Goal: Information Seeking & Learning: Learn about a topic

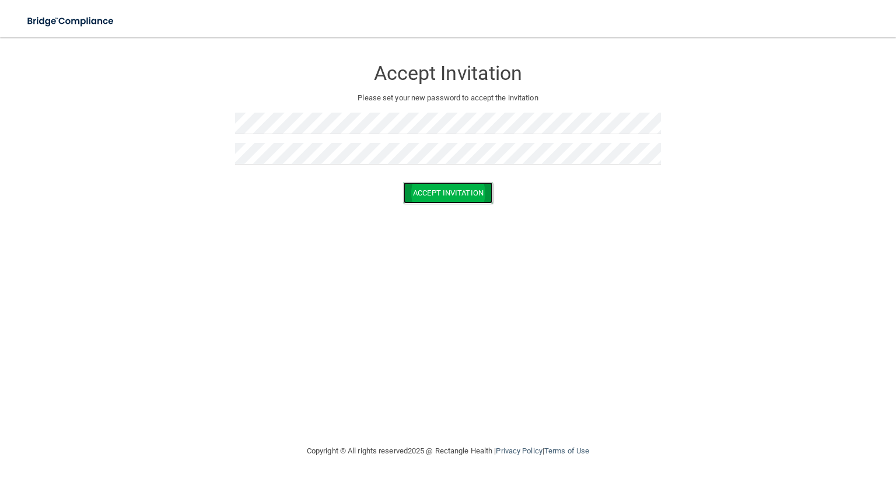
click at [441, 197] on button "Accept Invitation" at bounding box center [448, 193] width 90 height 22
click at [419, 215] on button "Accept Invitation" at bounding box center [448, 210] width 90 height 22
click at [425, 216] on button "Accept Invitation" at bounding box center [448, 210] width 90 height 22
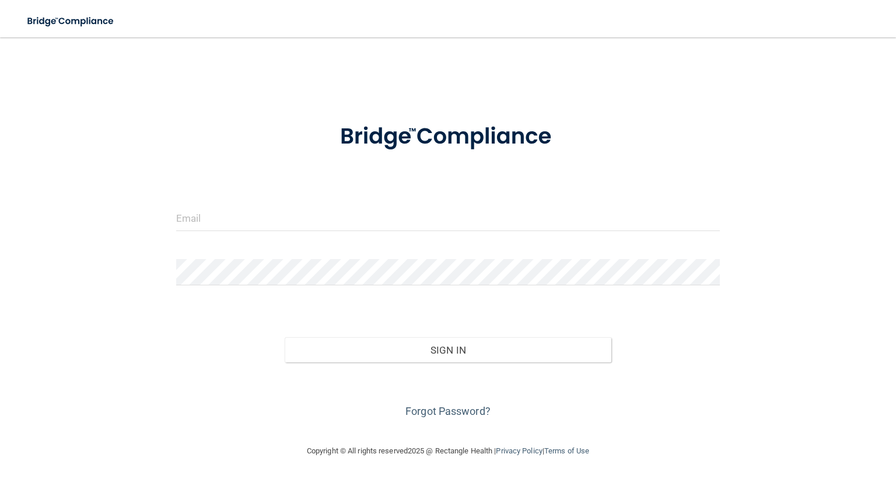
type input "[EMAIL_ADDRESS][DOMAIN_NAME]"
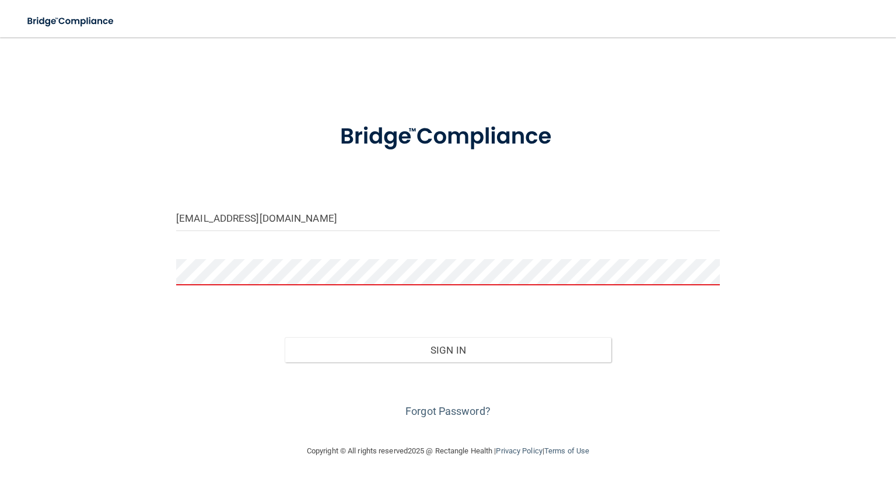
click at [420, 424] on div "jpav1114@gmail.com Invalid email/password. You don't have permission to access …" at bounding box center [448, 240] width 850 height 383
click at [418, 409] on link "Forgot Password?" at bounding box center [448, 411] width 85 height 12
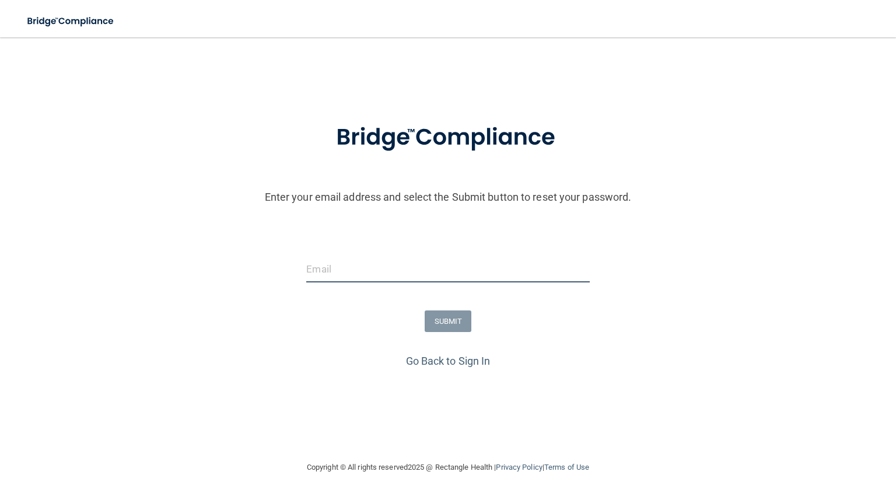
click at [365, 273] on input "email" at bounding box center [447, 269] width 283 height 26
type input "[EMAIL_ADDRESS][DOMAIN_NAME]"
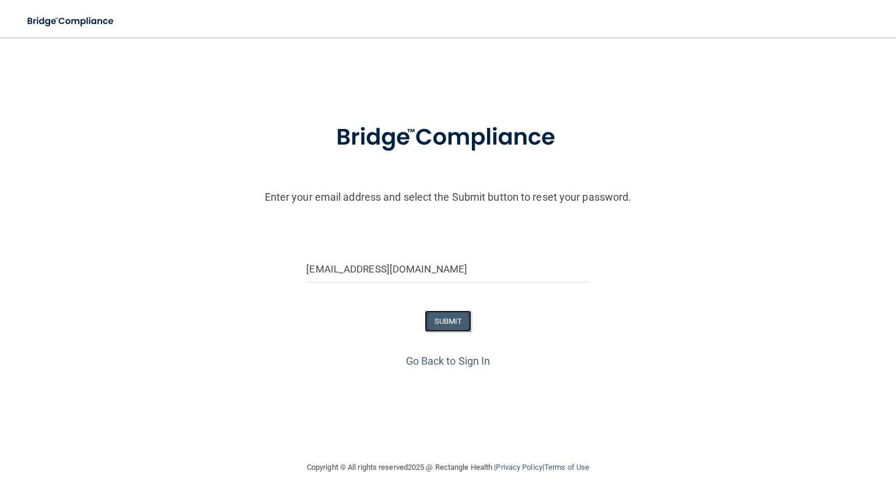
click at [446, 316] on button "SUBMIT" at bounding box center [448, 321] width 47 height 22
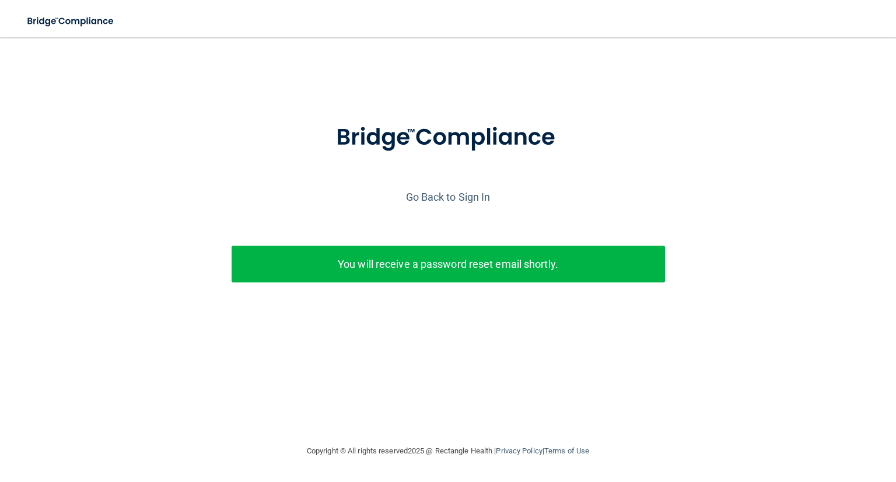
click at [416, 256] on p "You will receive a password reset email shortly." at bounding box center [448, 263] width 416 height 19
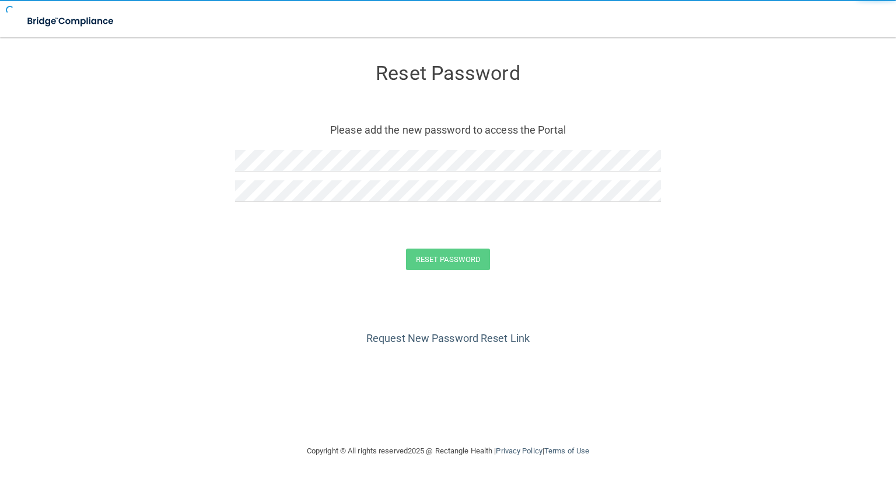
click at [287, 143] on div "Reset Password Please add the new password to access the Portal" at bounding box center [448, 134] width 426 height 170
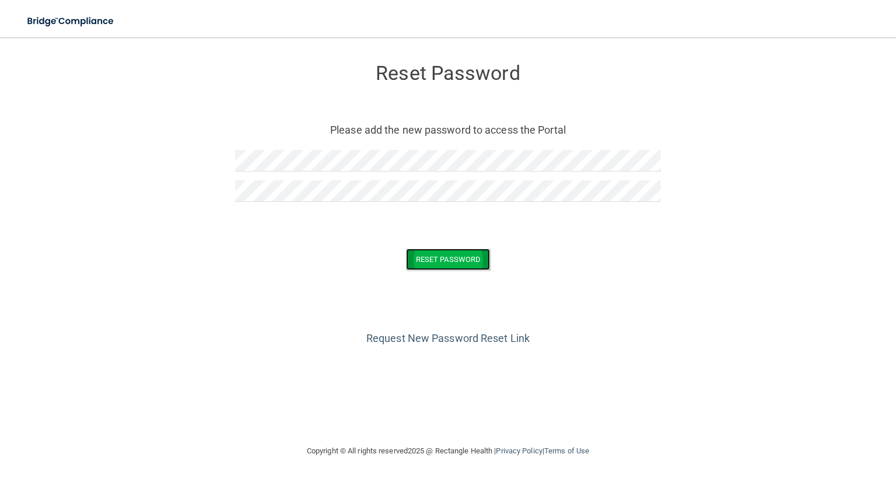
click at [436, 257] on button "Reset Password" at bounding box center [448, 260] width 84 height 22
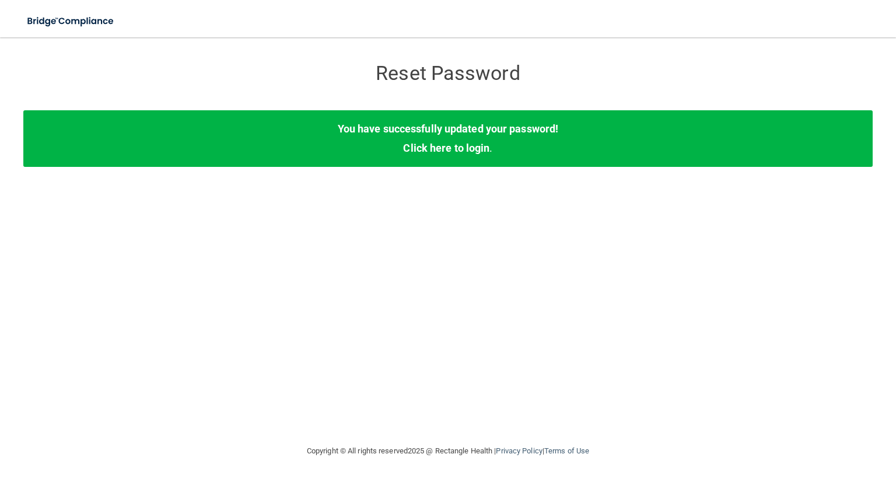
click at [439, 156] on div "You have successfully updated your password! Click here to login ." at bounding box center [448, 138] width 850 height 56
click at [444, 144] on link "Click here to login" at bounding box center [446, 148] width 86 height 12
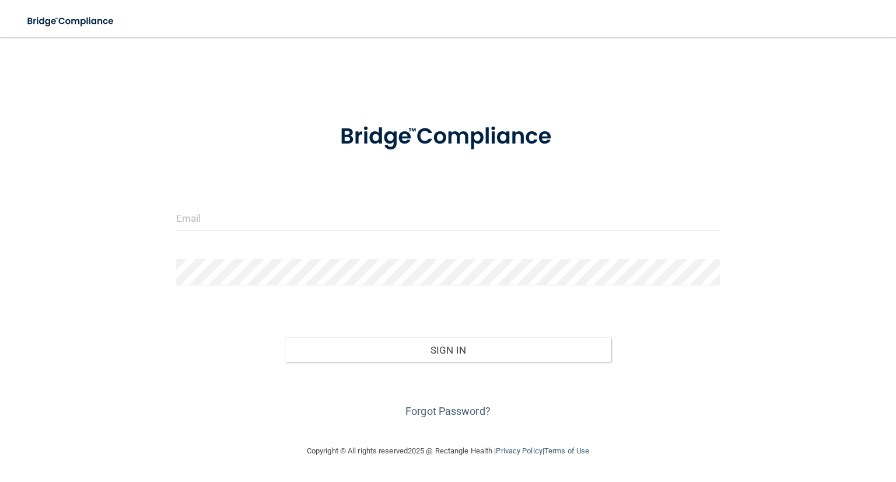
click at [351, 192] on form "Invalid email/password. You don't have permission to access that page. Sign In …" at bounding box center [448, 263] width 544 height 313
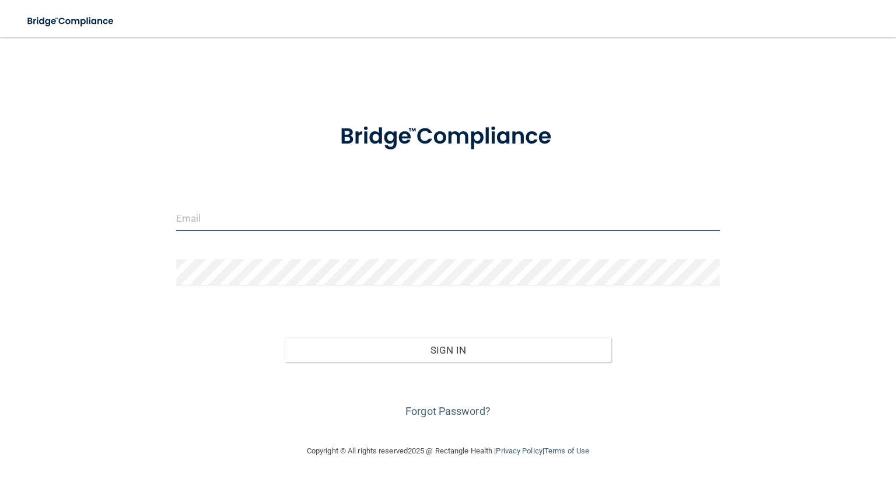
click at [317, 219] on input "email" at bounding box center [448, 218] width 544 height 26
type input "[EMAIL_ADDRESS][DOMAIN_NAME]"
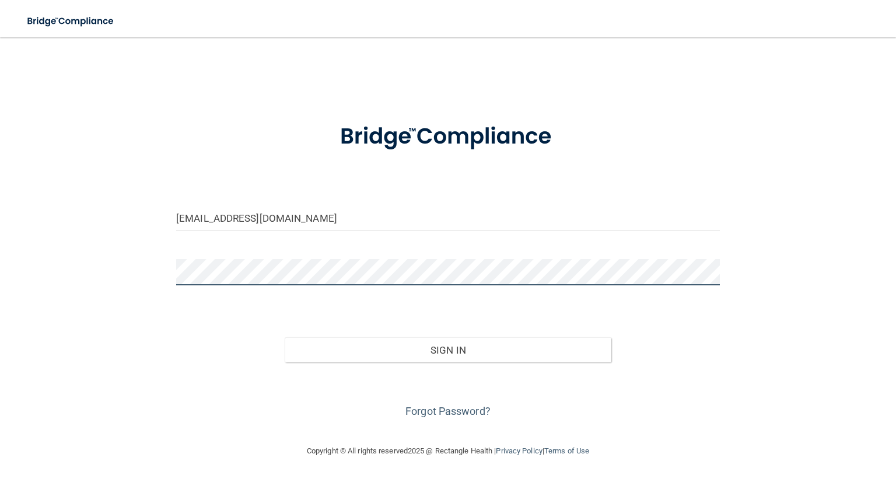
click at [285, 337] on button "Sign In" at bounding box center [448, 350] width 326 height 26
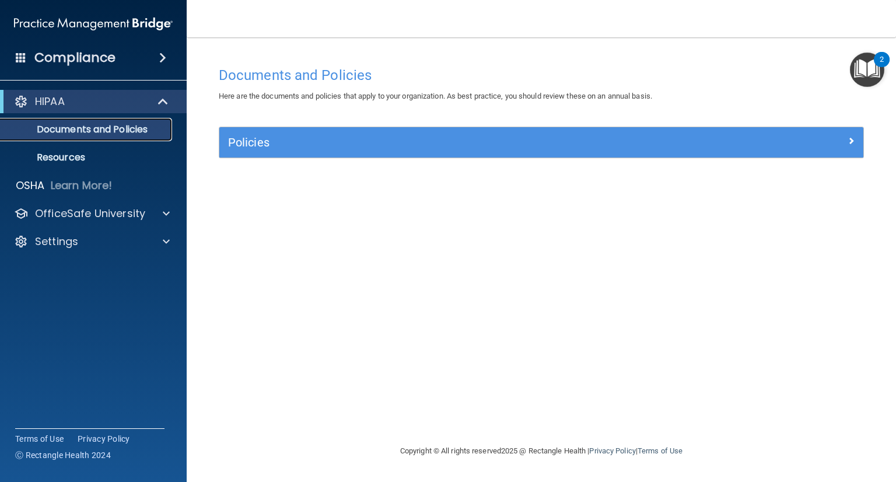
click at [78, 136] on link "Documents and Policies" at bounding box center [80, 129] width 184 height 23
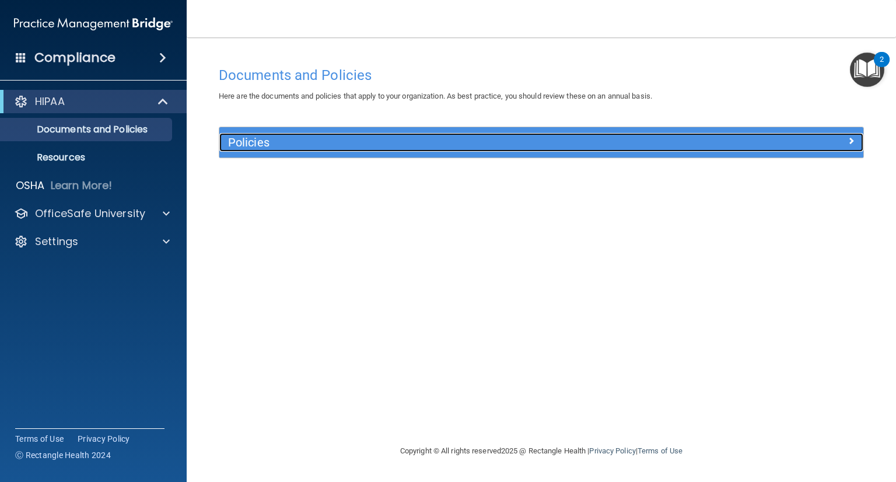
click at [241, 142] on h5 "Policies" at bounding box center [461, 142] width 466 height 13
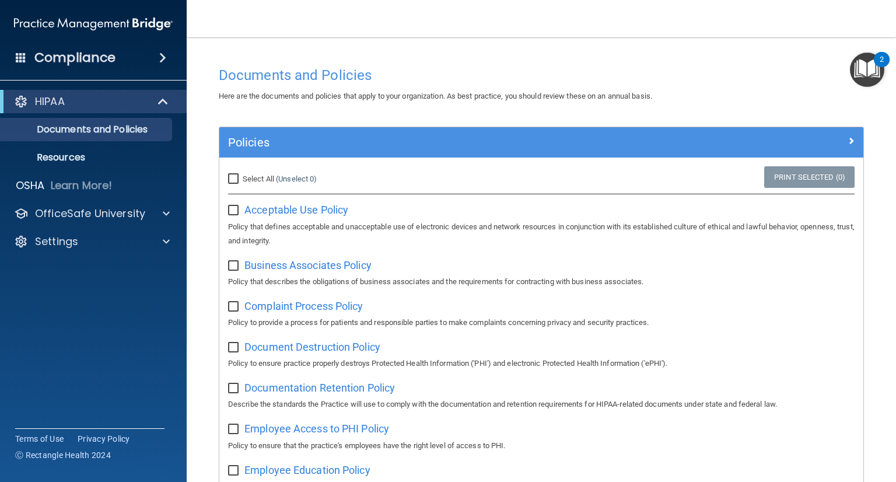
click at [232, 180] on input "Select All (Unselect 0) Unselect All" at bounding box center [234, 178] width 13 height 9
checkbox input "true"
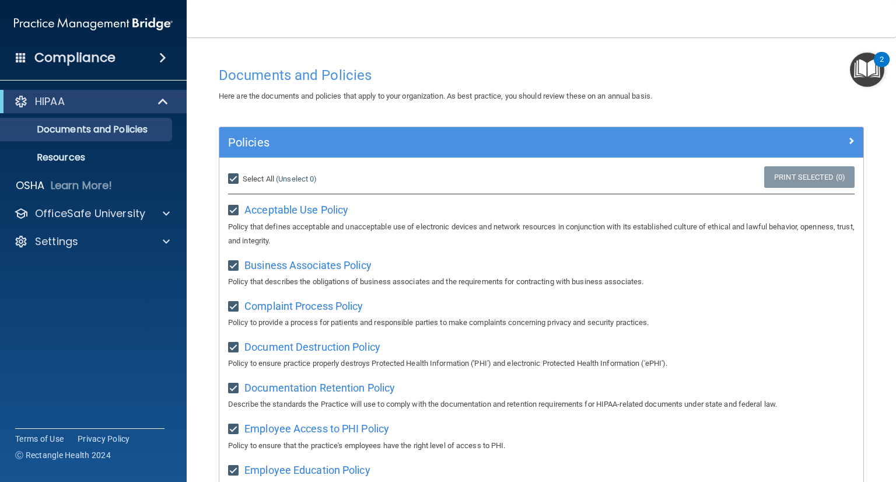
checkbox input "true"
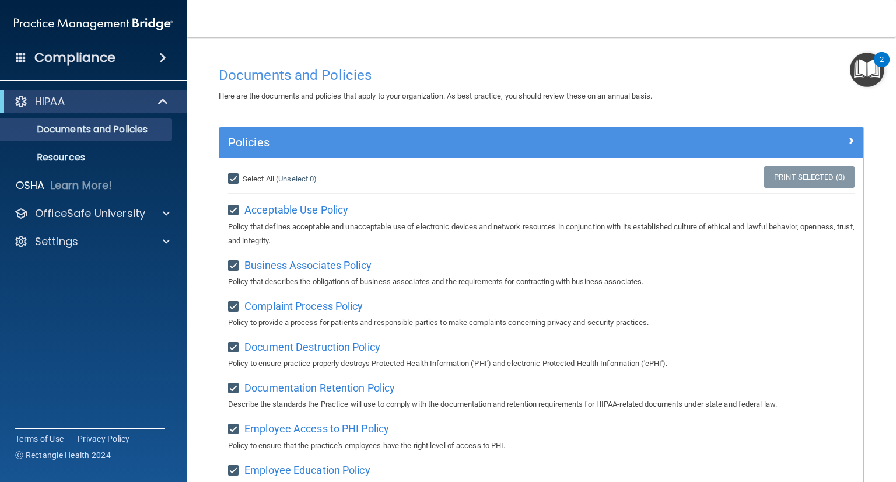
checkbox input "true"
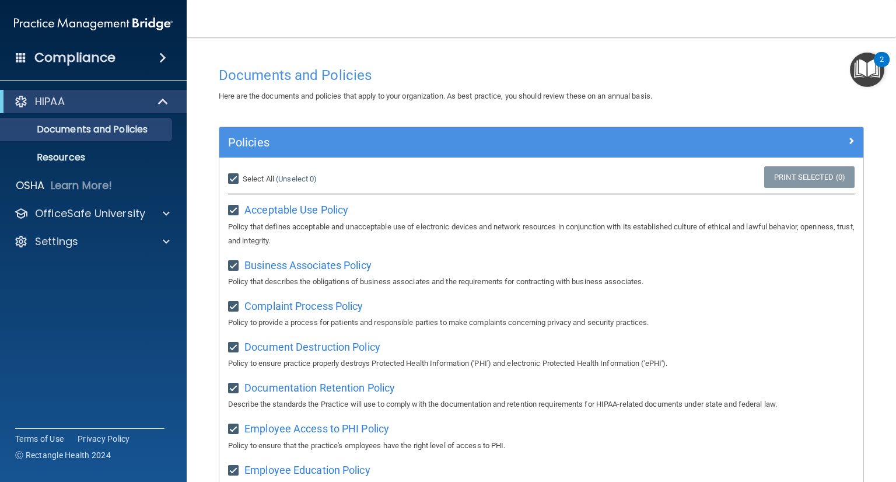
checkbox input "true"
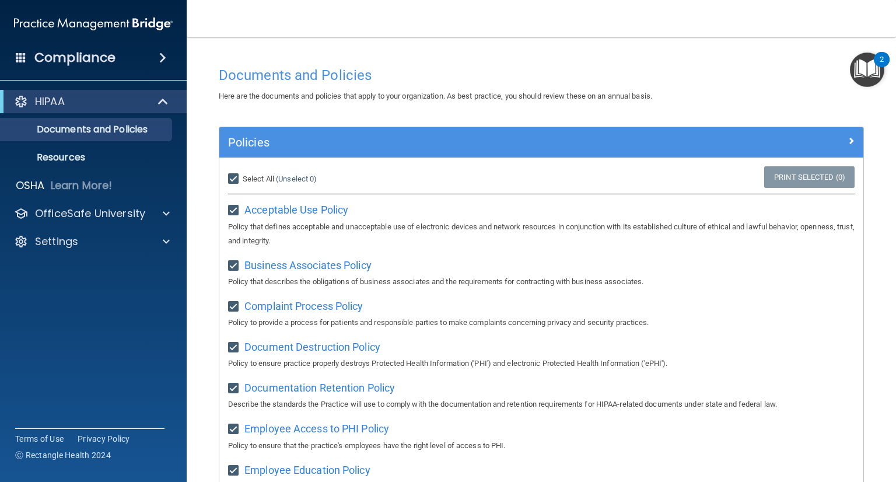
checkbox input "true"
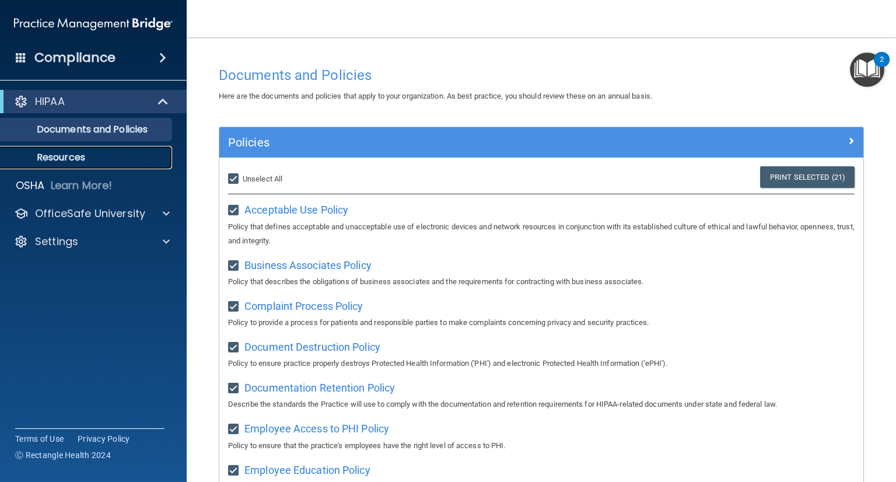
click at [44, 152] on p "Resources" at bounding box center [87, 158] width 159 height 12
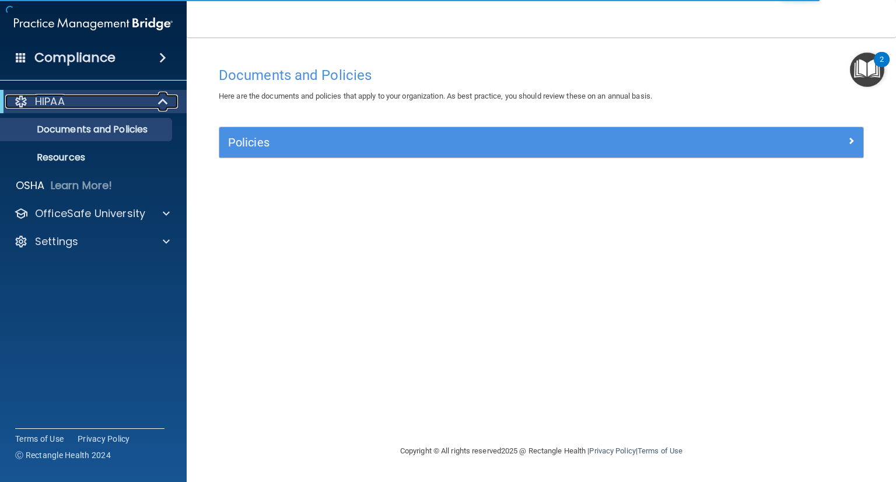
click at [118, 106] on div "HIPAA" at bounding box center [77, 102] width 144 height 14
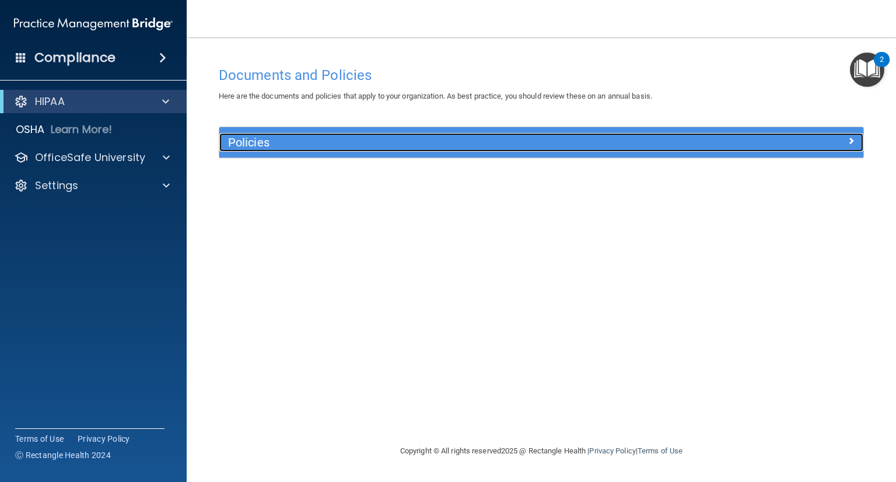
click at [230, 142] on h5 "Policies" at bounding box center [461, 142] width 466 height 13
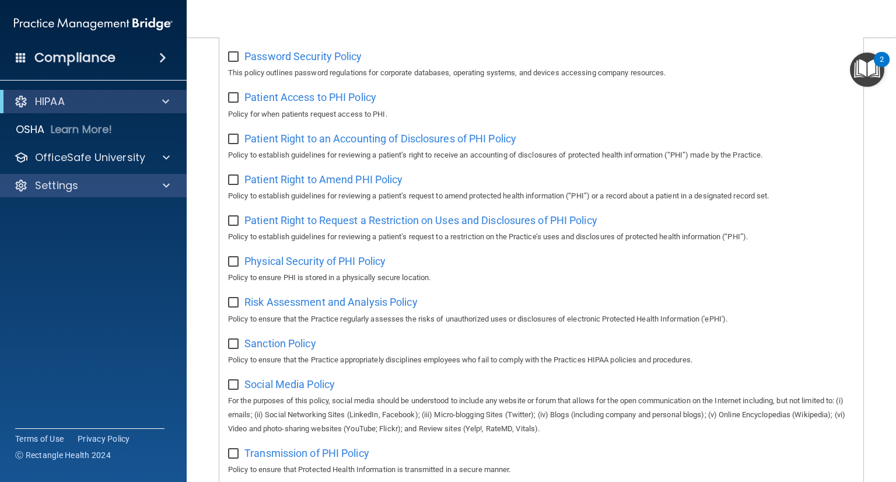
scroll to position [525, 0]
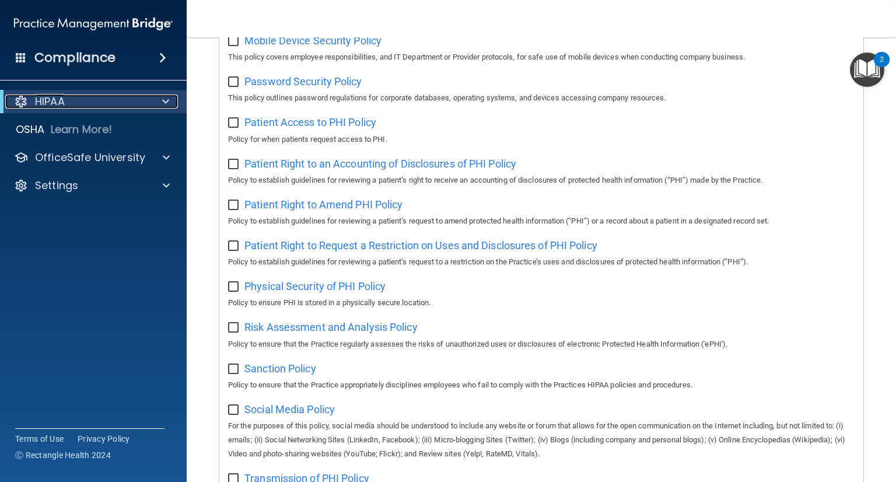
click at [54, 104] on p "HIPAA" at bounding box center [50, 102] width 30 height 14
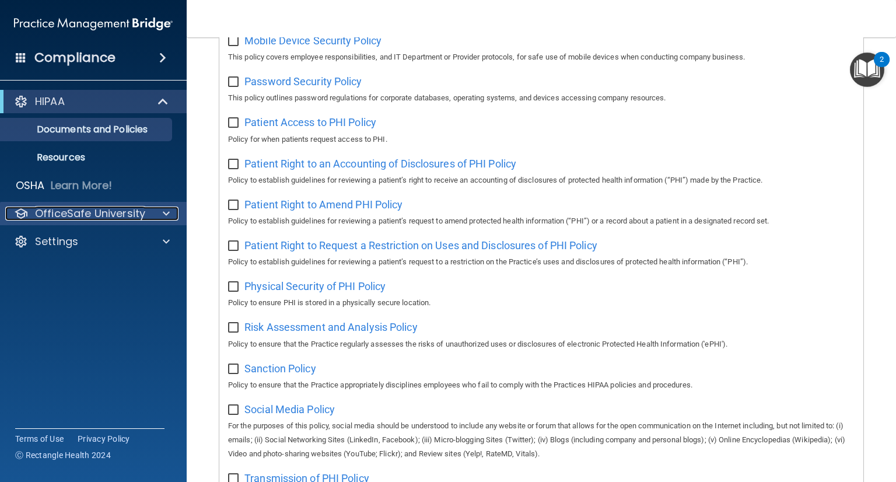
click at [49, 210] on p "OfficeSafe University" at bounding box center [90, 214] width 110 height 14
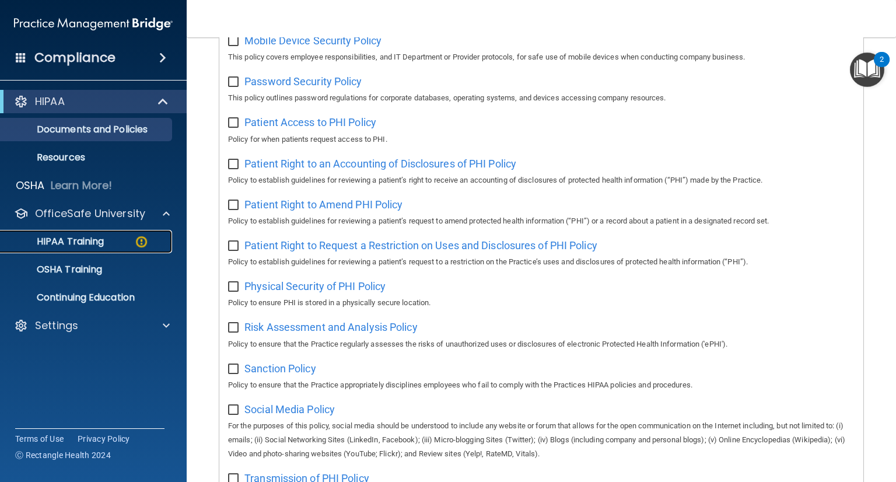
click at [58, 240] on p "HIPAA Training" at bounding box center [56, 242] width 96 height 12
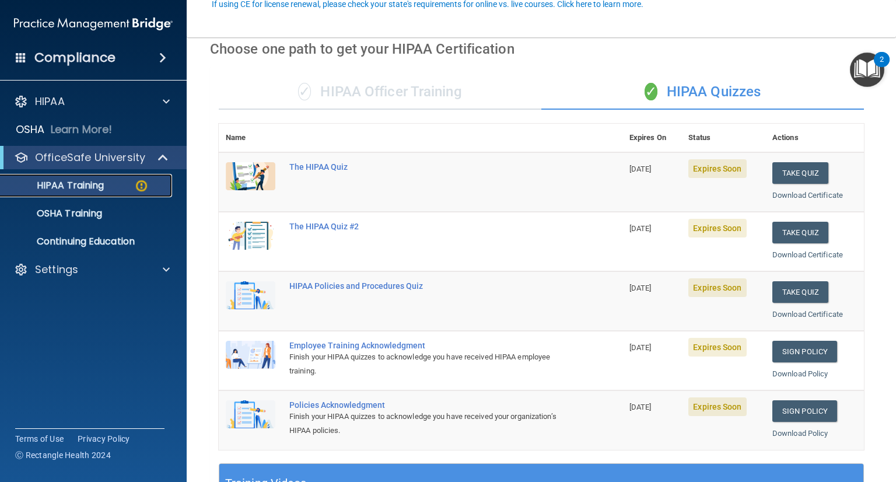
scroll to position [117, 0]
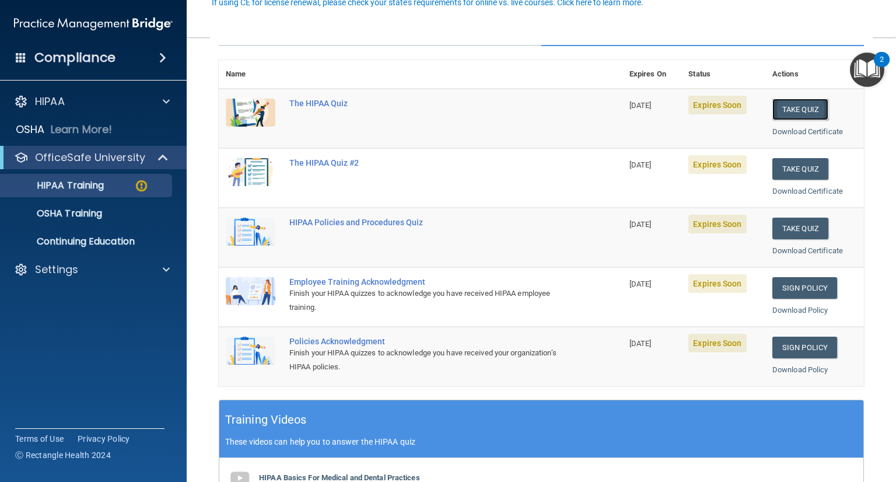
click at [798, 115] on button "Take Quiz" at bounding box center [801, 110] width 56 height 22
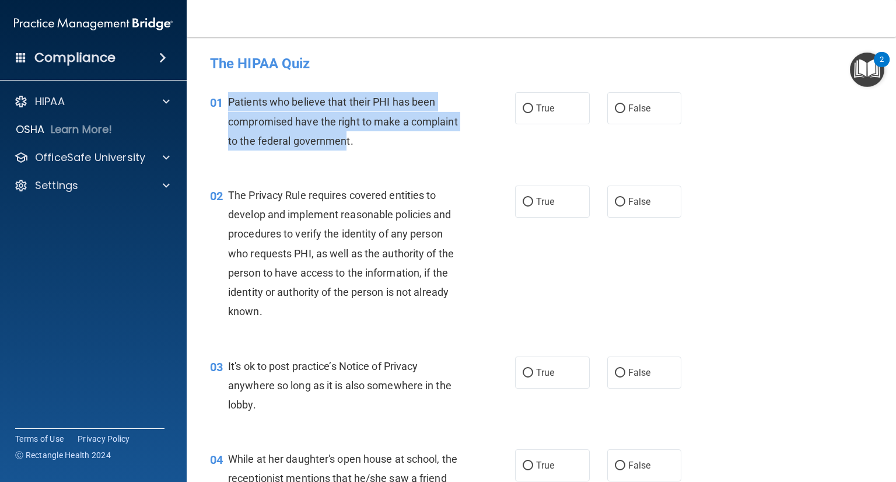
drag, startPoint x: 397, startPoint y: 143, endPoint x: 231, endPoint y: 103, distance: 171.0
click at [231, 103] on span "Patients who believe that their PHI has been compromised have the right to make…" at bounding box center [343, 121] width 230 height 51
copy span "Patients who believe that their PHI has been compromised have the right to make…"
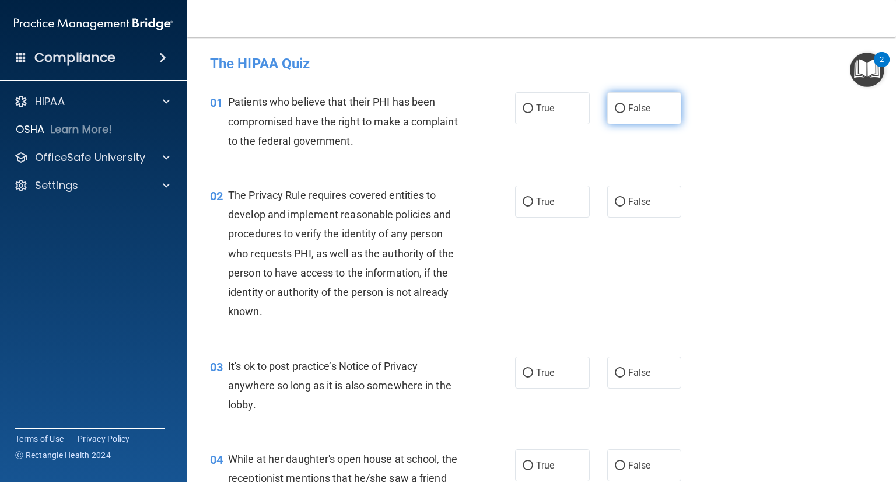
click at [651, 109] on label "False" at bounding box center [645, 108] width 75 height 32
click at [626, 109] on input "False" at bounding box center [620, 108] width 11 height 9
radio input "true"
click at [762, 208] on div "02 The Privacy Rule requires covered entities to develop and implement reasonab…" at bounding box center [541, 256] width 680 height 171
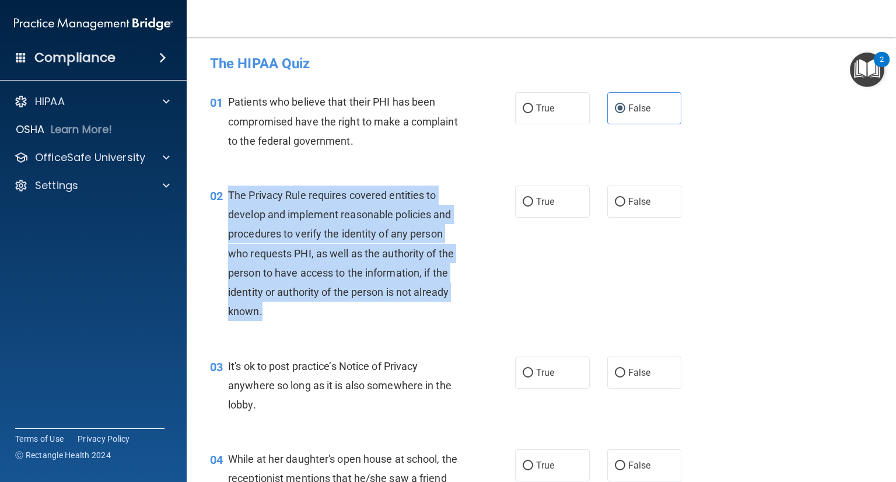
drag, startPoint x: 263, startPoint y: 313, endPoint x: 228, endPoint y: 194, distance: 123.9
click at [228, 194] on div "The Privacy Rule requires covered entities to develop and implement reasonable …" at bounding box center [349, 254] width 242 height 136
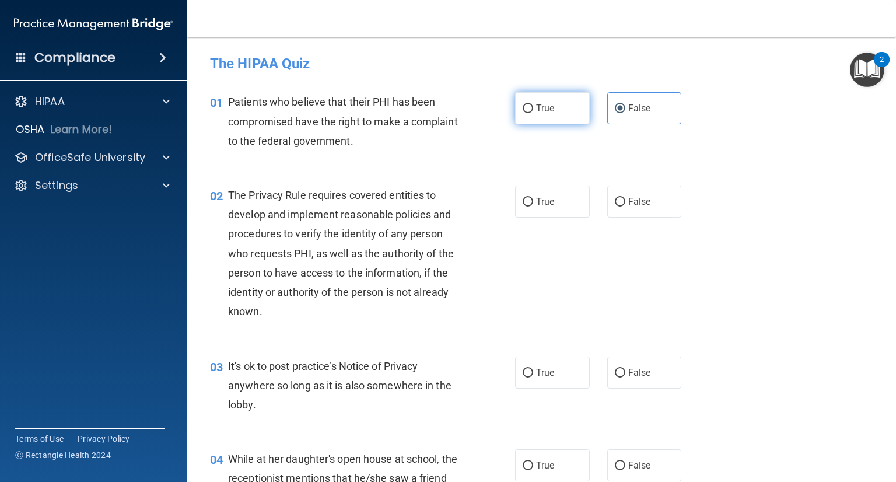
click at [516, 107] on label "True" at bounding box center [552, 108] width 75 height 32
click at [523, 107] on input "True" at bounding box center [528, 108] width 11 height 9
radio input "true"
radio input "false"
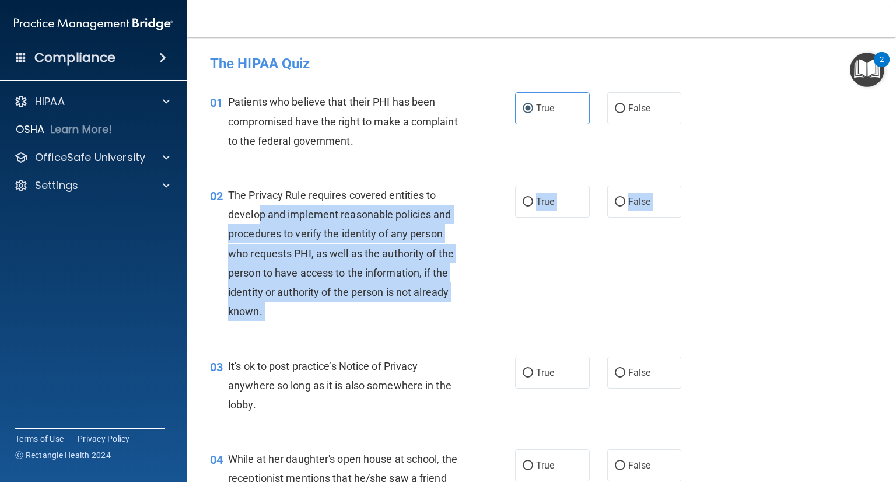
drag, startPoint x: 275, startPoint y: 302, endPoint x: 260, endPoint y: 207, distance: 95.8
click at [260, 207] on div "02 The Privacy Rule requires covered entities to develop and implement reasonab…" at bounding box center [541, 256] width 680 height 171
click at [254, 301] on div "The Privacy Rule requires covered entities to develop and implement reasonable …" at bounding box center [349, 254] width 242 height 136
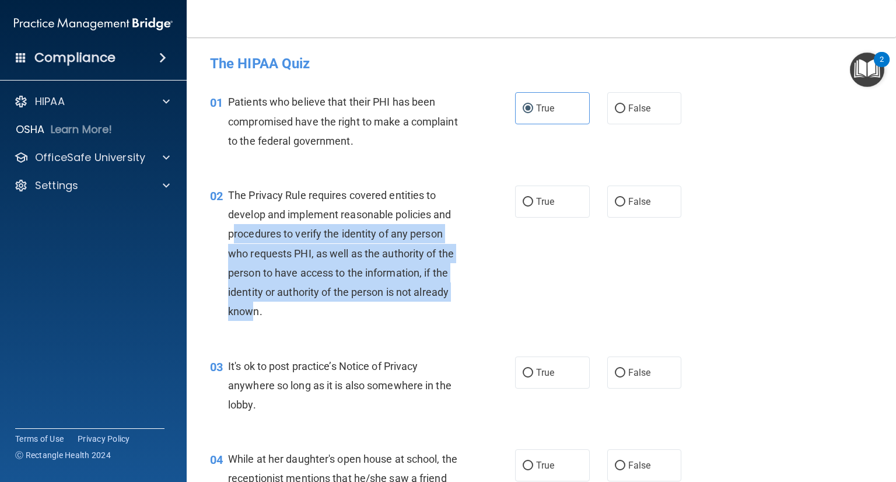
drag, startPoint x: 256, startPoint y: 312, endPoint x: 236, endPoint y: 248, distance: 67.2
click at [235, 229] on span "The Privacy Rule requires covered entities to develop and implement reasonable …" at bounding box center [341, 253] width 226 height 128
click at [244, 302] on div "The Privacy Rule requires covered entities to develop and implement reasonable …" at bounding box center [349, 254] width 242 height 136
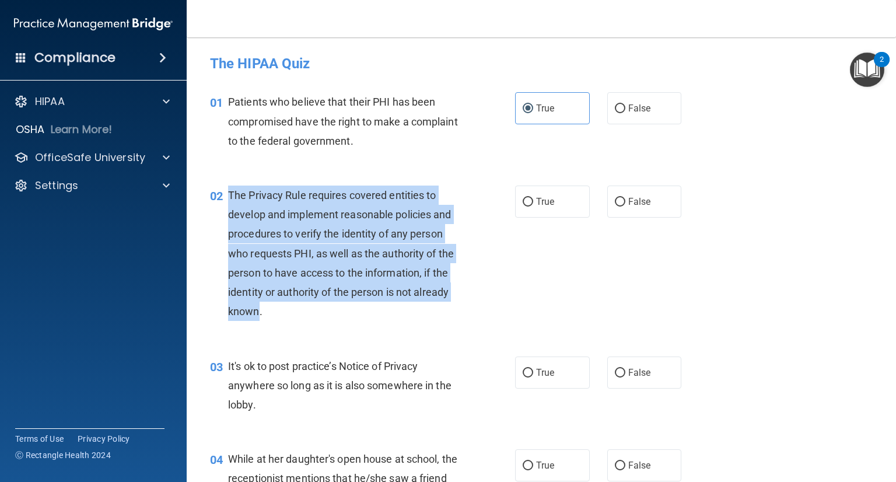
drag, startPoint x: 257, startPoint y: 313, endPoint x: 224, endPoint y: 196, distance: 122.5
click at [224, 196] on div "02 The Privacy Rule requires covered entities to develop and implement reasonab…" at bounding box center [363, 257] width 340 height 142
copy div "The Privacy Rule requires covered entities to develop and implement reasonable …"
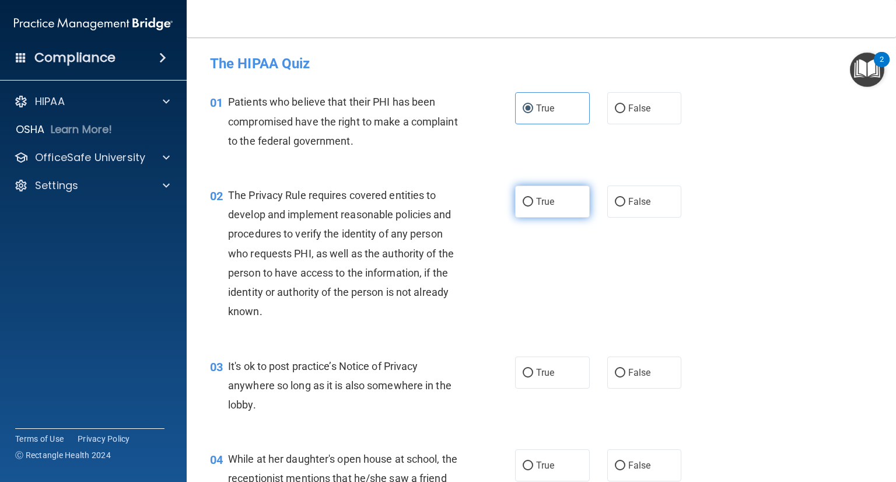
click at [528, 194] on label "True" at bounding box center [552, 202] width 75 height 32
click at [528, 198] on input "True" at bounding box center [528, 202] width 11 height 9
radio input "true"
click at [511, 281] on div "02 The Privacy Rule requires covered entities to develop and implement reasonab…" at bounding box center [363, 257] width 340 height 142
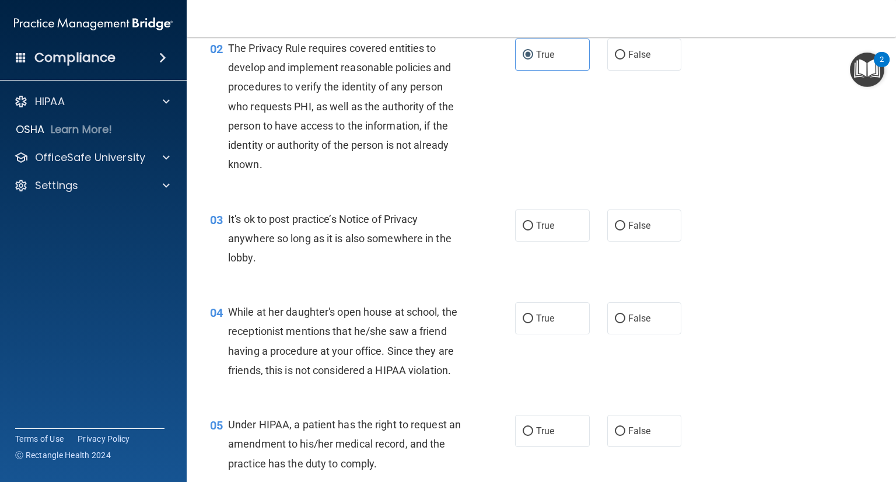
scroll to position [175, 0]
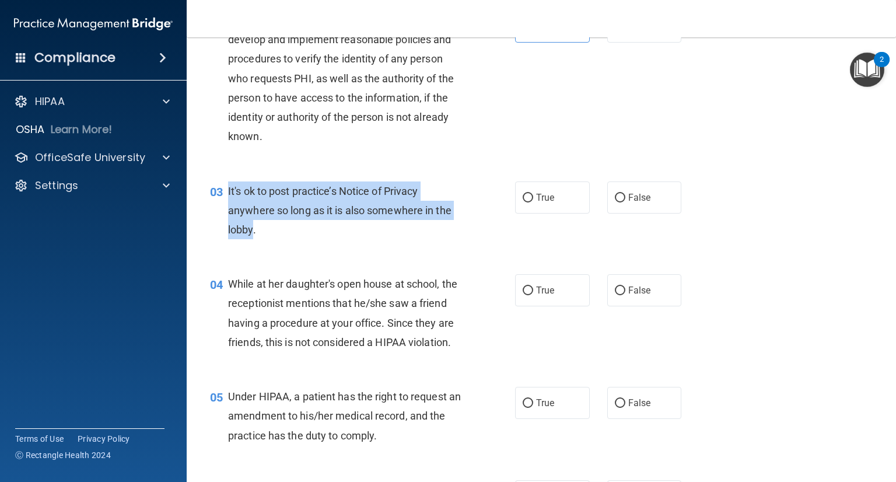
drag, startPoint x: 252, startPoint y: 228, endPoint x: 229, endPoint y: 192, distance: 42.3
click at [229, 192] on span "It's ok to post practice’s Notice of Privacy anywhere so long as it is also som…" at bounding box center [340, 210] width 224 height 51
copy span "It's ok to post practice’s Notice of Privacy anywhere so long as it is also som…"
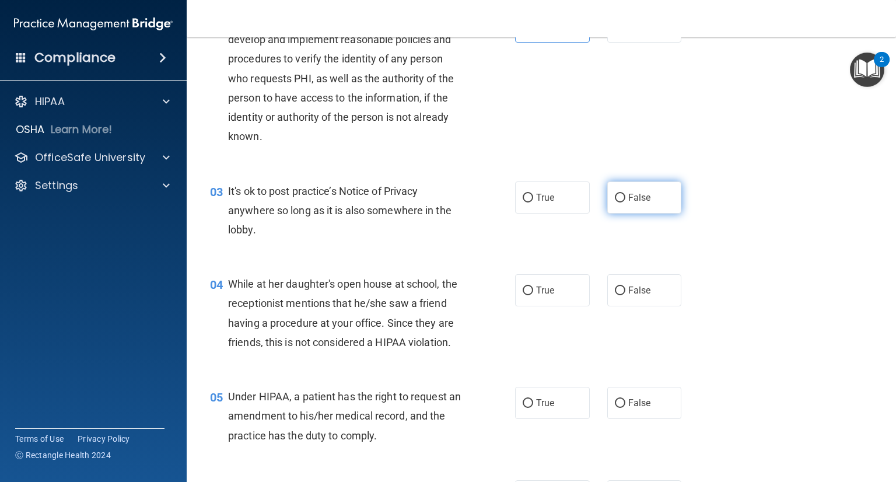
click at [629, 193] on span "False" at bounding box center [640, 197] width 23 height 11
click at [626, 194] on input "False" at bounding box center [620, 198] width 11 height 9
radio input "true"
click at [712, 239] on div "03 It's ok to post practice’s Notice of Privacy anywhere so long as it is also …" at bounding box center [541, 213] width 680 height 93
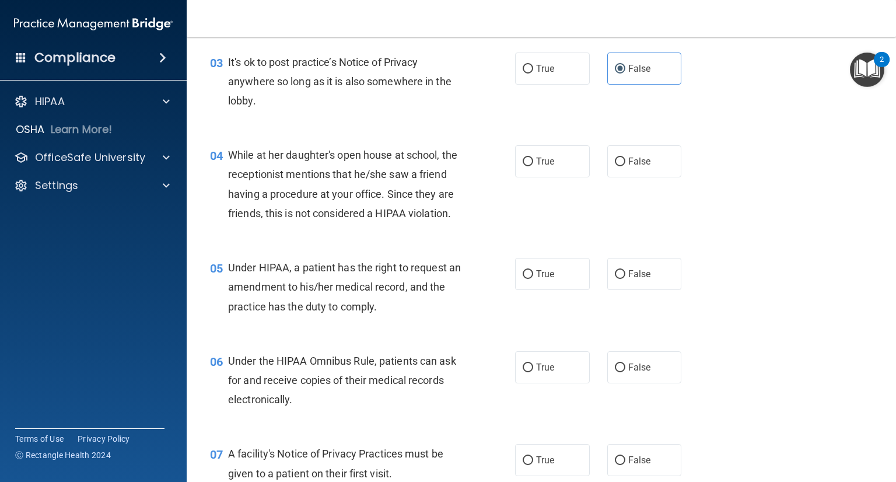
scroll to position [350, 0]
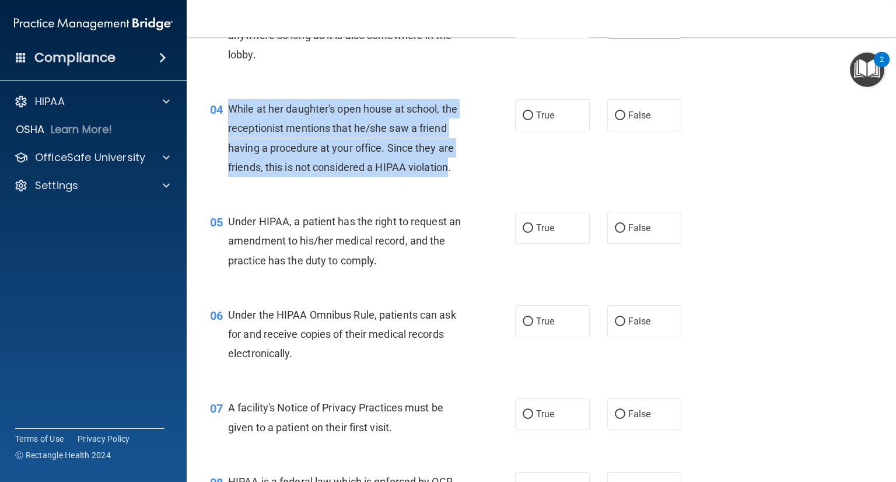
drag, startPoint x: 268, startPoint y: 191, endPoint x: 228, endPoint y: 103, distance: 96.4
click at [228, 103] on span "While at her daughter's open house at school, the receptionist mentions that he…" at bounding box center [342, 138] width 229 height 71
copy span "While at her daughter's open house at school, the receptionist mentions that he…"
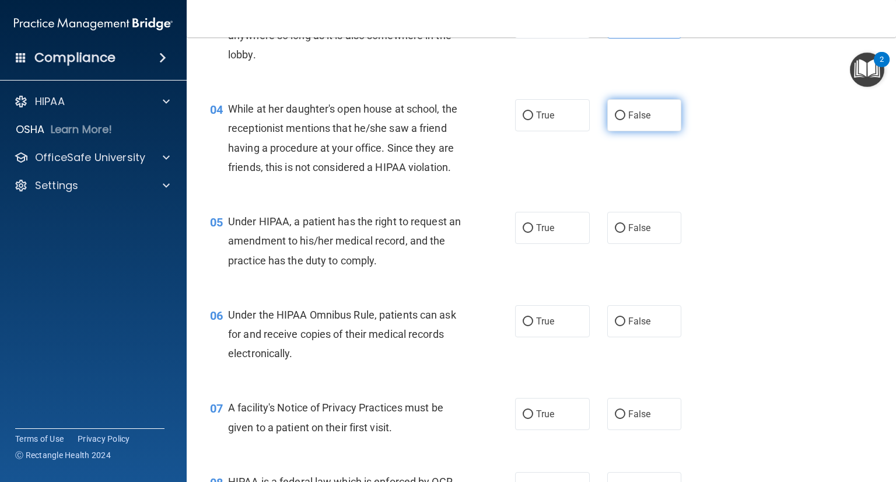
click at [630, 122] on label "False" at bounding box center [645, 115] width 75 height 32
click at [626, 120] on input "False" at bounding box center [620, 115] width 11 height 9
radio input "true"
click at [739, 177] on div "04 While at her daughter's open house at school, the receptionist mentions that…" at bounding box center [541, 141] width 680 height 113
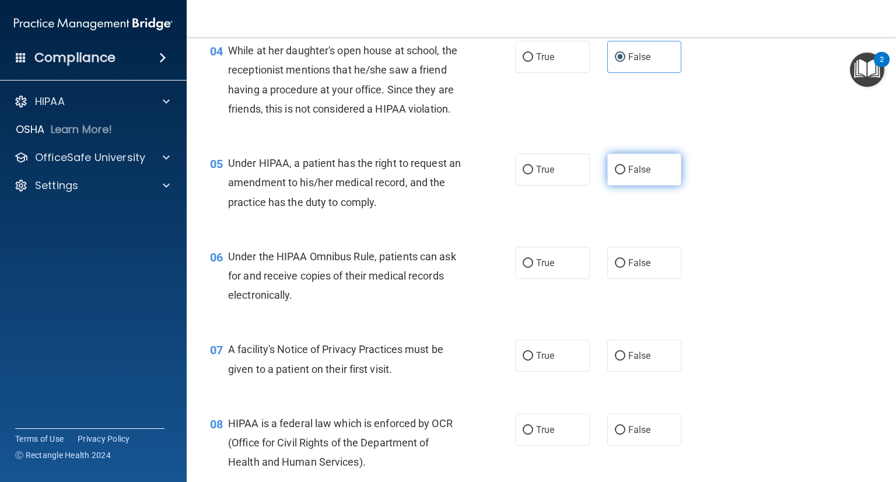
scroll to position [467, 0]
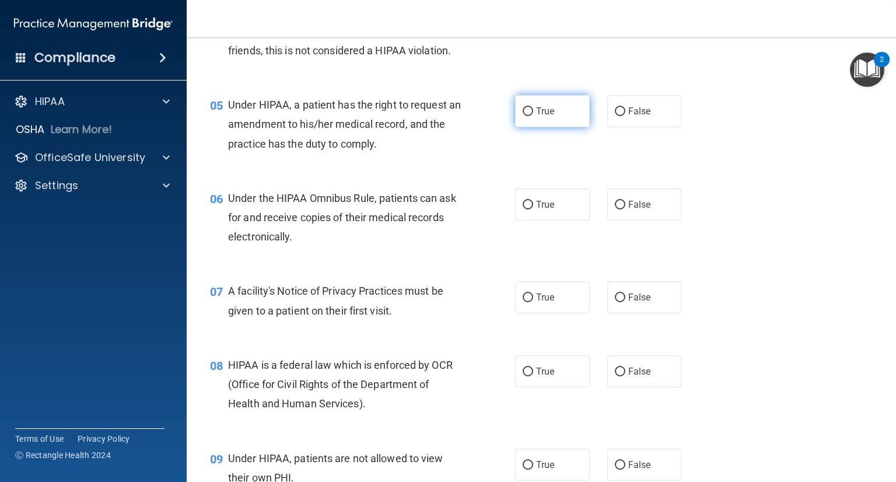
click at [523, 127] on label "True" at bounding box center [552, 111] width 75 height 32
click at [523, 116] on input "True" at bounding box center [528, 111] width 11 height 9
radio input "true"
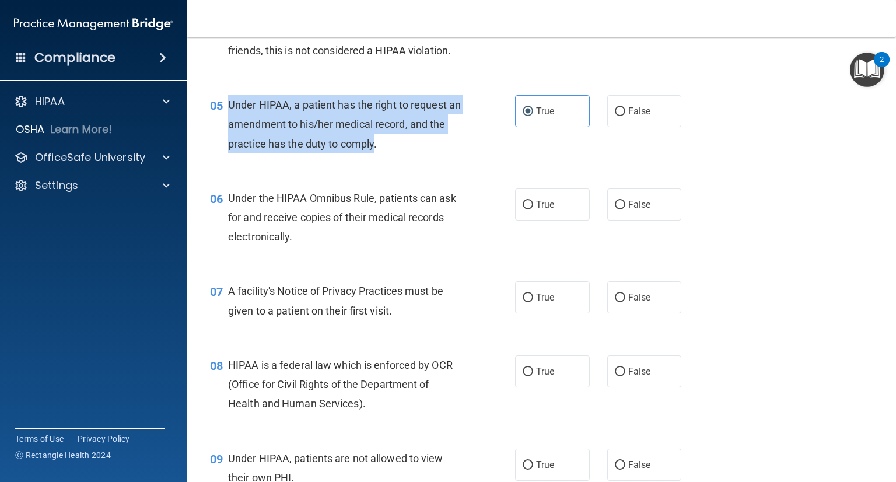
drag, startPoint x: 392, startPoint y: 162, endPoint x: 229, endPoint y: 116, distance: 169.1
click at [229, 116] on div "Under HIPAA, a patient has the right to request an amendment to his/her medical…" at bounding box center [349, 124] width 242 height 58
copy span "Under HIPAA, a patient has the right to request an amendment to his/her medical…"
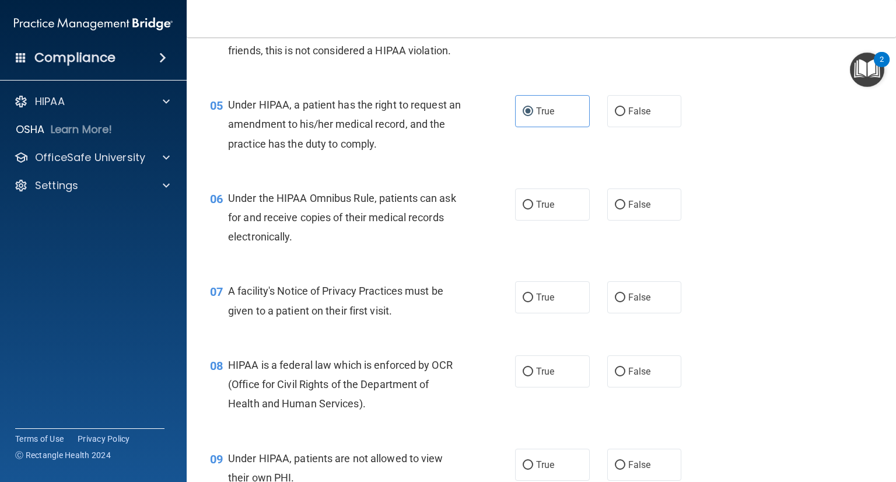
click at [501, 157] on div "05 Under HIPAA, a patient has the right to request an amendment to his/her medi…" at bounding box center [363, 127] width 340 height 64
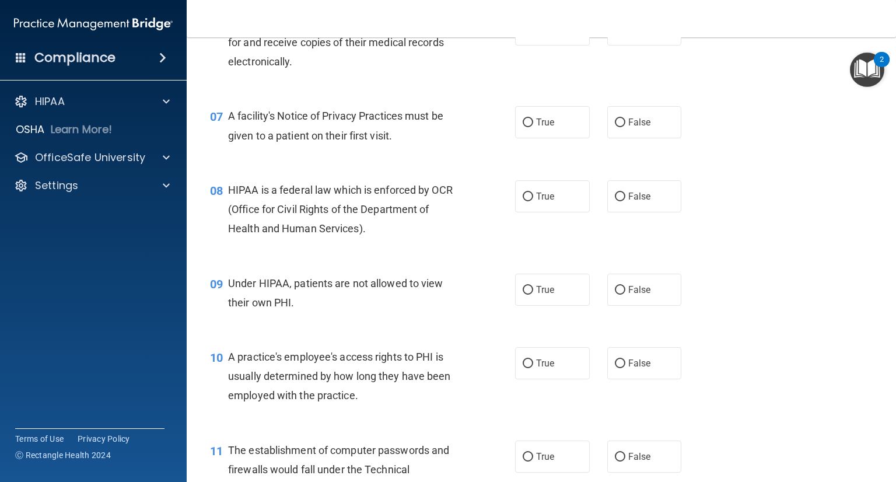
scroll to position [584, 0]
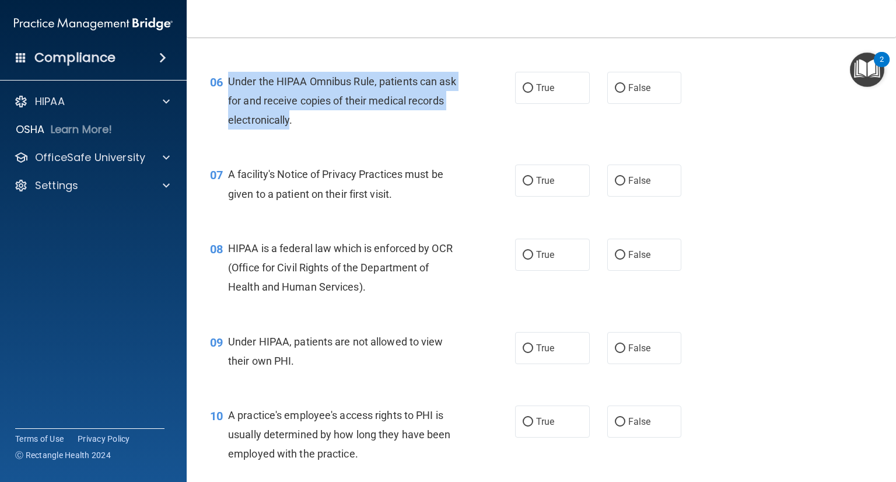
drag, startPoint x: 289, startPoint y: 137, endPoint x: 226, endPoint y: 96, distance: 75.1
click at [226, 96] on div "06 Under the HIPAA Omnibus Rule, patients can ask for and receive copies of the…" at bounding box center [363, 104] width 340 height 64
copy div "Under the HIPAA Omnibus Rule, patients can ask for and receive copies of their …"
click at [523, 93] on input "True" at bounding box center [528, 88] width 11 height 9
radio input "true"
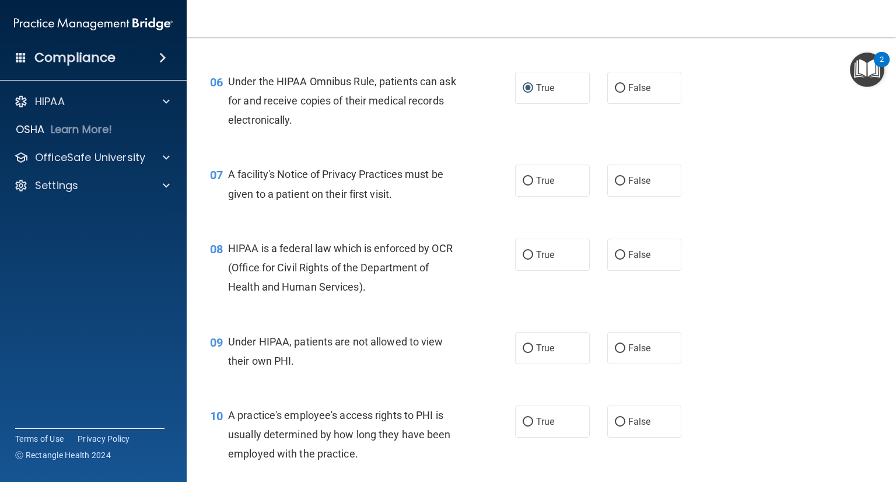
click at [760, 185] on div "07 A facility's Notice of Privacy Practices must be given to a patient on their…" at bounding box center [541, 187] width 680 height 74
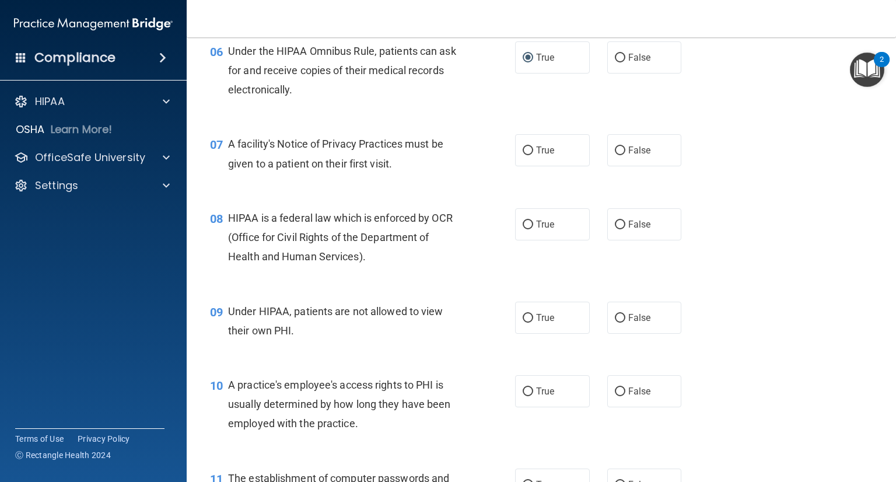
scroll to position [642, 0]
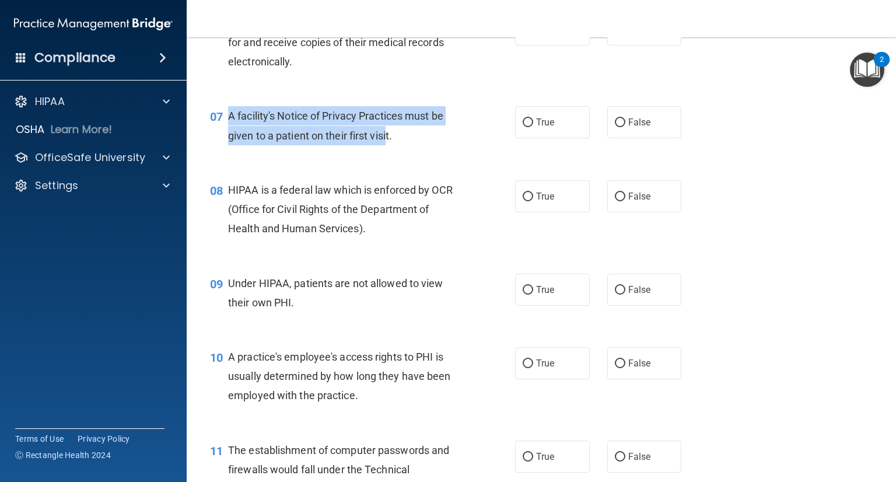
drag, startPoint x: 388, startPoint y: 155, endPoint x: 229, endPoint y: 134, distance: 160.1
click at [229, 134] on span "A facility's Notice of Privacy Practices must be given to a patient on their fi…" at bounding box center [335, 126] width 215 height 32
copy span "A facility's Notice of Privacy Practices must be given to a patient on their fi…"
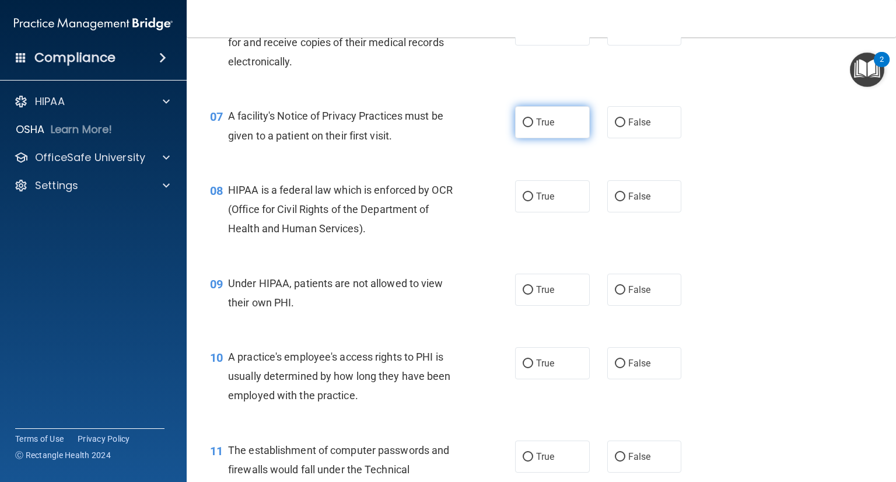
click at [525, 138] on label "True" at bounding box center [552, 122] width 75 height 32
click at [525, 127] on input "True" at bounding box center [528, 122] width 11 height 9
radio input "true"
click at [762, 219] on div "08 HIPAA is a federal law which is enforced by OCR (Office for Civil Rights of …" at bounding box center [541, 212] width 680 height 93
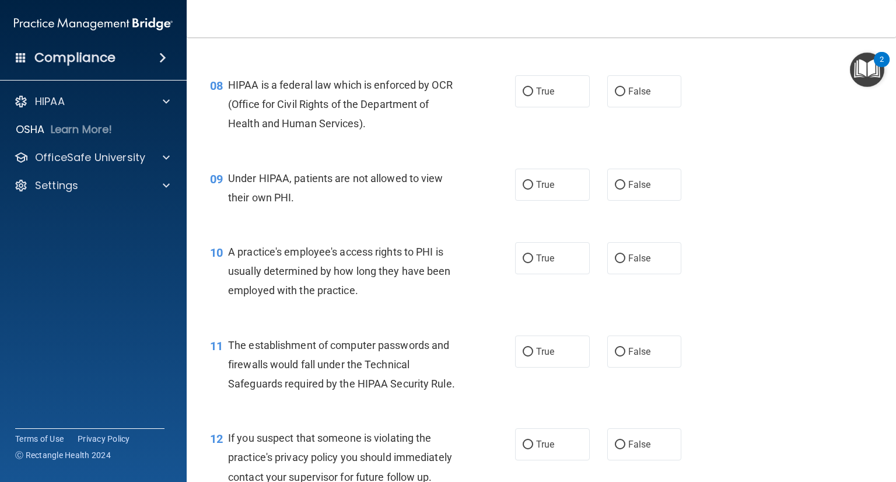
scroll to position [759, 0]
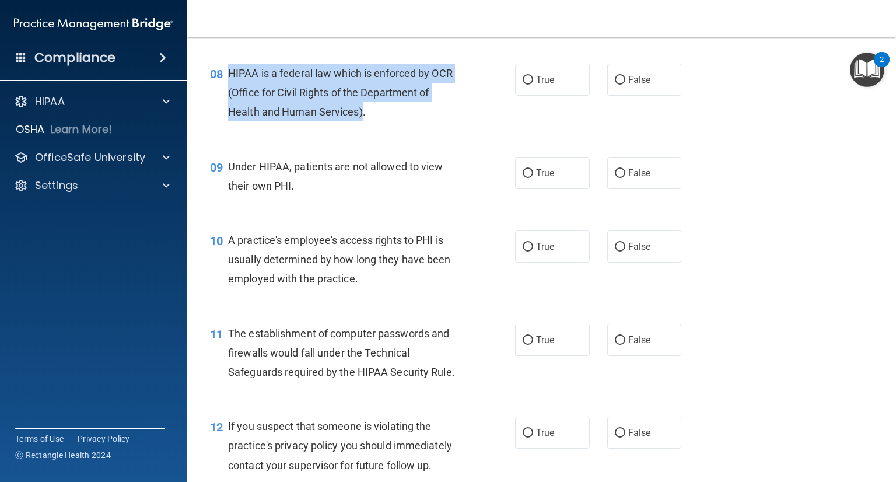
drag, startPoint x: 362, startPoint y: 134, endPoint x: 221, endPoint y: 85, distance: 149.5
click at [221, 85] on div "08 HIPAA is a federal law which is enforced by OCR (Office for Civil Rights of …" at bounding box center [363, 96] width 340 height 64
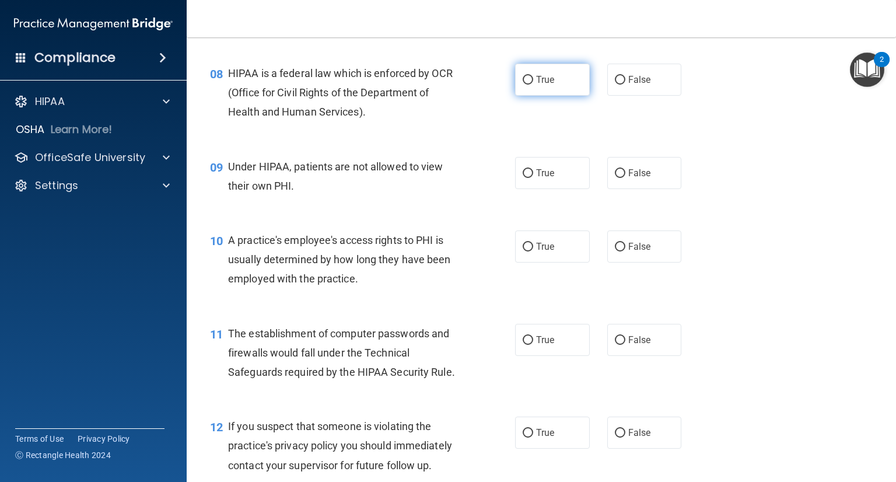
click at [515, 96] on label "True" at bounding box center [552, 80] width 75 height 32
click at [523, 85] on input "True" at bounding box center [528, 80] width 11 height 9
radio input "true"
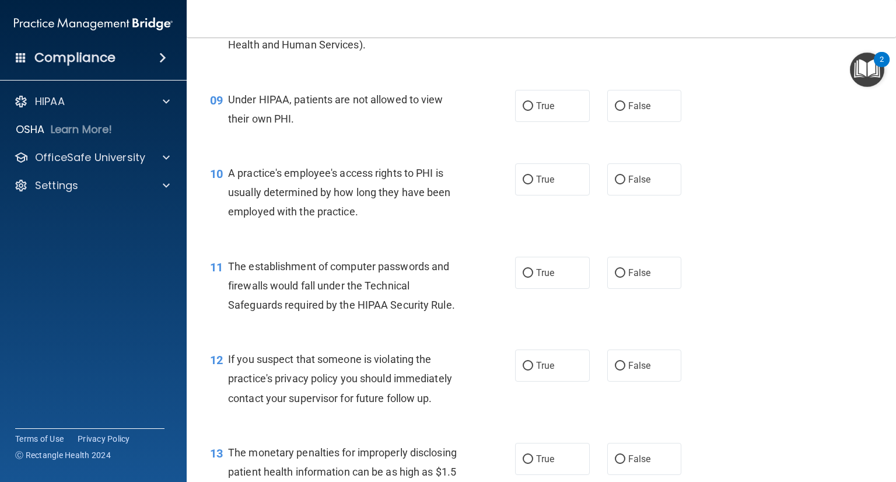
scroll to position [875, 0]
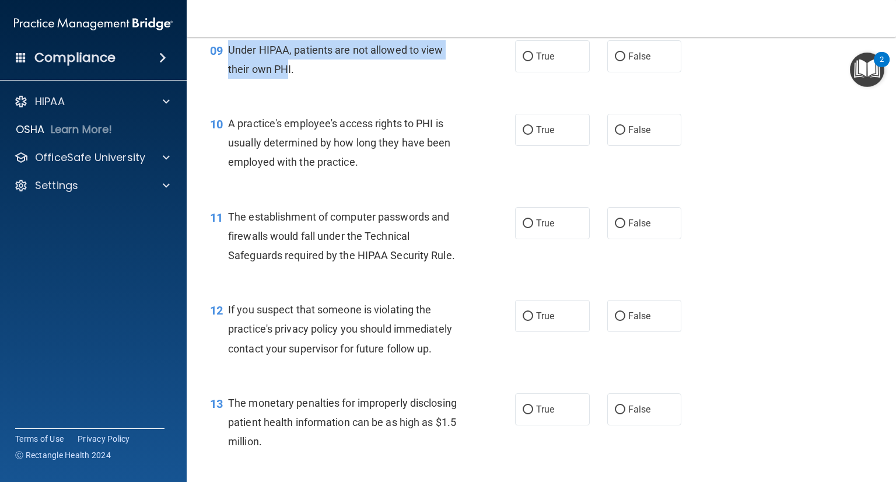
drag, startPoint x: 250, startPoint y: 83, endPoint x: 231, endPoint y: 70, distance: 24.0
click at [231, 70] on span "Under HIPAA, patients are not allowed to view their own PHI." at bounding box center [335, 60] width 215 height 32
copy span "Under HIPAA, patients are not allowed to view their own PH"
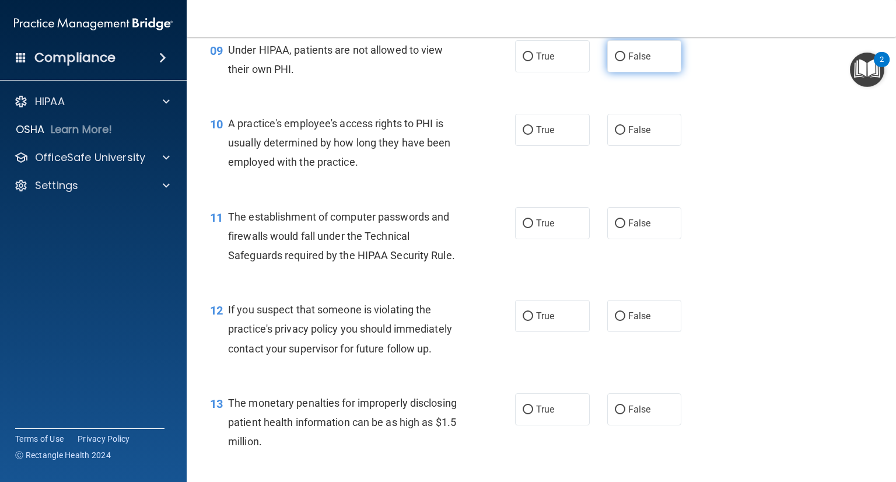
click at [650, 72] on label "False" at bounding box center [645, 56] width 75 height 32
click at [626, 61] on input "False" at bounding box center [620, 57] width 11 height 9
radio input "true"
click at [705, 121] on div "10 A practice's employee's access rights to PHI is usually determined by how lo…" at bounding box center [541, 145] width 680 height 93
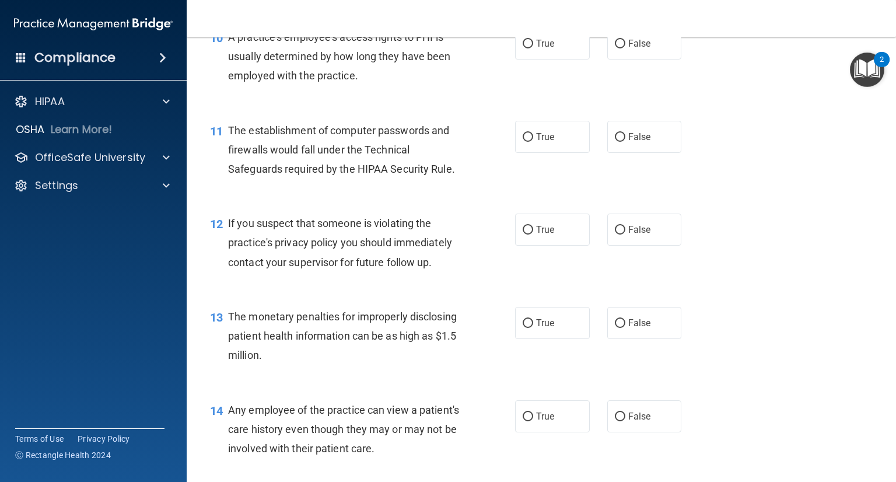
scroll to position [934, 0]
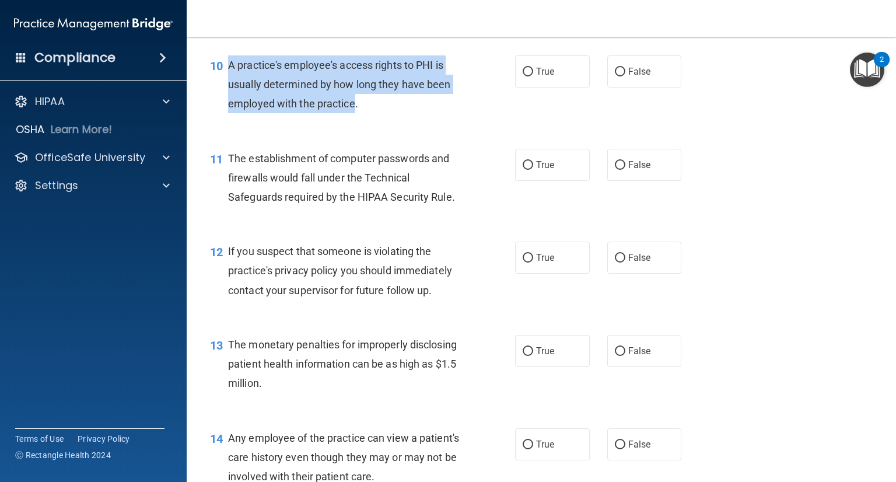
drag, startPoint x: 355, startPoint y: 122, endPoint x: 225, endPoint y: 81, distance: 136.4
click at [225, 81] on div "10 A practice's employee's access rights to PHI is usually determined by how lo…" at bounding box center [363, 87] width 340 height 64
drag, startPoint x: 250, startPoint y: 101, endPoint x: 619, endPoint y: 89, distance: 369.6
click at [619, 76] on input "False" at bounding box center [620, 72] width 11 height 9
radio input "true"
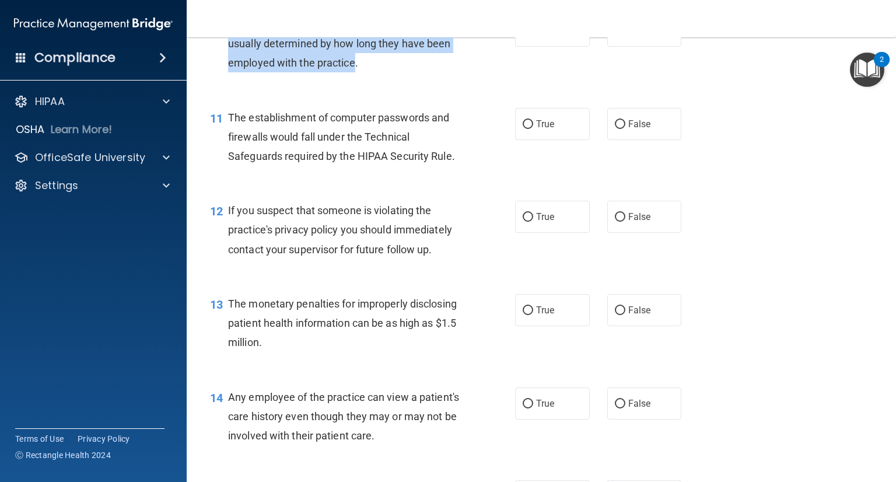
scroll to position [992, 0]
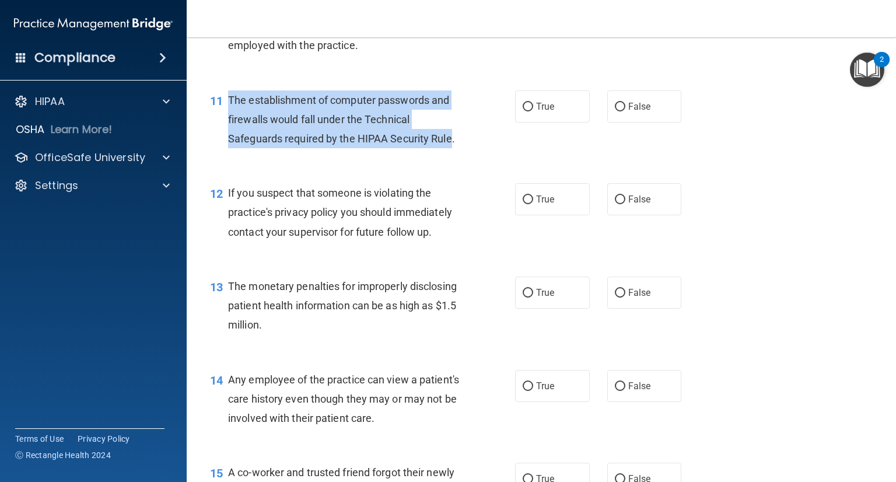
drag, startPoint x: 449, startPoint y: 158, endPoint x: 229, endPoint y: 122, distance: 222.3
click at [229, 122] on span "The establishment of computer passwords and firewalls would fall under the Tech…" at bounding box center [341, 119] width 227 height 51
copy span "The establishment of computer passwords and firewalls would fall under the Tech…"
click at [528, 111] on input "True" at bounding box center [528, 107] width 11 height 9
radio input "true"
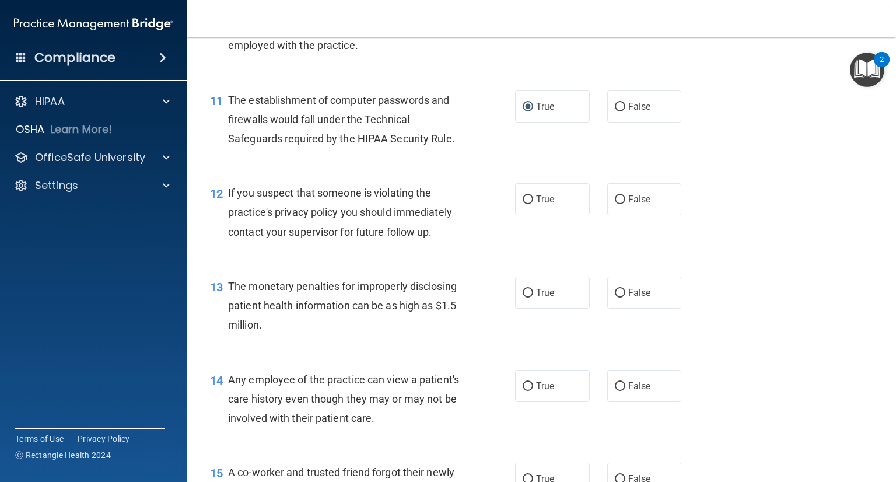
click at [332, 225] on span "If you suspect that someone is violating the practice's privacy policy you shou…" at bounding box center [340, 212] width 224 height 51
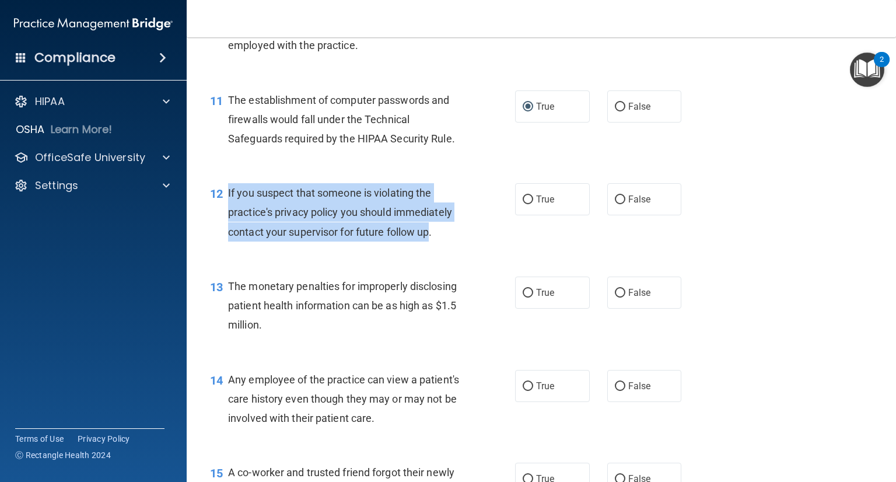
drag, startPoint x: 430, startPoint y: 252, endPoint x: 228, endPoint y: 209, distance: 205.8
click at [228, 209] on span "If you suspect that someone is violating the practice's privacy policy you shou…" at bounding box center [340, 212] width 224 height 51
copy span "If you suspect that someone is violating the practice's privacy policy you shou…"
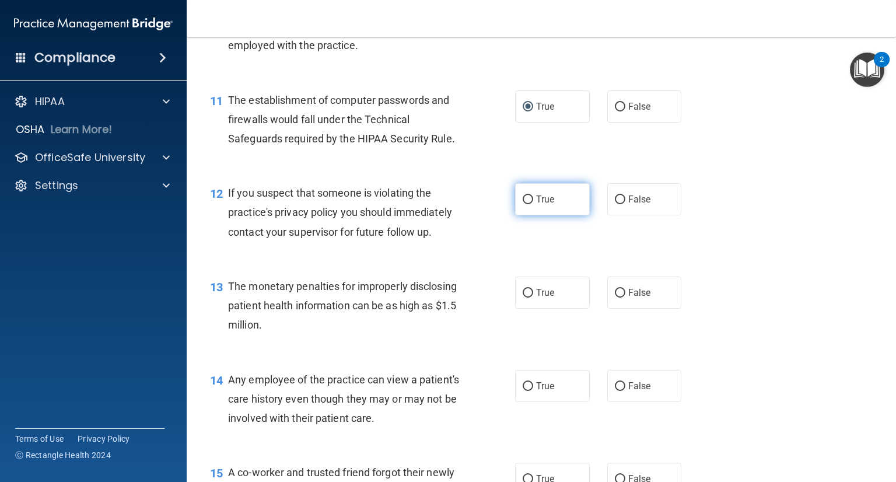
click at [530, 215] on label "True" at bounding box center [552, 199] width 75 height 32
click at [530, 204] on input "True" at bounding box center [528, 200] width 11 height 9
radio input "true"
click at [480, 262] on div "12 If you suspect that someone is violating the practice's privacy policy you s…" at bounding box center [541, 215] width 680 height 93
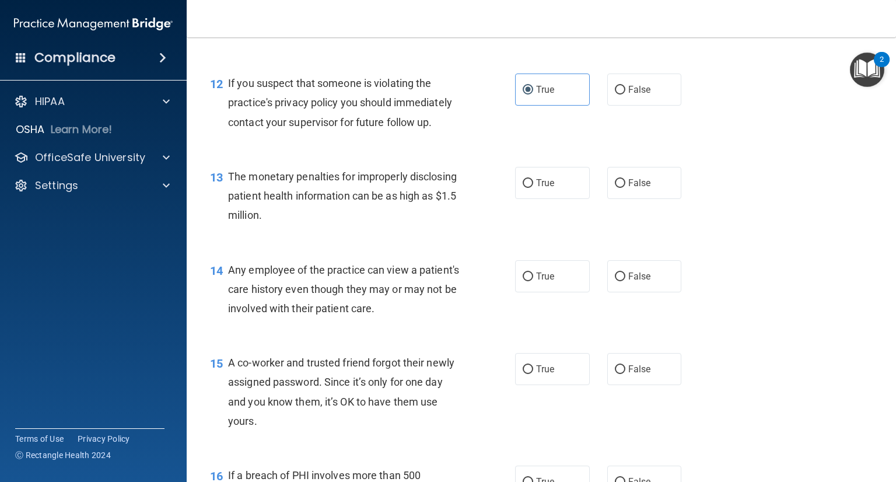
scroll to position [1109, 0]
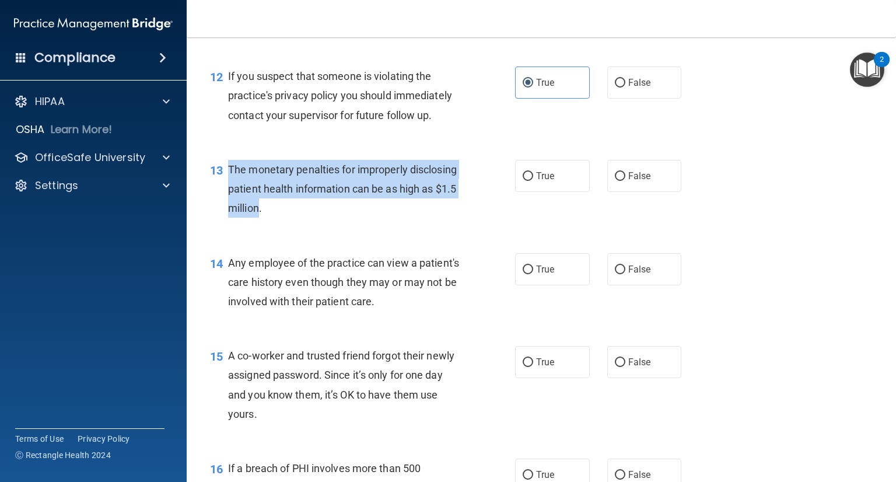
drag, startPoint x: 320, startPoint y: 228, endPoint x: 229, endPoint y: 191, distance: 97.6
click at [229, 191] on span "The monetary penalties for improperly disclosing patient health information can…" at bounding box center [342, 188] width 229 height 51
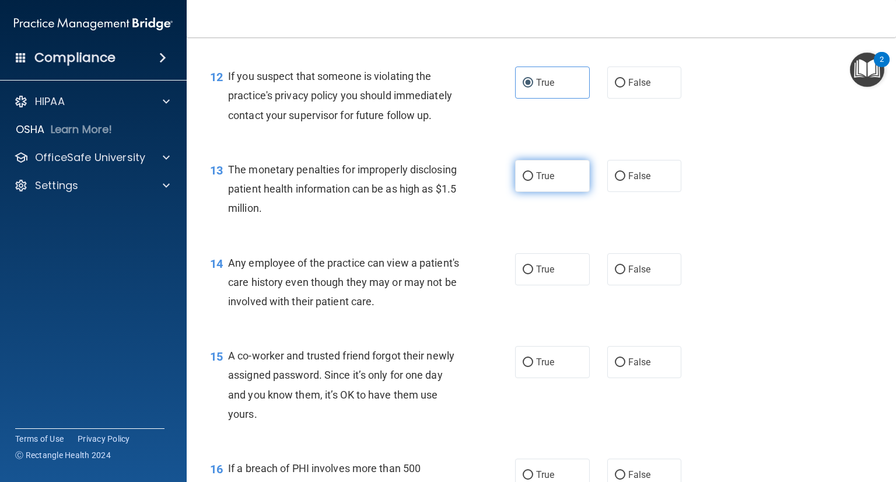
click at [515, 192] on label "True" at bounding box center [552, 176] width 75 height 32
click at [523, 181] on input "True" at bounding box center [528, 176] width 11 height 9
radio input "true"
click at [475, 224] on div "13 The monetary penalties for improperly disclosing patient health information …" at bounding box center [363, 192] width 340 height 64
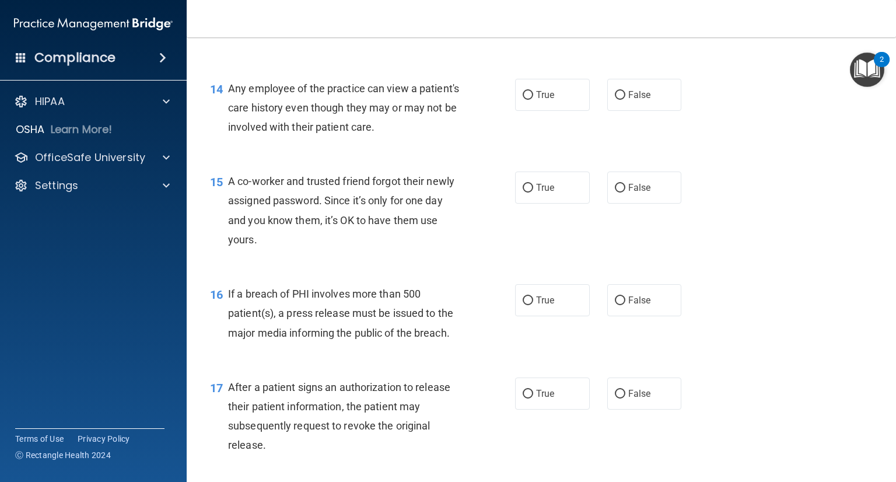
scroll to position [1284, 0]
click at [616, 99] on input "False" at bounding box center [620, 94] width 11 height 9
radio input "true"
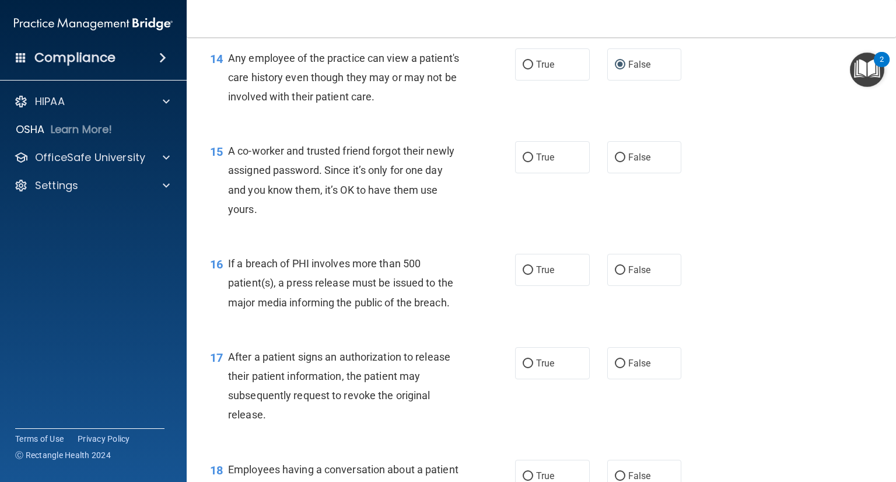
scroll to position [1342, 0]
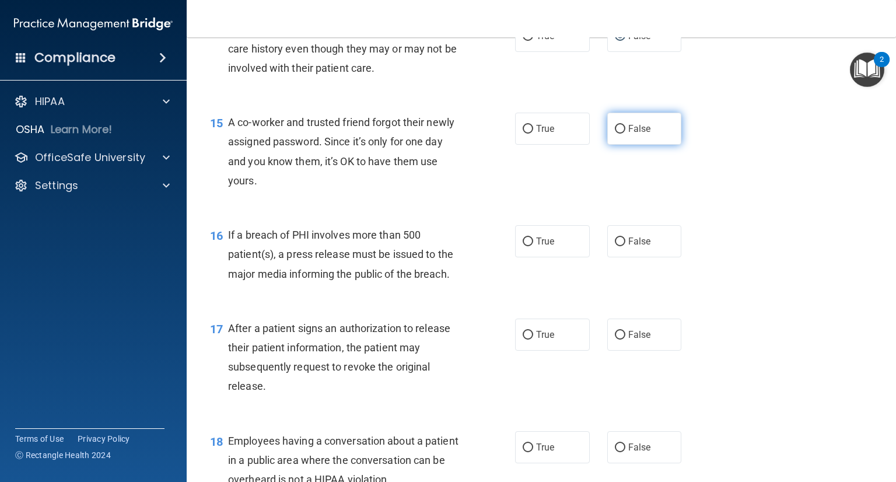
click at [617, 134] on input "False" at bounding box center [620, 129] width 11 height 9
radio input "true"
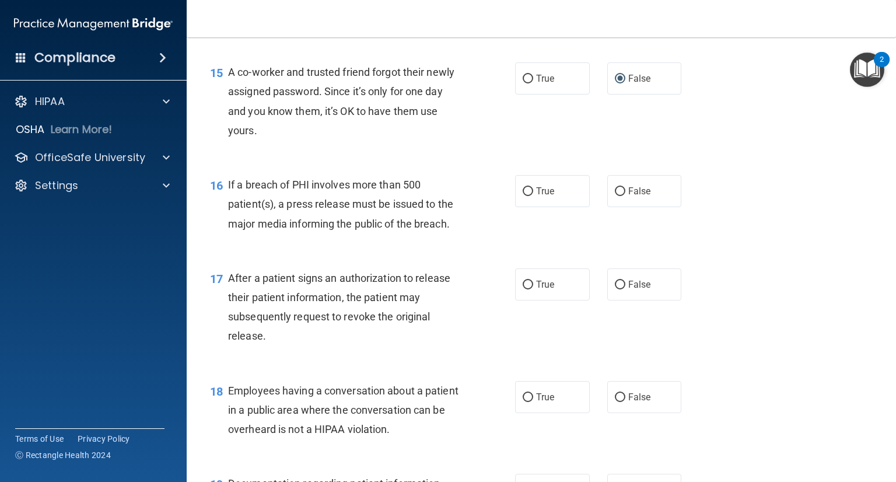
scroll to position [1459, 0]
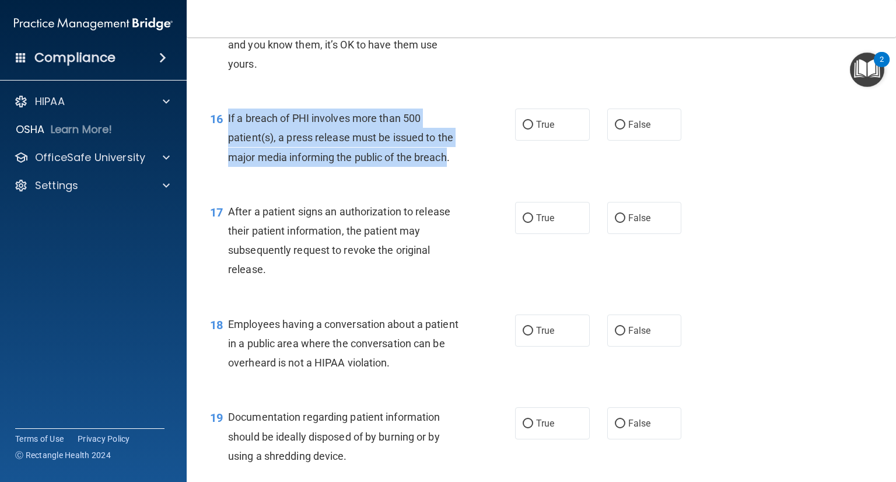
drag, startPoint x: 446, startPoint y: 178, endPoint x: 226, endPoint y: 136, distance: 224.0
click at [226, 136] on div "16 If a breach of PHI involves more than 500 patient(s), a press release must b…" at bounding box center [363, 141] width 340 height 64
click at [524, 130] on input "True" at bounding box center [528, 125] width 11 height 9
radio input "true"
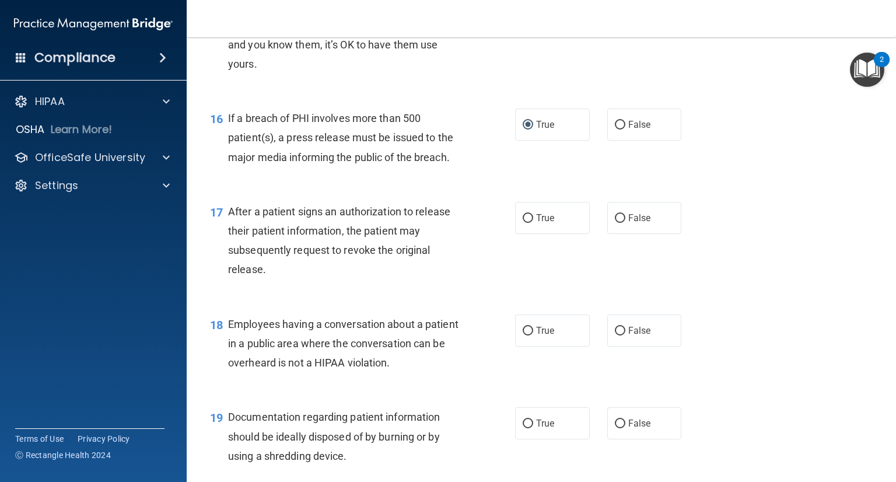
click at [392, 246] on span "After a patient signs an authorization to release their patient information, th…" at bounding box center [339, 240] width 222 height 71
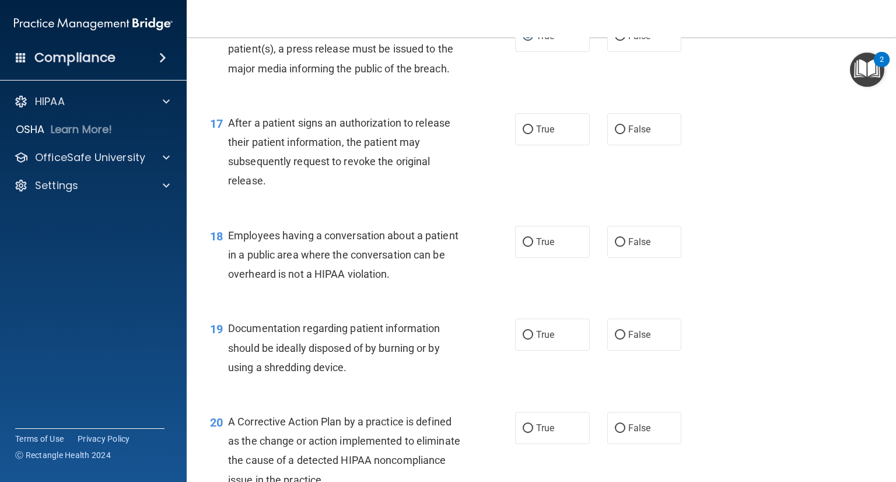
scroll to position [1576, 0]
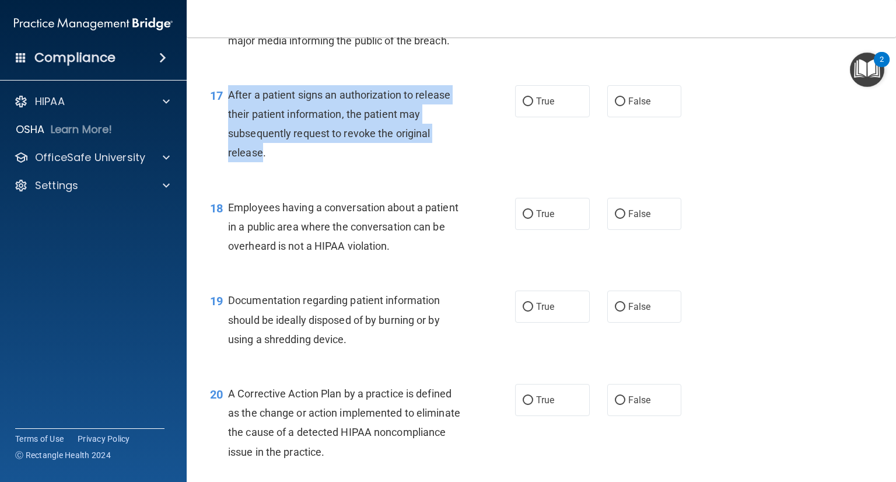
drag, startPoint x: 263, startPoint y: 170, endPoint x: 226, endPoint y: 118, distance: 64.1
click at [226, 118] on div "17 After a patient signs an authorization to release their patient information,…" at bounding box center [363, 126] width 340 height 83
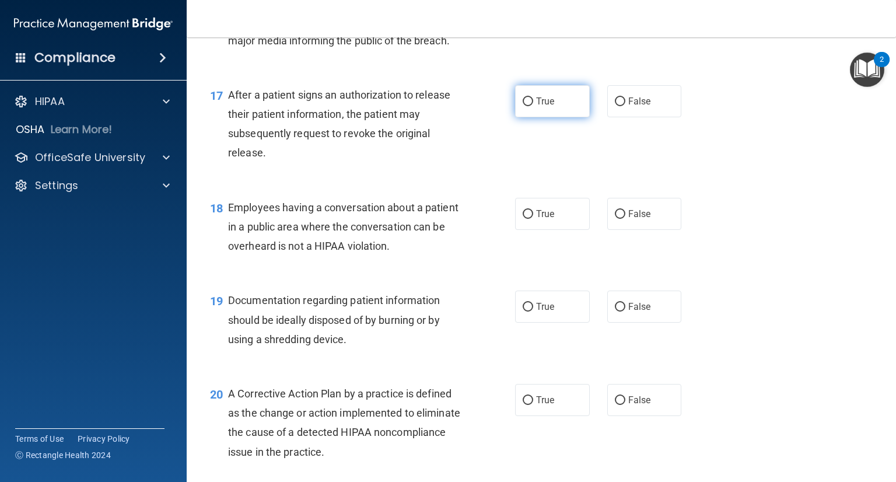
click at [515, 117] on label "True" at bounding box center [552, 101] width 75 height 32
click at [523, 106] on input "True" at bounding box center [528, 101] width 11 height 9
radio input "true"
click at [411, 163] on div "After a patient signs an authorization to release their patient information, th…" at bounding box center [349, 124] width 242 height 78
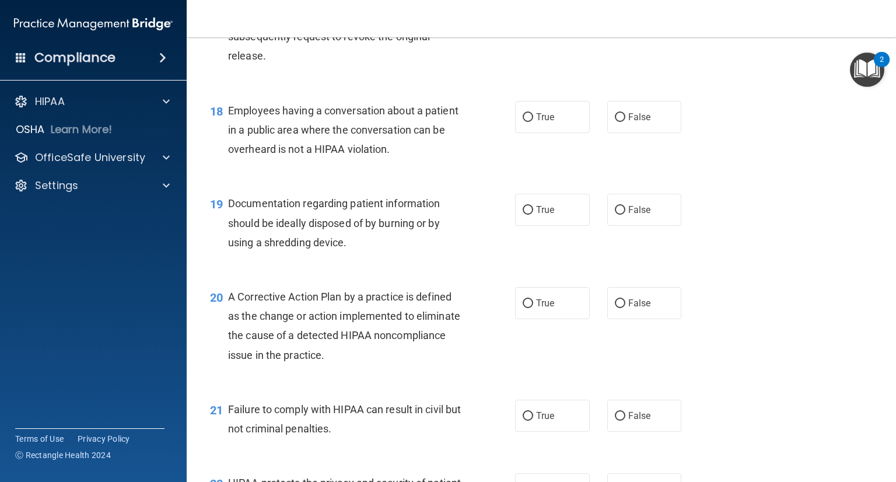
scroll to position [1692, 0]
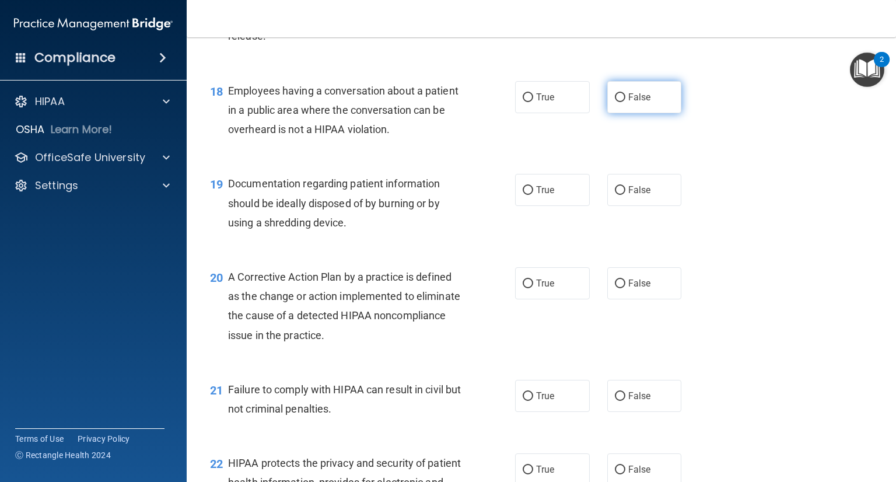
click at [608, 113] on label "False" at bounding box center [645, 97] width 75 height 32
click at [615, 102] on input "False" at bounding box center [620, 97] width 11 height 9
radio input "true"
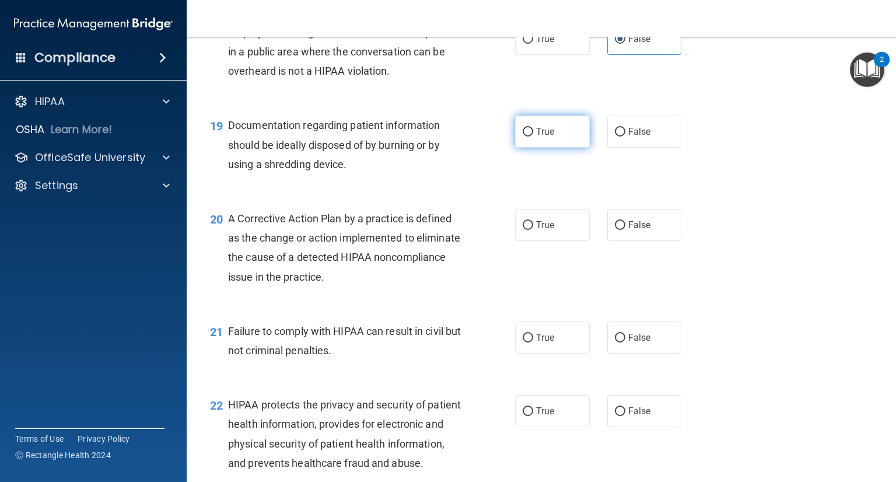
click at [523, 148] on label "True" at bounding box center [552, 132] width 75 height 32
click at [523, 137] on input "True" at bounding box center [528, 132] width 11 height 9
radio input "true"
click at [434, 218] on div "20 A Corrective Action Plan by a practice is defined as the change or action im…" at bounding box center [541, 250] width 680 height 113
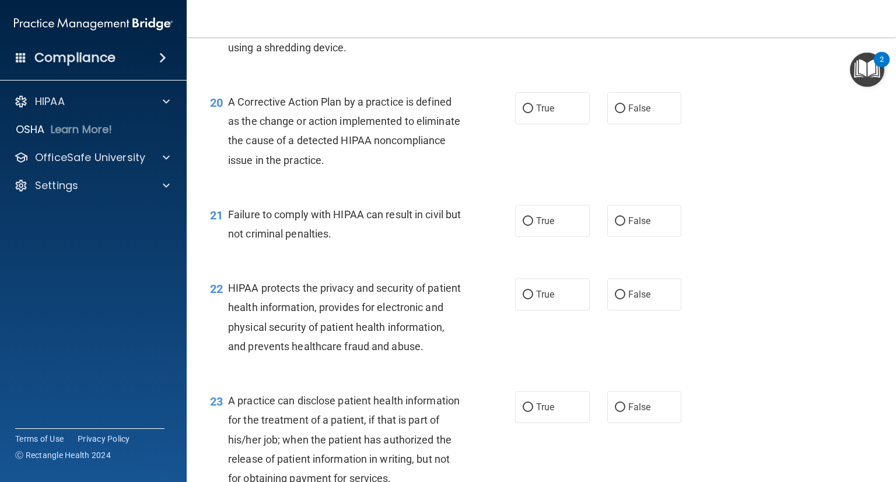
scroll to position [1809, 0]
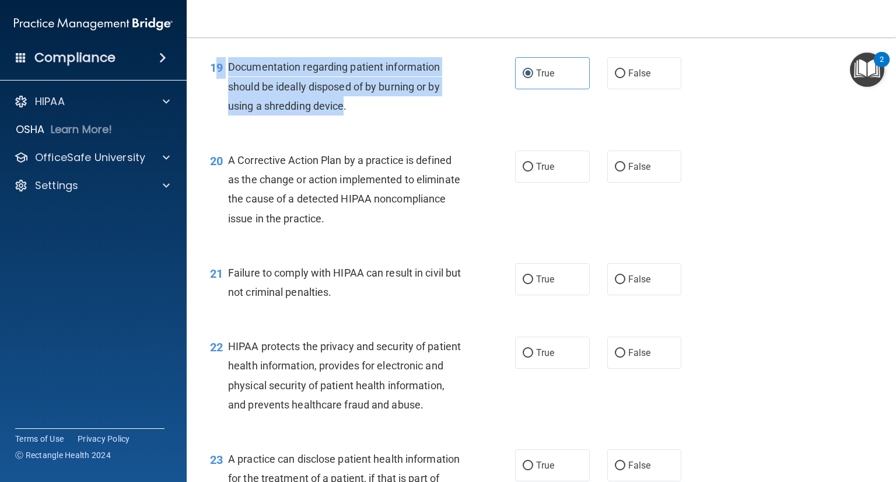
drag, startPoint x: 344, startPoint y: 124, endPoint x: 218, endPoint y: 84, distance: 132.9
click at [218, 84] on div "19 Documentation regarding patient information should be ideally disposed of by…" at bounding box center [363, 89] width 340 height 64
click at [219, 75] on span "19" at bounding box center [216, 68] width 13 height 14
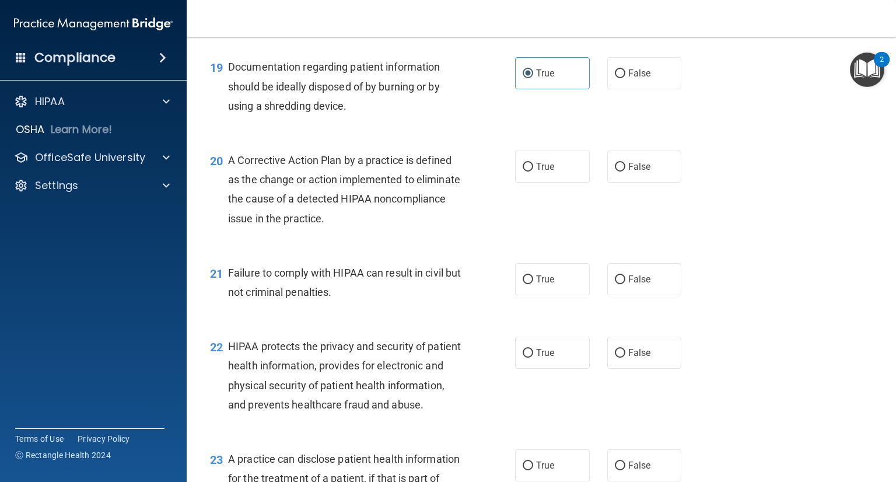
click at [302, 184] on span "A Corrective Action Plan by a practice is defined as the change or action imple…" at bounding box center [344, 189] width 232 height 71
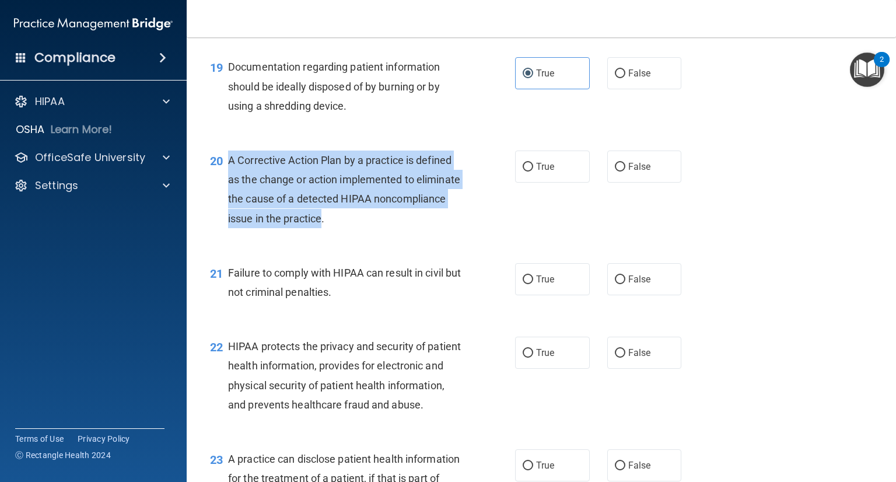
drag, startPoint x: 395, startPoint y: 239, endPoint x: 225, endPoint y: 181, distance: 179.9
click at [225, 181] on div "20 A Corrective Action Plan by a practice is defined as the change or action im…" at bounding box center [363, 192] width 340 height 83
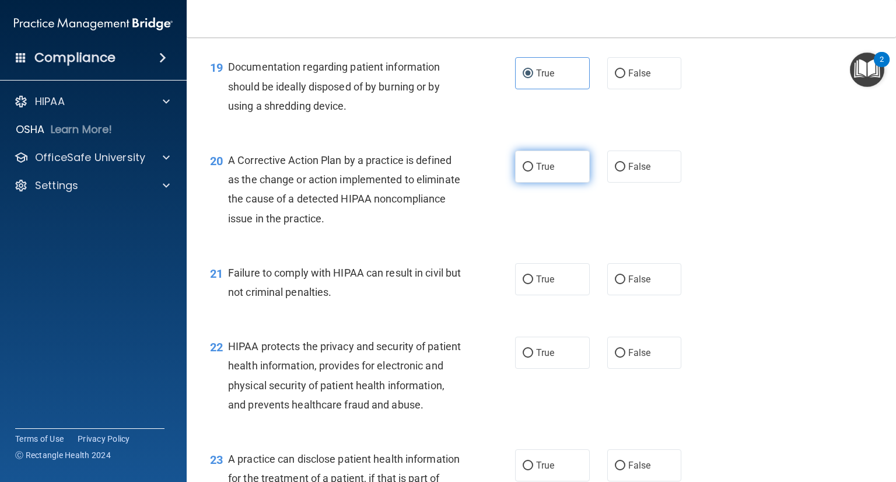
click at [560, 183] on label "True" at bounding box center [552, 167] width 75 height 32
click at [533, 172] on input "True" at bounding box center [528, 167] width 11 height 9
radio input "true"
click at [468, 249] on div "20 A Corrective Action Plan by a practice is defined as the change or action im…" at bounding box center [541, 192] width 680 height 113
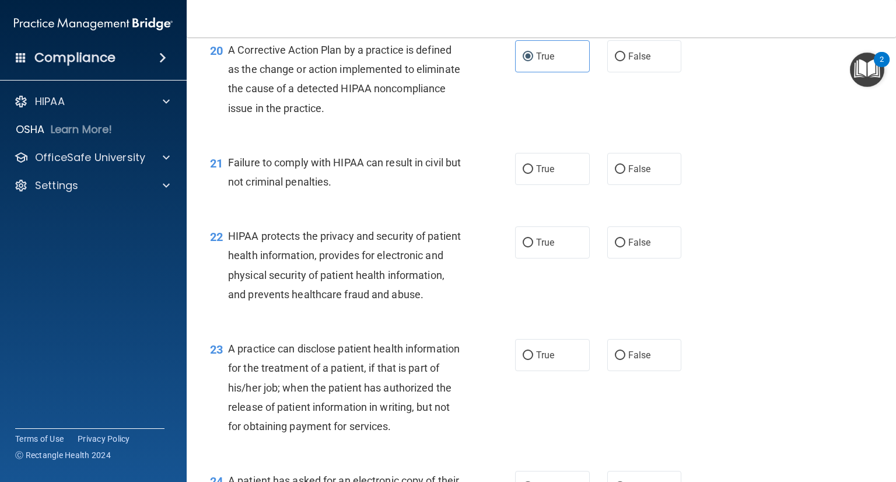
scroll to position [1926, 0]
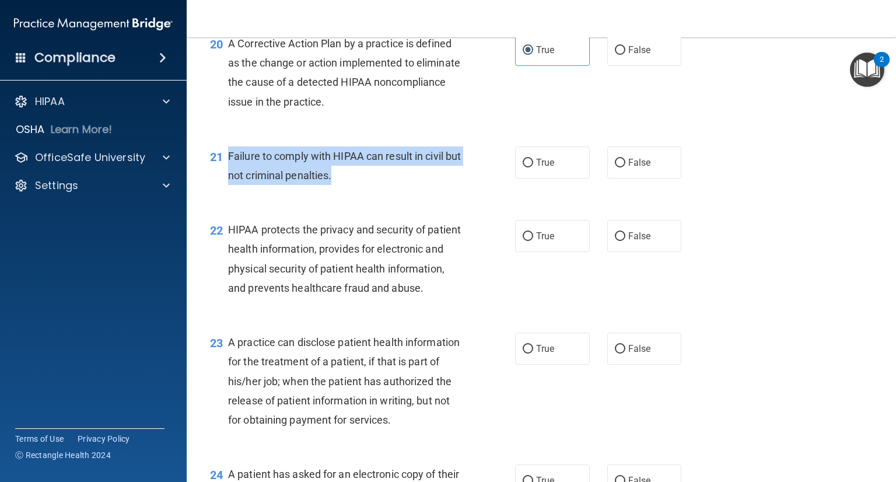
drag, startPoint x: 350, startPoint y: 197, endPoint x: 227, endPoint y: 169, distance: 126.3
click at [227, 169] on div "21 Failure to comply with HIPAA can result in civil but not criminal penalties." at bounding box center [363, 168] width 340 height 44
click at [615, 167] on input "False" at bounding box center [620, 163] width 11 height 9
radio input "true"
click at [379, 185] on div "Failure to comply with HIPAA can result in civil but not criminal penalties." at bounding box center [349, 165] width 242 height 39
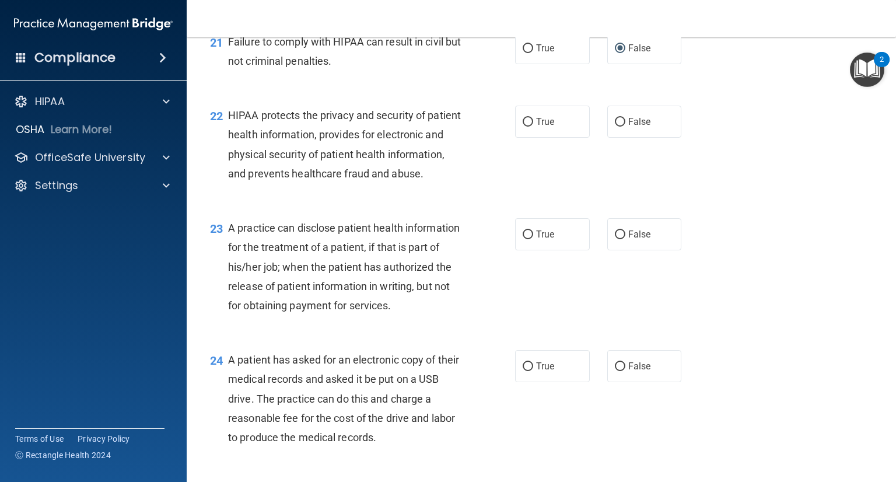
scroll to position [2043, 0]
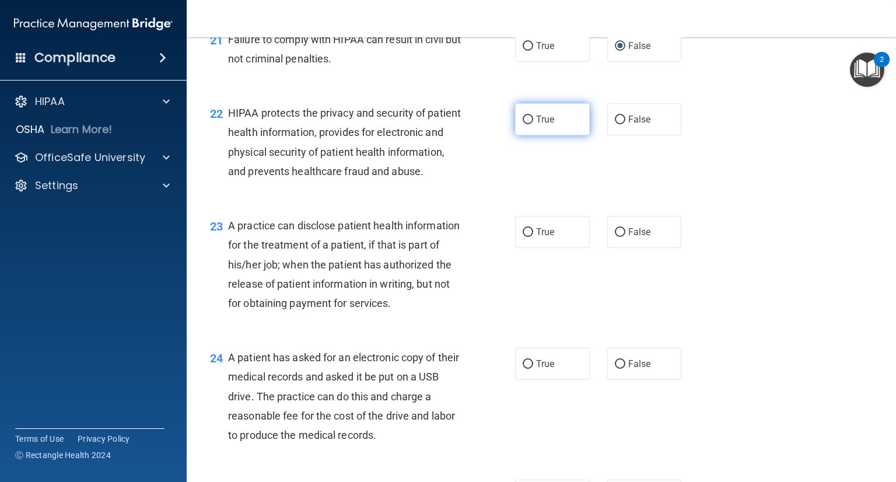
click at [523, 124] on input "True" at bounding box center [528, 120] width 11 height 9
radio input "true"
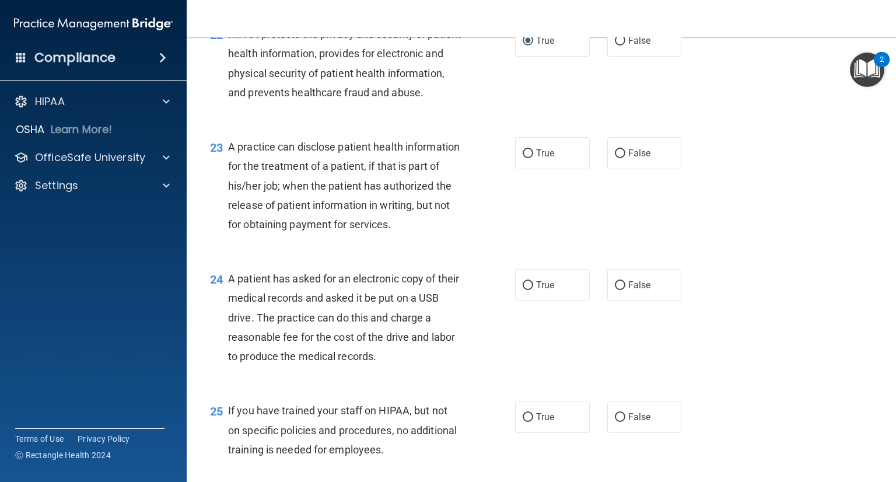
scroll to position [2159, 0]
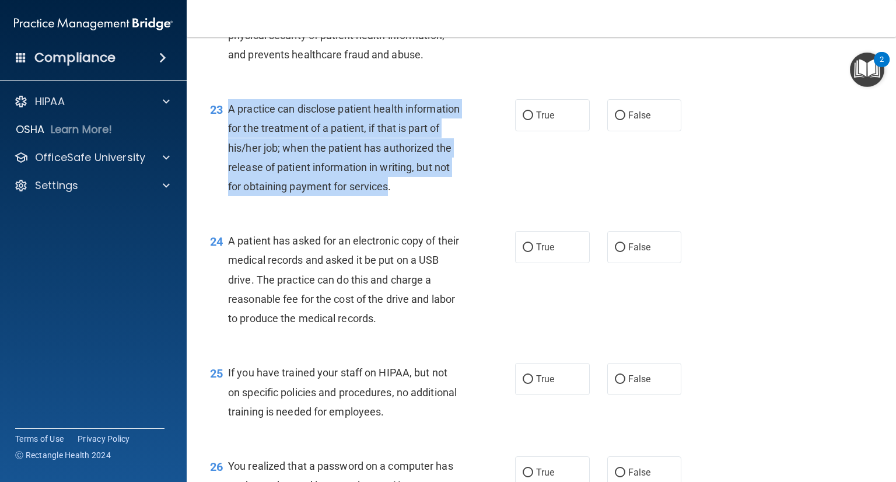
drag, startPoint x: 268, startPoint y: 245, endPoint x: 228, endPoint y: 150, distance: 102.8
click at [228, 150] on span "A practice can disclose patient health information for the treatment of a patie…" at bounding box center [344, 148] width 232 height 90
click at [362, 196] on div "A practice can disclose patient health information for the treatment of a patie…" at bounding box center [349, 147] width 242 height 97
click at [323, 193] on span "A practice can disclose patient health information for the treatment of a patie…" at bounding box center [344, 148] width 232 height 90
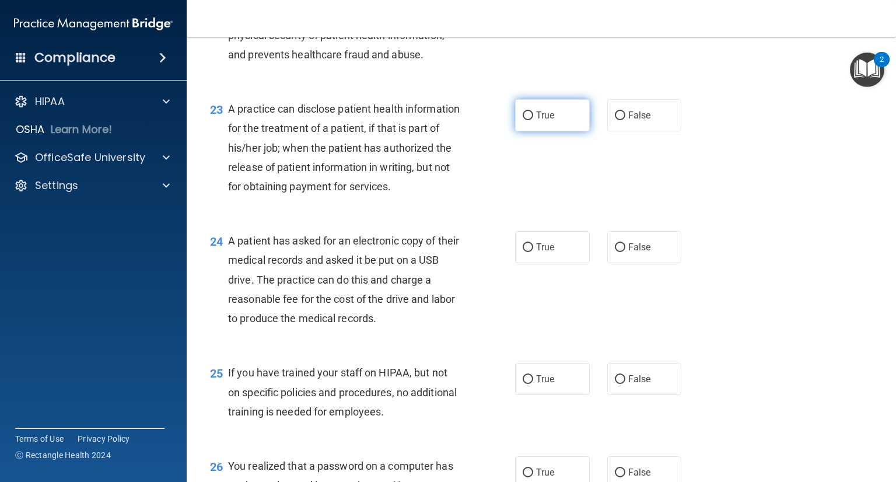
click at [536, 121] on span "True" at bounding box center [545, 115] width 18 height 11
click at [533, 120] on input "True" at bounding box center [528, 115] width 11 height 9
radio input "true"
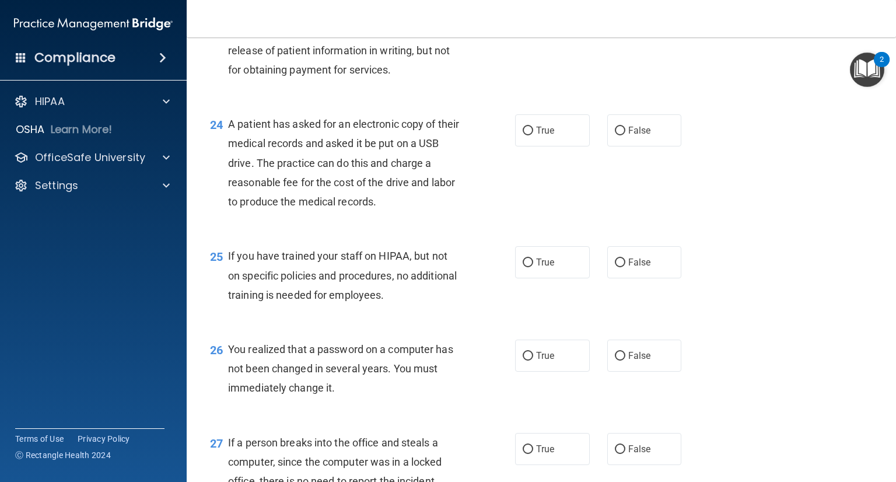
scroll to position [2334, 0]
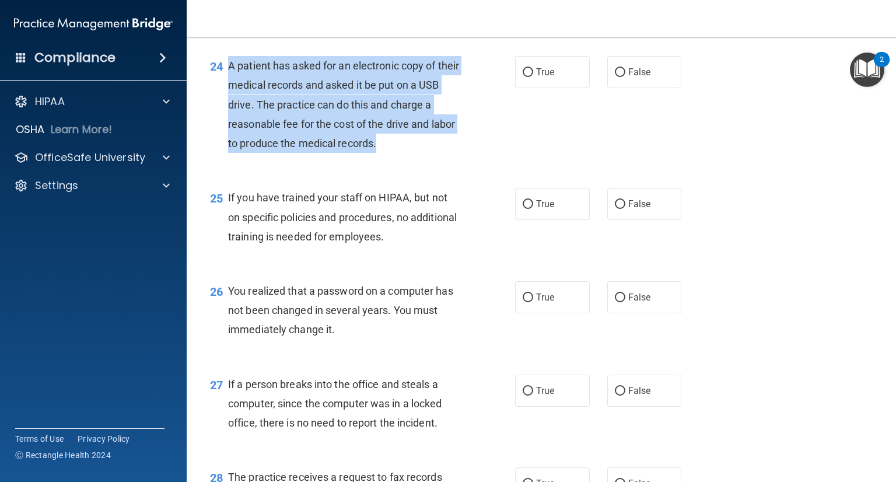
drag, startPoint x: 377, startPoint y: 204, endPoint x: 229, endPoint y: 120, distance: 170.4
click at [229, 120] on div "A patient has asked for an electronic copy of their medical records and asked i…" at bounding box center [349, 104] width 242 height 97
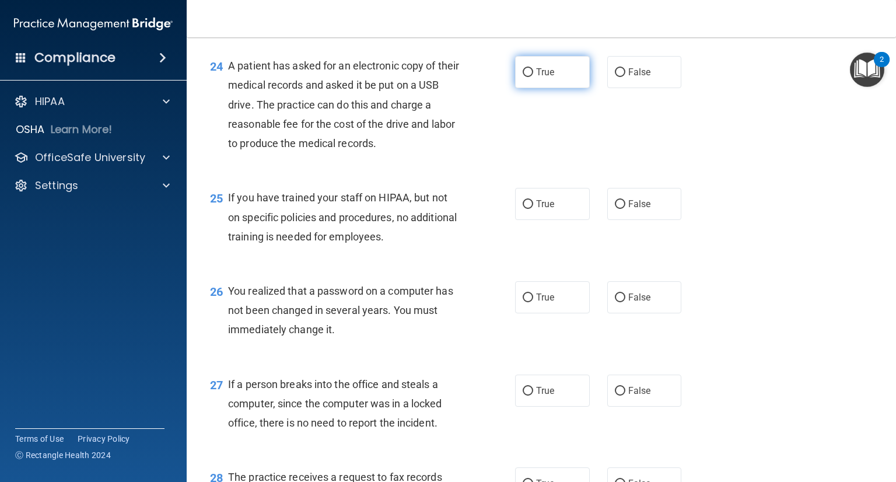
click at [536, 78] on span "True" at bounding box center [545, 72] width 18 height 11
click at [533, 77] on input "True" at bounding box center [528, 72] width 11 height 9
radio input "true"
click at [463, 234] on div "25 If you have trained your staff on HIPAA, but not on specific policies and pr…" at bounding box center [541, 219] width 680 height 93
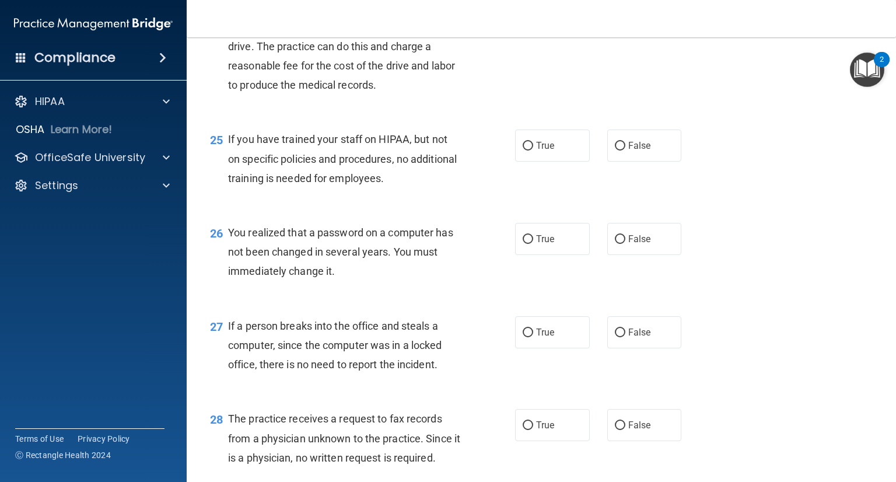
scroll to position [2451, 0]
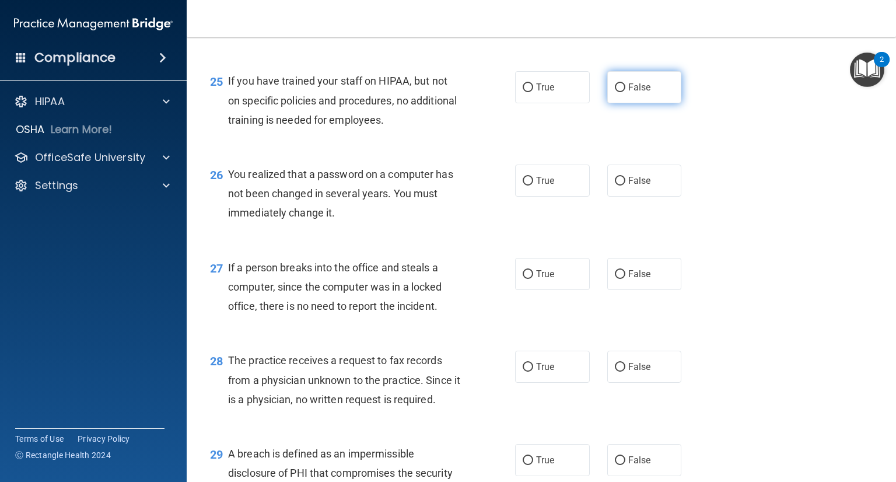
click at [615, 92] on input "False" at bounding box center [620, 87] width 11 height 9
radio input "true"
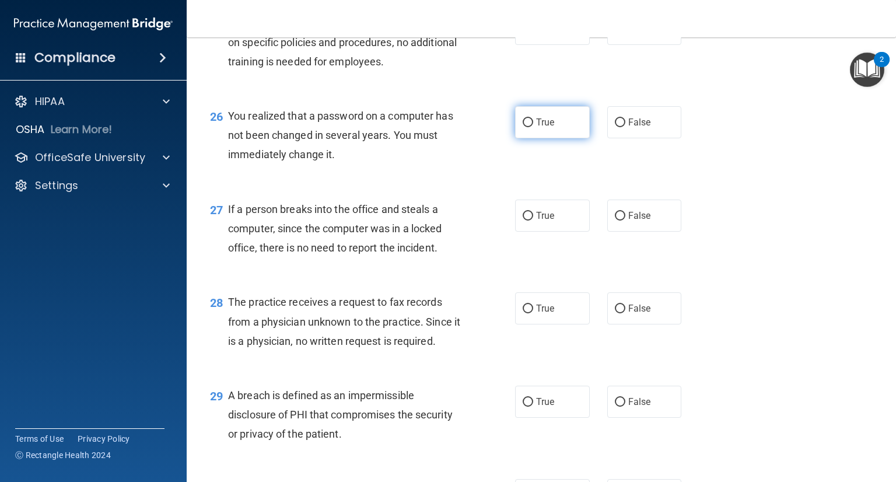
click at [523, 127] on input "True" at bounding box center [528, 122] width 11 height 9
radio input "true"
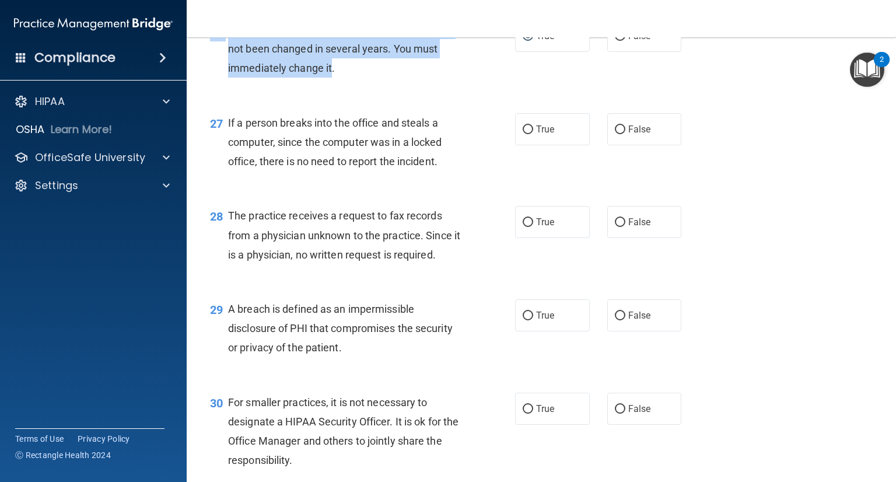
scroll to position [2591, 0]
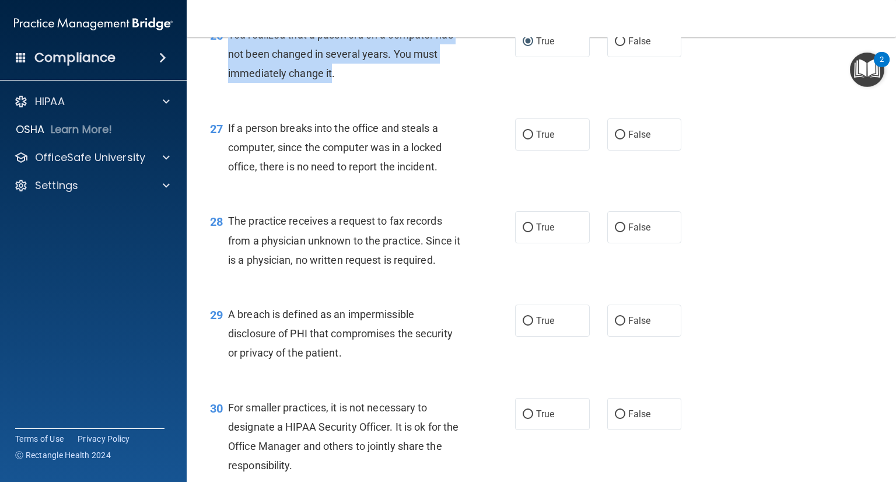
drag, startPoint x: 331, startPoint y: 94, endPoint x: 229, endPoint y: 96, distance: 102.2
click at [229, 79] on span "You realized that a password on a computer has not been changed in several year…" at bounding box center [340, 54] width 225 height 51
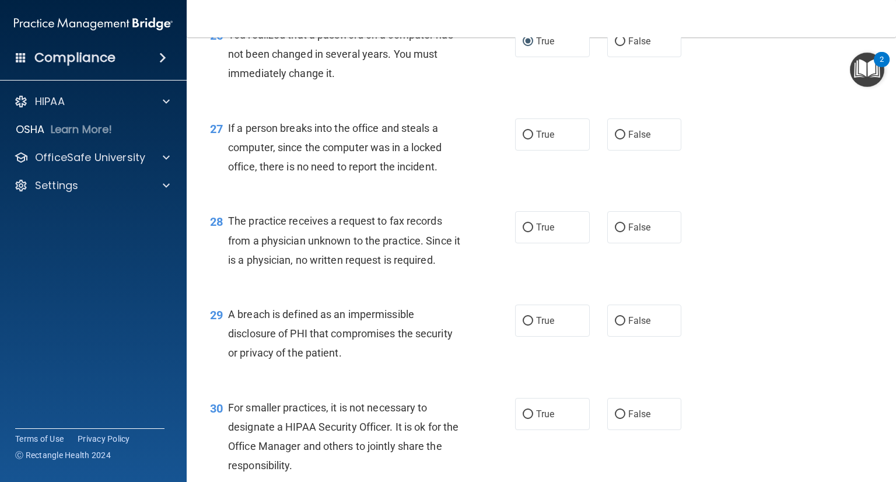
click at [280, 173] on span "If a person breaks into the office and steals a computer, since the computer wa…" at bounding box center [335, 147] width 214 height 51
click at [619, 139] on input "False" at bounding box center [620, 135] width 11 height 9
radio input "true"
click at [452, 270] on div "The practice receives a request to fax records from a physician unknown to the …" at bounding box center [349, 240] width 242 height 58
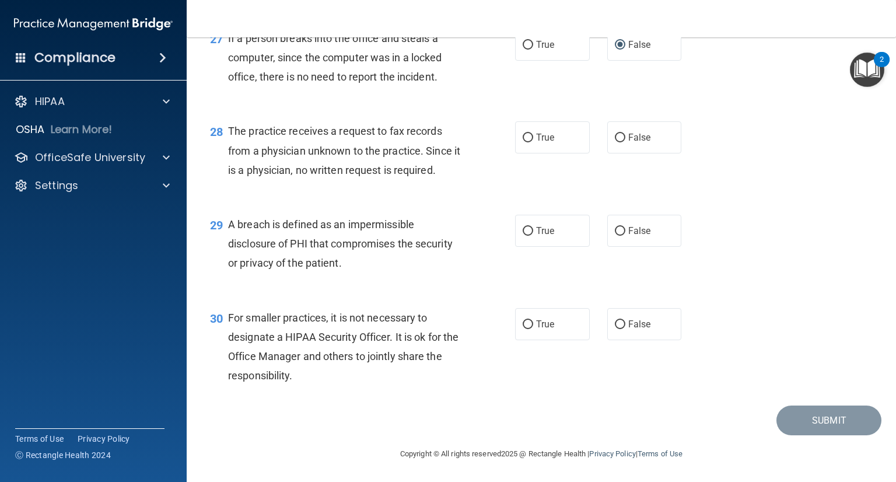
scroll to position [2707, 0]
click at [615, 142] on input "False" at bounding box center [620, 138] width 11 height 9
radio input "true"
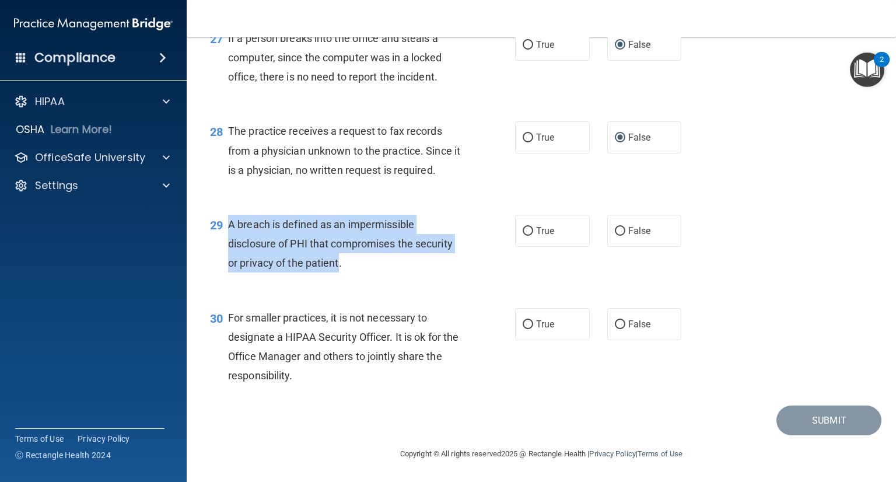
drag, startPoint x: 338, startPoint y: 261, endPoint x: 226, endPoint y: 218, distance: 120.6
click at [226, 218] on div "29 A breach is defined as an impermissible disclosure of PHI that compromises t…" at bounding box center [363, 247] width 340 height 64
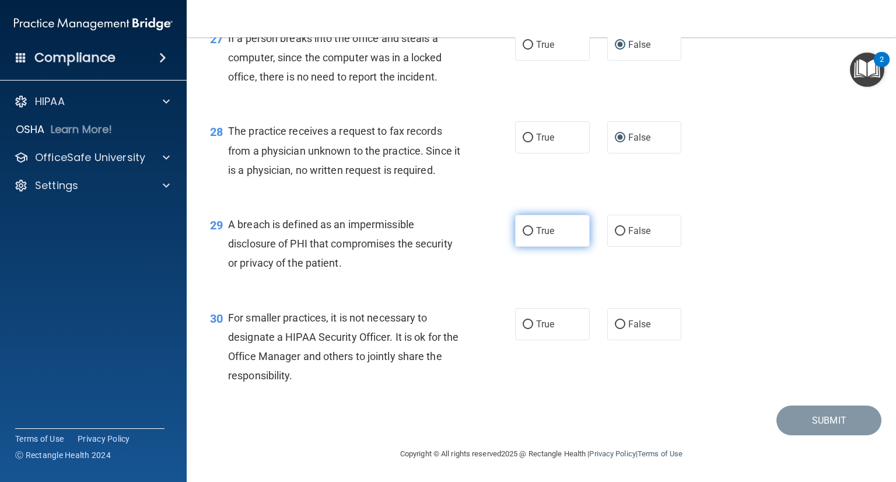
click at [524, 222] on label "True" at bounding box center [552, 231] width 75 height 32
click at [524, 227] on input "True" at bounding box center [528, 231] width 11 height 9
radio input "true"
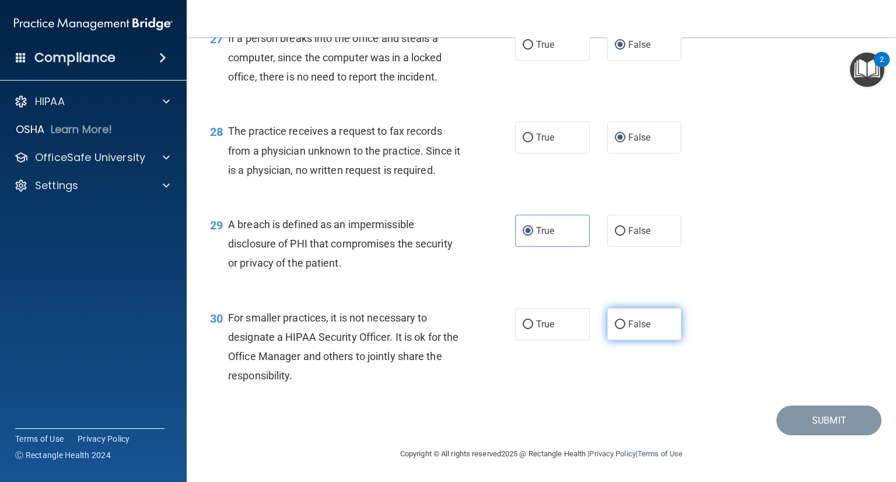
click at [615, 327] on input "False" at bounding box center [620, 324] width 11 height 9
radio input "true"
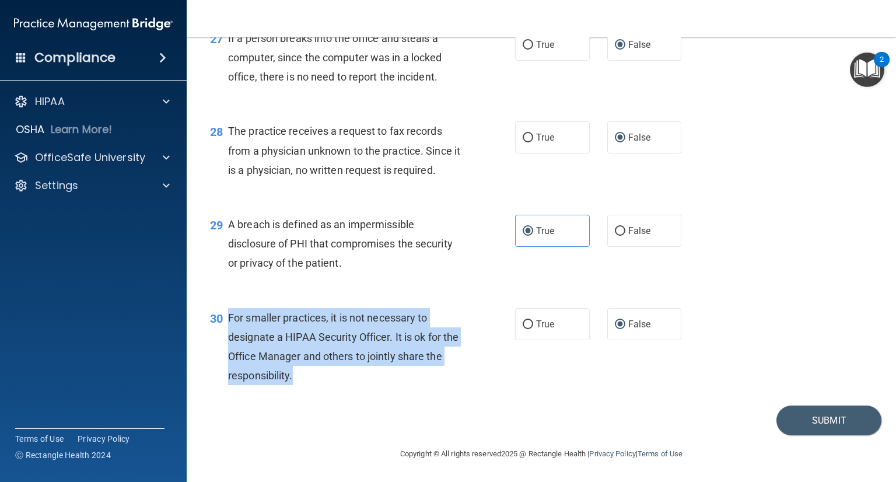
drag, startPoint x: 316, startPoint y: 373, endPoint x: 226, endPoint y: 319, distance: 105.0
click at [226, 319] on div "30 For smaller practices, it is not necessary to designate a HIPAA Security Off…" at bounding box center [363, 349] width 340 height 83
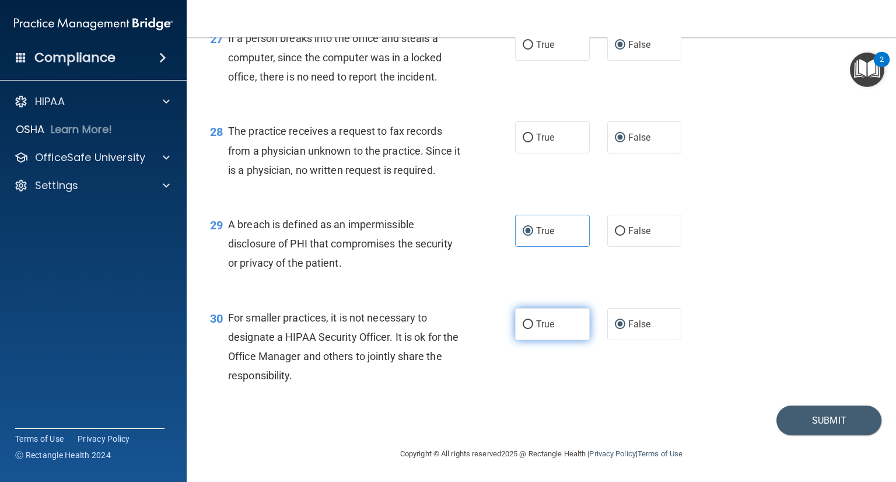
click at [536, 320] on span "True" at bounding box center [545, 324] width 18 height 11
click at [533, 320] on input "True" at bounding box center [528, 324] width 11 height 9
radio input "true"
radio input "false"
click at [839, 414] on button "Submit" at bounding box center [829, 421] width 105 height 30
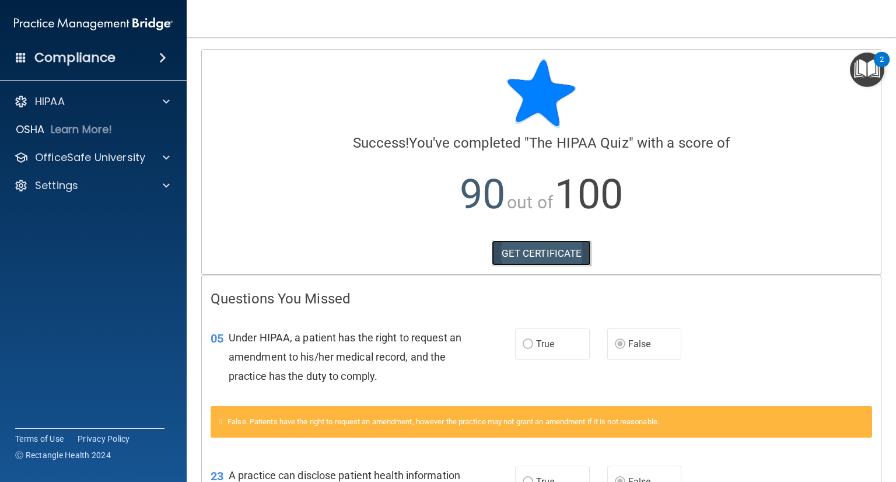
click at [537, 260] on link "GET CERTIFICATE" at bounding box center [542, 253] width 100 height 26
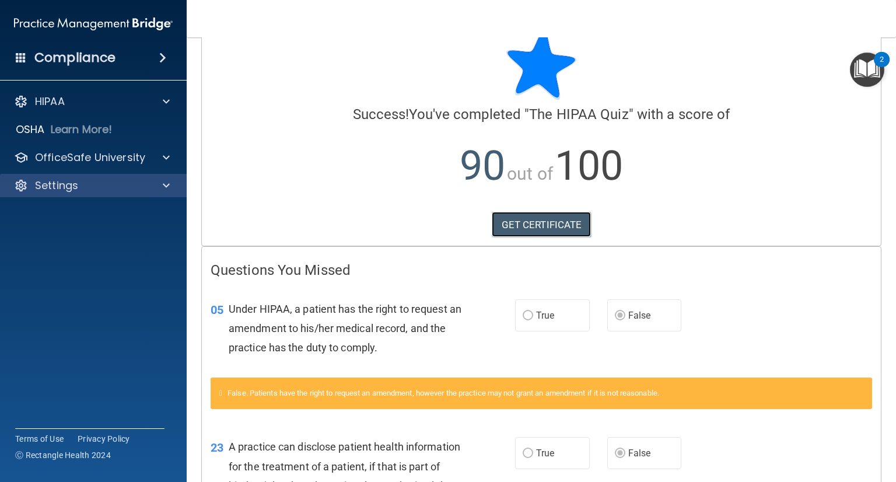
scroll to position [28, 0]
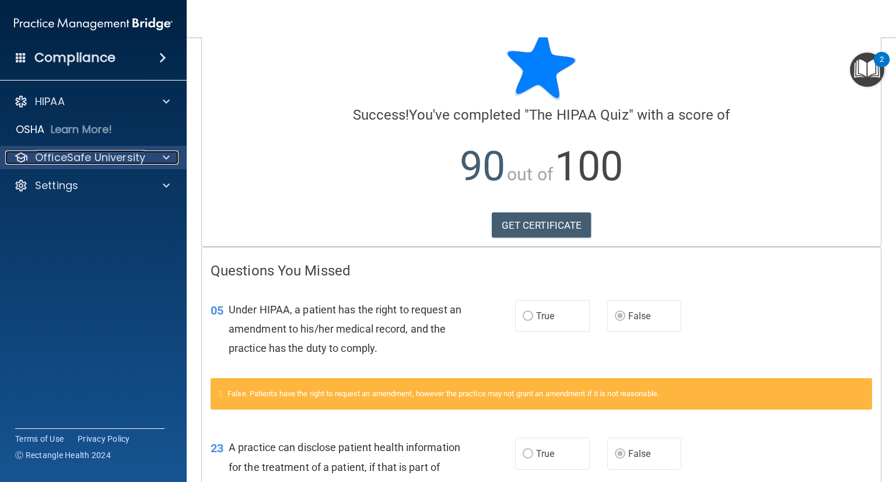
click at [170, 157] on div at bounding box center [164, 158] width 29 height 14
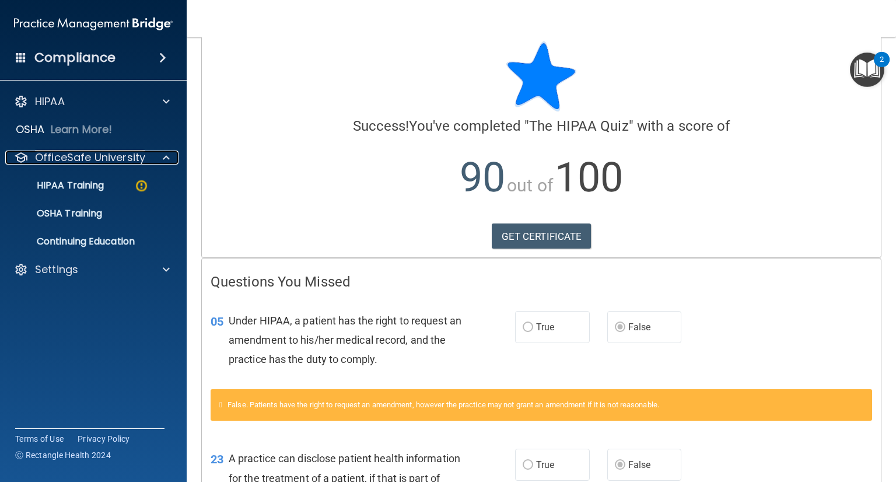
scroll to position [0, 0]
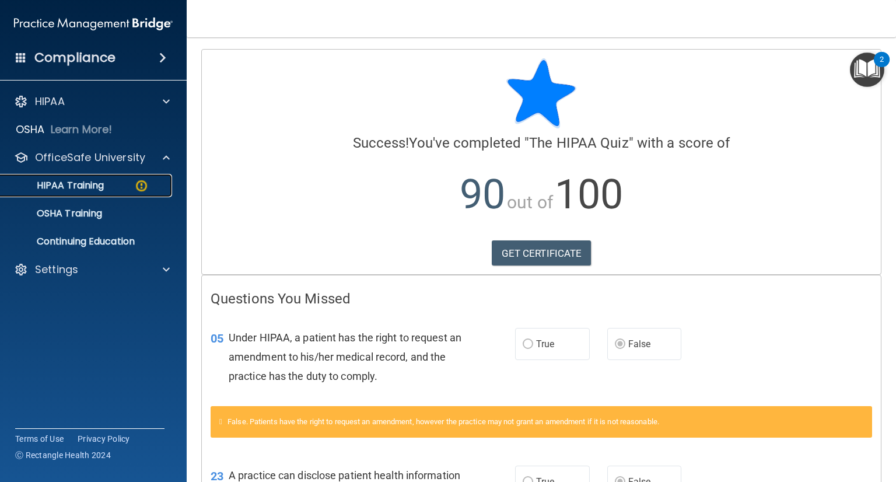
click at [92, 180] on p "HIPAA Training" at bounding box center [56, 186] width 96 height 12
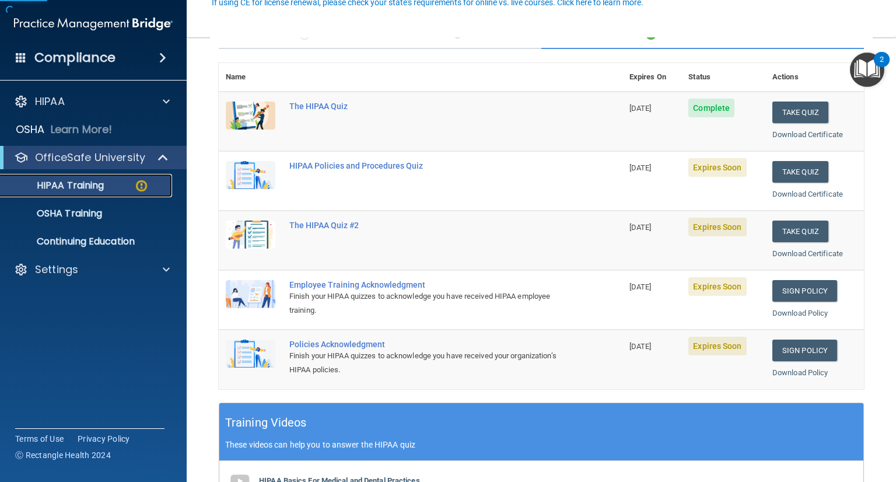
scroll to position [117, 0]
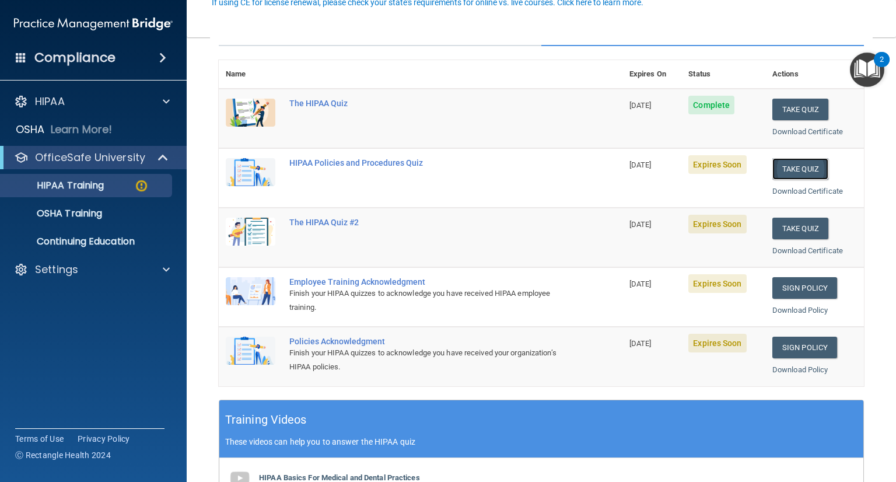
click at [796, 166] on button "Take Quiz" at bounding box center [801, 169] width 56 height 22
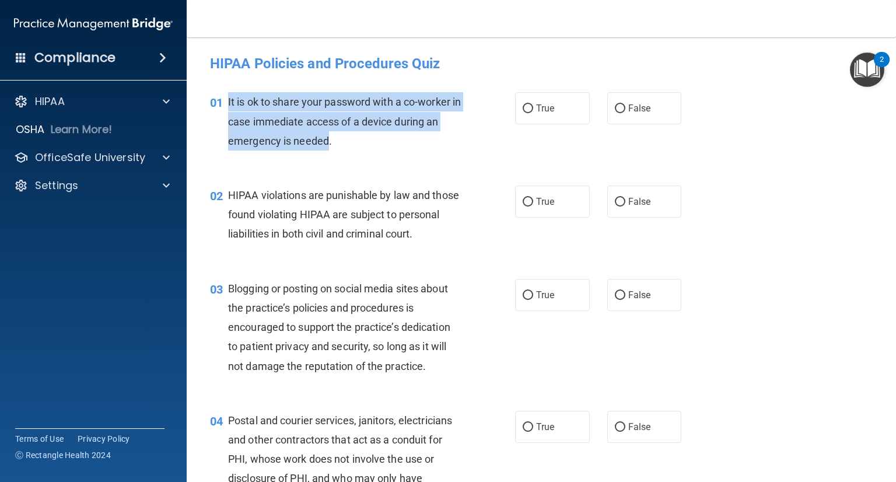
drag, startPoint x: 325, startPoint y: 139, endPoint x: 226, endPoint y: 100, distance: 106.1
click at [226, 100] on div "01 It is ok to share your password with a co-worker in case immediate access of…" at bounding box center [363, 124] width 340 height 64
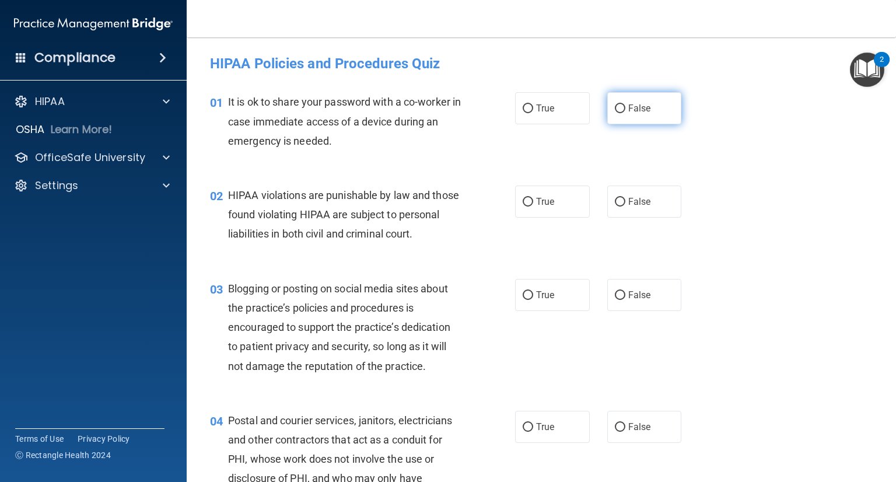
click at [622, 114] on label "False" at bounding box center [645, 108] width 75 height 32
click at [622, 113] on input "False" at bounding box center [620, 108] width 11 height 9
radio input "true"
click at [361, 149] on div "It is ok to share your password with a co-worker in case immediate access of a …" at bounding box center [349, 121] width 242 height 58
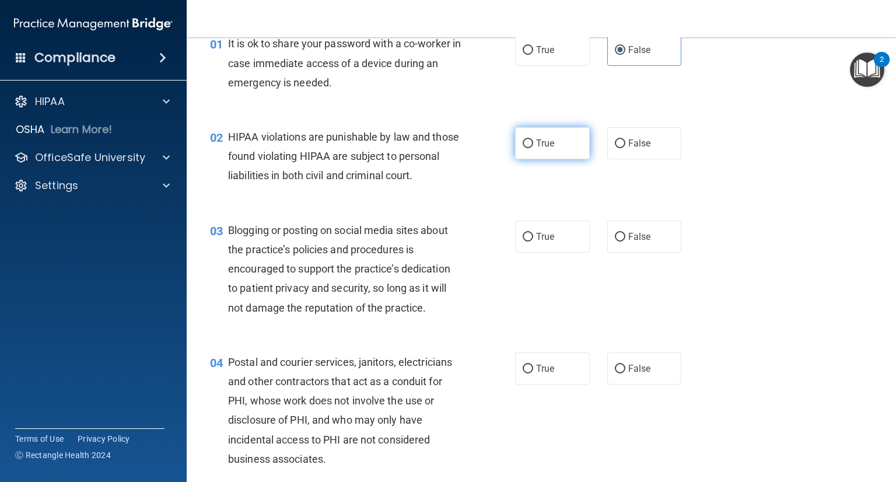
click at [551, 138] on label "True" at bounding box center [552, 143] width 75 height 32
click at [533, 139] on input "True" at bounding box center [528, 143] width 11 height 9
radio input "true"
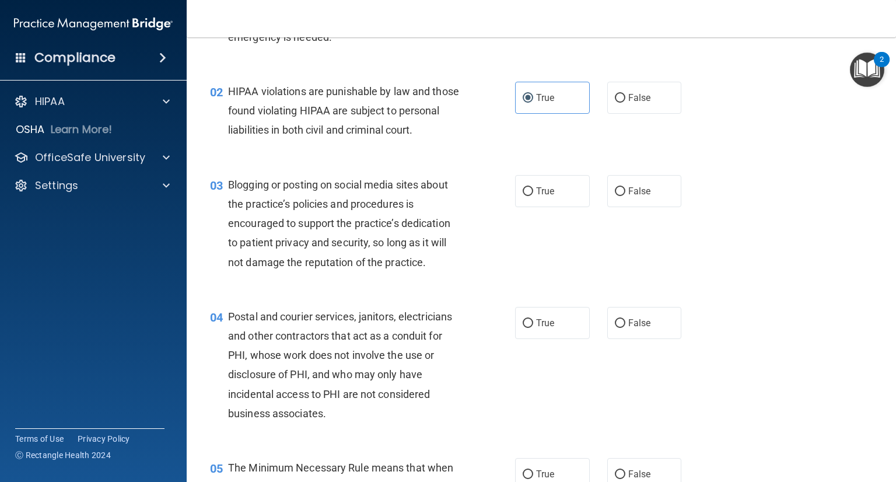
scroll to position [175, 0]
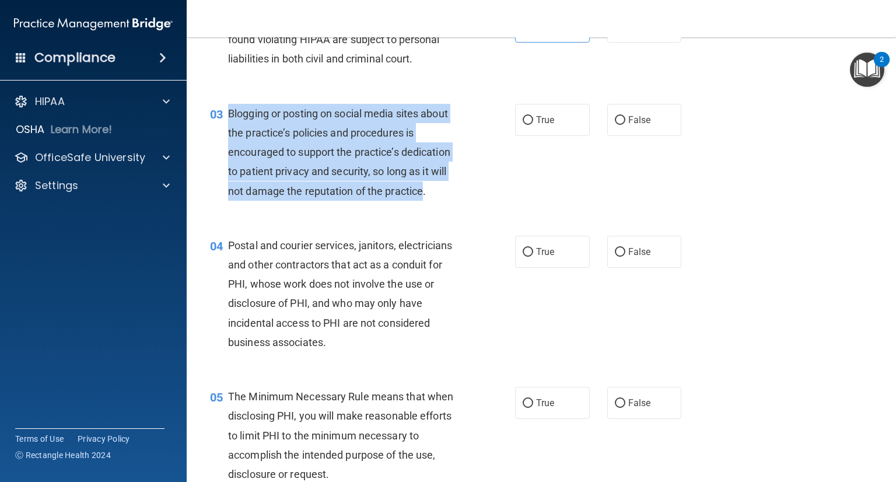
drag, startPoint x: 421, startPoint y: 211, endPoint x: 226, endPoint y: 138, distance: 207.9
click at [226, 138] on div "03 Blogging or posting on social media sites about the practice’s policies and …" at bounding box center [363, 155] width 340 height 103
click at [305, 162] on div "Blogging or posting on social media sites about the practice’s policies and pro…" at bounding box center [349, 152] width 242 height 97
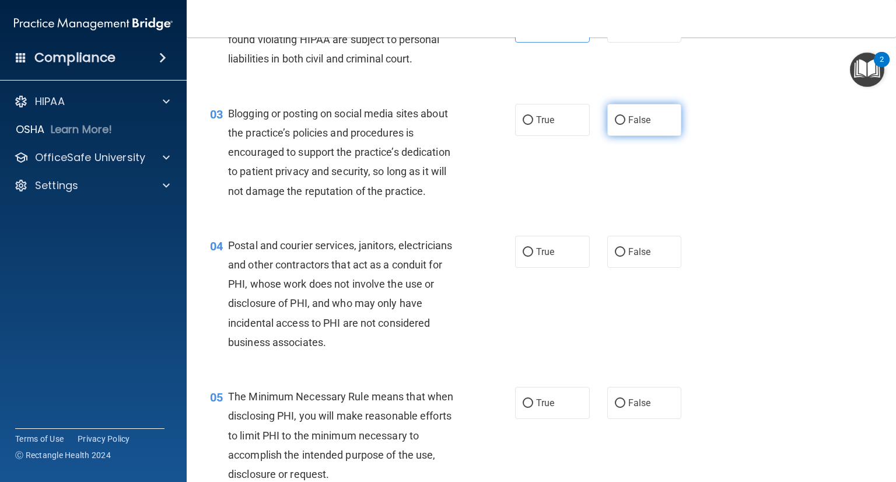
click at [640, 125] on span "False" at bounding box center [640, 119] width 23 height 11
click at [626, 125] on input "False" at bounding box center [620, 120] width 11 height 9
radio input "true"
click at [721, 240] on div "04 Postal and courier services, janitors, electricians and other contractors th…" at bounding box center [541, 296] width 680 height 151
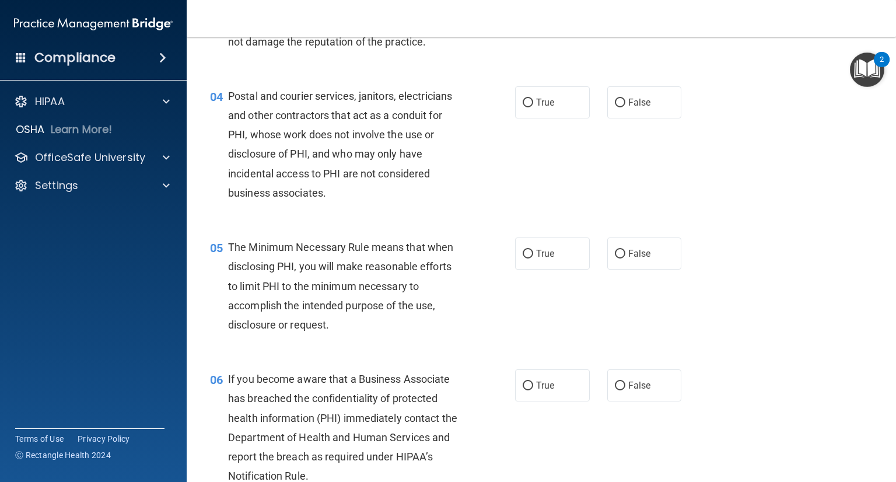
scroll to position [350, 0]
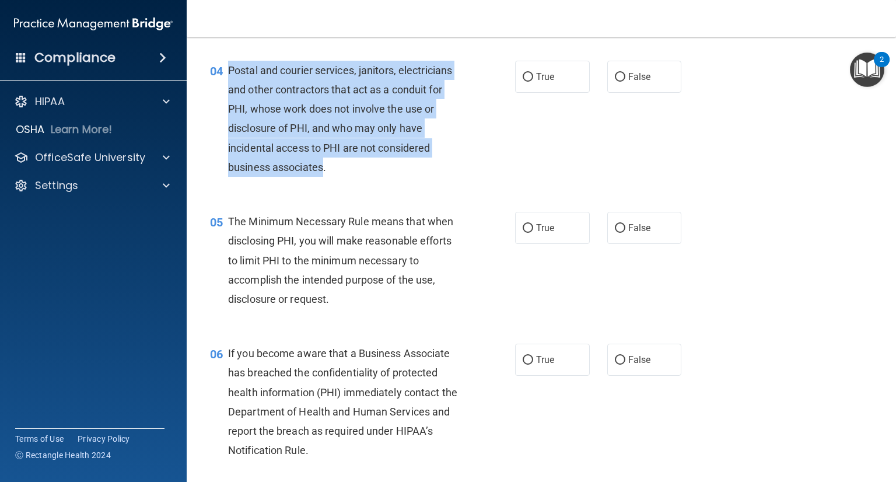
drag, startPoint x: 324, startPoint y: 187, endPoint x: 226, endPoint y: 87, distance: 140.3
click at [226, 87] on div "04 Postal and courier services, janitors, electricians and other contractors th…" at bounding box center [363, 122] width 340 height 122
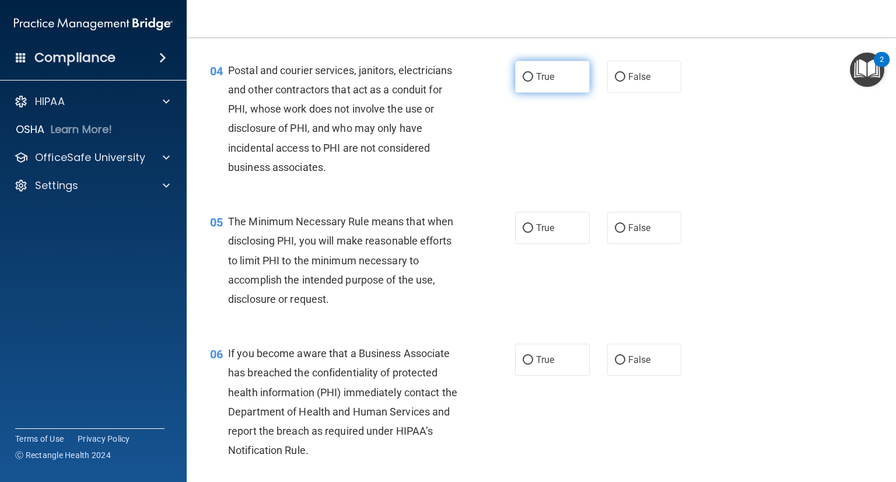
click at [516, 93] on label "True" at bounding box center [552, 77] width 75 height 32
click at [523, 82] on input "True" at bounding box center [528, 77] width 11 height 9
radio input "true"
click at [441, 233] on div "The Minimum Necessary Rule means that when disclosing PHI, you will make reason…" at bounding box center [349, 260] width 242 height 97
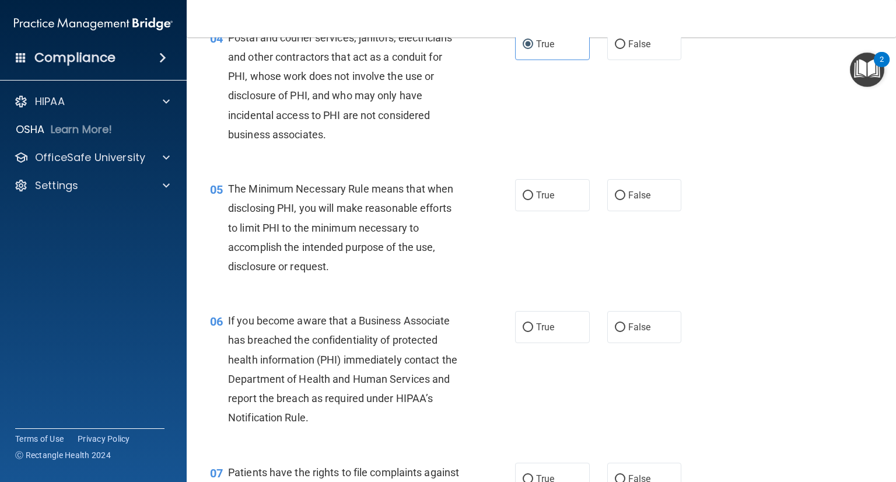
scroll to position [409, 0]
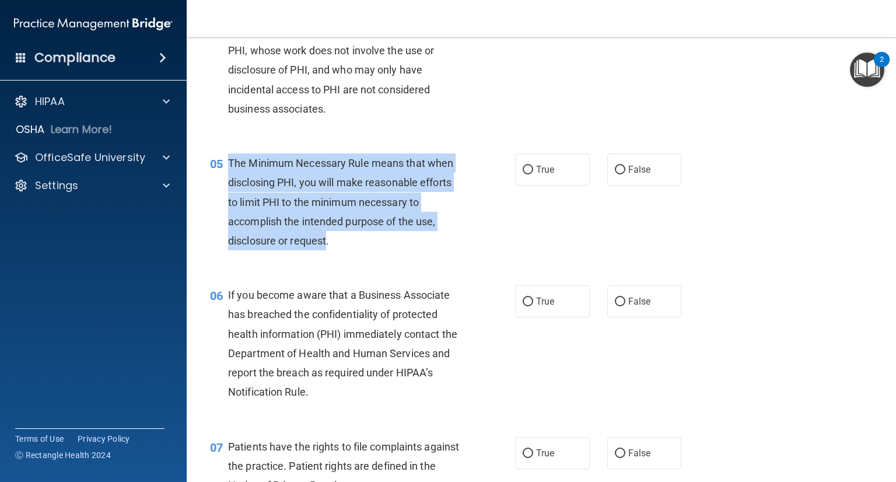
drag, startPoint x: 326, startPoint y: 260, endPoint x: 227, endPoint y: 187, distance: 122.7
click at [227, 187] on div "05 The Minimum Necessary Rule means that when disclosing PHI, you will make rea…" at bounding box center [363, 204] width 340 height 103
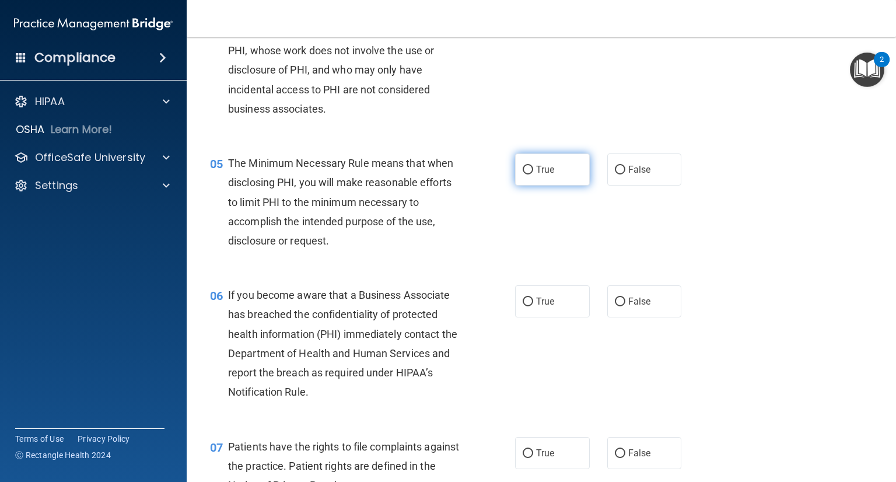
click at [546, 175] on span "True" at bounding box center [545, 169] width 18 height 11
click at [533, 174] on input "True" at bounding box center [528, 170] width 11 height 9
radio input "true"
click at [482, 239] on div "05 The Minimum Necessary Rule means that when disclosing PHI, you will make rea…" at bounding box center [363, 204] width 340 height 103
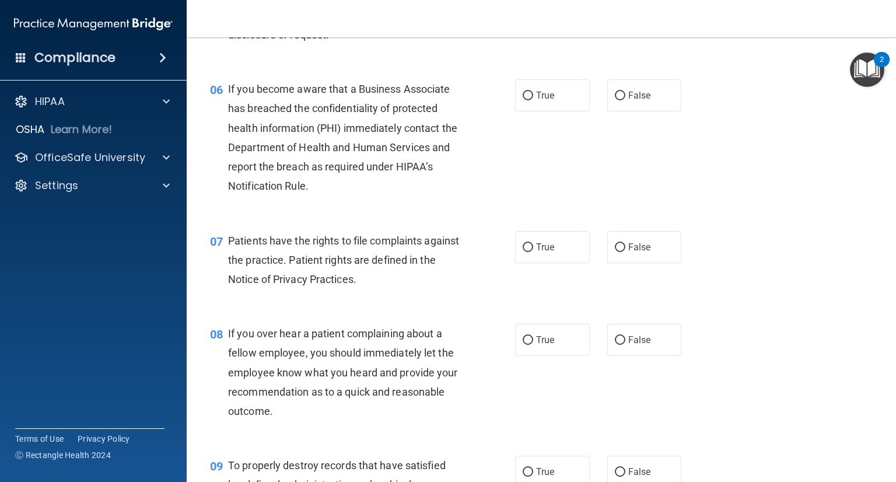
scroll to position [642, 0]
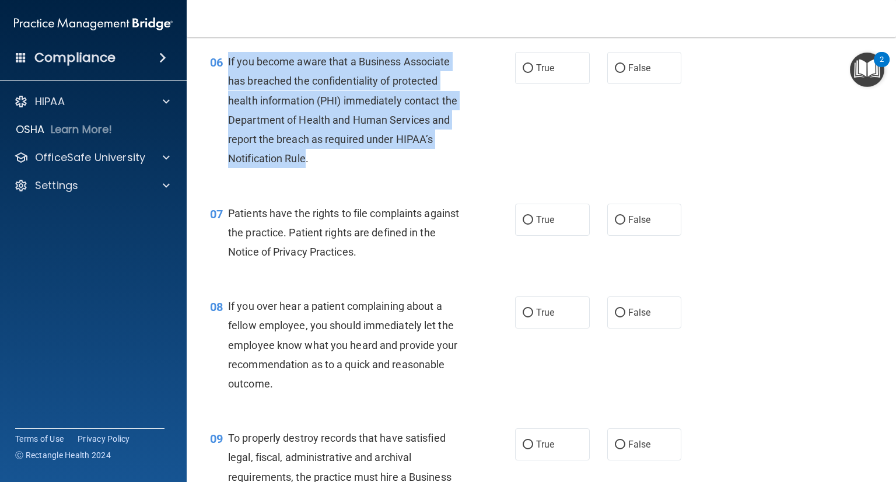
drag, startPoint x: 303, startPoint y: 177, endPoint x: 235, endPoint y: 83, distance: 117.0
click at [229, 78] on span "If you become aware that a Business Associate has breached the confidentiality …" at bounding box center [342, 109] width 229 height 109
click at [309, 121] on span "If you become aware that a Business Associate has breached the confidentiality …" at bounding box center [342, 109] width 229 height 109
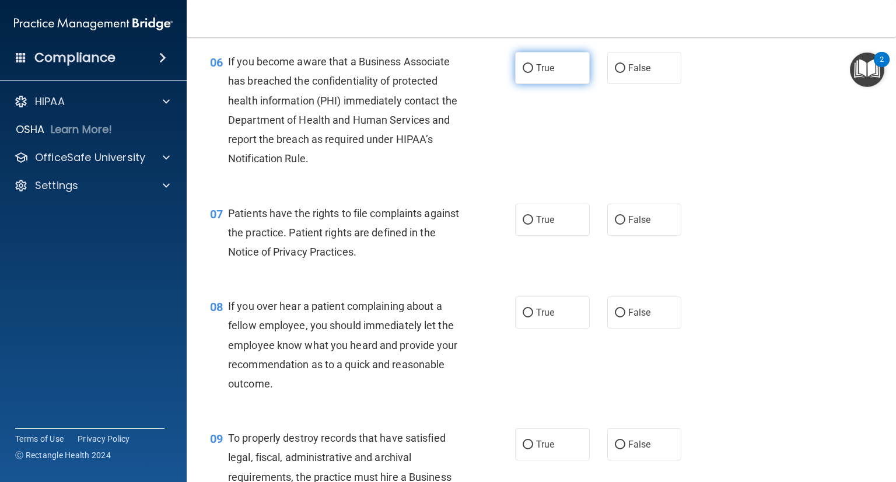
click at [523, 73] on input "True" at bounding box center [528, 68] width 11 height 9
radio input "true"
click at [418, 254] on span "Patients have the rights to file complaints against the practice. Patient right…" at bounding box center [343, 232] width 231 height 51
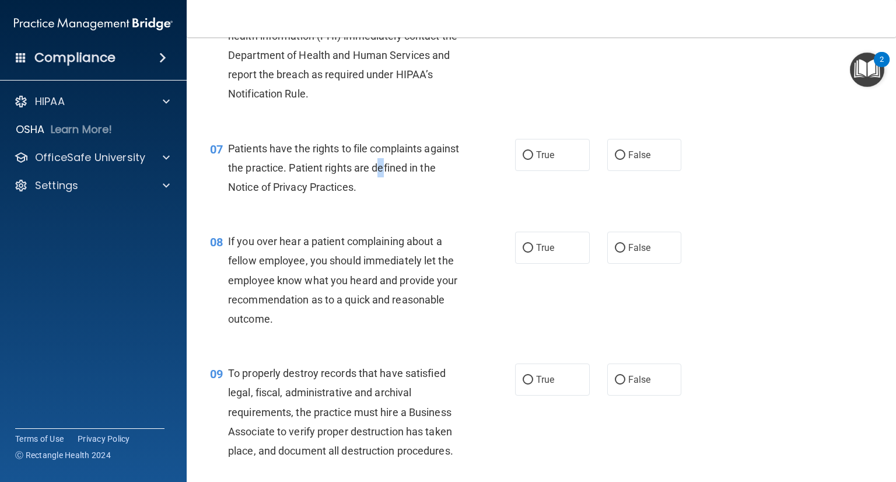
scroll to position [759, 0]
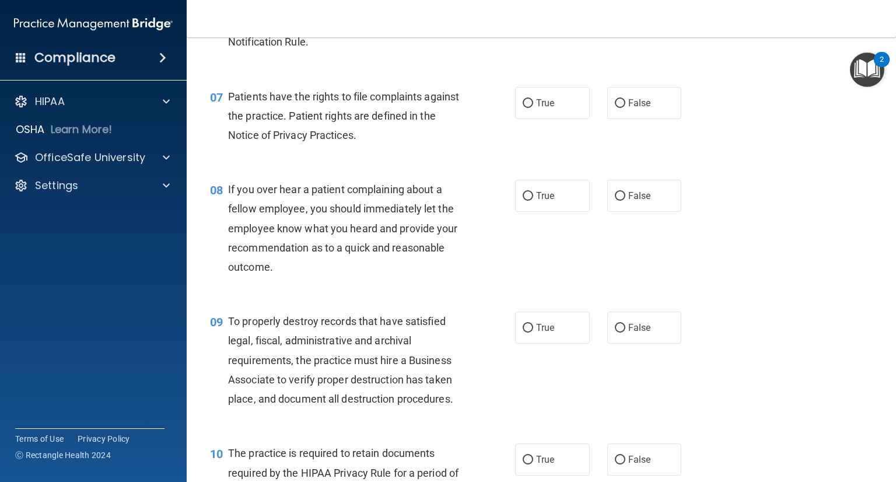
click at [414, 166] on div "07 Patients have the rights to file complaints against the practice. Patient ri…" at bounding box center [541, 118] width 680 height 93
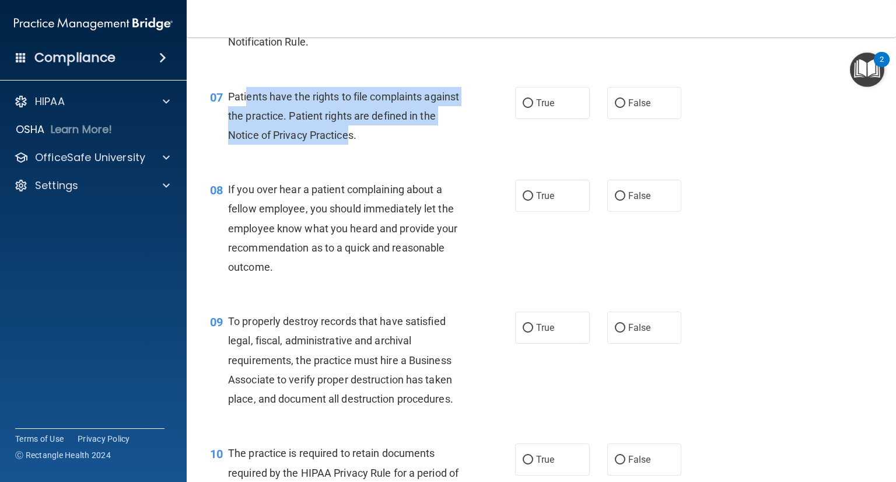
drag, startPoint x: 365, startPoint y: 155, endPoint x: 247, endPoint y: 122, distance: 122.3
click at [247, 122] on div "Patients have the rights to file complaints against the practice. Patient right…" at bounding box center [349, 116] width 242 height 58
click at [316, 151] on div "07 Patients have the rights to file complaints against the practice. Patient ri…" at bounding box center [363, 119] width 340 height 64
drag, startPoint x: 375, startPoint y: 153, endPoint x: 227, endPoint y: 104, distance: 155.4
click at [227, 104] on div "07 Patients have the rights to file complaints against the practice. Patient ri…" at bounding box center [541, 118] width 680 height 93
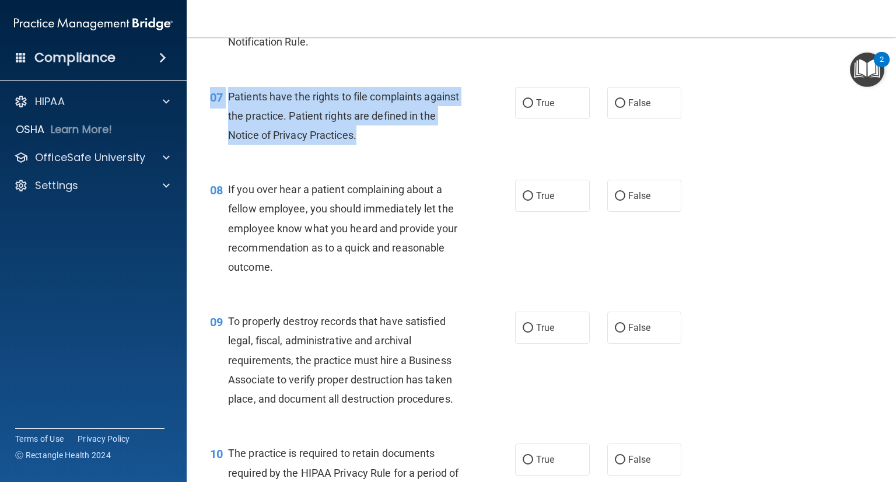
click at [244, 119] on span "Patients have the rights to file complaints against the practice. Patient right…" at bounding box center [343, 115] width 231 height 51
drag, startPoint x: 224, startPoint y: 110, endPoint x: 382, endPoint y: 166, distance: 167.6
click at [382, 151] on div "07 Patients have the rights to file complaints against the practice. Patient ri…" at bounding box center [363, 119] width 340 height 64
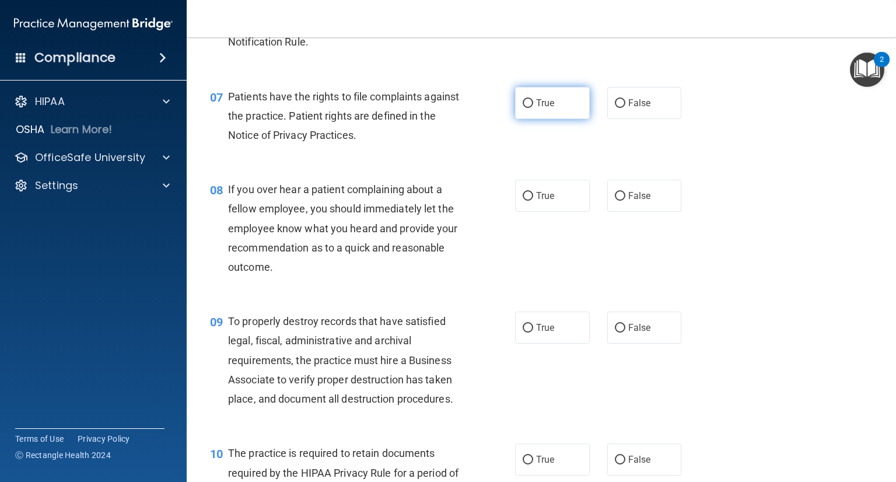
click at [536, 109] on span "True" at bounding box center [545, 102] width 18 height 11
click at [532, 108] on input "True" at bounding box center [528, 103] width 11 height 9
radio input "true"
click at [484, 194] on div "08 If you over hear a patient complaining about a fellow employee, you should i…" at bounding box center [541, 231] width 680 height 132
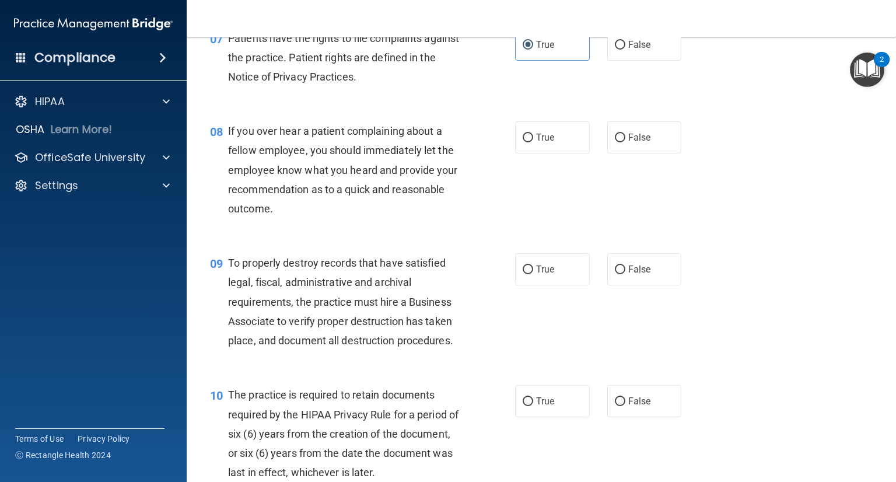
scroll to position [875, 0]
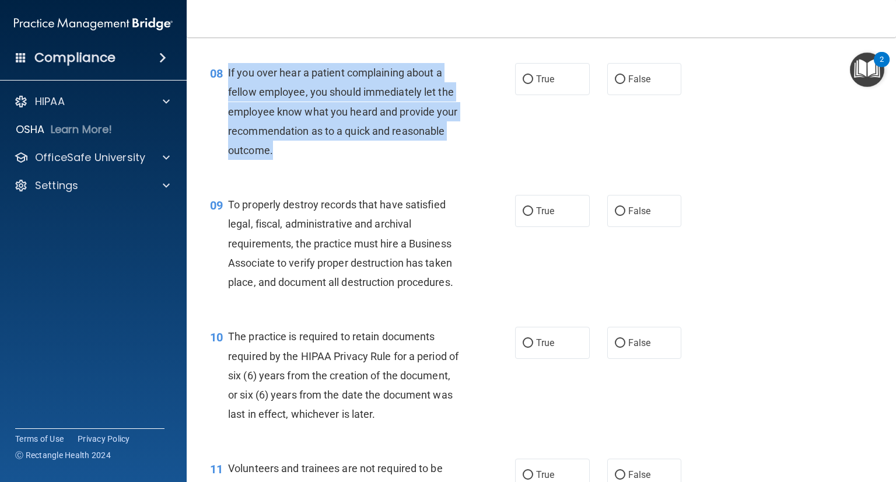
drag, startPoint x: 271, startPoint y: 170, endPoint x: 228, endPoint y: 86, distance: 94.0
click at [228, 86] on span "If you over hear a patient complaining about a fellow employee, you should imme…" at bounding box center [343, 112] width 230 height 90
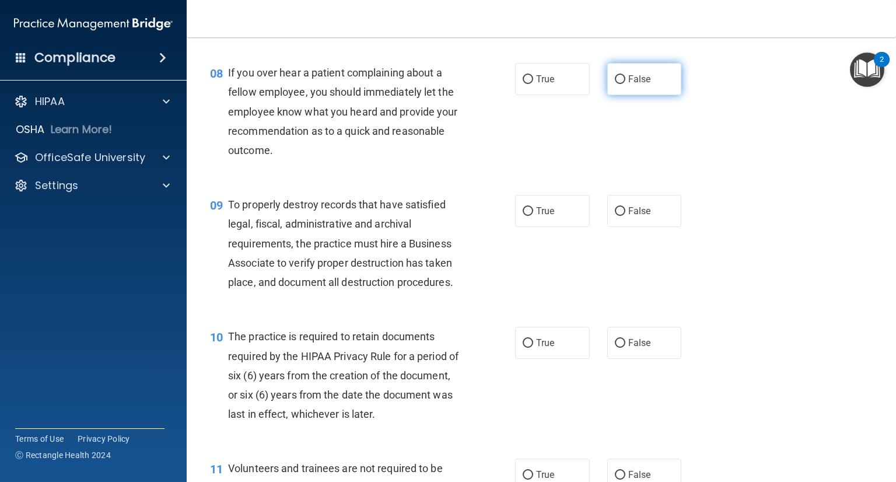
click at [640, 95] on label "False" at bounding box center [645, 79] width 75 height 32
click at [626, 84] on input "False" at bounding box center [620, 79] width 11 height 9
radio input "true"
click at [632, 131] on div "08 If you over hear a patient complaining about a fellow employee, you should i…" at bounding box center [541, 114] width 680 height 132
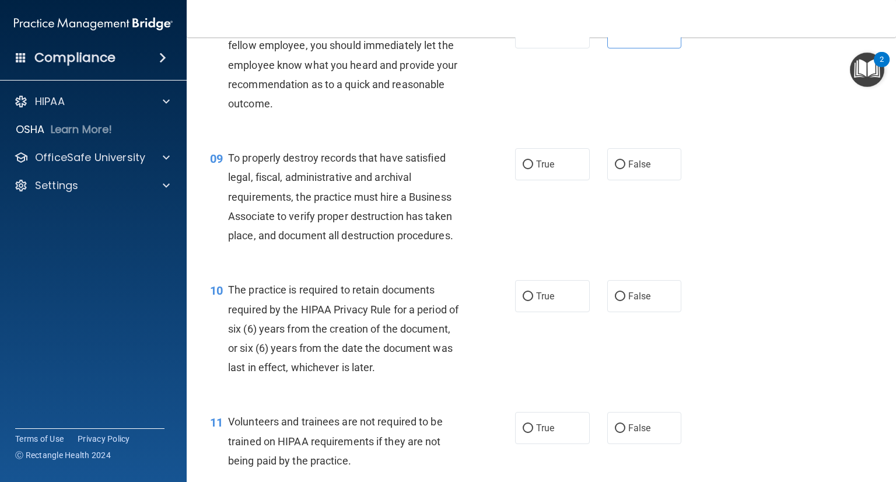
scroll to position [992, 0]
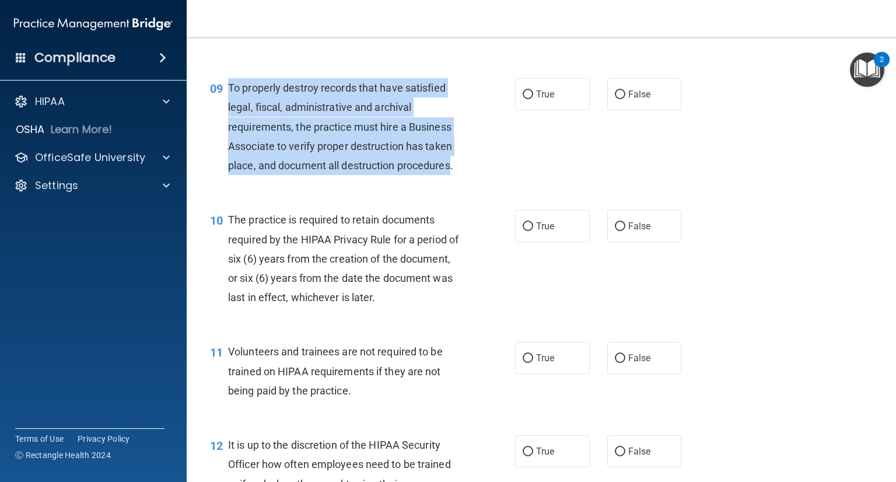
drag, startPoint x: 450, startPoint y: 185, endPoint x: 239, endPoint y: 107, distance: 224.7
click at [228, 102] on span "To properly destroy records that have satisfied legal, fiscal, administrative a…" at bounding box center [340, 127] width 225 height 90
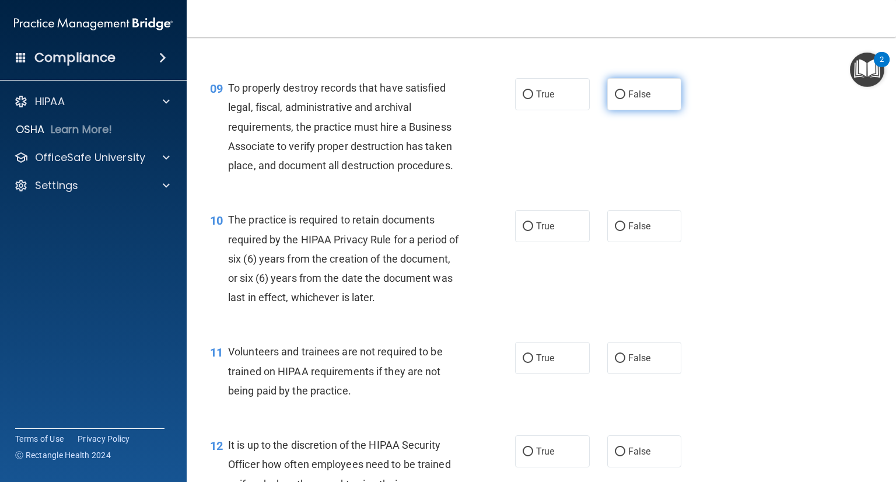
click at [608, 110] on label "False" at bounding box center [645, 94] width 75 height 32
click at [615, 99] on input "False" at bounding box center [620, 94] width 11 height 9
radio input "true"
click at [428, 244] on span "The practice is required to retain documents required by the HIPAA Privacy Rule…" at bounding box center [343, 259] width 231 height 90
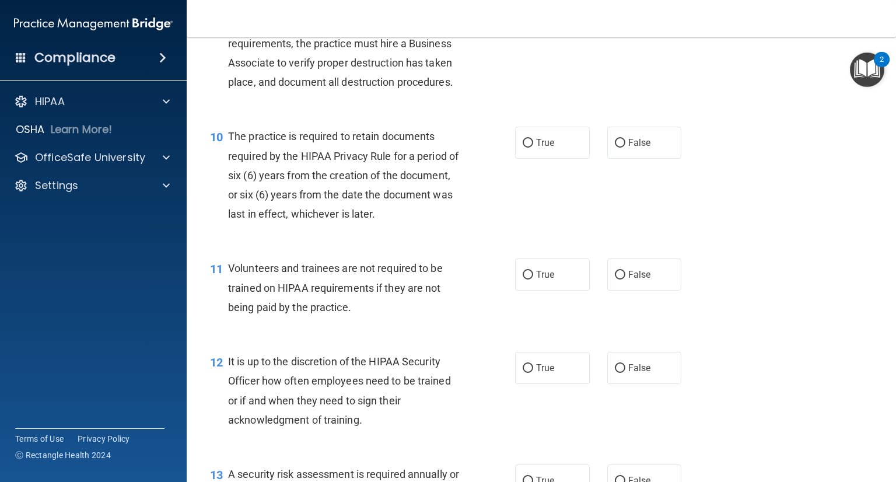
scroll to position [1109, 0]
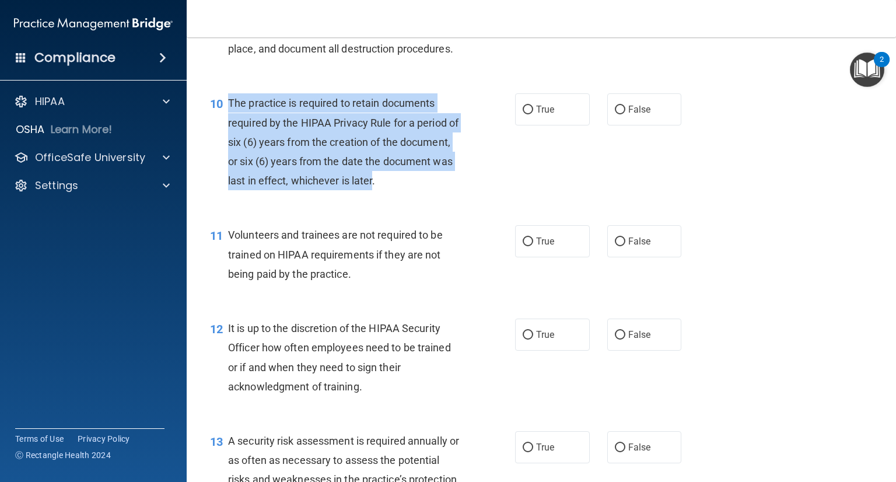
drag, startPoint x: 446, startPoint y: 204, endPoint x: 226, endPoint y: 130, distance: 231.6
click at [226, 130] on div "10 The practice is required to retain documents required by the HIPAA Privacy R…" at bounding box center [363, 144] width 340 height 103
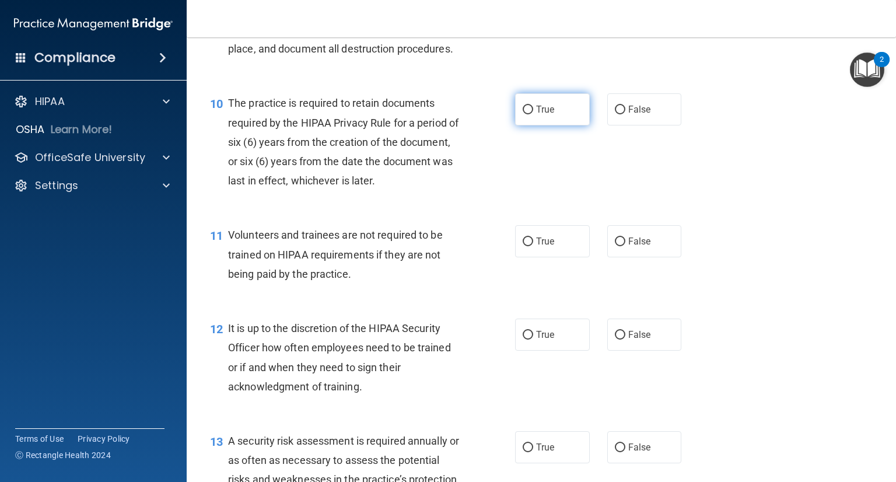
click at [546, 115] on span "True" at bounding box center [545, 109] width 18 height 11
click at [533, 114] on input "True" at bounding box center [528, 110] width 11 height 9
radio input "true"
click at [493, 211] on div "10 The practice is required to retain documents required by the HIPAA Privacy R…" at bounding box center [541, 145] width 680 height 132
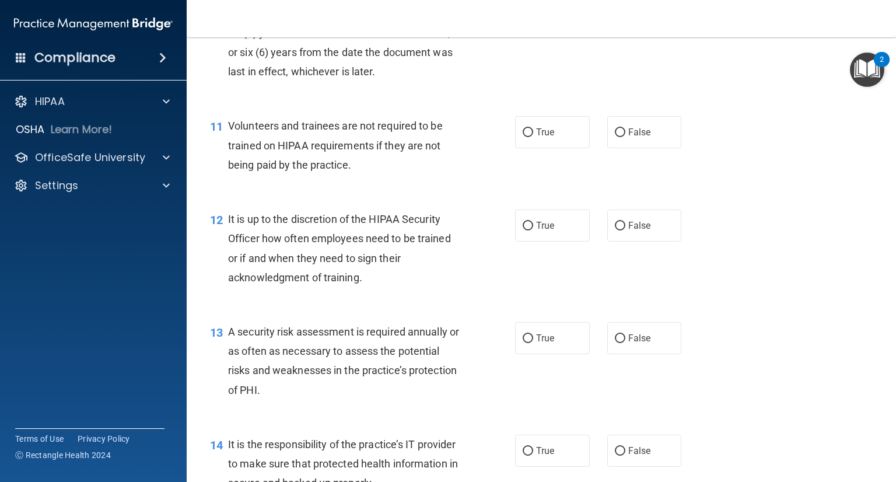
scroll to position [1226, 0]
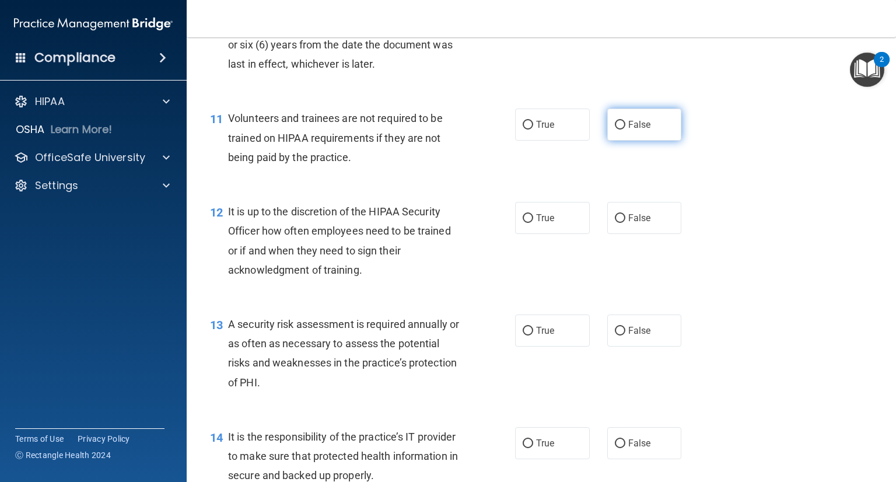
click at [608, 141] on label "False" at bounding box center [645, 125] width 75 height 32
click at [615, 130] on input "False" at bounding box center [620, 125] width 11 height 9
radio input "true"
click at [423, 222] on div "It is up to the discretion of the HIPAA Security Officer how often employees ne…" at bounding box center [349, 241] width 242 height 78
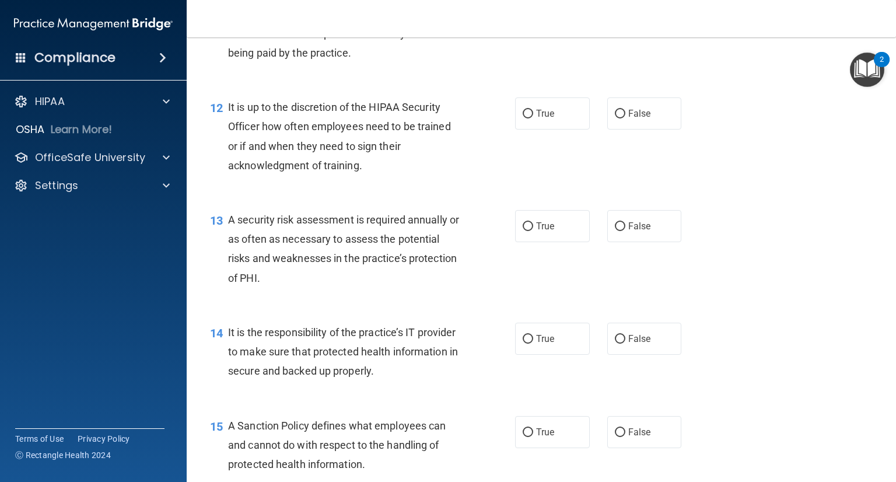
scroll to position [1342, 0]
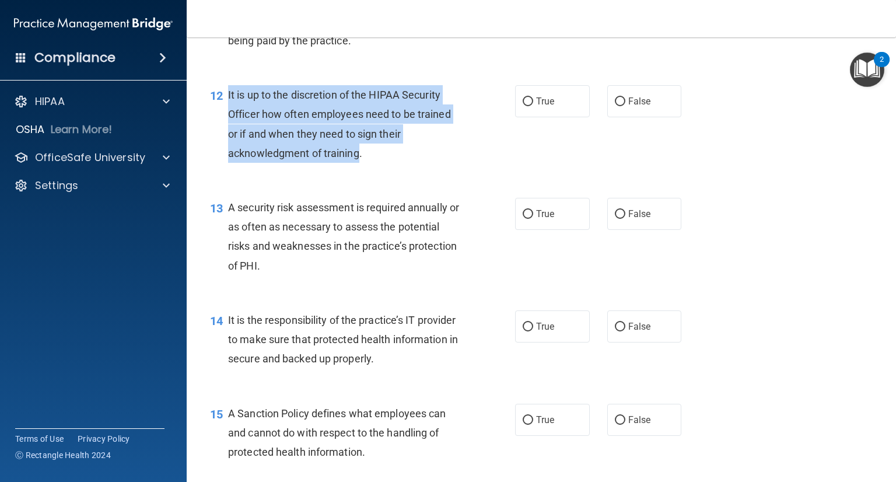
drag, startPoint x: 359, startPoint y: 176, endPoint x: 229, endPoint y: 106, distance: 148.0
click at [229, 106] on div "It is up to the discretion of the HIPAA Security Officer how often employees ne…" at bounding box center [349, 124] width 242 height 78
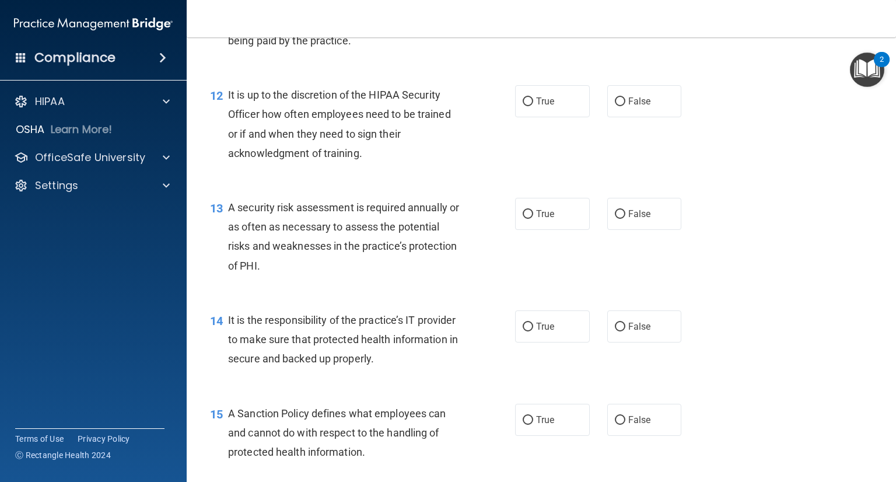
click at [381, 163] on div "It is up to the discretion of the HIPAA Security Officer how often employees ne…" at bounding box center [349, 124] width 242 height 78
click at [553, 114] on label "True" at bounding box center [552, 101] width 75 height 32
click at [533, 106] on input "True" at bounding box center [528, 101] width 11 height 9
radio input "true"
click at [615, 106] on input "False" at bounding box center [620, 101] width 11 height 9
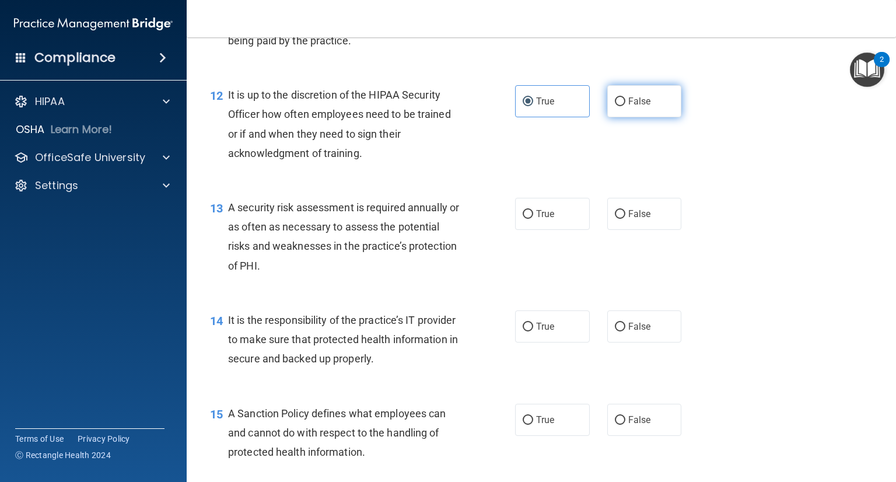
radio input "true"
radio input "false"
click at [329, 169] on div "12 It is up to the discretion of the HIPAA Security Officer how often employees…" at bounding box center [363, 126] width 340 height 83
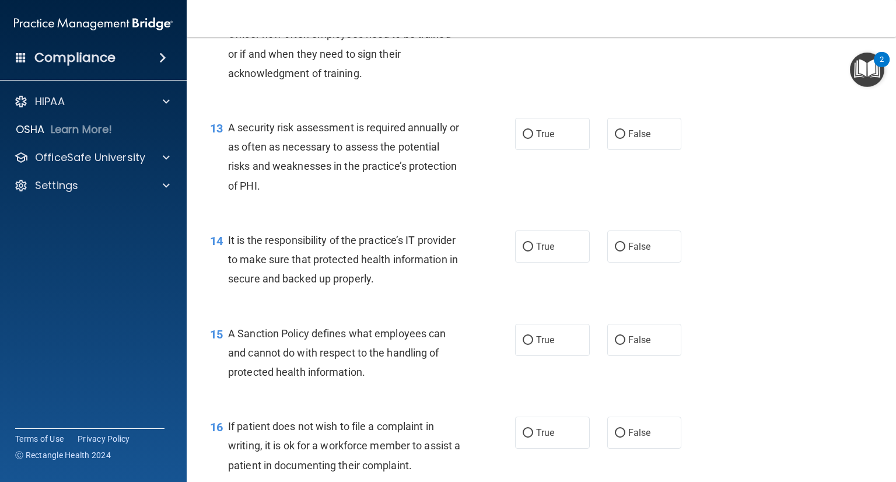
scroll to position [1459, 0]
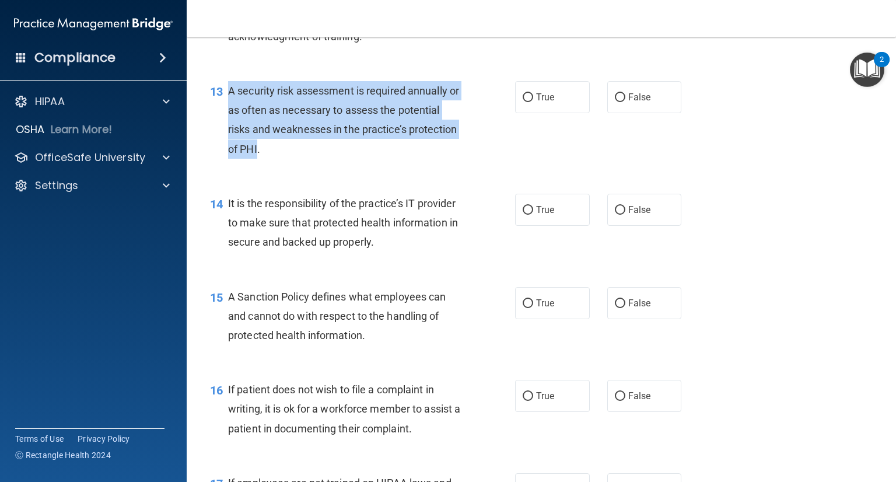
drag, startPoint x: 308, startPoint y: 166, endPoint x: 231, endPoint y: 106, distance: 96.9
click at [231, 106] on span "A security risk assessment is required annually or as often as necessary to ass…" at bounding box center [343, 120] width 231 height 71
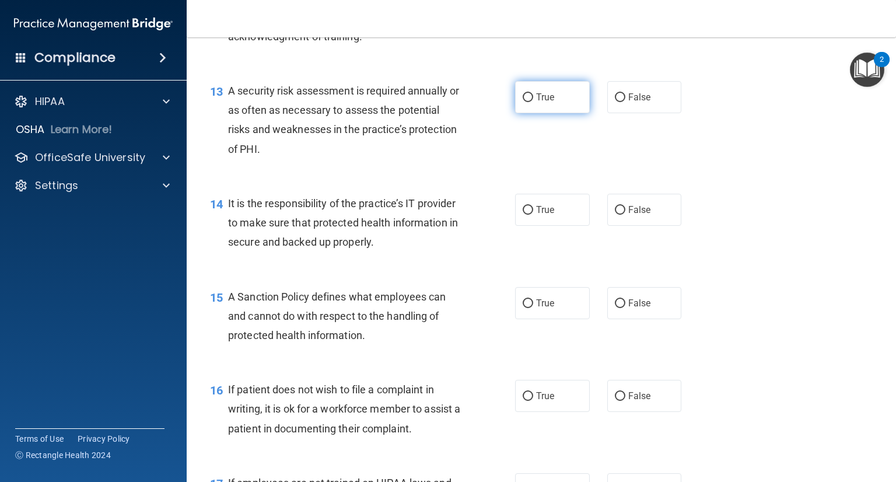
click at [552, 113] on label "True" at bounding box center [552, 97] width 75 height 32
click at [533, 102] on input "True" at bounding box center [528, 97] width 11 height 9
radio input "true"
click at [428, 235] on div "It is the responsibility of the practice’s IT provider to make sure that protec…" at bounding box center [349, 223] width 242 height 58
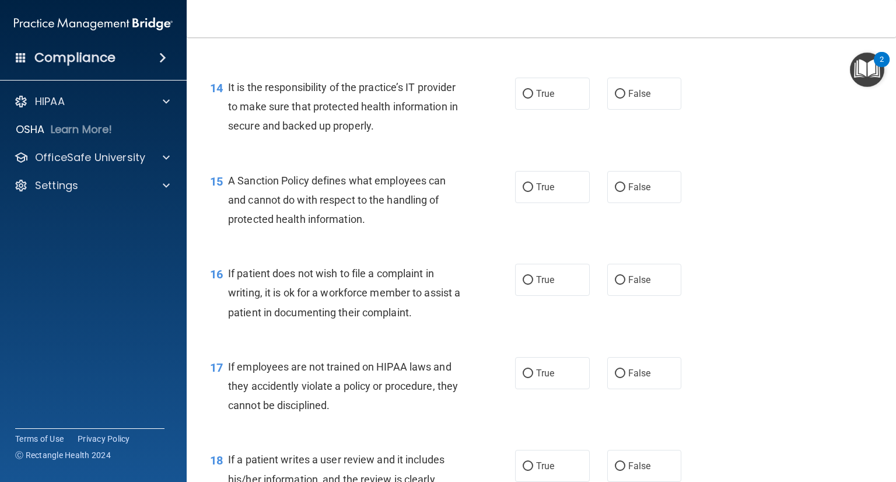
scroll to position [1576, 0]
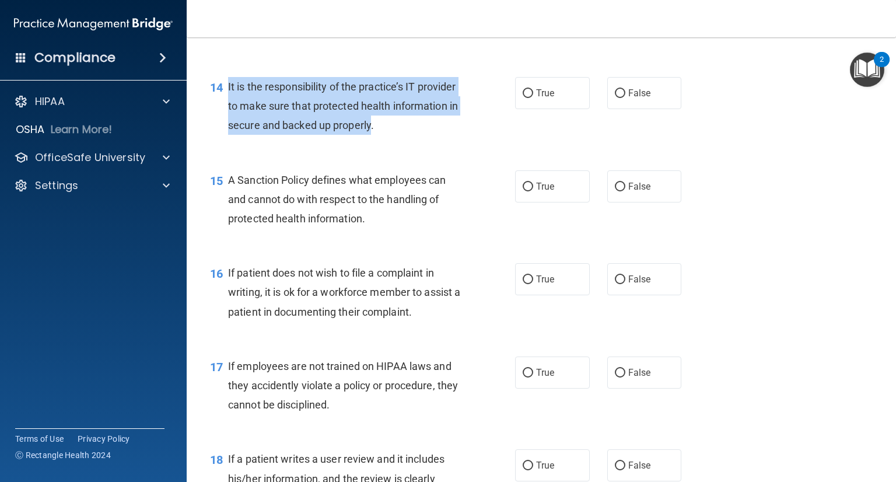
drag, startPoint x: 440, startPoint y: 144, endPoint x: 228, endPoint y: 116, distance: 214.3
click at [228, 116] on div "It is the responsibility of the practice’s IT provider to make sure that protec…" at bounding box center [349, 106] width 242 height 58
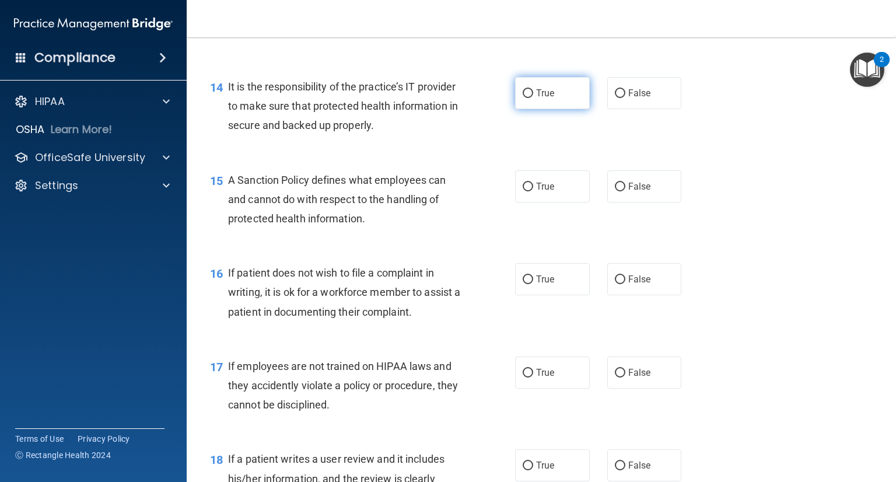
click at [542, 99] on span "True" at bounding box center [545, 93] width 18 height 11
click at [533, 98] on input "True" at bounding box center [528, 93] width 11 height 9
radio input "true"
click at [369, 235] on div "15 A Sanction Policy defines what employees can and cannot do with respect to t…" at bounding box center [363, 202] width 340 height 64
click at [405, 205] on span "A Sanction Policy defines what employees can and cannot do with respect to the …" at bounding box center [337, 199] width 218 height 51
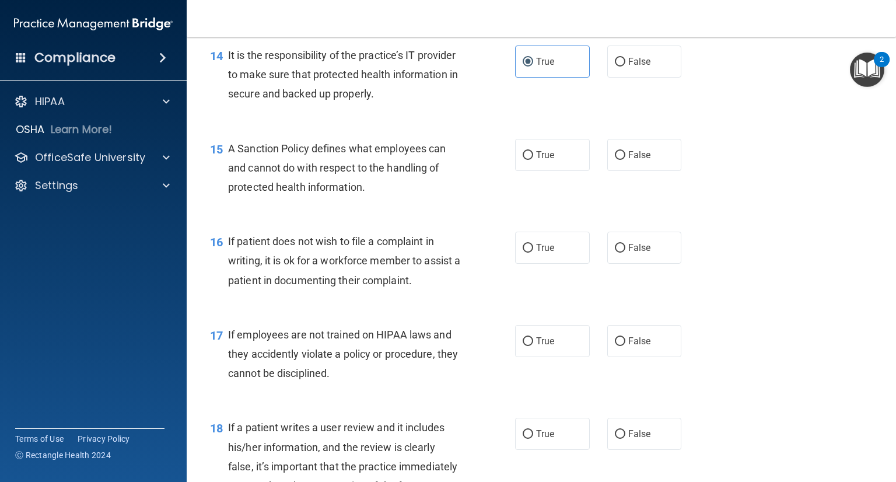
scroll to position [1634, 0]
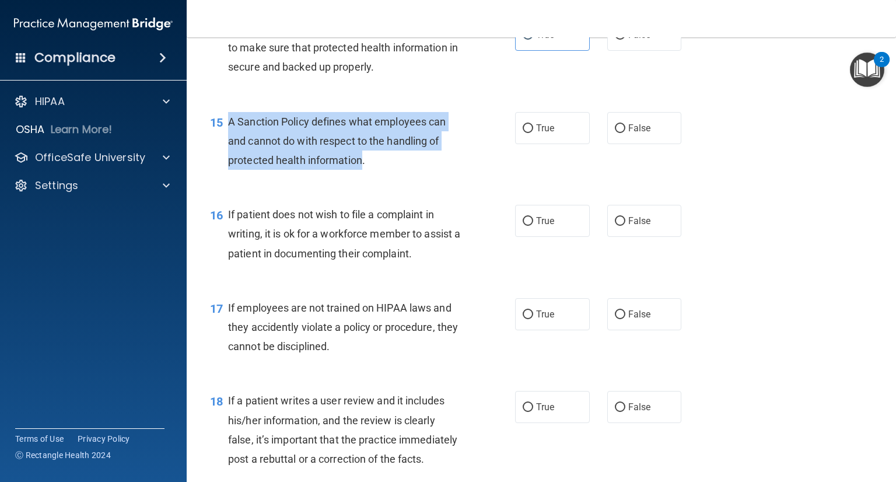
drag, startPoint x: 362, startPoint y: 180, endPoint x: 228, endPoint y: 135, distance: 141.5
click at [228, 135] on span "A Sanction Policy defines what employees can and cannot do with respect to the …" at bounding box center [337, 141] width 218 height 51
click at [355, 170] on div "A Sanction Policy defines what employees can and cannot do with respect to the …" at bounding box center [349, 141] width 242 height 58
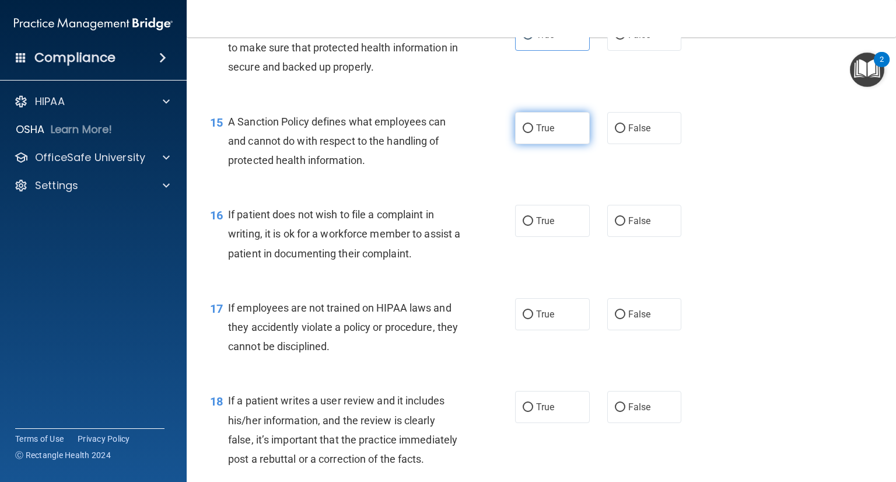
click at [523, 133] on input "True" at bounding box center [528, 128] width 11 height 9
radio input "true"
click at [481, 225] on div "16 If patient does not wish to file a complaint in writing, it is ok for a work…" at bounding box center [363, 237] width 340 height 64
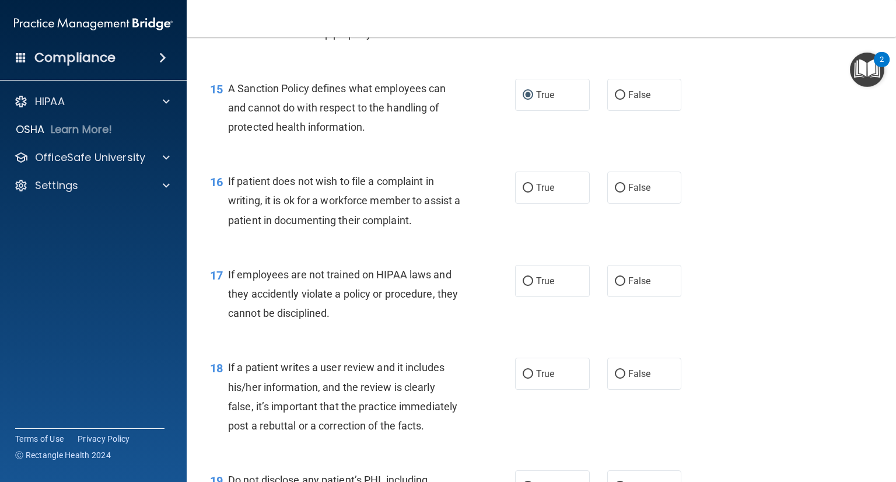
scroll to position [1692, 0]
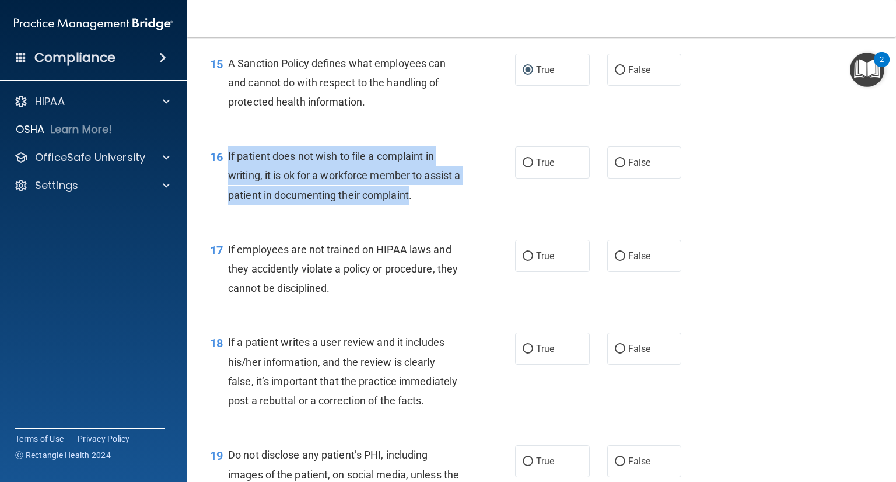
drag, startPoint x: 417, startPoint y: 218, endPoint x: 227, endPoint y: 174, distance: 195.2
click at [227, 174] on div "16 If patient does not wish to file a complaint in writing, it is ok for a work…" at bounding box center [363, 178] width 340 height 64
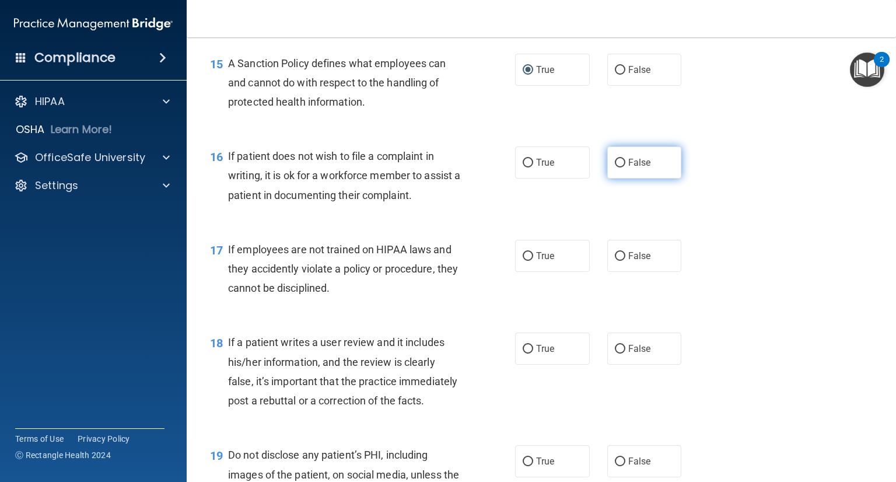
click at [642, 179] on label "False" at bounding box center [645, 162] width 75 height 32
click at [626, 167] on input "False" at bounding box center [620, 163] width 11 height 9
radio input "true"
click at [461, 253] on div "17 If employees are not trained on HIPAA laws and they accidently violate a pol…" at bounding box center [541, 271] width 680 height 93
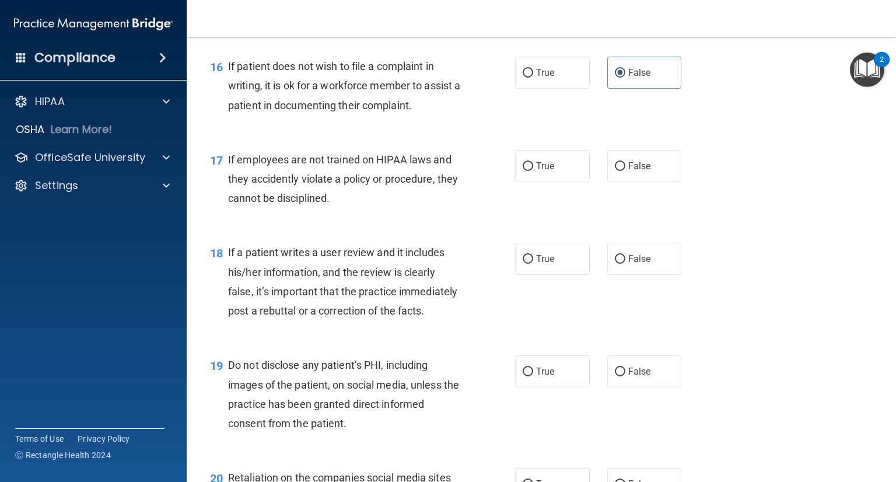
scroll to position [1809, 0]
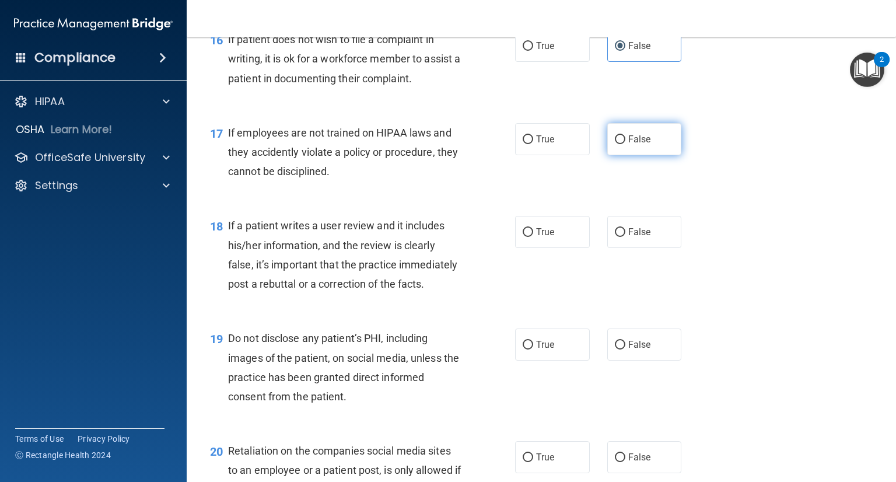
click at [629, 145] on span "False" at bounding box center [640, 139] width 23 height 11
click at [623, 144] on input "False" at bounding box center [620, 139] width 11 height 9
radio input "true"
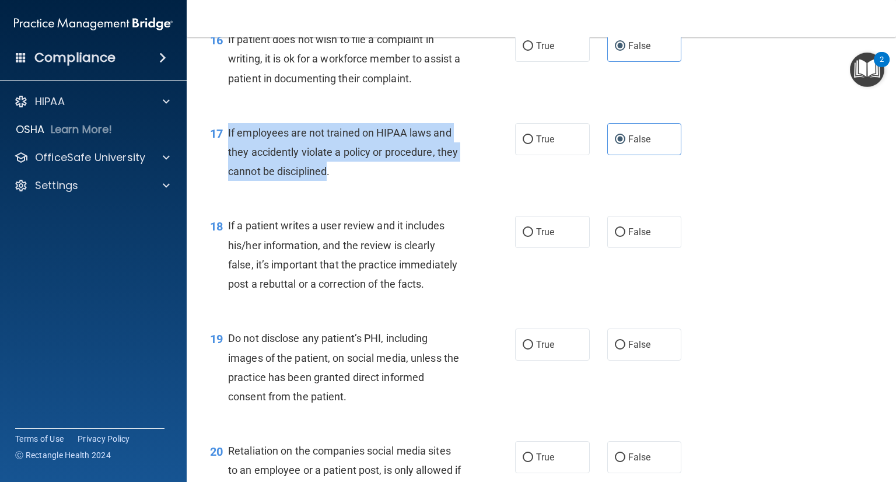
drag, startPoint x: 352, startPoint y: 187, endPoint x: 226, endPoint y: 145, distance: 133.1
click at [226, 145] on div "17 If employees are not trained on HIPAA laws and they accidently violate a pol…" at bounding box center [363, 155] width 340 height 64
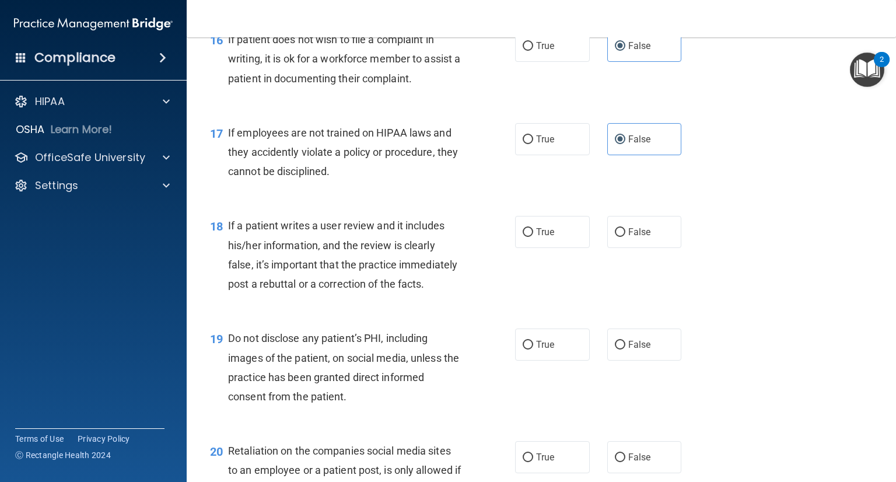
click at [388, 285] on span "If a patient writes a user review and it includes his/her information, and the …" at bounding box center [342, 254] width 229 height 71
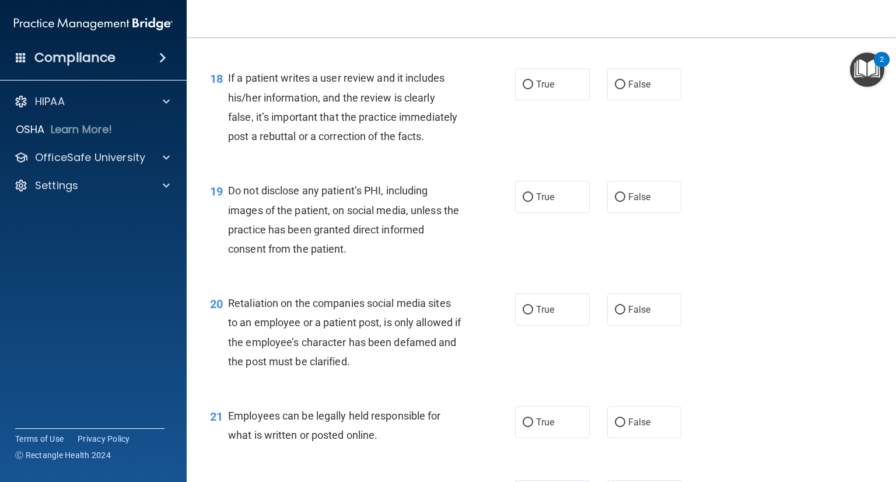
scroll to position [1984, 0]
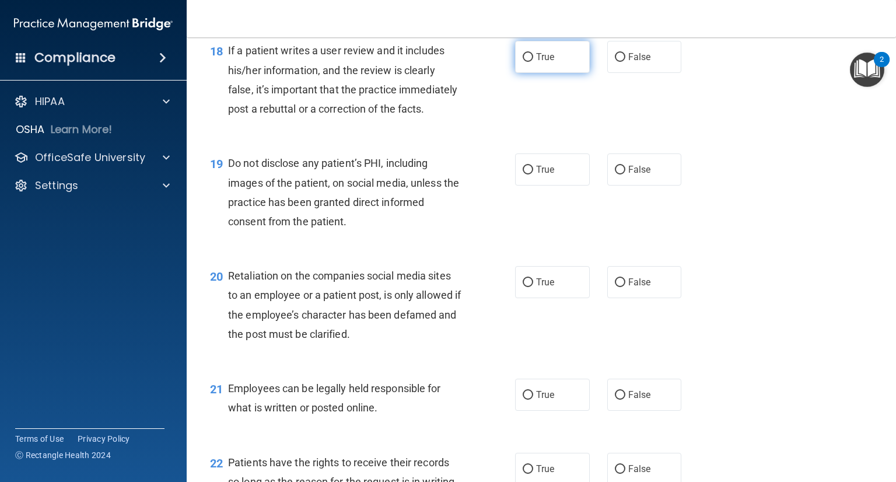
click at [557, 73] on label "True" at bounding box center [552, 57] width 75 height 32
click at [533, 62] on input "True" at bounding box center [528, 57] width 11 height 9
radio input "true"
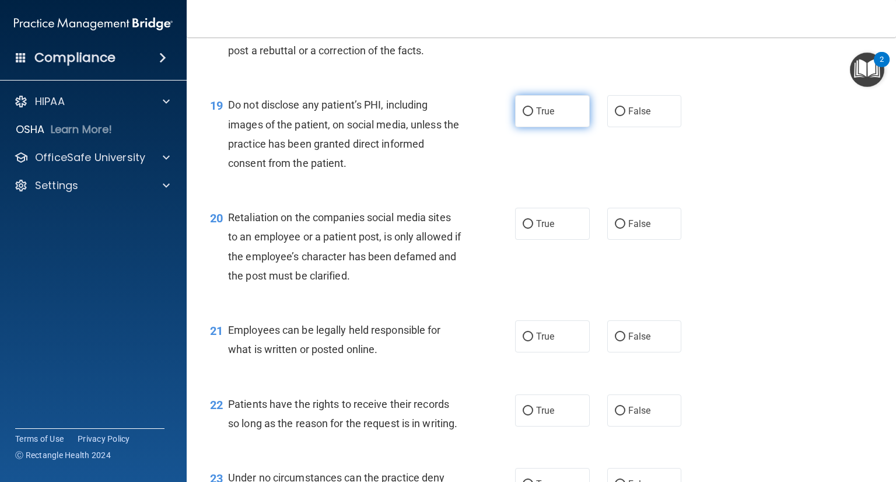
click at [523, 116] on input "True" at bounding box center [528, 111] width 11 height 9
radio input "true"
click at [410, 253] on span "Retaliation on the companies social media sites to an employee or a patient pos…" at bounding box center [344, 246] width 233 height 71
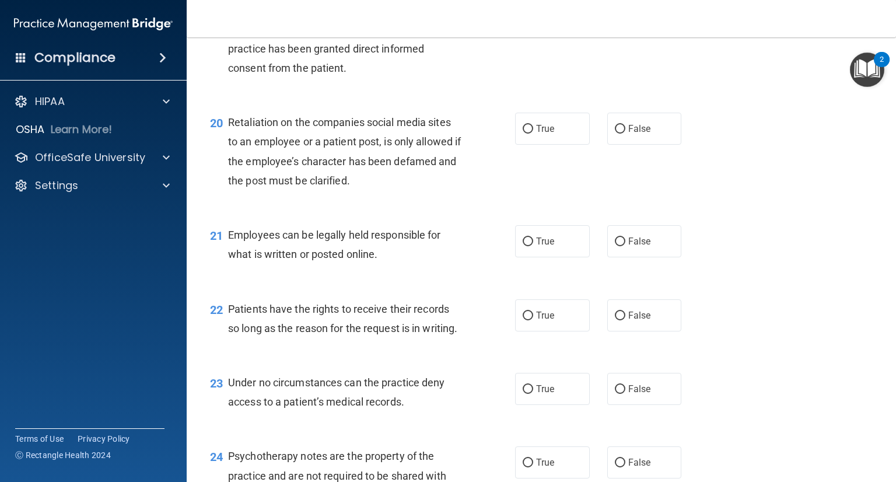
scroll to position [2159, 0]
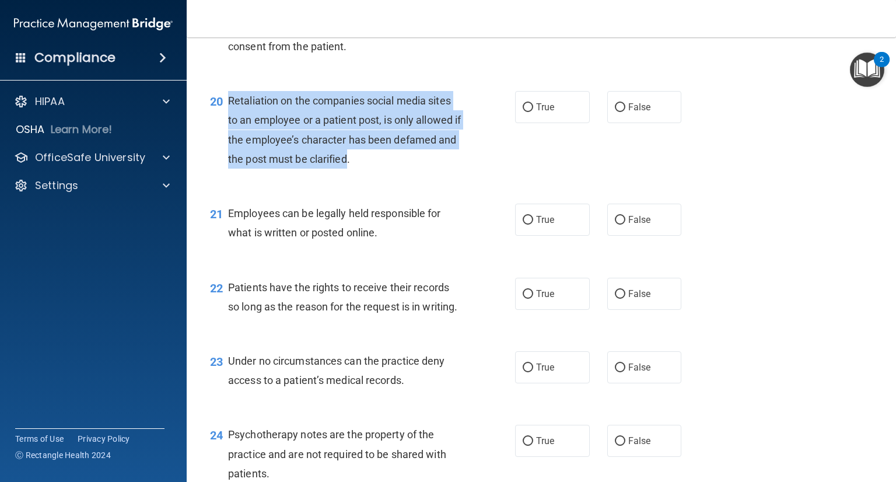
drag, startPoint x: 367, startPoint y: 199, endPoint x: 220, endPoint y: 143, distance: 157.4
click at [220, 143] on div "20 Retaliation on the companies social media sites to an employee or a patient …" at bounding box center [363, 132] width 340 height 83
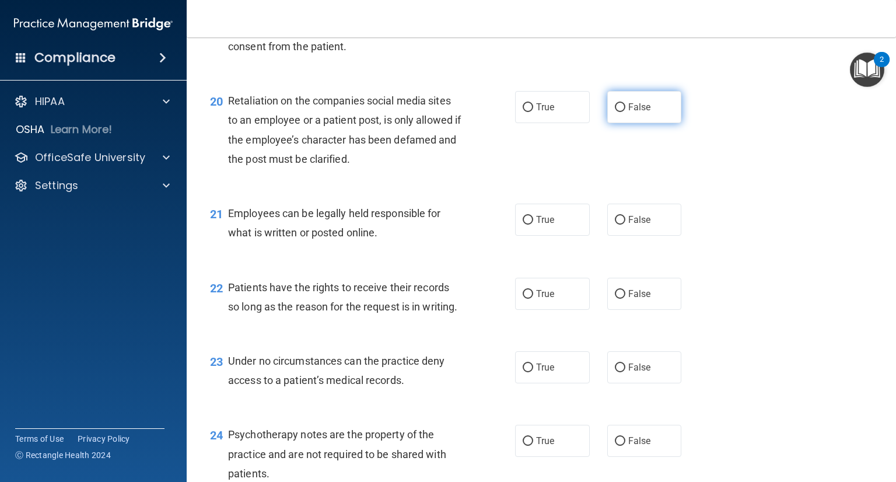
click at [621, 123] on label "False" at bounding box center [645, 107] width 75 height 32
click at [621, 112] on input "False" at bounding box center [620, 107] width 11 height 9
radio input "true"
click at [355, 232] on div "21 Employees can be legally held responsible for what is written or posted onli…" at bounding box center [541, 226] width 680 height 74
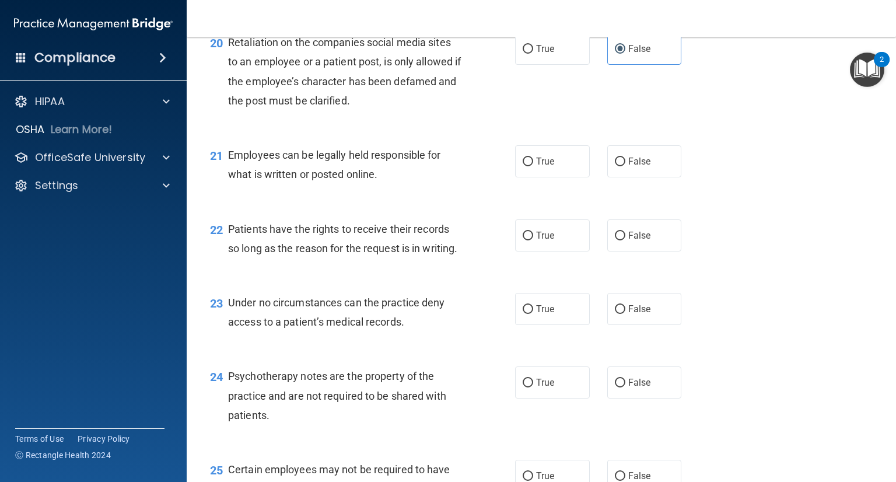
scroll to position [2276, 0]
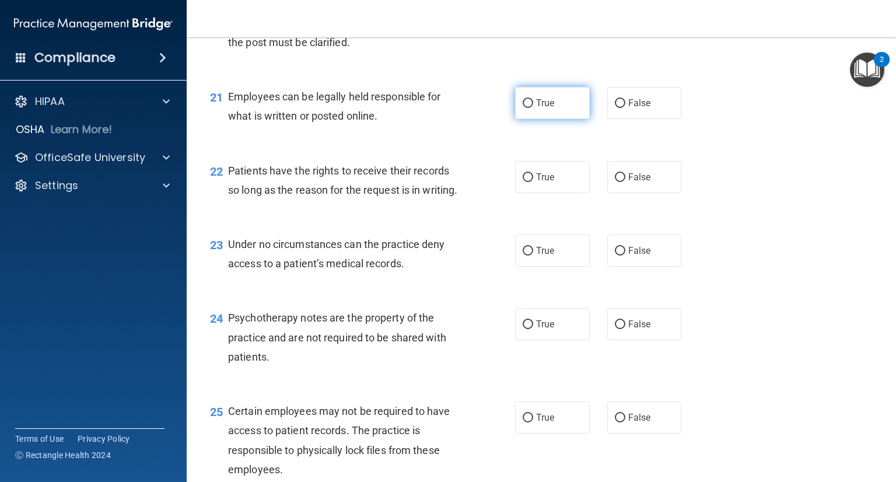
click at [547, 109] on span "True" at bounding box center [545, 102] width 18 height 11
click at [533, 108] on input "True" at bounding box center [528, 103] width 11 height 9
radio input "true"
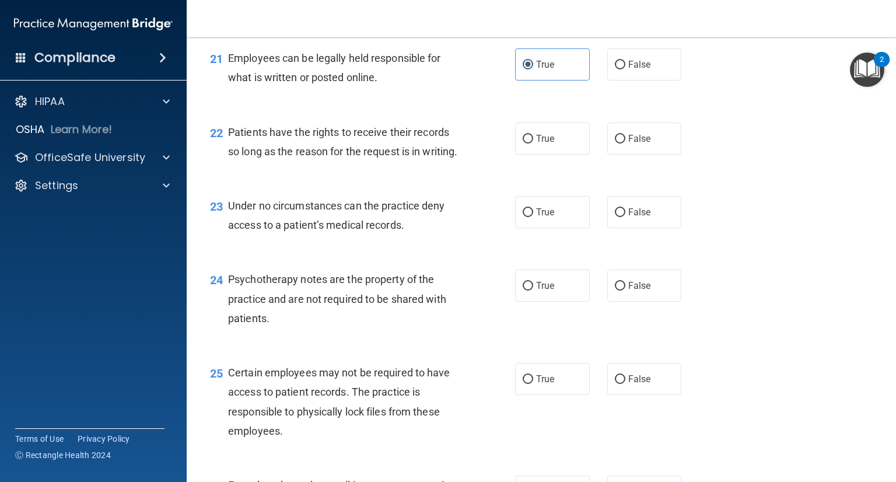
scroll to position [2334, 0]
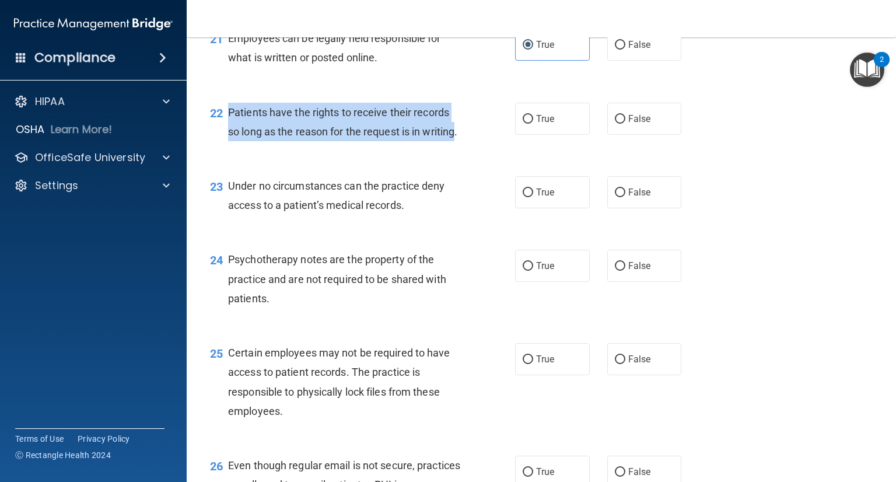
drag, startPoint x: 259, startPoint y: 192, endPoint x: 231, endPoint y: 150, distance: 50.8
click at [229, 138] on span "Patients have the rights to receive their records so long as the reason for the…" at bounding box center [342, 122] width 229 height 32
drag, startPoint x: 233, startPoint y: 152, endPoint x: 238, endPoint y: 155, distance: 6.3
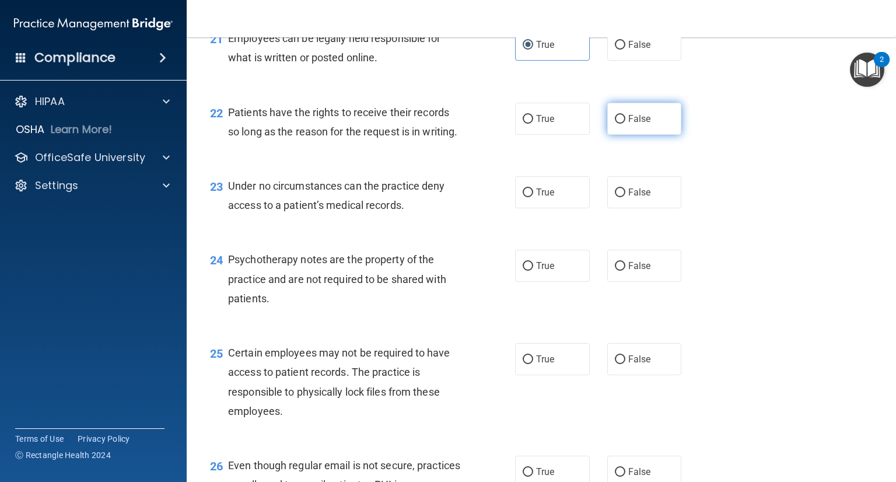
click at [621, 135] on label "False" at bounding box center [645, 119] width 75 height 32
click at [621, 124] on input "False" at bounding box center [620, 119] width 11 height 9
radio input "true"
click at [385, 215] on div "Under no circumstances can the practice deny access to a patient’s medical reco…" at bounding box center [349, 195] width 242 height 39
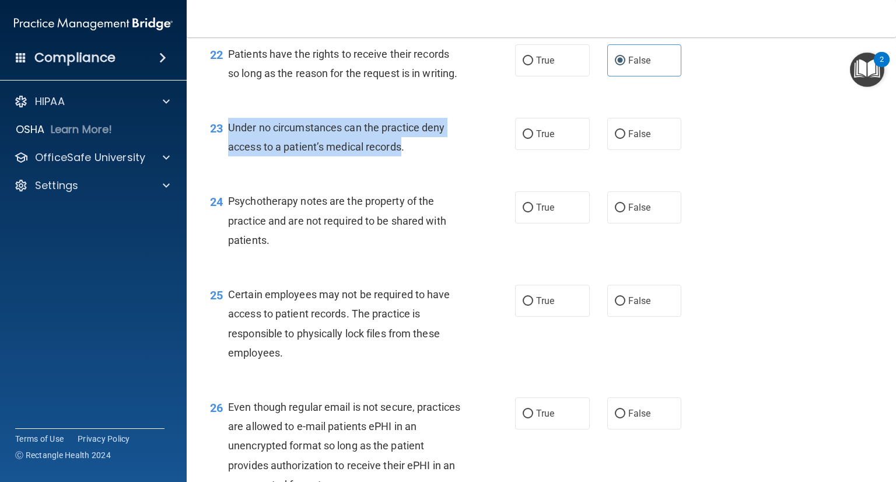
drag, startPoint x: 404, startPoint y: 205, endPoint x: 231, endPoint y: 188, distance: 173.5
click at [231, 153] on span "Under no circumstances can the practice deny access to a patient’s medical reco…" at bounding box center [336, 137] width 217 height 32
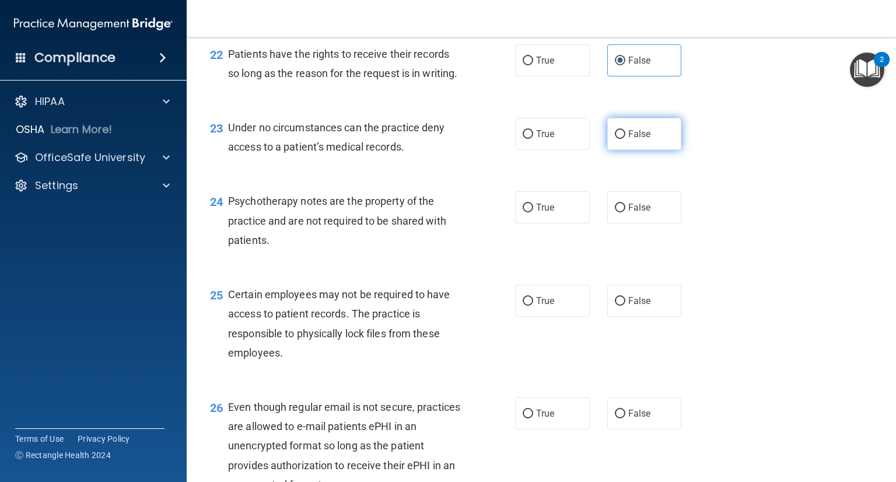
click at [656, 150] on label "False" at bounding box center [645, 134] width 75 height 32
click at [626, 139] on input "False" at bounding box center [620, 134] width 11 height 9
radio input "true"
click at [359, 246] on span "Psychotherapy notes are the property of the practice and are not required to be…" at bounding box center [337, 220] width 218 height 51
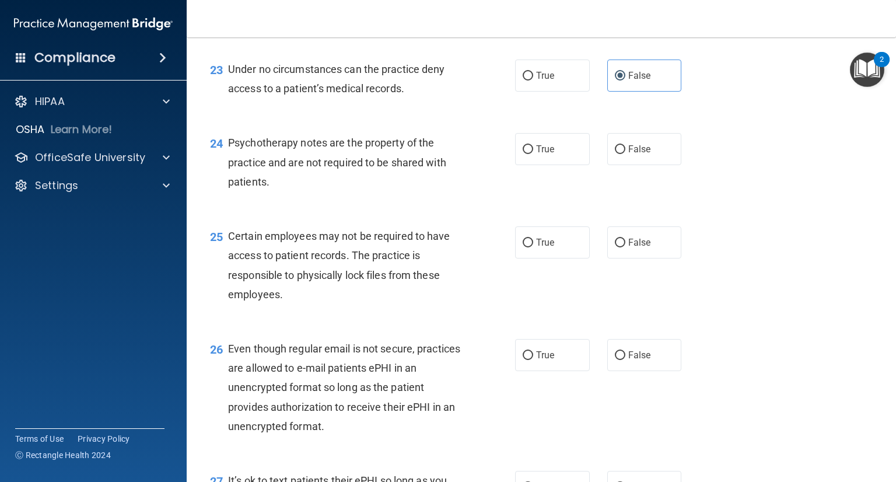
scroll to position [2509, 0]
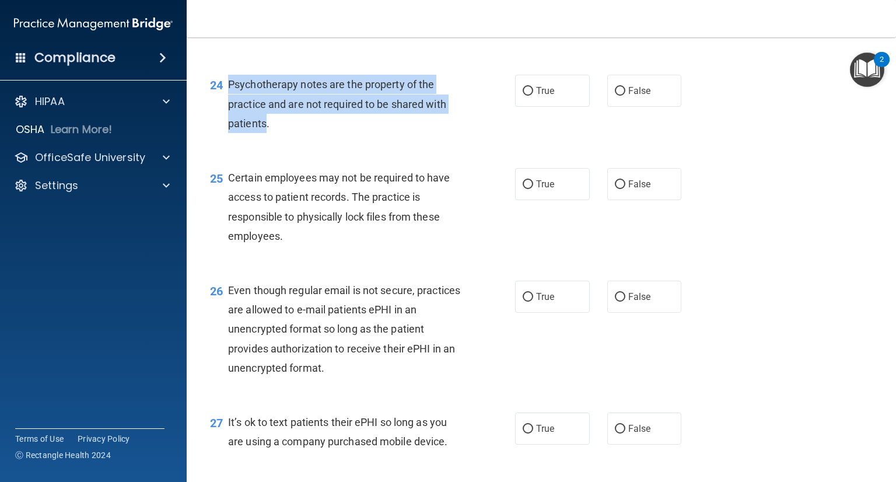
drag, startPoint x: 265, startPoint y: 183, endPoint x: 229, endPoint y: 143, distance: 53.3
click at [229, 129] on span "Psychotherapy notes are the property of the practice and are not required to be…" at bounding box center [337, 103] width 218 height 51
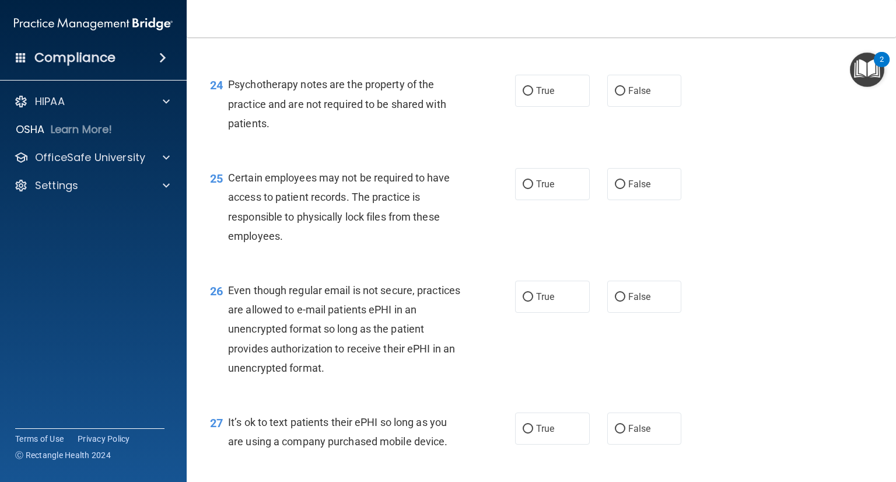
click at [444, 133] on div "Psychotherapy notes are the property of the practice and are not required to be…" at bounding box center [349, 104] width 242 height 58
click at [539, 96] on span "True" at bounding box center [545, 90] width 18 height 11
click at [533, 96] on input "True" at bounding box center [528, 91] width 11 height 9
radio input "true"
click at [442, 246] on div "Certain employees may not be required to have access to patient records. The pr…" at bounding box center [349, 207] width 242 height 78
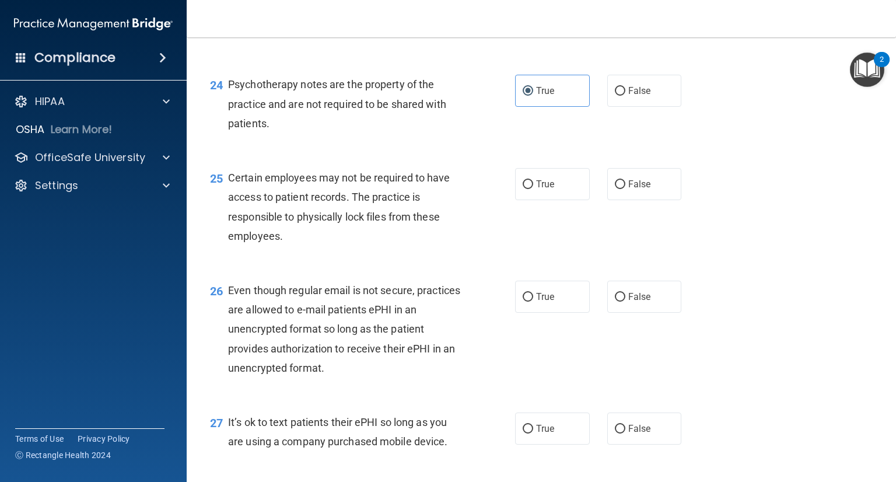
scroll to position [2568, 0]
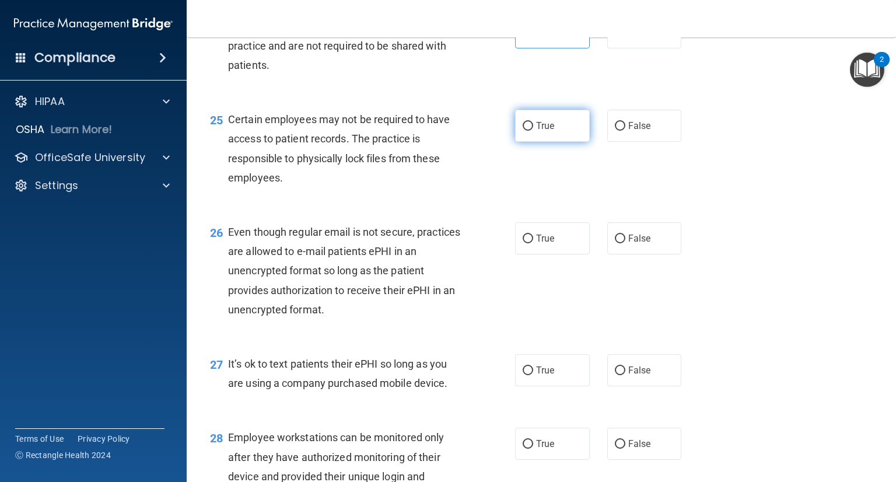
click at [530, 142] on label "True" at bounding box center [552, 126] width 75 height 32
click at [530, 131] on input "True" at bounding box center [528, 126] width 11 height 9
radio input "true"
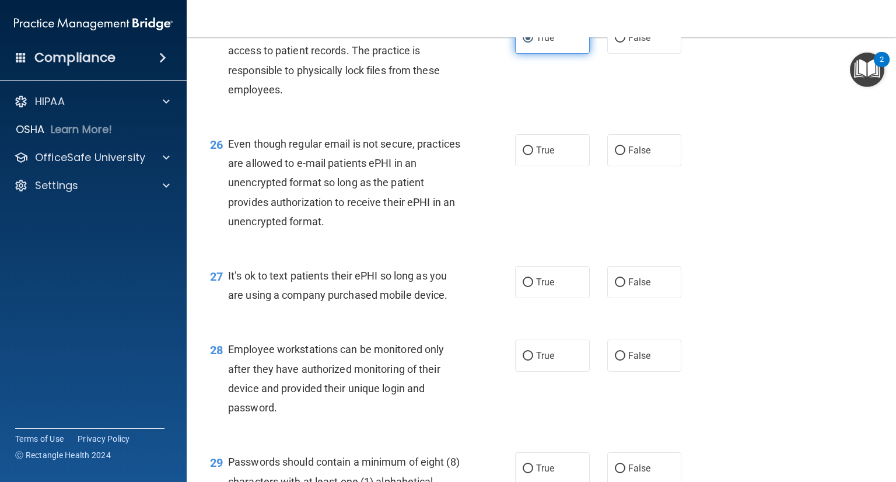
scroll to position [2684, 0]
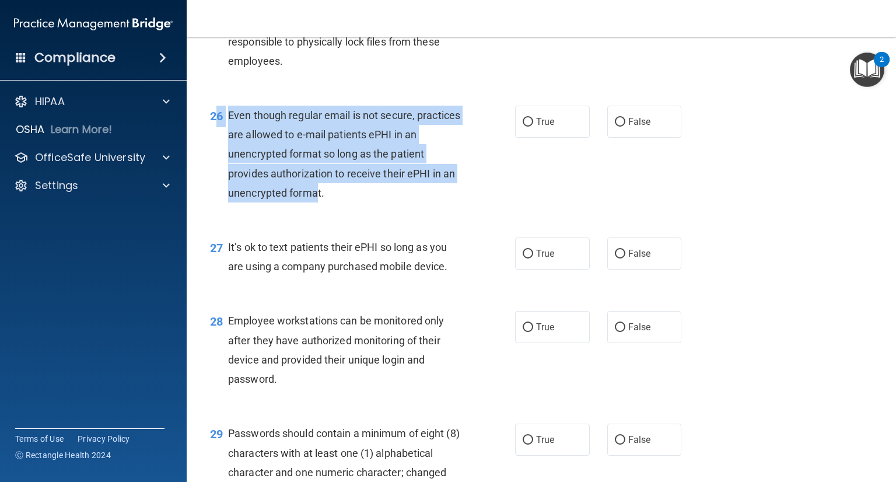
drag, startPoint x: 319, startPoint y: 250, endPoint x: 219, endPoint y: 166, distance: 130.5
click at [219, 166] on div "26 Even though regular email is not secure, practices are allowed to e-mail pat…" at bounding box center [363, 157] width 340 height 103
click at [237, 173] on span "Even though regular email is not secure, practices are allowed to e-mail patien…" at bounding box center [344, 154] width 232 height 90
drag, startPoint x: 226, startPoint y: 173, endPoint x: 321, endPoint y: 256, distance: 125.7
click at [321, 208] on div "26 Even though regular email is not secure, practices are allowed to e-mail pat…" at bounding box center [363, 157] width 340 height 103
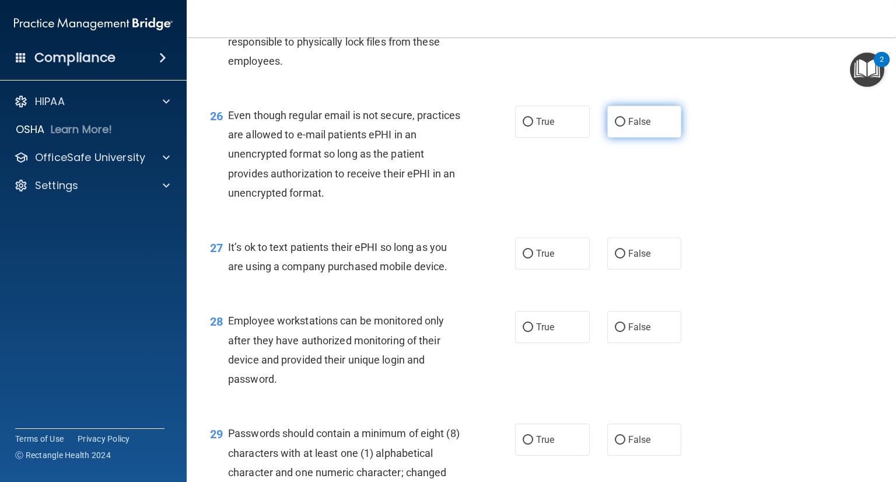
click at [651, 138] on label "False" at bounding box center [645, 122] width 75 height 32
click at [626, 127] on input "False" at bounding box center [620, 122] width 11 height 9
radio input "true"
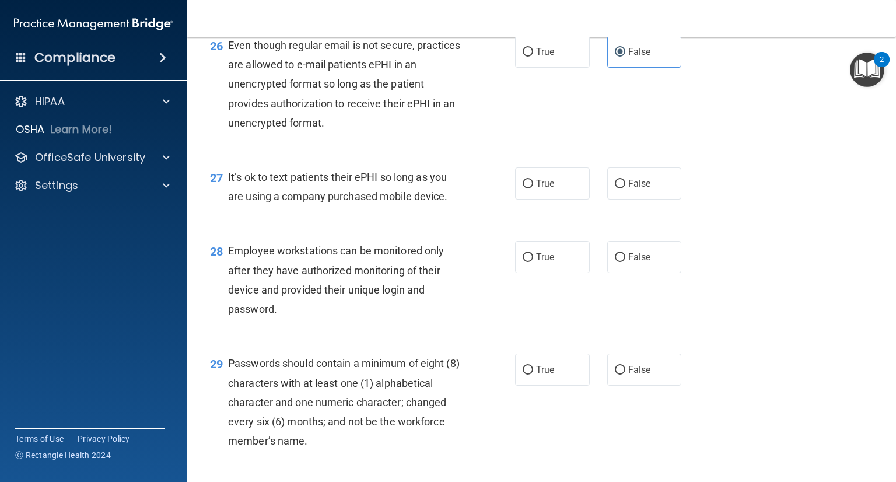
scroll to position [2801, 0]
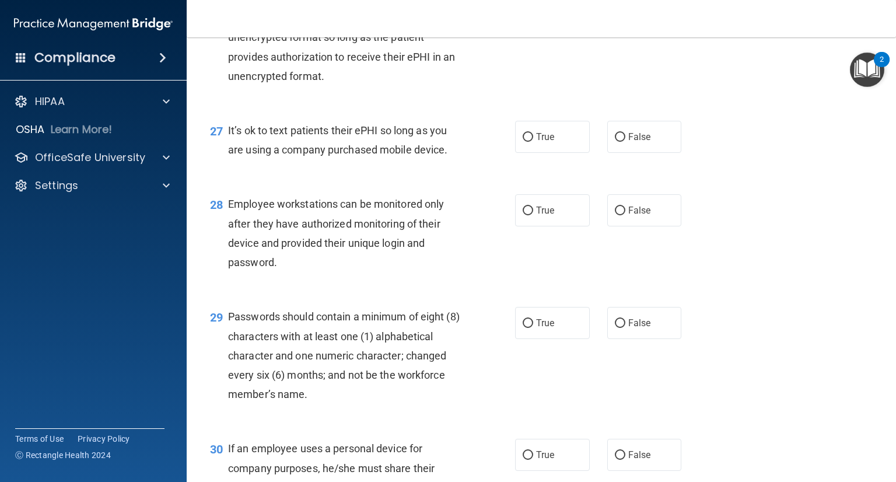
click at [401, 180] on div "27 It’s ok to text patients their ePHI so long as you are using a company purch…" at bounding box center [541, 143] width 680 height 74
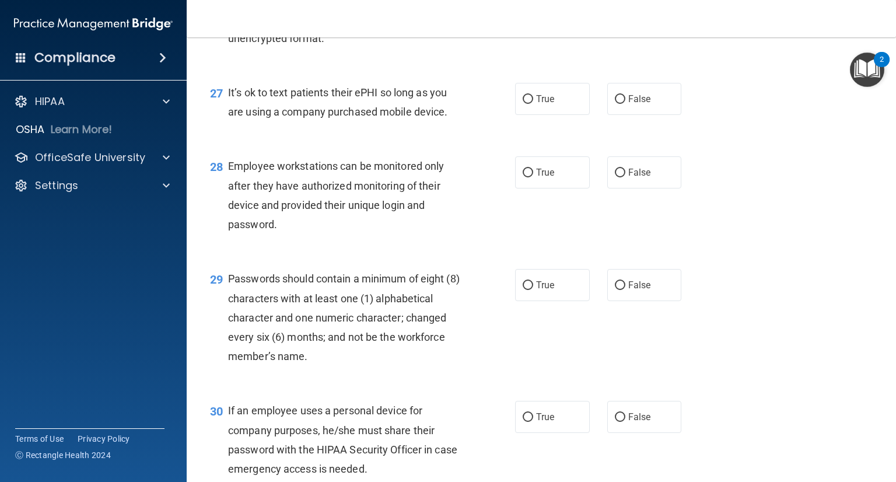
scroll to position [2860, 0]
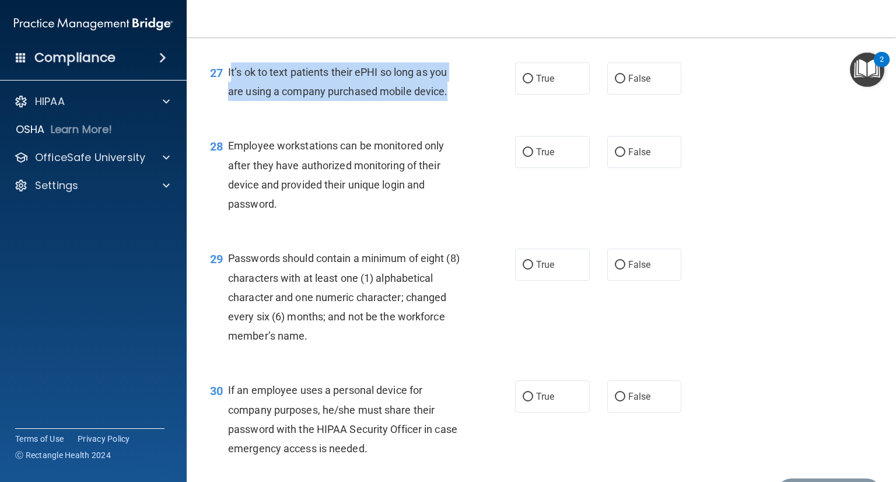
drag, startPoint x: 446, startPoint y: 153, endPoint x: 229, endPoint y: 125, distance: 218.8
click at [229, 97] on span "It’s ok to text patients their ePHI so long as you are using a company purchase…" at bounding box center [337, 82] width 219 height 32
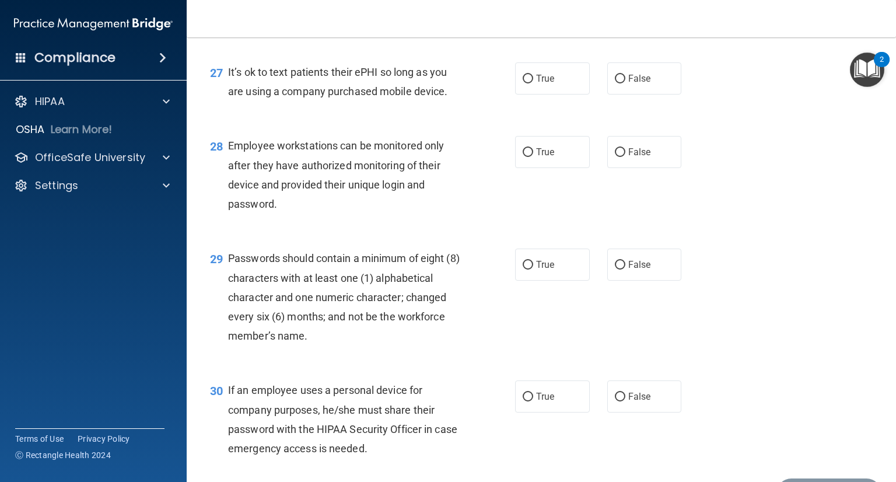
click at [422, 121] on div "27 It’s ok to text patients their ePHI so long as you are using a company purch…" at bounding box center [541, 85] width 680 height 74
click at [564, 95] on label "True" at bounding box center [552, 78] width 75 height 32
click at [533, 83] on input "True" at bounding box center [528, 79] width 11 height 9
radio input "true"
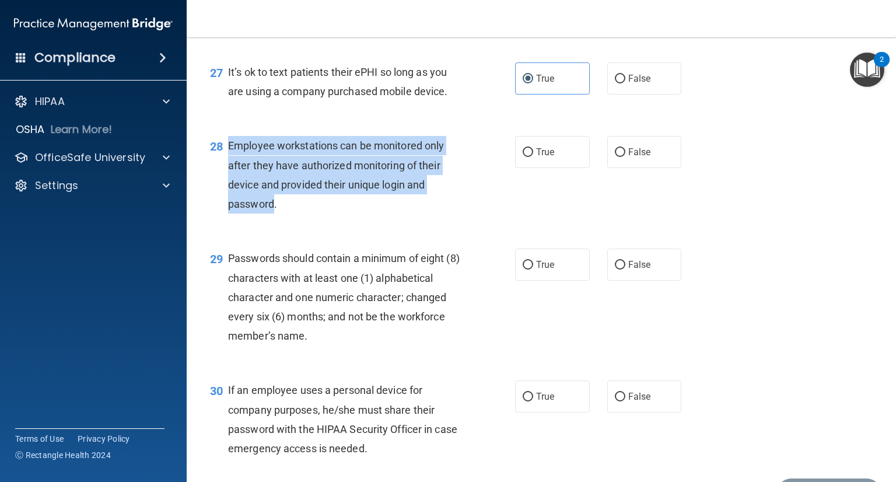
drag, startPoint x: 274, startPoint y: 262, endPoint x: 225, endPoint y: 204, distance: 75.8
click at [225, 204] on div "28 Employee workstations can be monitored only after they have authorized monit…" at bounding box center [363, 177] width 340 height 83
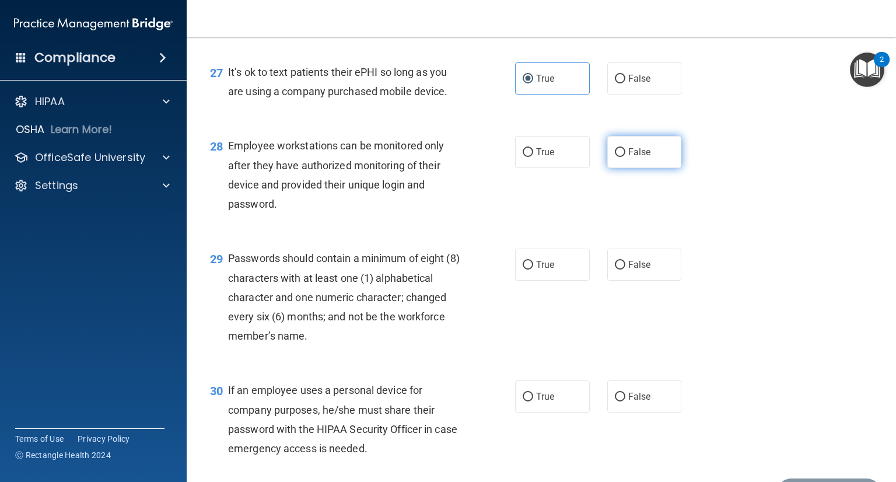
click at [627, 168] on label "False" at bounding box center [645, 152] width 75 height 32
click at [626, 157] on input "False" at bounding box center [620, 152] width 11 height 9
radio input "true"
click at [330, 298] on div "29 Passwords should contain a minimum of eight (8) characters with at least one…" at bounding box center [541, 300] width 680 height 132
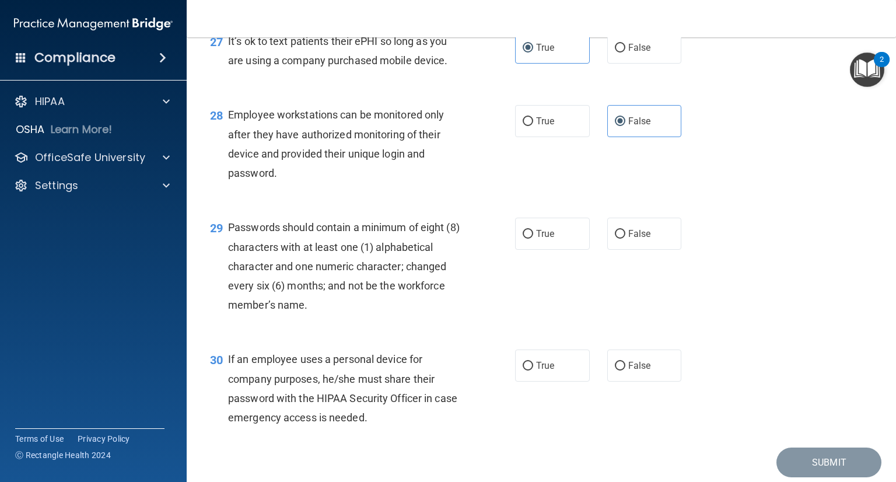
scroll to position [2918, 0]
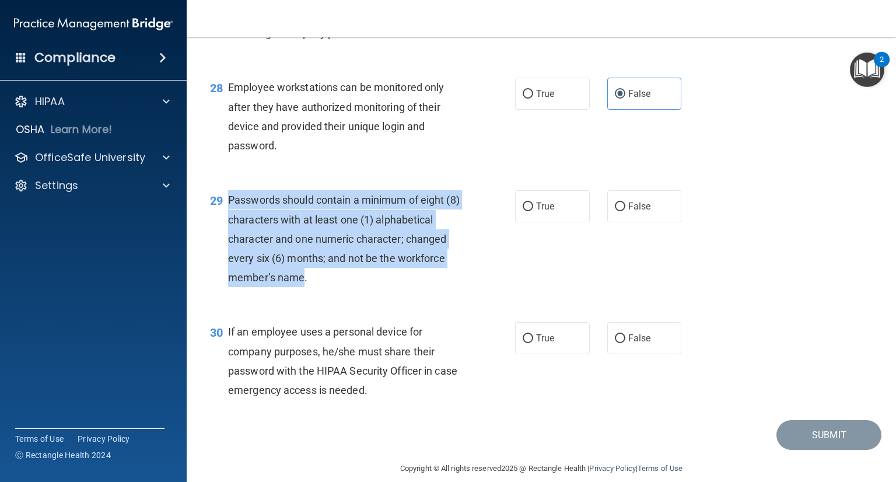
drag, startPoint x: 302, startPoint y: 337, endPoint x: 229, endPoint y: 260, distance: 106.1
click at [229, 260] on span "Passwords should contain a minimum of eight (8) characters with at least one (1…" at bounding box center [344, 239] width 232 height 90
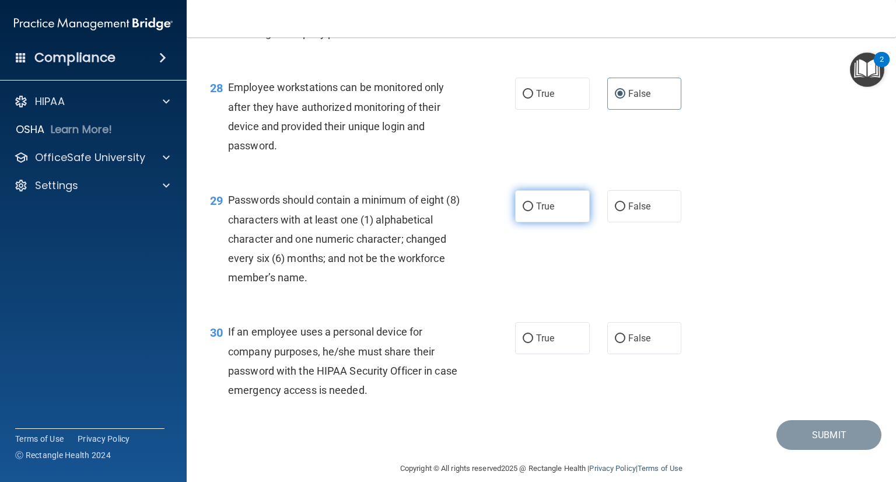
click at [521, 222] on label "True" at bounding box center [552, 206] width 75 height 32
click at [523, 211] on input "True" at bounding box center [528, 207] width 11 height 9
radio input "true"
click at [436, 287] on div "Passwords should contain a minimum of eight (8) characters with at least one (1…" at bounding box center [349, 238] width 242 height 97
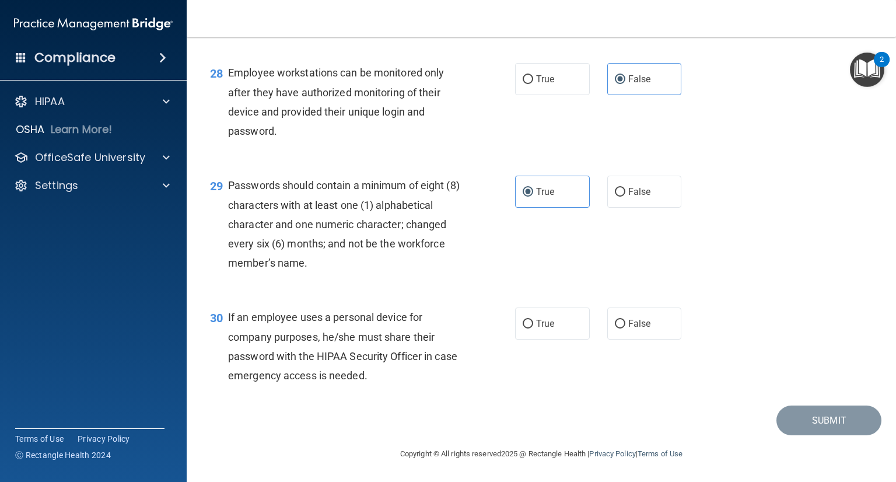
scroll to position [2991, 0]
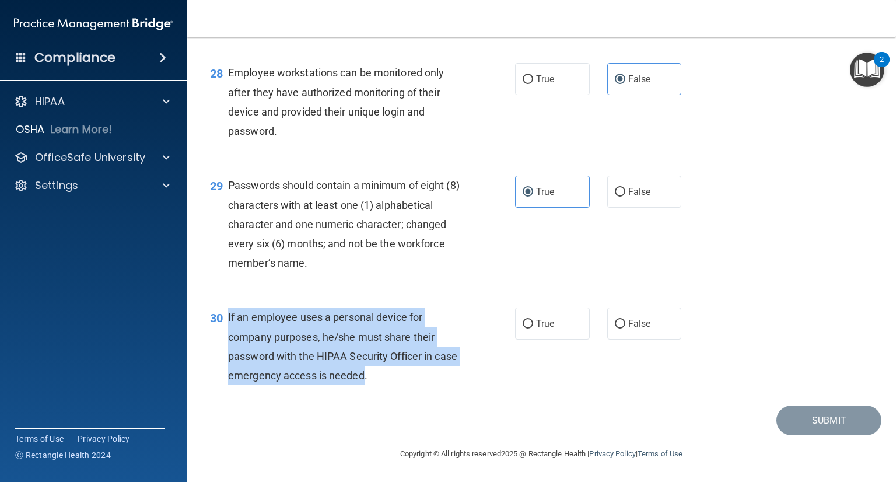
drag, startPoint x: 389, startPoint y: 375, endPoint x: 226, endPoint y: 320, distance: 171.6
click at [226, 320] on div "30 If an employee uses a personal device for company purposes, he/she must shar…" at bounding box center [363, 349] width 340 height 83
click at [615, 325] on input "False" at bounding box center [620, 324] width 11 height 9
radio input "true"
click at [805, 409] on button "Submit" at bounding box center [829, 421] width 105 height 30
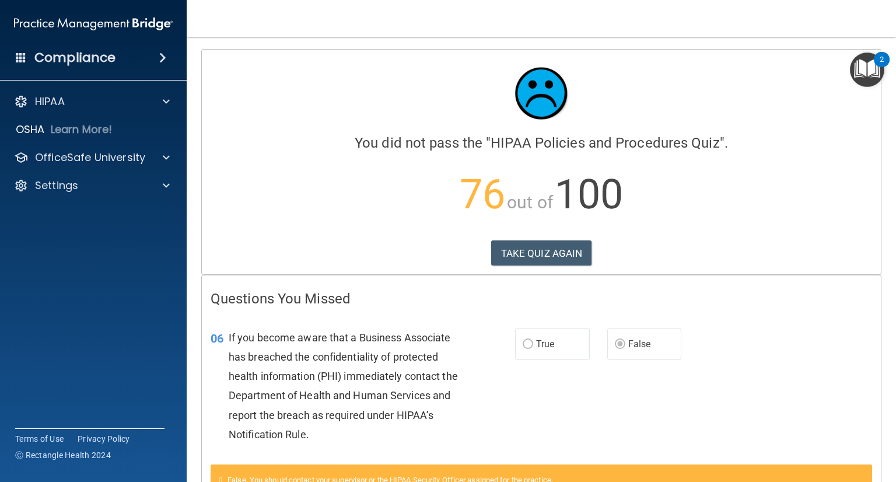
click at [514, 238] on div "Calculating your score.... You did not pass the " HIPAA Policies and Procedures…" at bounding box center [541, 162] width 679 height 225
click at [514, 256] on button "TAKE QUIZ AGAIN" at bounding box center [541, 253] width 101 height 26
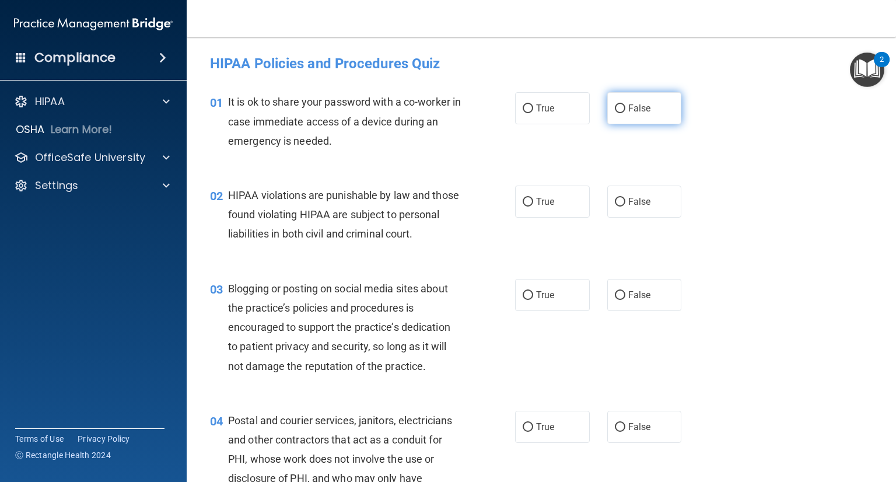
click at [612, 120] on label "False" at bounding box center [645, 108] width 75 height 32
click at [615, 113] on input "False" at bounding box center [620, 108] width 11 height 9
radio input "true"
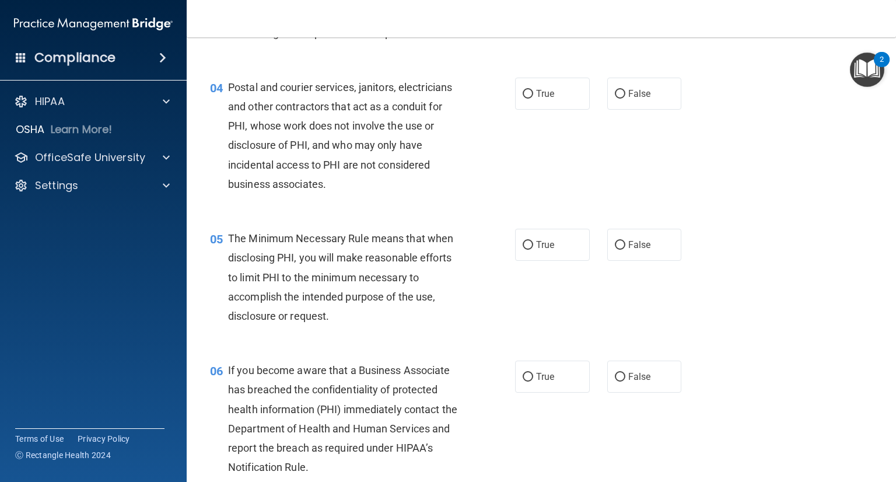
scroll to position [350, 0]
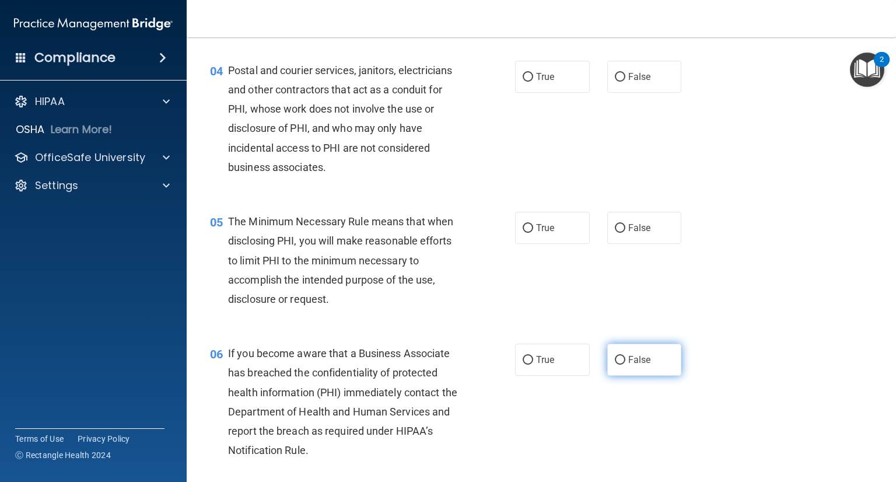
click at [647, 376] on label "False" at bounding box center [645, 360] width 75 height 32
click at [626, 365] on input "False" at bounding box center [620, 360] width 11 height 9
radio input "true"
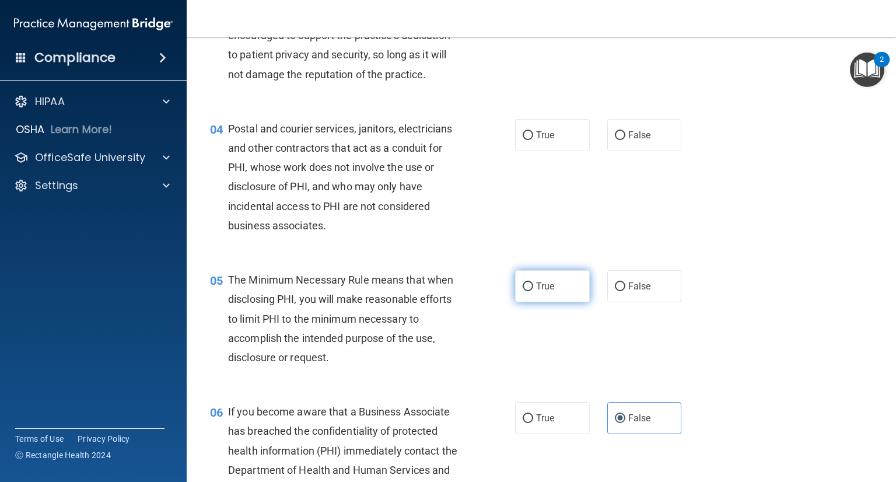
click at [539, 292] on span "True" at bounding box center [545, 286] width 18 height 11
click at [533, 291] on input "True" at bounding box center [528, 286] width 11 height 9
radio input "true"
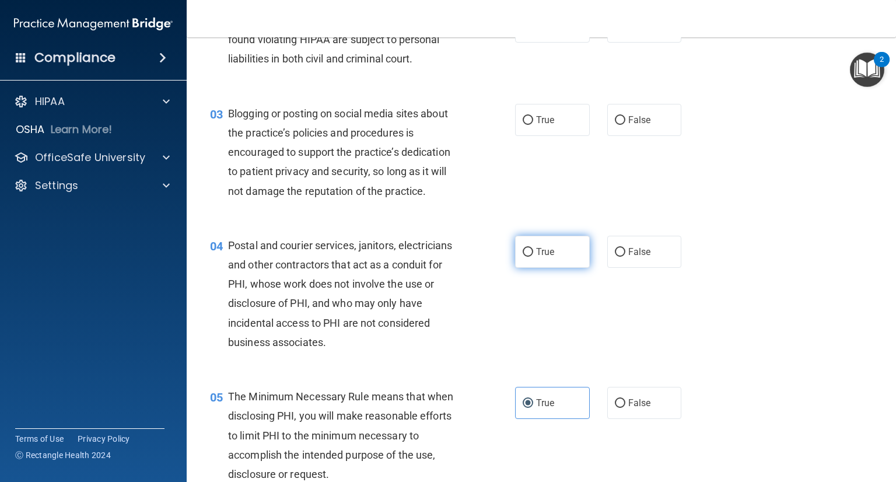
click at [526, 257] on input "True" at bounding box center [528, 252] width 11 height 9
radio input "true"
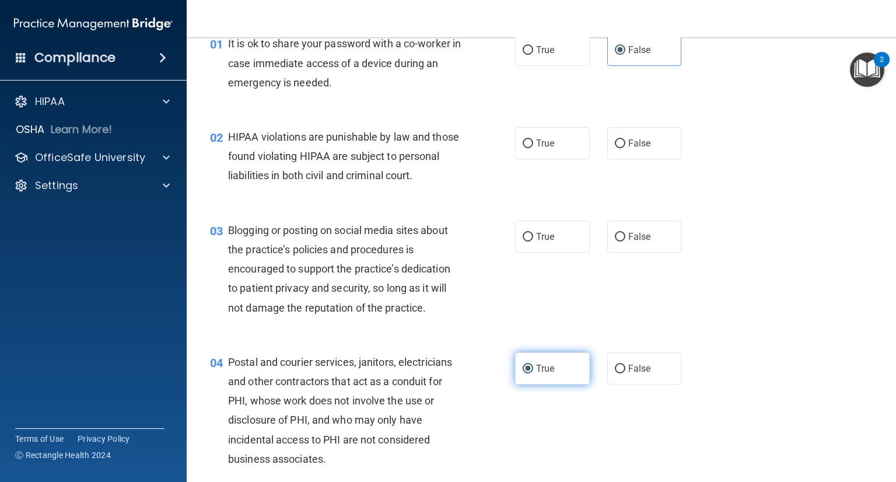
scroll to position [0, 0]
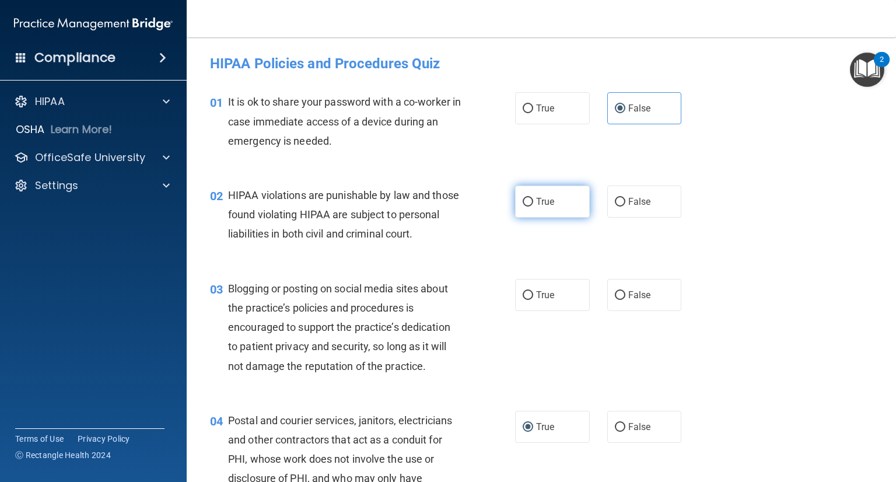
click at [521, 195] on label "True" at bounding box center [552, 202] width 75 height 32
click at [523, 198] on input "True" at bounding box center [528, 202] width 11 height 9
radio input "true"
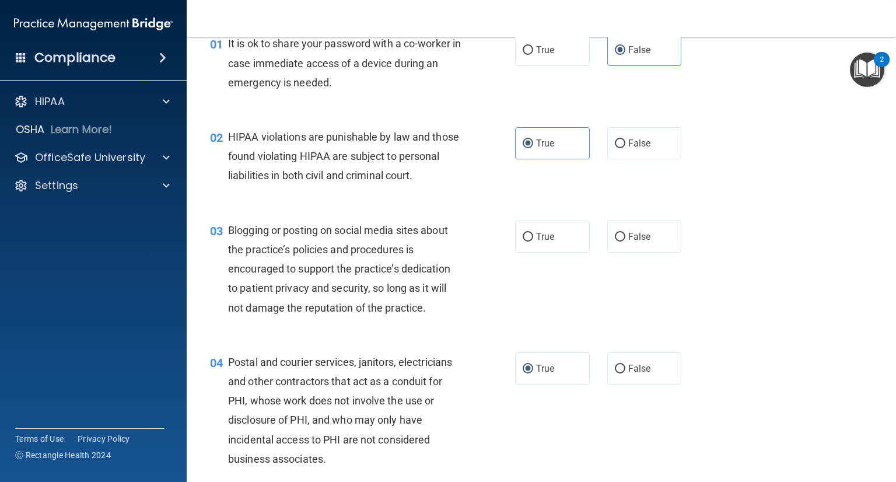
scroll to position [117, 0]
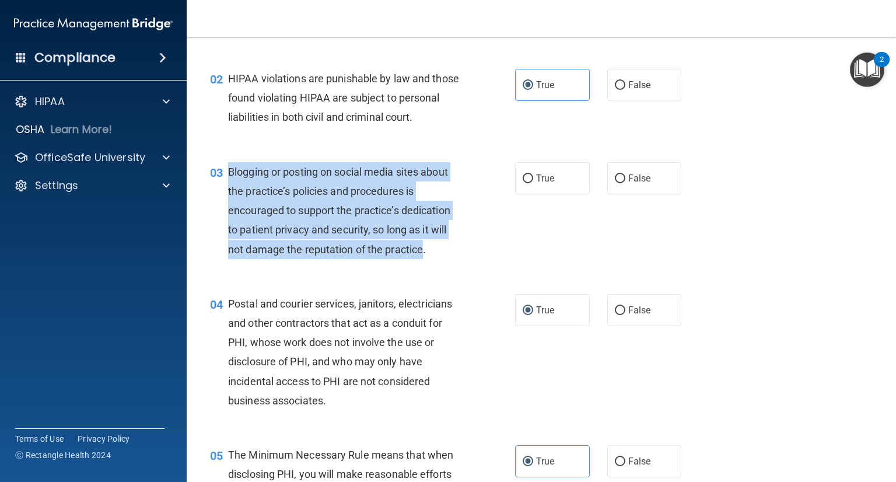
drag, startPoint x: 425, startPoint y: 273, endPoint x: 229, endPoint y: 191, distance: 211.9
click at [229, 191] on span "Blogging or posting on social media sites about the practice’s policies and pro…" at bounding box center [339, 211] width 222 height 90
drag, startPoint x: 231, startPoint y: 193, endPoint x: 236, endPoint y: 197, distance: 6.7
click at [506, 194] on div "03 Blogging or posting on social media sites about the practice’s policies and …" at bounding box center [363, 213] width 340 height 103
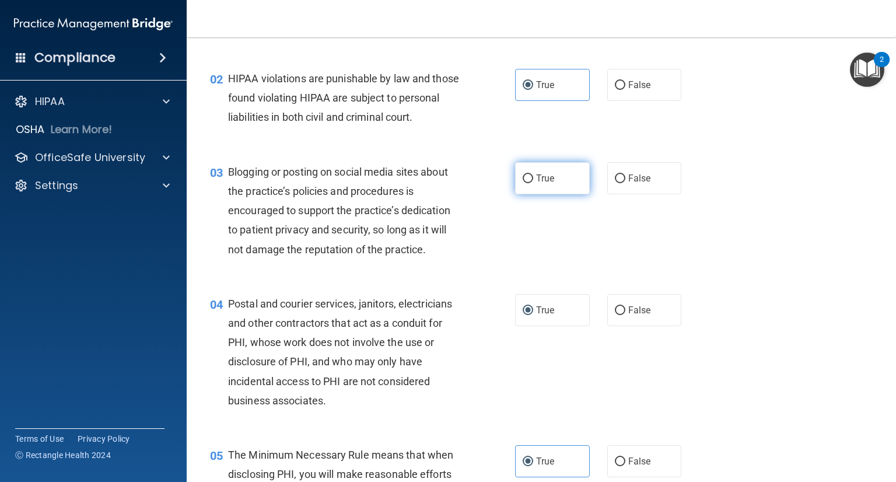
click at [516, 194] on label "True" at bounding box center [552, 178] width 75 height 32
click at [523, 183] on input "True" at bounding box center [528, 178] width 11 height 9
radio input "true"
click at [484, 249] on div "03 Blogging or posting on social media sites about the practice’s policies and …" at bounding box center [363, 213] width 340 height 103
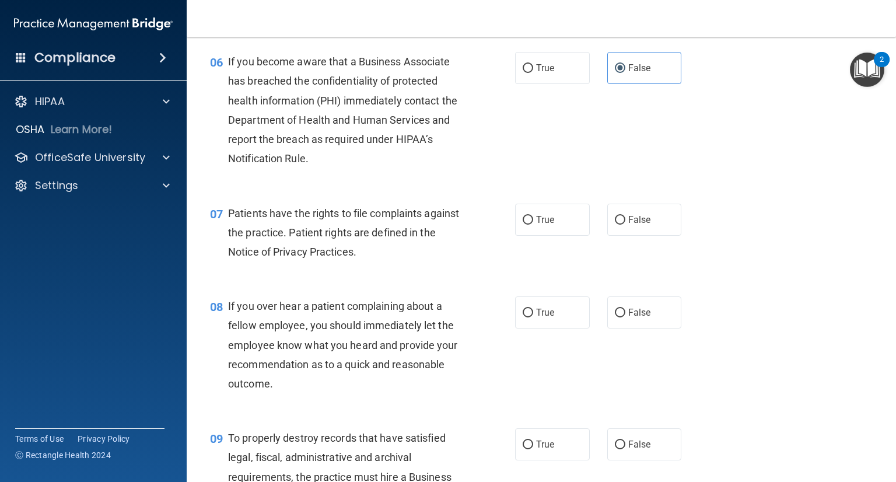
scroll to position [700, 0]
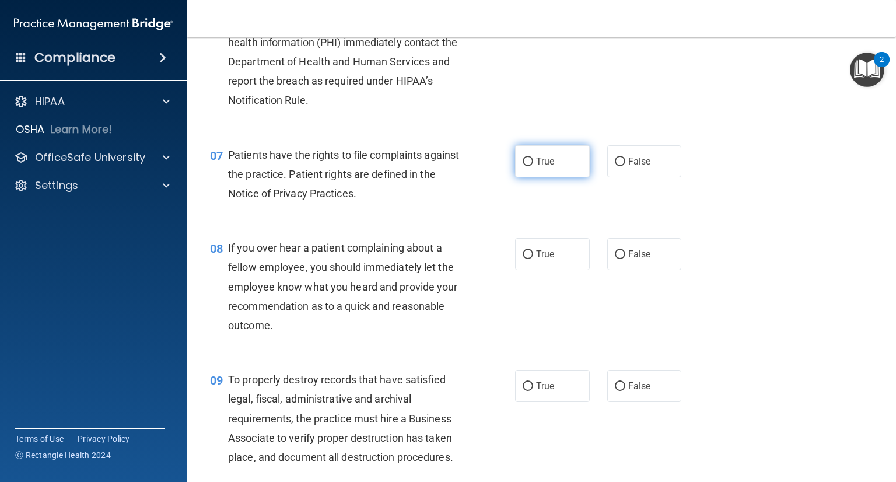
click at [528, 173] on label "True" at bounding box center [552, 161] width 75 height 32
click at [528, 166] on input "True" at bounding box center [528, 162] width 11 height 9
radio input "true"
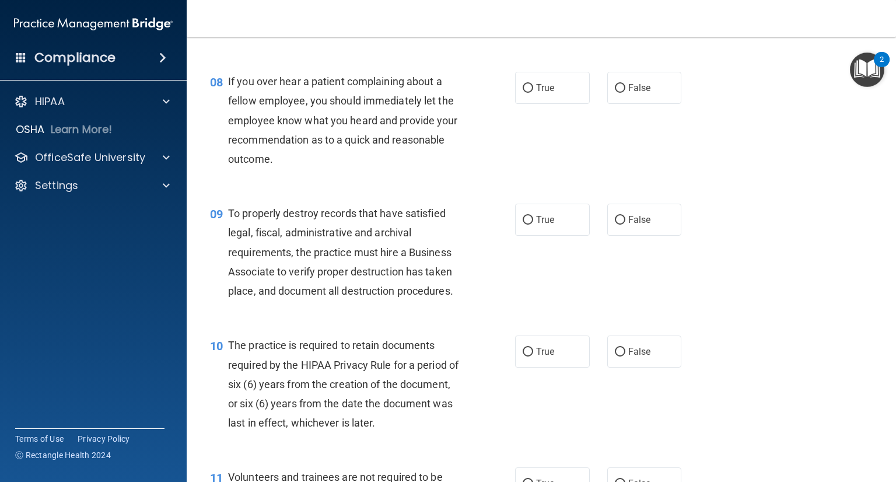
scroll to position [875, 0]
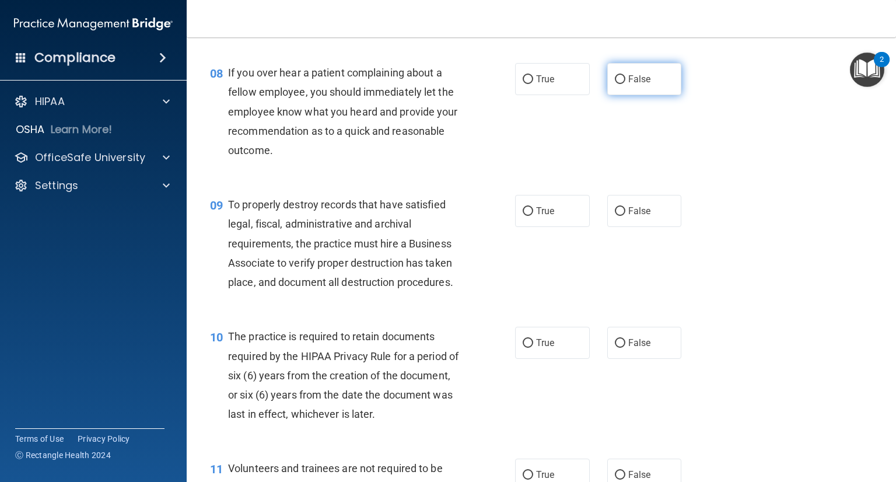
click at [648, 95] on label "False" at bounding box center [645, 79] width 75 height 32
click at [626, 84] on input "False" at bounding box center [620, 79] width 11 height 9
radio input "true"
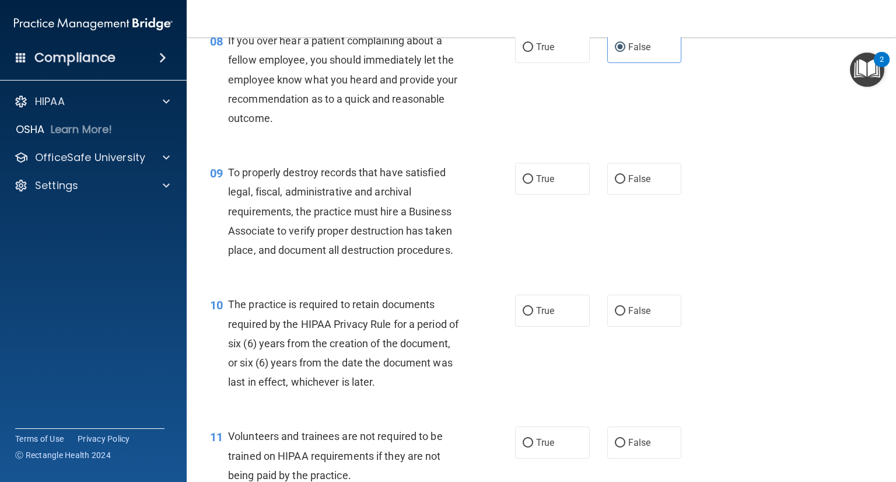
scroll to position [934, 0]
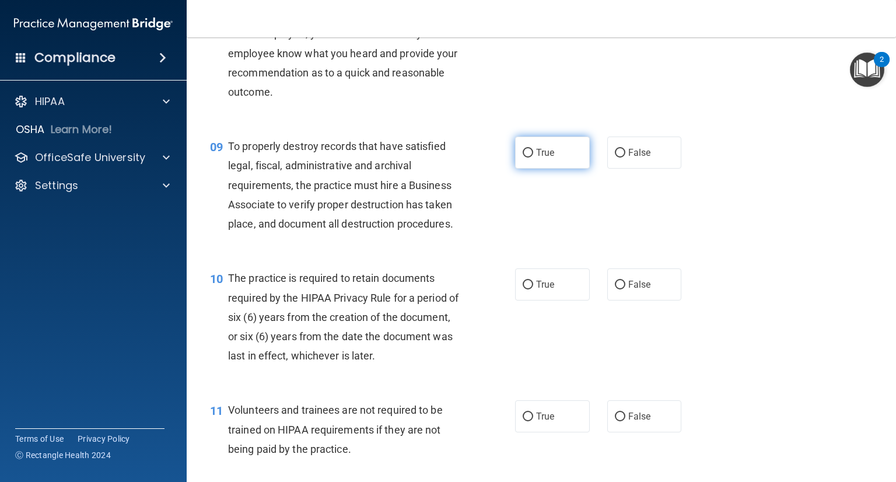
click at [515, 169] on label "True" at bounding box center [552, 153] width 75 height 32
click at [523, 158] on input "True" at bounding box center [528, 153] width 11 height 9
radio input "true"
click at [448, 230] on span "To properly destroy records that have satisfied legal, fiscal, administrative a…" at bounding box center [340, 185] width 225 height 90
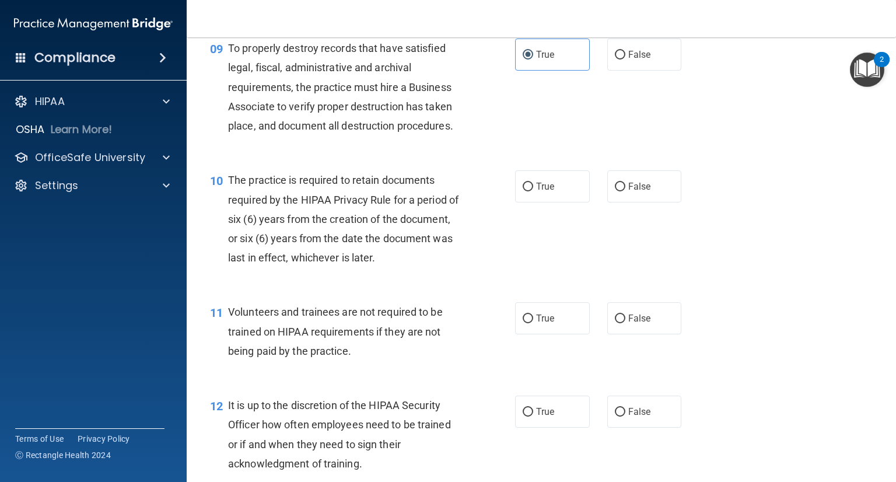
scroll to position [1050, 0]
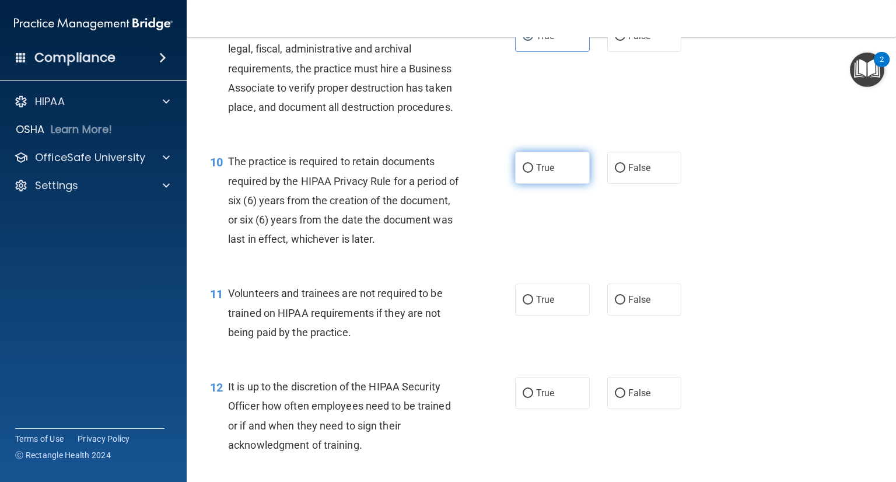
click at [532, 184] on label "True" at bounding box center [552, 168] width 75 height 32
click at [532, 173] on input "True" at bounding box center [528, 168] width 11 height 9
radio input "true"
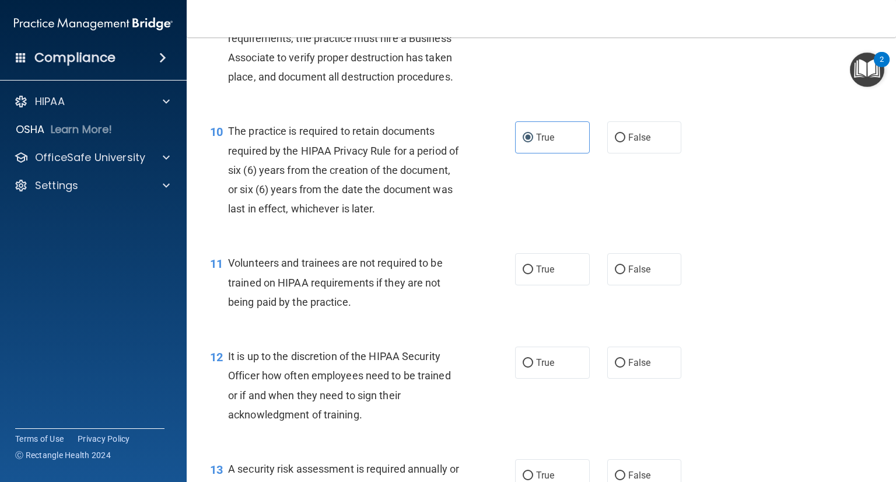
scroll to position [1109, 0]
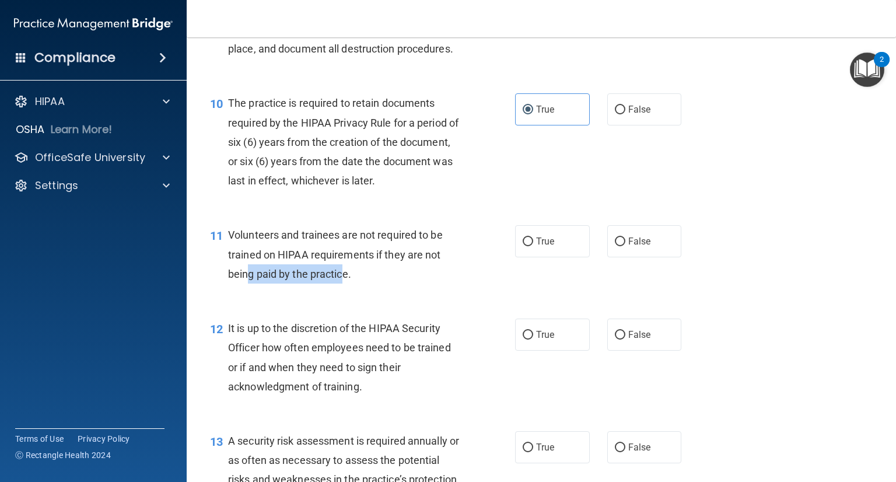
drag, startPoint x: 345, startPoint y: 293, endPoint x: 250, endPoint y: 287, distance: 95.3
click at [250, 280] on span "Volunteers and trainees are not required to be trained on HIPAA requirements if…" at bounding box center [335, 254] width 215 height 51
click at [268, 263] on div "Volunteers and trainees are not required to be trained on HIPAA requirements if…" at bounding box center [349, 254] width 242 height 58
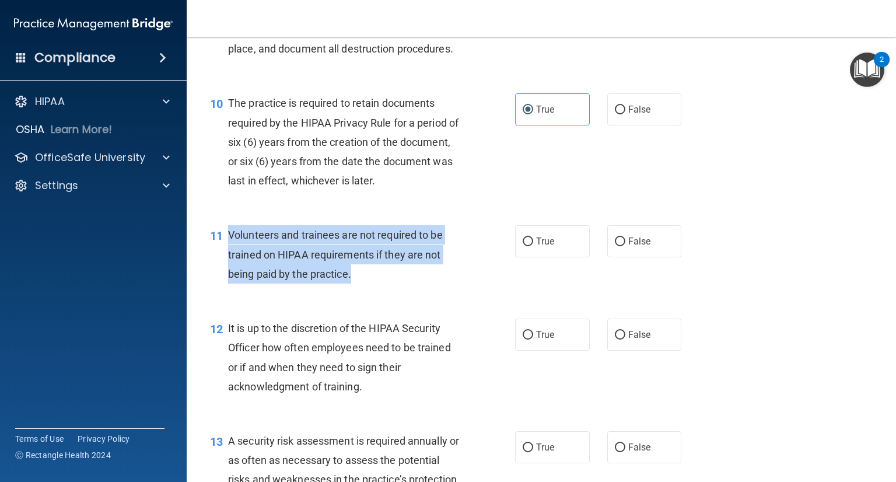
drag, startPoint x: 351, startPoint y: 295, endPoint x: 227, endPoint y: 252, distance: 131.0
click at [227, 252] on div "11 Volunteers and trainees are not required to be trained on HIPAA requirements…" at bounding box center [363, 257] width 340 height 64
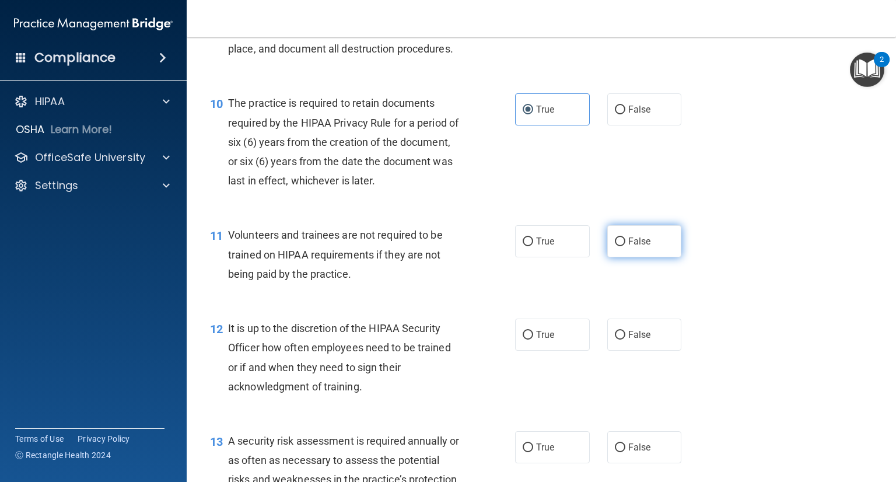
click at [622, 257] on label "False" at bounding box center [645, 241] width 75 height 32
click at [622, 246] on input "False" at bounding box center [620, 242] width 11 height 9
radio input "true"
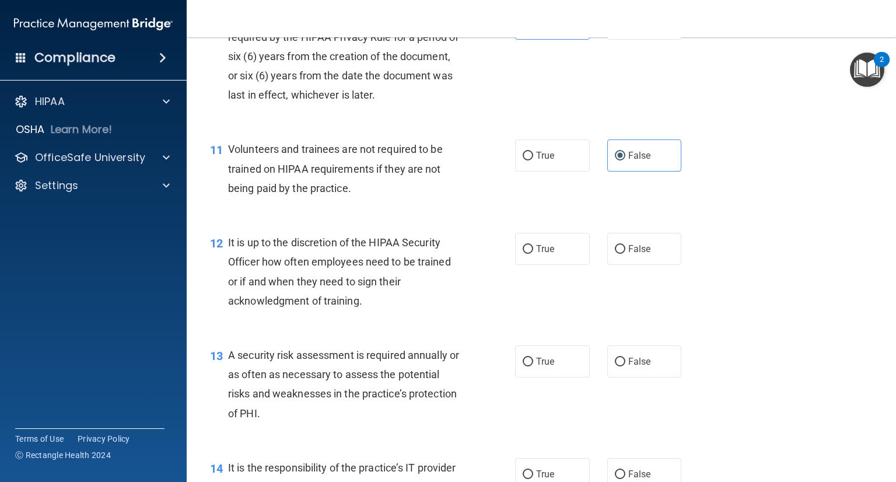
scroll to position [1226, 0]
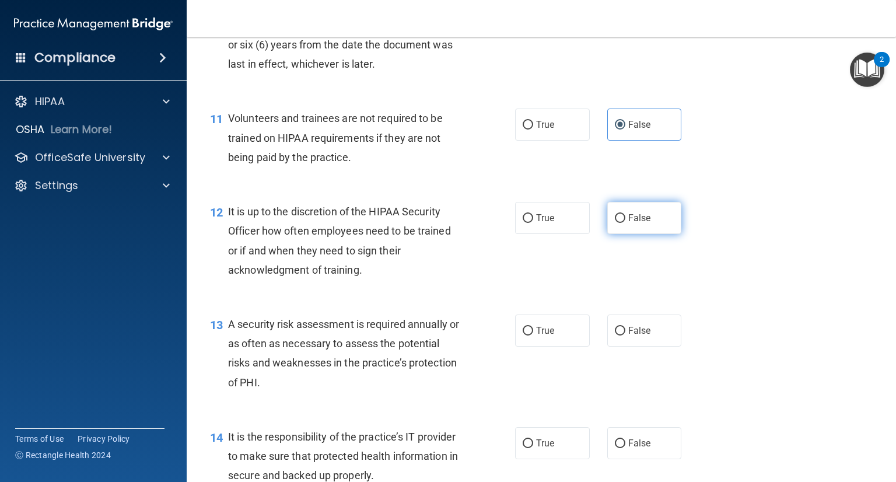
click at [630, 234] on label "False" at bounding box center [645, 218] width 75 height 32
click at [626, 223] on input "False" at bounding box center [620, 218] width 11 height 9
radio input "true"
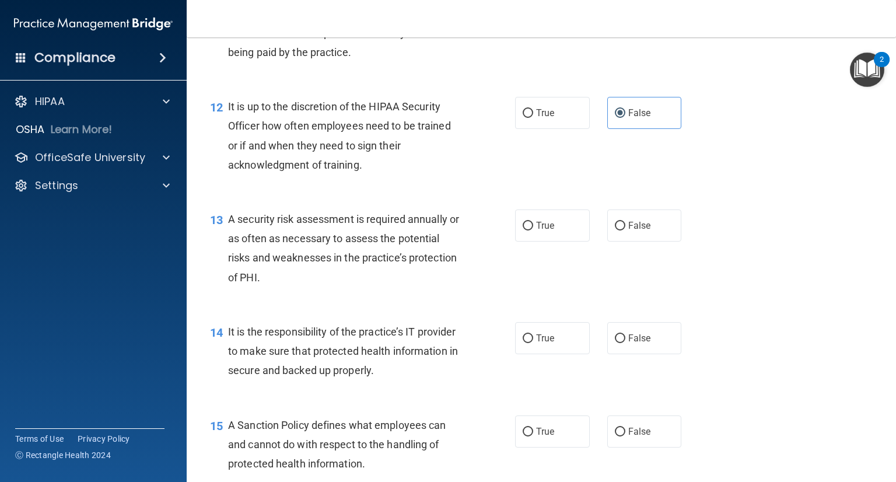
scroll to position [1342, 0]
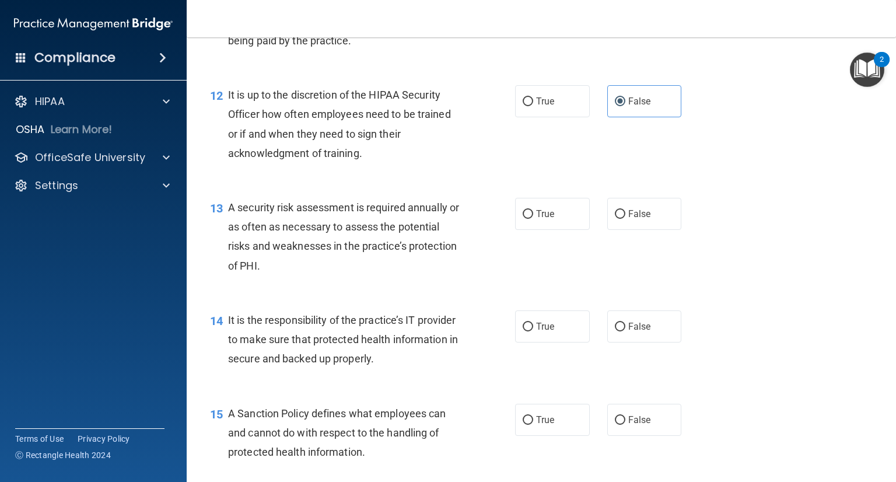
click at [428, 319] on div "14 It is the responsibility of the practice’s IT provider to make sure that pro…" at bounding box center [541, 342] width 680 height 93
click at [608, 343] on label "False" at bounding box center [645, 326] width 75 height 32
click at [615, 331] on input "False" at bounding box center [620, 327] width 11 height 9
radio input "true"
click at [515, 229] on label "True" at bounding box center [552, 214] width 75 height 32
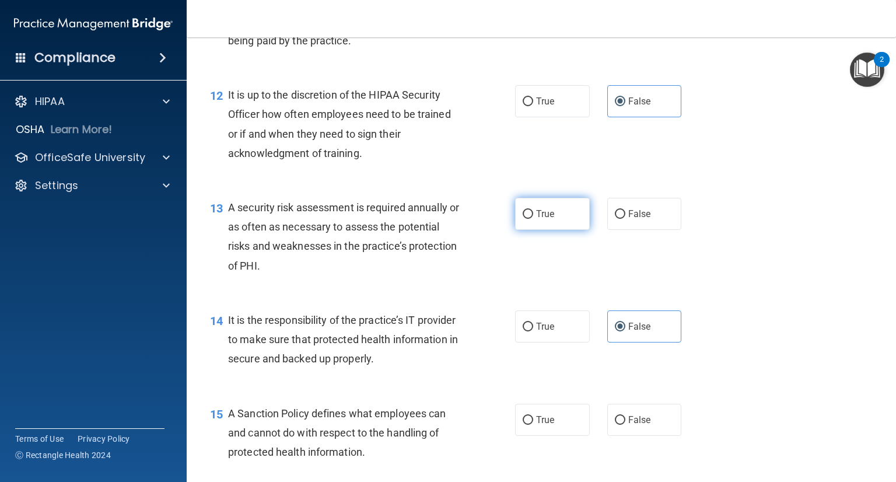
click at [523, 219] on input "True" at bounding box center [528, 214] width 11 height 9
radio input "true"
click at [375, 275] on div "A security risk assessment is required annually or as often as necessary to ass…" at bounding box center [349, 237] width 242 height 78
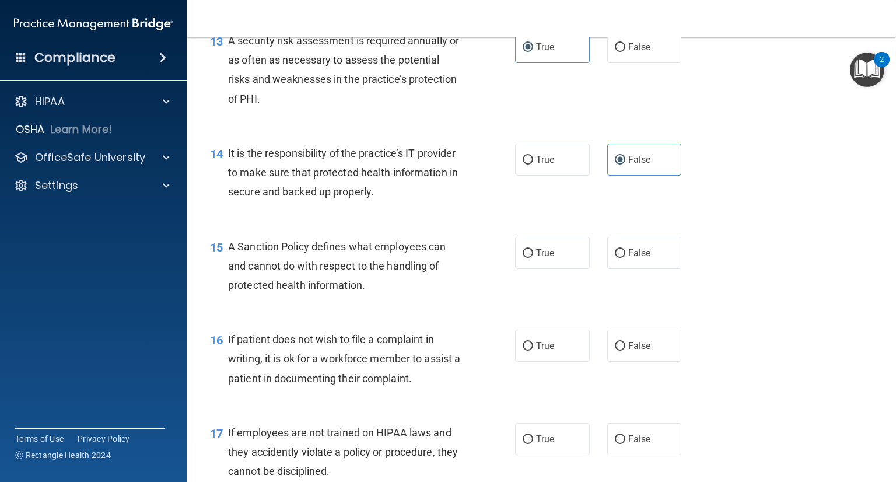
scroll to position [1517, 0]
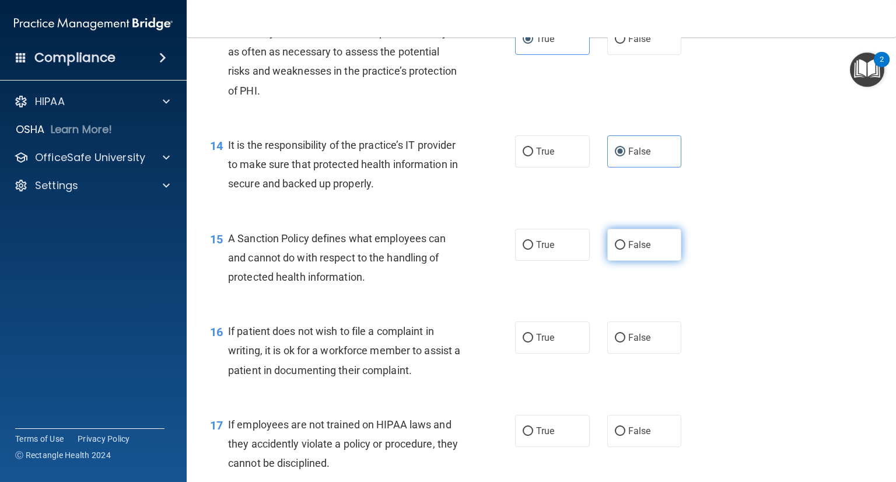
click at [623, 261] on label "False" at bounding box center [645, 245] width 75 height 32
click at [623, 250] on input "False" at bounding box center [620, 245] width 11 height 9
radio input "true"
click at [345, 308] on div "15 A Sanction Policy defines what employees can and cannot do with respect to t…" at bounding box center [541, 260] width 680 height 93
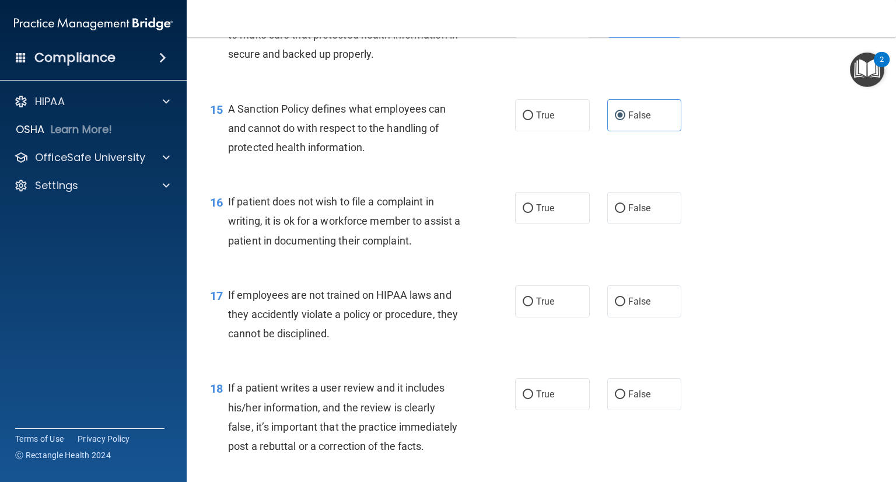
scroll to position [1692, 0]
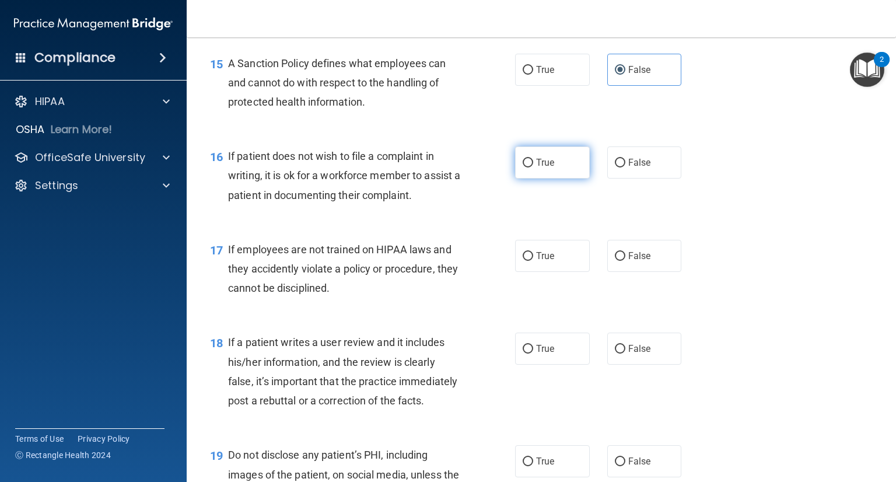
click at [523, 167] on input "True" at bounding box center [528, 163] width 11 height 9
radio input "true"
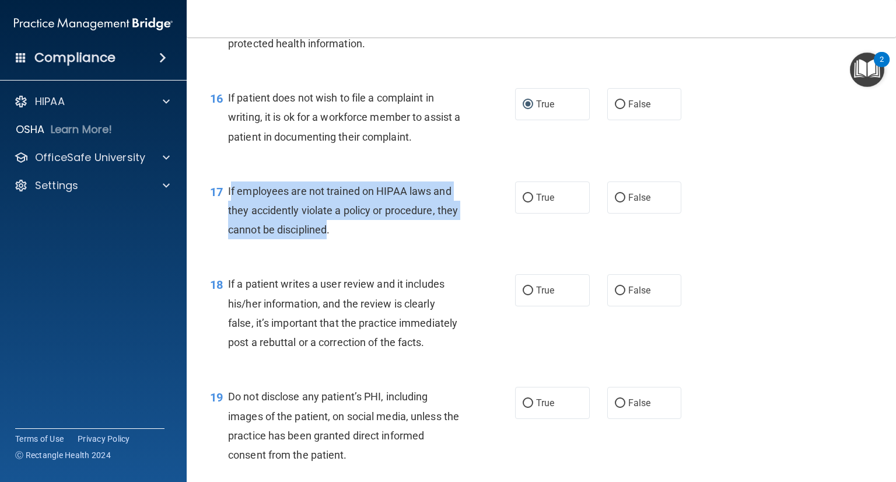
drag, startPoint x: 348, startPoint y: 247, endPoint x: 229, endPoint y: 209, distance: 124.4
click at [229, 209] on span "If employees are not trained on HIPAA laws and they accidently violate a policy…" at bounding box center [343, 210] width 230 height 51
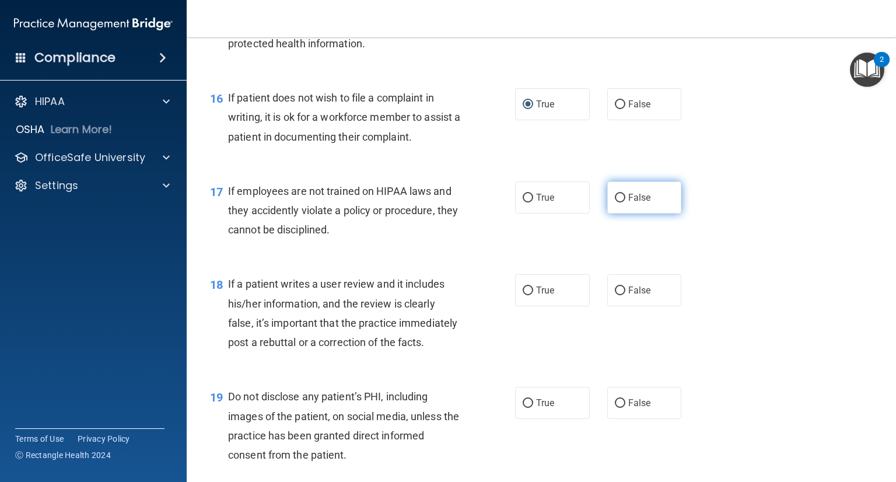
click at [644, 203] on span "False" at bounding box center [640, 197] width 23 height 11
click at [626, 203] on input "False" at bounding box center [620, 198] width 11 height 9
radio input "true"
click at [629, 296] on span "False" at bounding box center [640, 290] width 23 height 11
click at [625, 295] on input "False" at bounding box center [620, 291] width 11 height 9
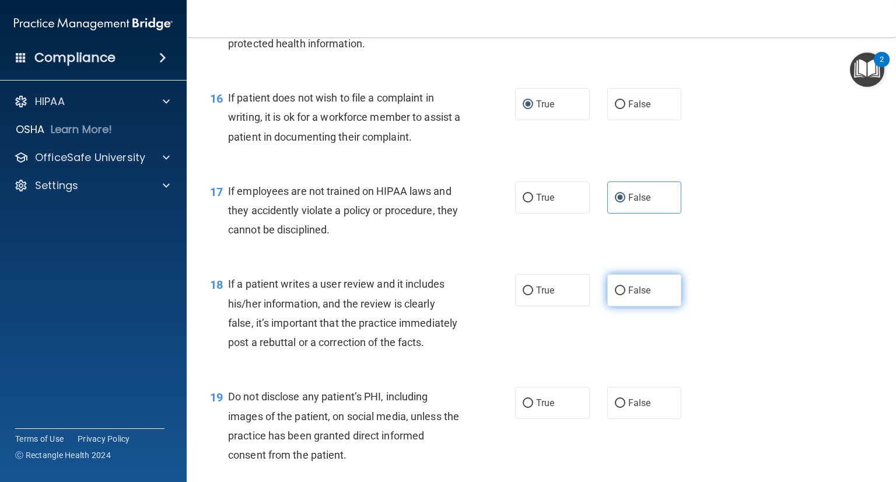
radio input "true"
click at [378, 343] on span "If a patient writes a user review and it includes his/her information, and the …" at bounding box center [342, 313] width 229 height 71
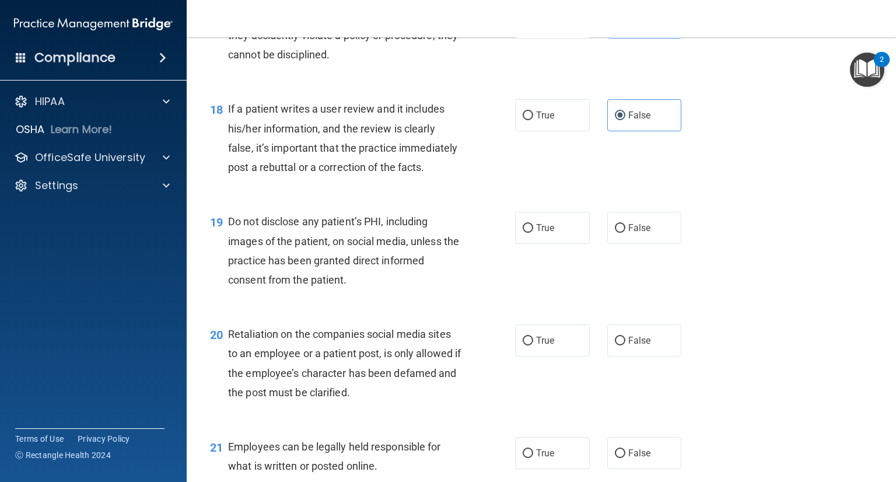
scroll to position [1984, 0]
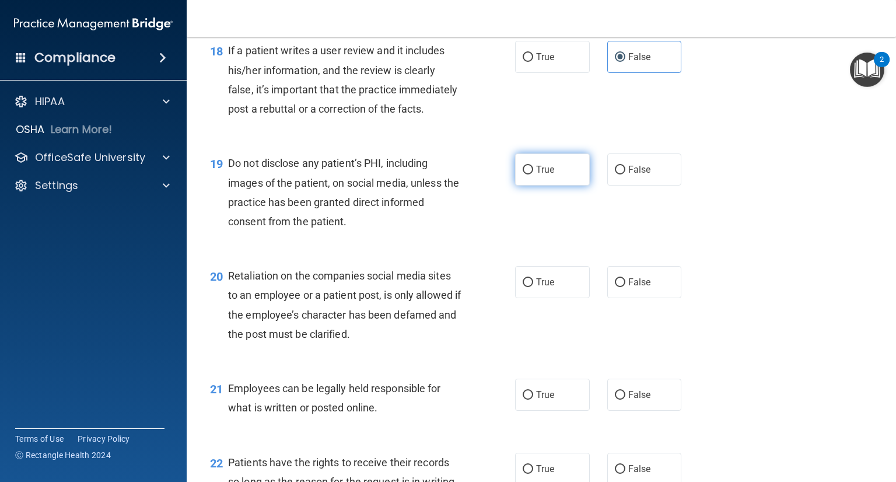
click at [523, 174] on input "True" at bounding box center [528, 170] width 11 height 9
radio input "true"
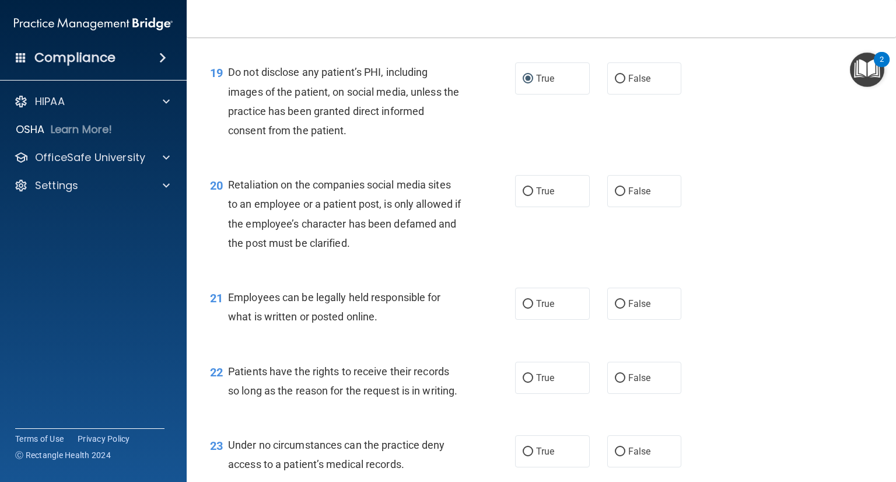
scroll to position [2101, 0]
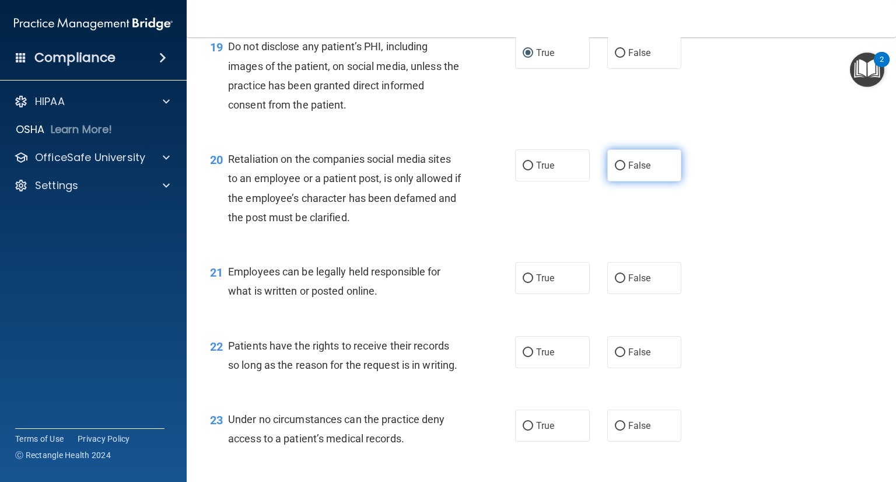
click at [630, 171] on span "False" at bounding box center [640, 165] width 23 height 11
click at [626, 170] on input "False" at bounding box center [620, 166] width 11 height 9
radio input "true"
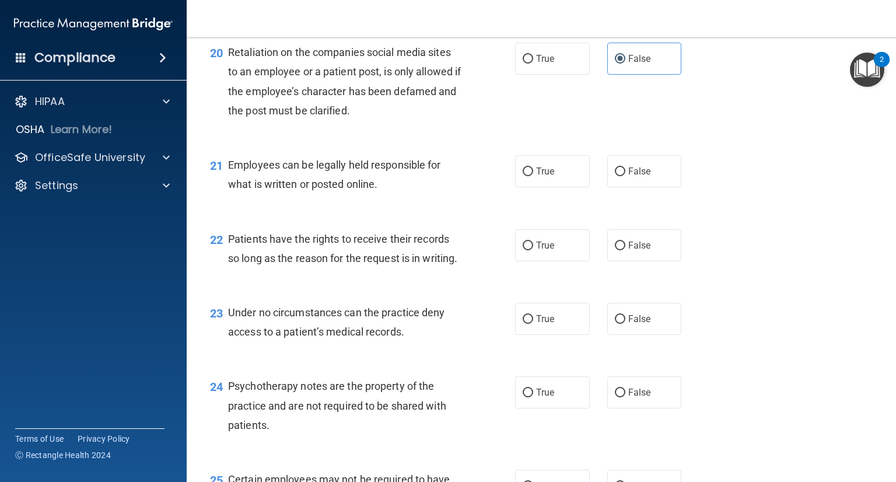
scroll to position [2218, 0]
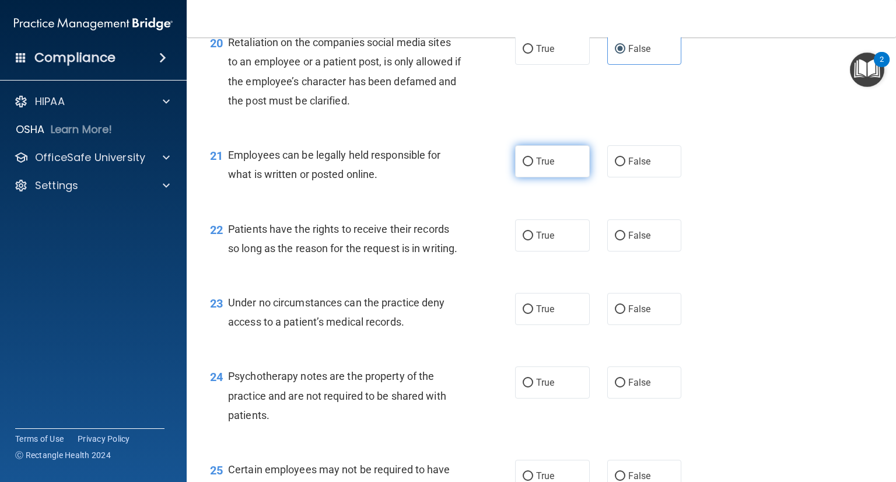
click at [538, 177] on label "True" at bounding box center [552, 161] width 75 height 32
click at [533, 166] on input "True" at bounding box center [528, 162] width 11 height 9
radio input "true"
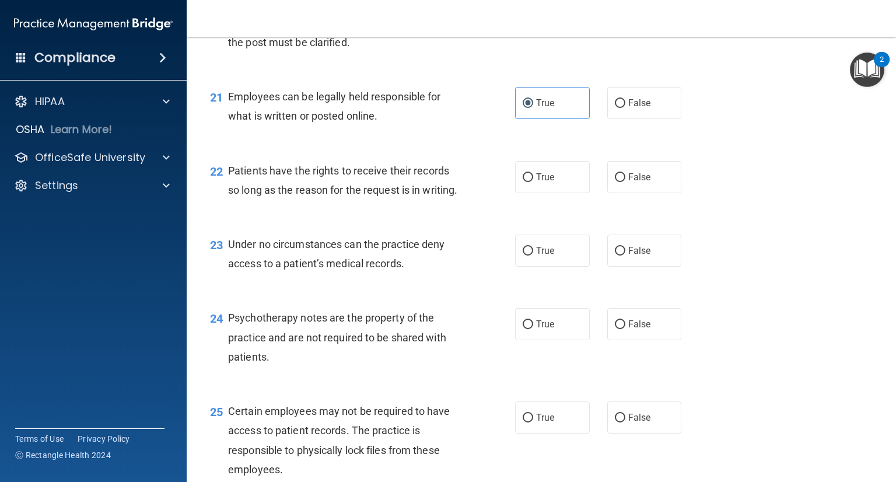
scroll to position [2334, 0]
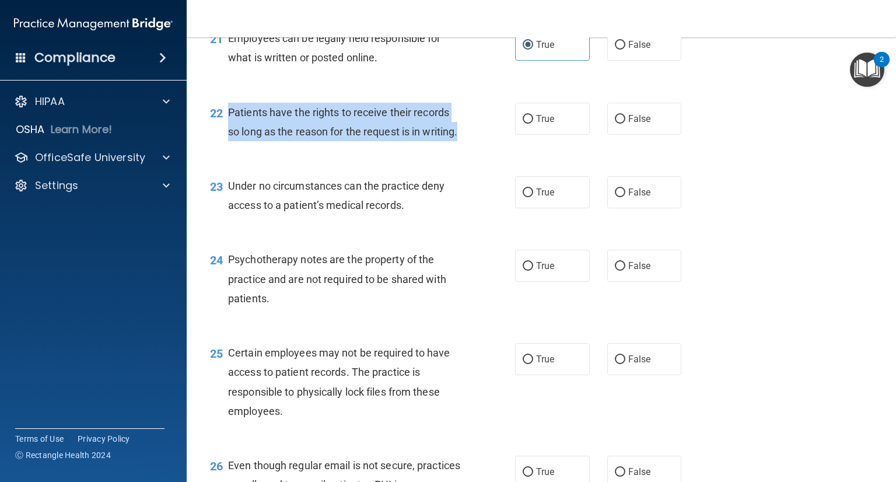
drag, startPoint x: 267, startPoint y: 188, endPoint x: 229, endPoint y: 153, distance: 52.1
click at [229, 141] on div "Patients have the rights to receive their records so long as the reason for the…" at bounding box center [349, 122] width 242 height 39
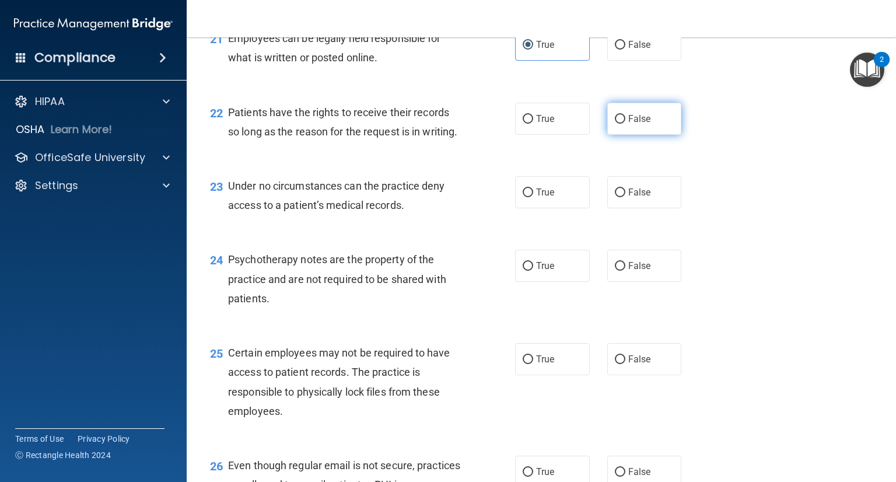
click at [608, 135] on label "False" at bounding box center [645, 119] width 75 height 32
click at [615, 124] on input "False" at bounding box center [620, 119] width 11 height 9
radio input "true"
click at [404, 235] on div "23 Under no circumstances can the practice deny access to a patient’s medical r…" at bounding box center [541, 199] width 680 height 74
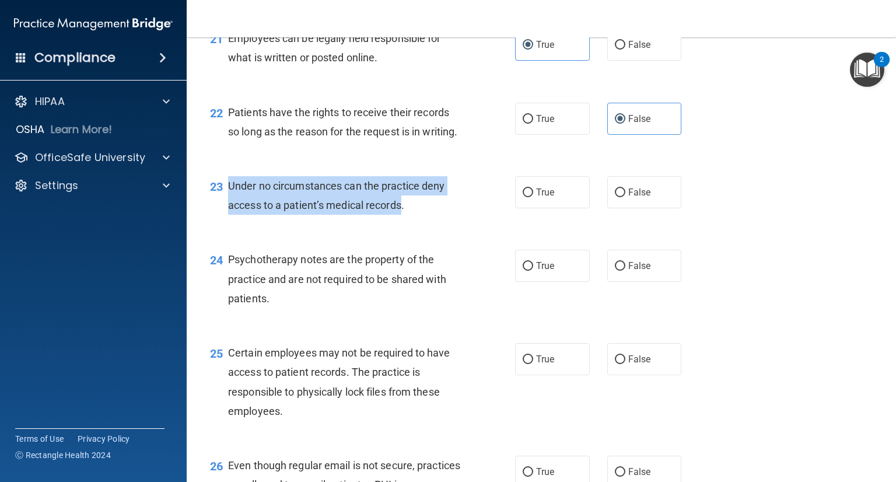
drag, startPoint x: 403, startPoint y: 263, endPoint x: 228, endPoint y: 248, distance: 175.7
click at [228, 211] on span "Under no circumstances can the practice deny access to a patient’s medical reco…" at bounding box center [336, 196] width 217 height 32
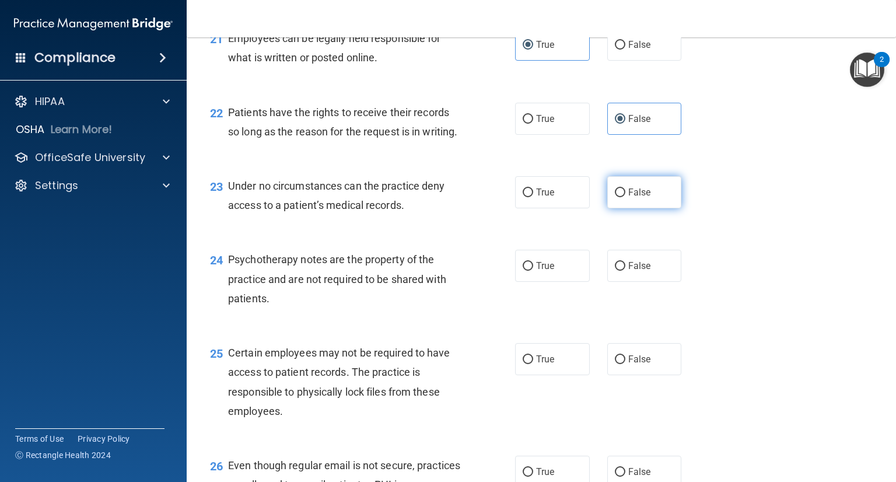
click at [633, 208] on label "False" at bounding box center [645, 192] width 75 height 32
click at [626, 197] on input "False" at bounding box center [620, 192] width 11 height 9
radio input "true"
click at [488, 235] on div "23 Under no circumstances can the practice deny access to a patient’s medical r…" at bounding box center [541, 199] width 680 height 74
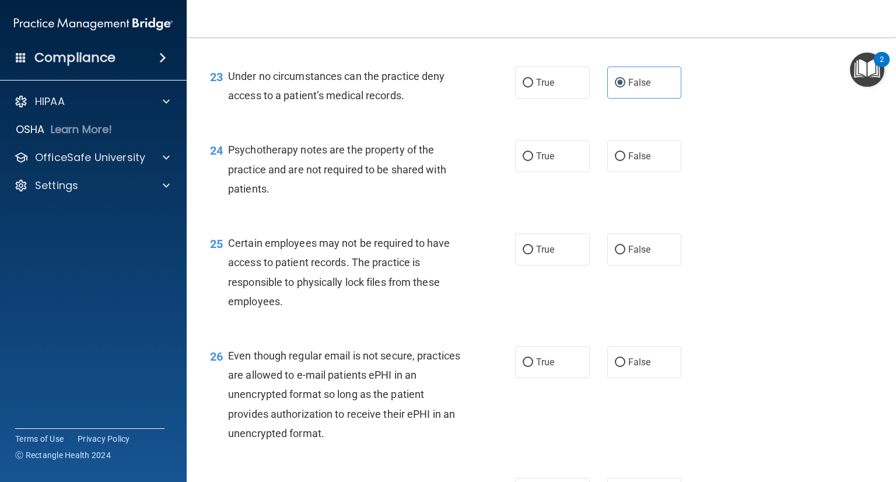
scroll to position [2451, 0]
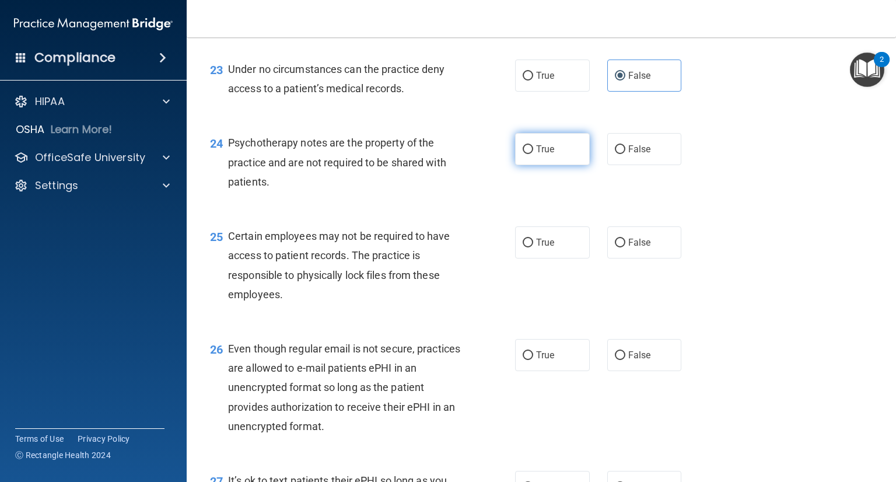
click at [530, 165] on label "True" at bounding box center [552, 149] width 75 height 32
click at [530, 154] on input "True" at bounding box center [528, 149] width 11 height 9
radio input "true"
click at [472, 286] on div "25 Certain employees may not be required to have access to patient records. The…" at bounding box center [363, 267] width 340 height 83
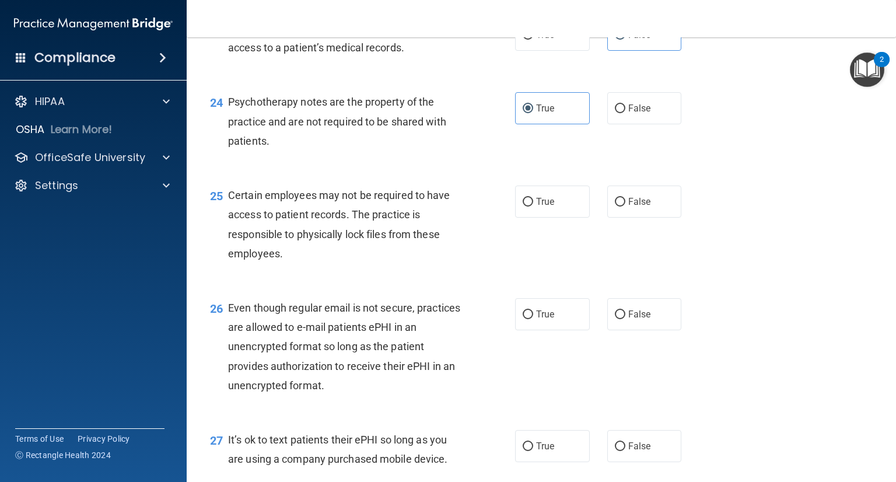
scroll to position [2509, 0]
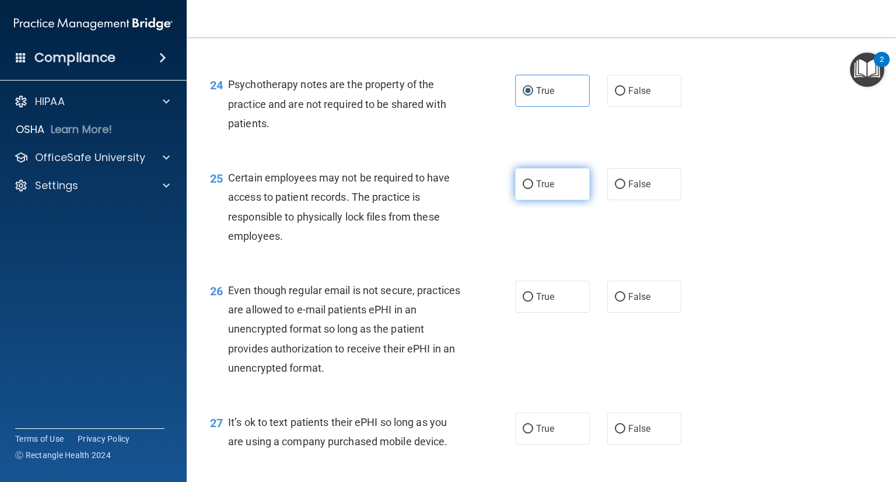
click at [518, 200] on label "True" at bounding box center [552, 184] width 75 height 32
click at [523, 189] on input "True" at bounding box center [528, 184] width 11 height 9
radio input "true"
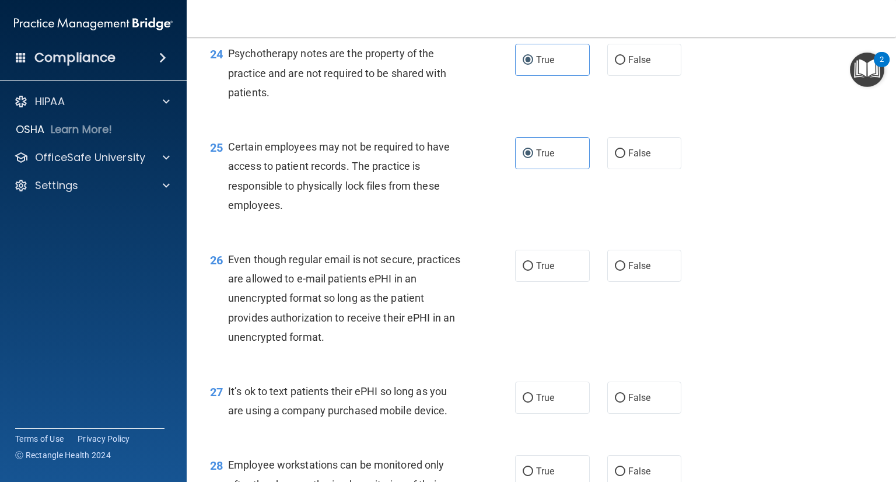
scroll to position [2568, 0]
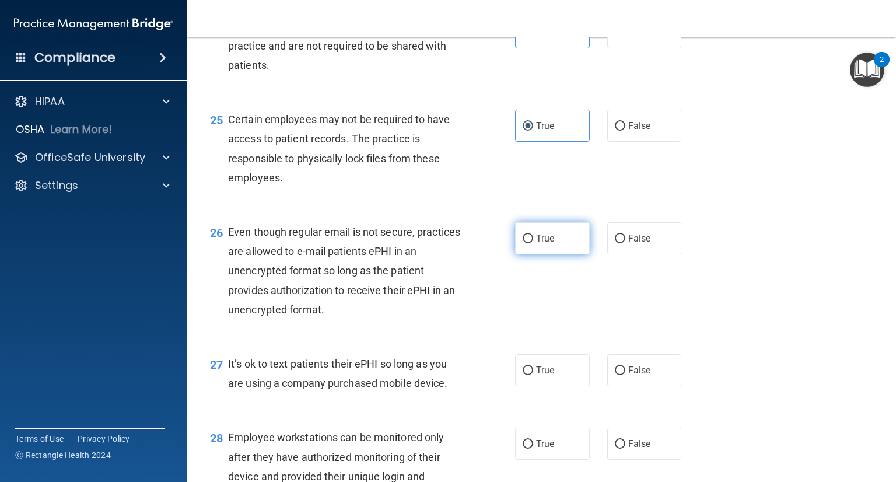
click at [538, 244] on span "True" at bounding box center [545, 238] width 18 height 11
click at [533, 243] on input "True" at bounding box center [528, 239] width 11 height 9
radio input "true"
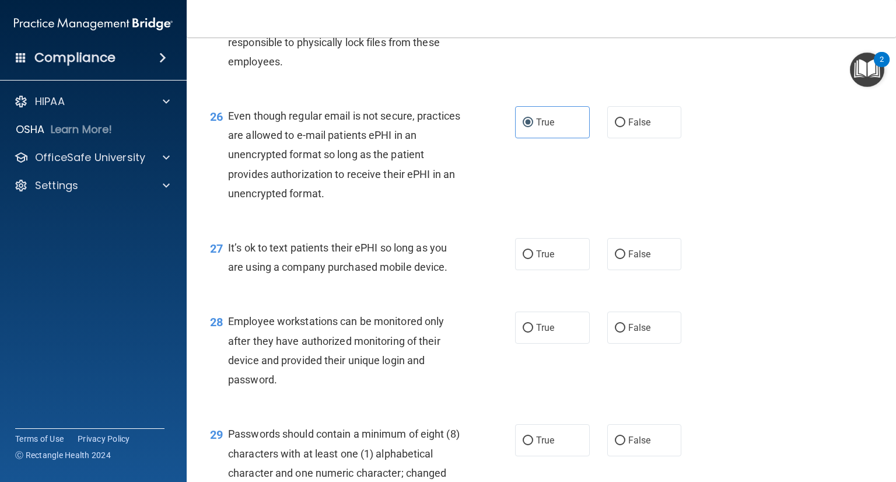
scroll to position [2743, 0]
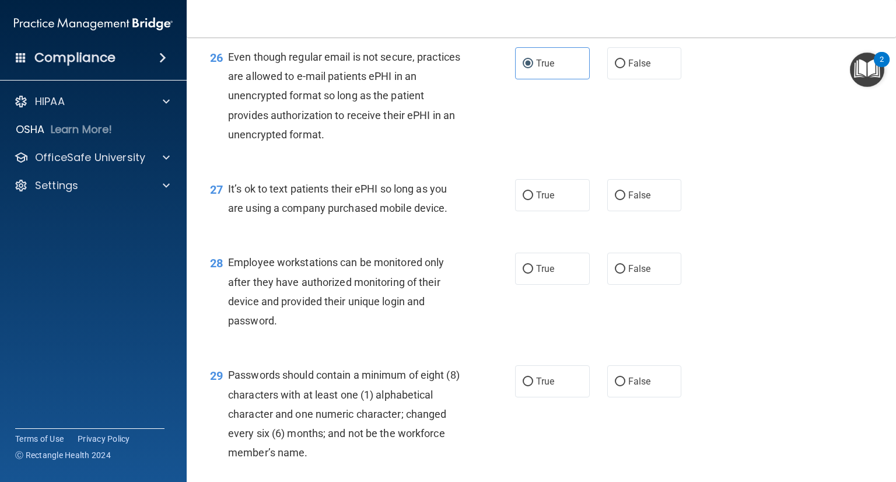
click at [648, 238] on div "27 It’s ok to text patients their ePHI so long as you are using a company purch…" at bounding box center [541, 202] width 680 height 74
click at [647, 211] on label "False" at bounding box center [645, 195] width 75 height 32
click at [626, 200] on input "False" at bounding box center [620, 195] width 11 height 9
radio input "true"
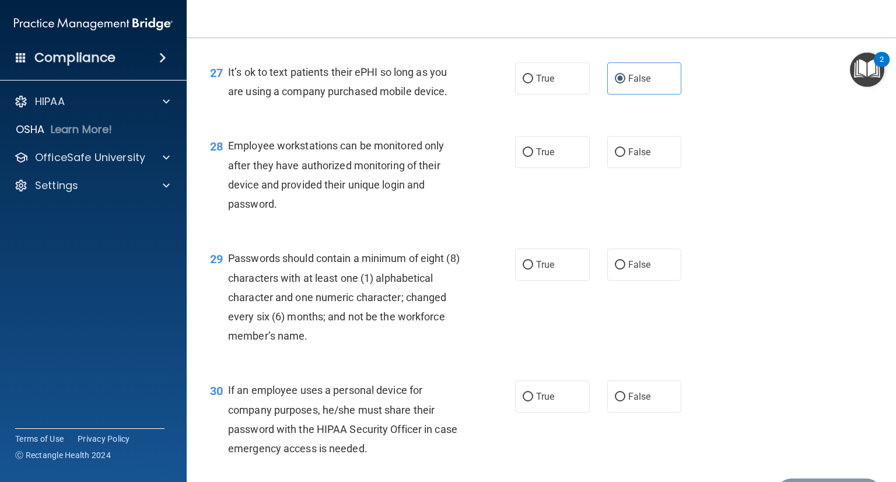
scroll to position [2918, 0]
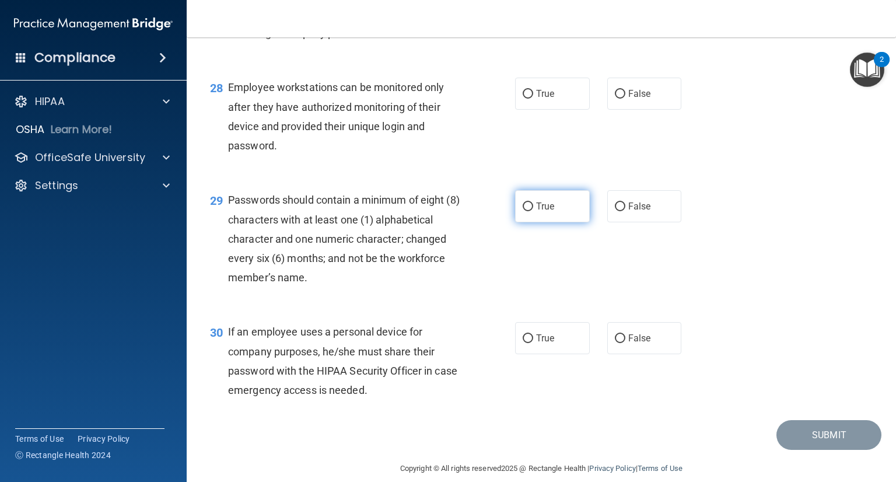
click at [537, 212] on span "True" at bounding box center [545, 206] width 18 height 11
click at [533, 211] on input "True" at bounding box center [528, 207] width 11 height 9
radio input "true"
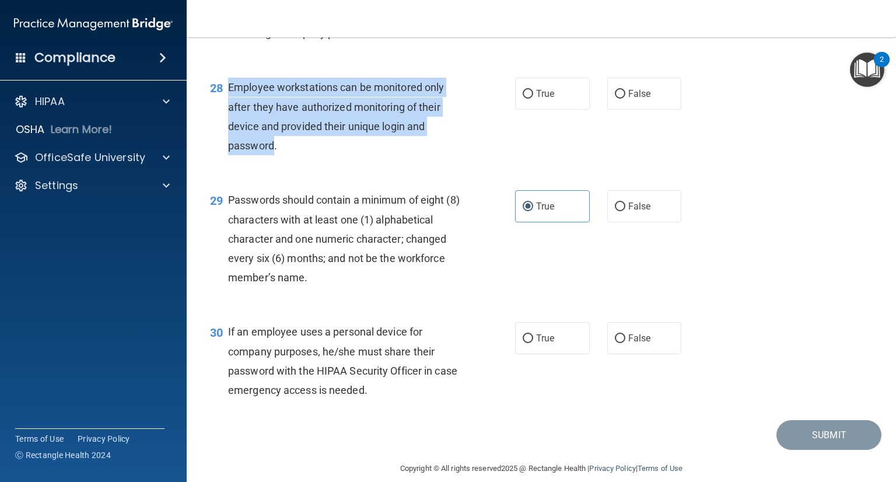
drag, startPoint x: 275, startPoint y: 202, endPoint x: 230, endPoint y: 143, distance: 74.5
click at [230, 143] on span "Employee workstations can be monitored only after they have authorized monitori…" at bounding box center [336, 116] width 216 height 71
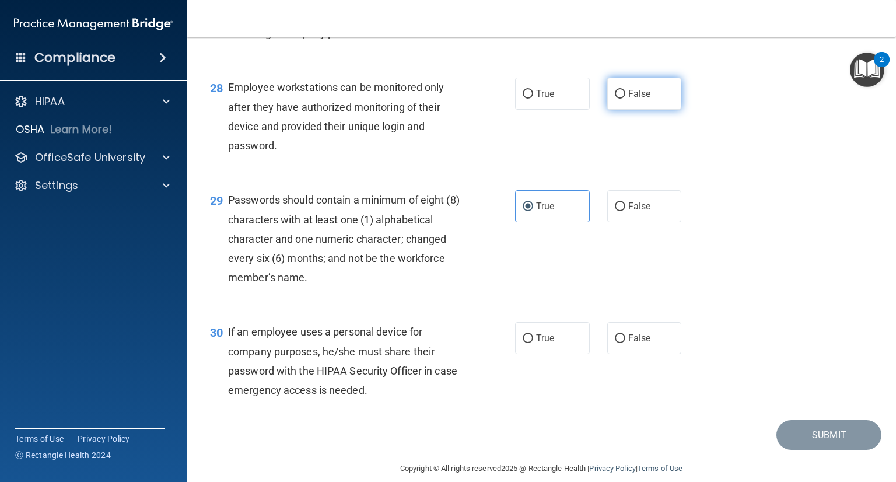
click at [625, 110] on label "False" at bounding box center [645, 94] width 75 height 32
click at [625, 99] on input "False" at bounding box center [620, 94] width 11 height 9
radio input "true"
click at [395, 155] on div "Employee workstations can be monitored only after they have authorized monitori…" at bounding box center [349, 117] width 242 height 78
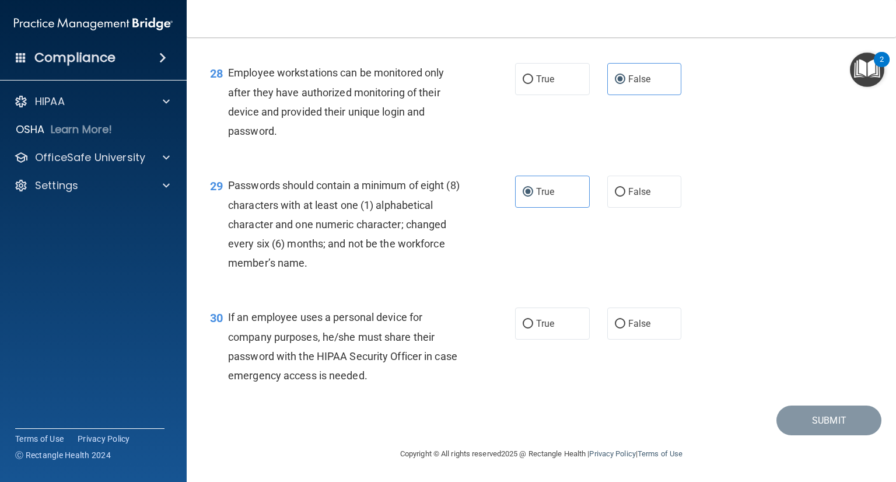
scroll to position [2991, 0]
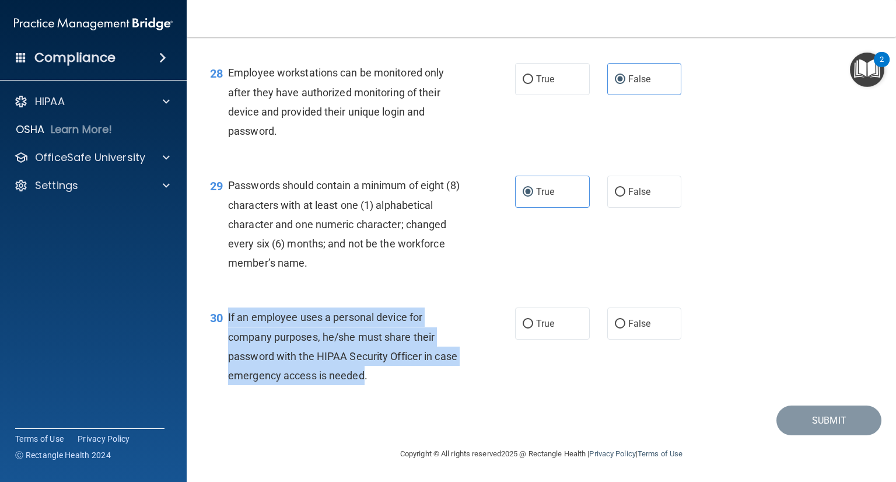
drag, startPoint x: 389, startPoint y: 377, endPoint x: 227, endPoint y: 316, distance: 172.7
click at [227, 316] on div "30 If an employee uses a personal device for company purposes, he/she must shar…" at bounding box center [363, 349] width 340 height 83
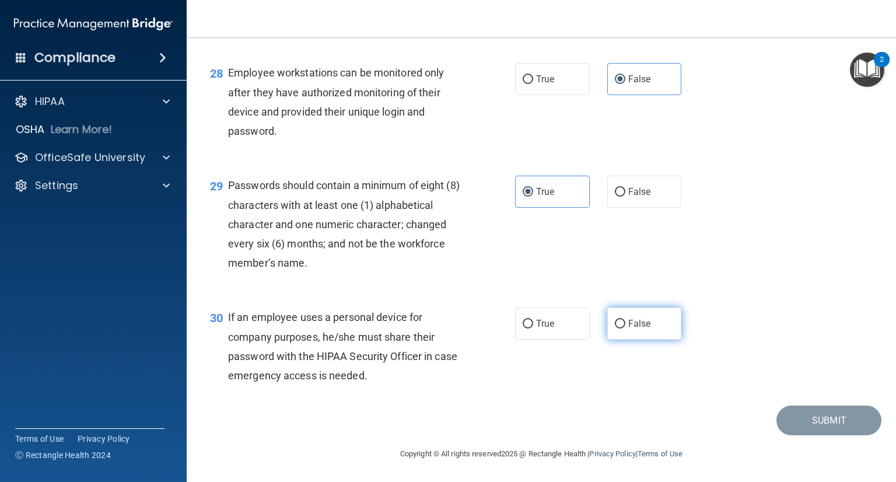
click at [652, 326] on label "False" at bounding box center [645, 324] width 75 height 32
click at [626, 326] on input "False" at bounding box center [620, 324] width 11 height 9
radio input "true"
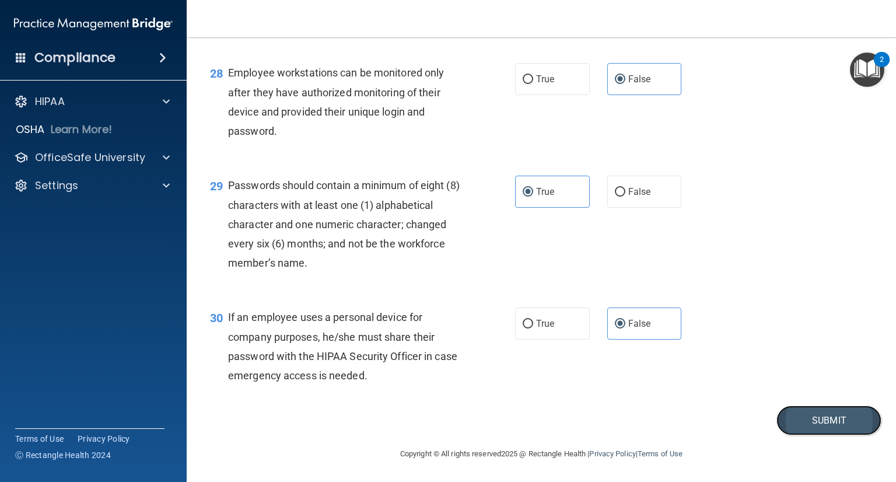
click at [806, 428] on button "Submit" at bounding box center [829, 421] width 105 height 30
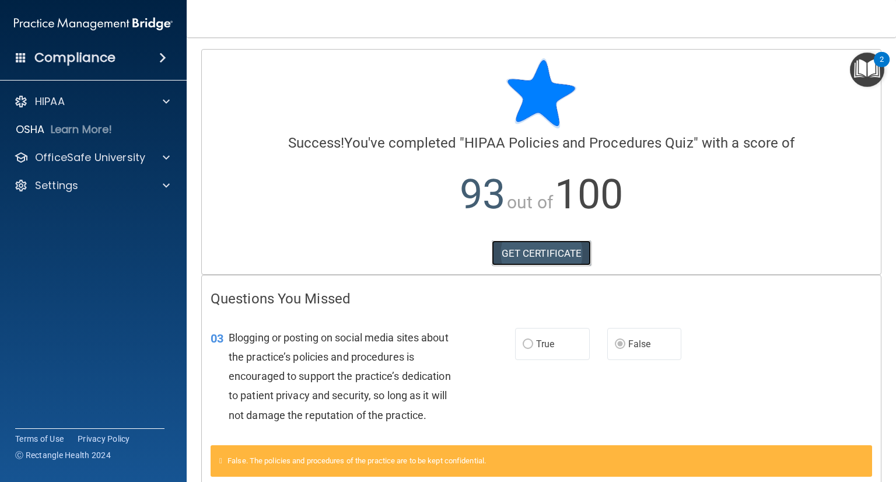
click at [528, 248] on link "GET CERTIFICATE" at bounding box center [542, 253] width 100 height 26
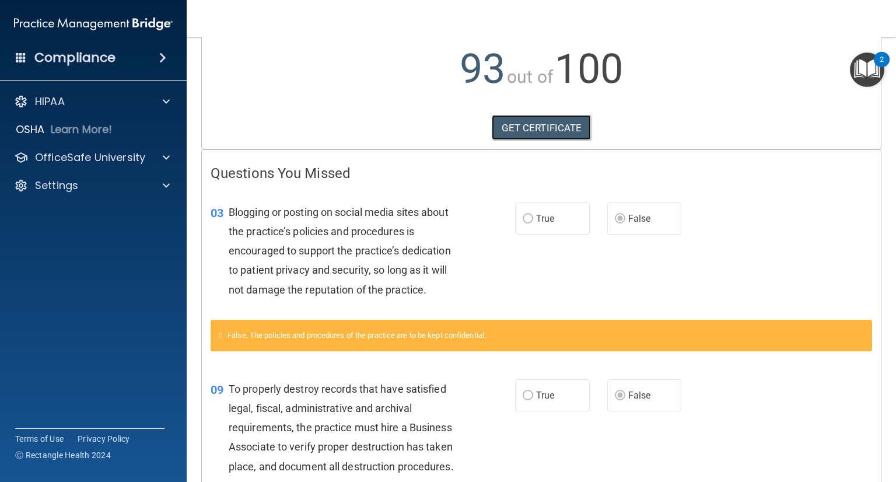
scroll to position [254, 0]
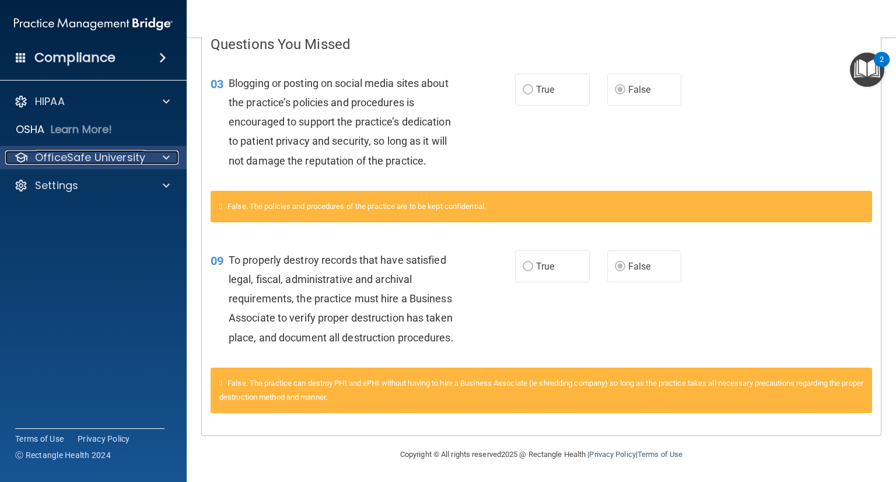
click at [96, 157] on p "OfficeSafe University" at bounding box center [90, 158] width 110 height 14
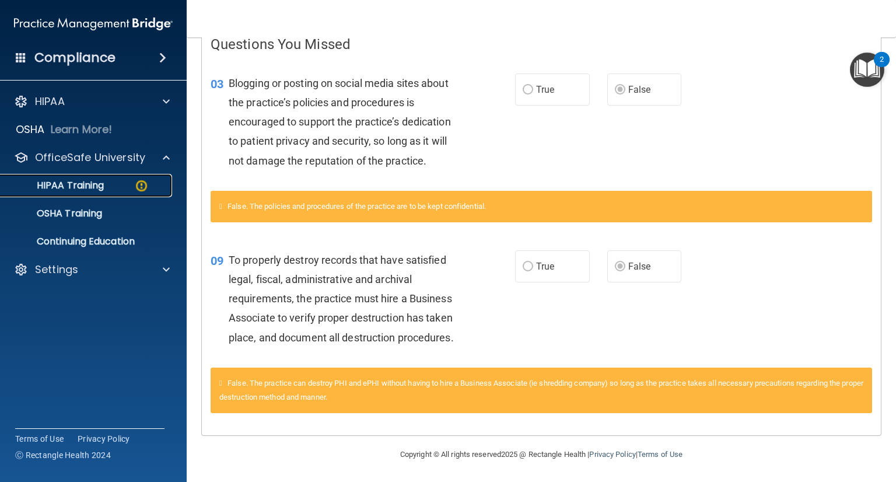
click at [89, 194] on link "HIPAA Training" at bounding box center [80, 185] width 184 height 23
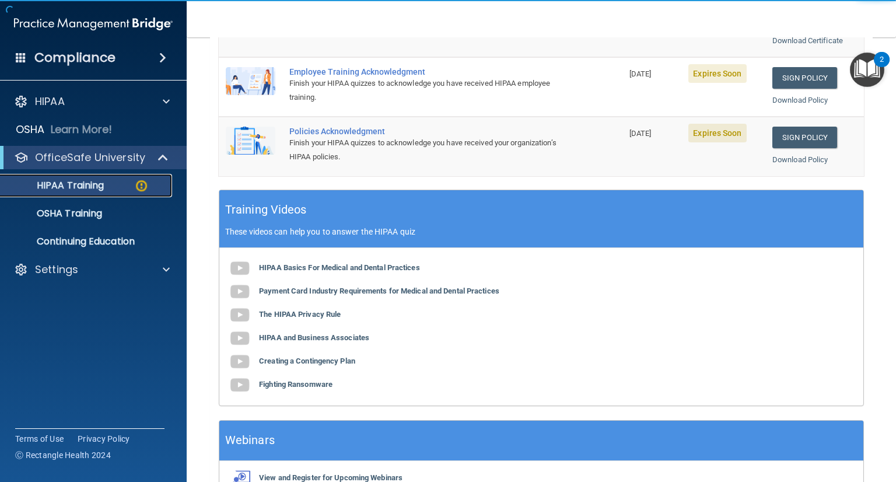
scroll to position [161, 0]
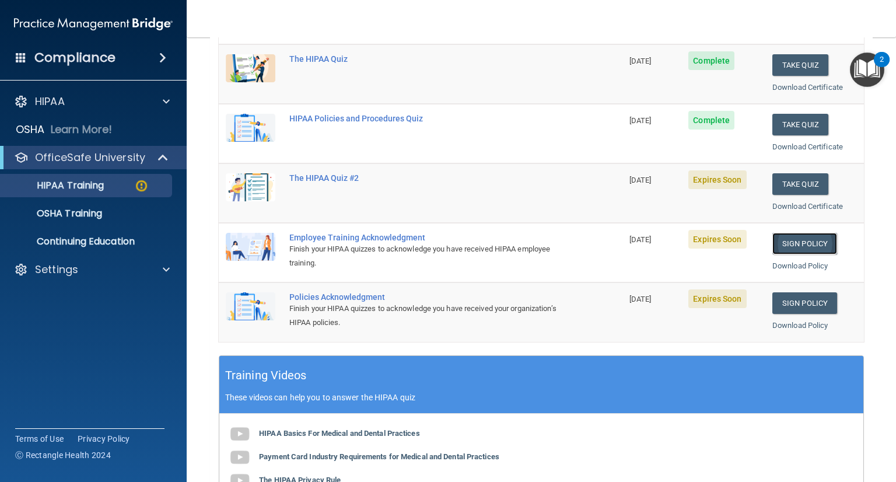
click at [781, 244] on link "Sign Policy" at bounding box center [805, 244] width 65 height 22
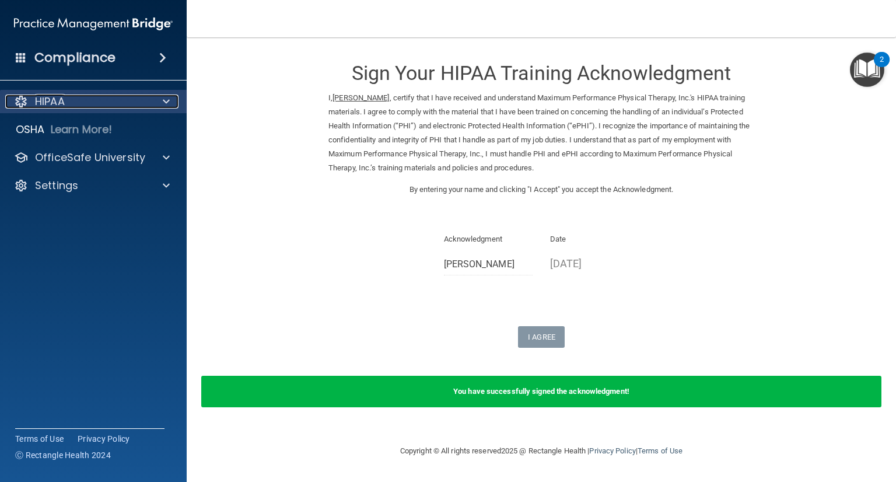
click at [91, 104] on div "HIPAA" at bounding box center [77, 102] width 145 height 14
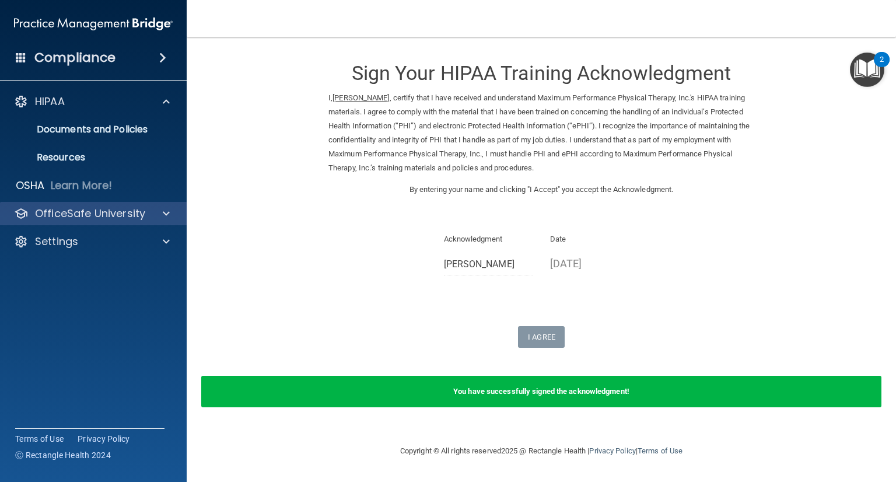
click at [110, 204] on div "OfficeSafe University" at bounding box center [93, 213] width 187 height 23
click at [110, 215] on p "OfficeSafe University" at bounding box center [90, 214] width 110 height 14
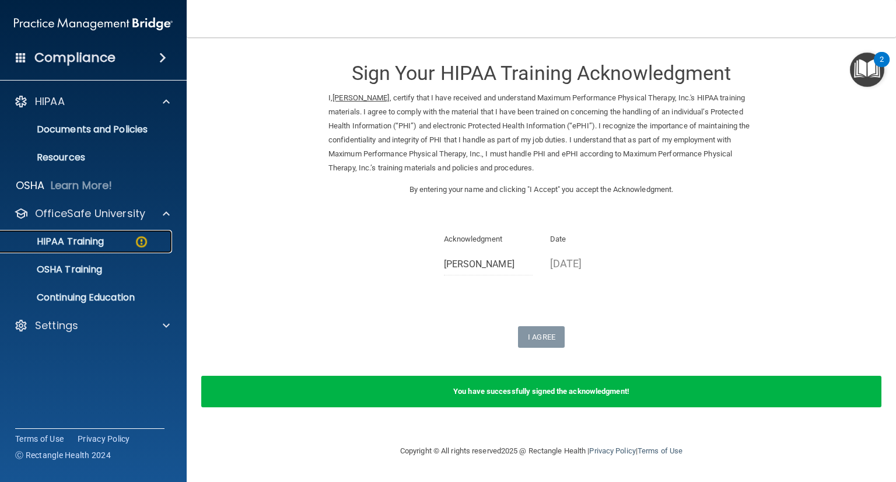
click at [103, 236] on p "HIPAA Training" at bounding box center [56, 242] width 96 height 12
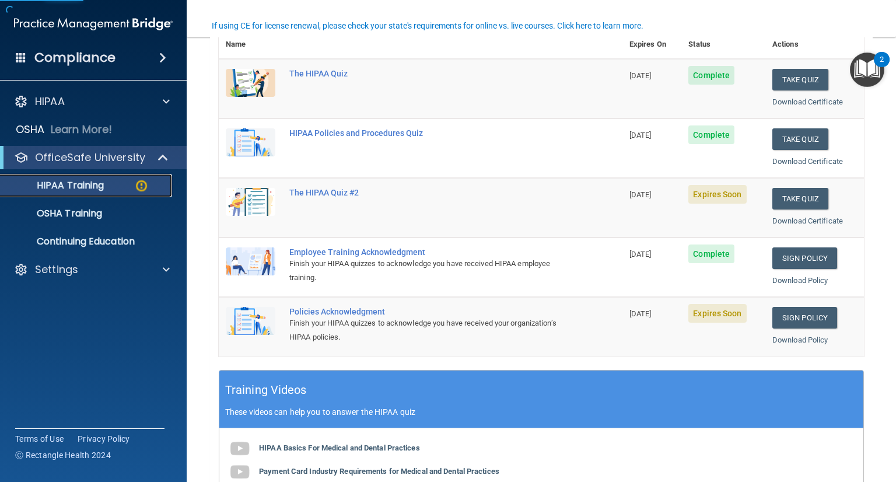
scroll to position [175, 0]
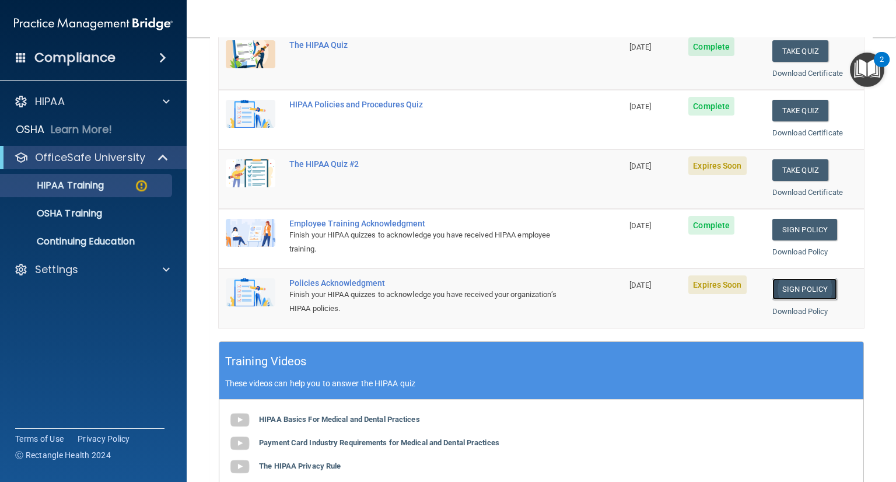
click at [795, 288] on link "Sign Policy" at bounding box center [805, 289] width 65 height 22
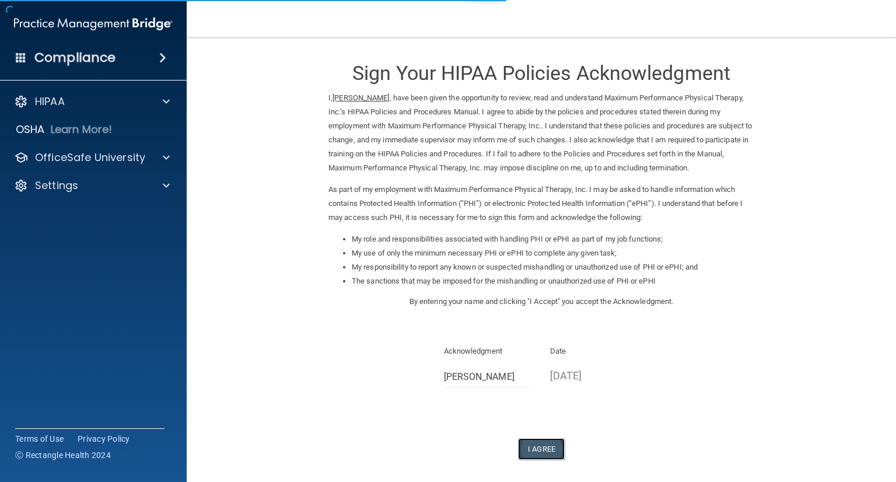
click at [553, 444] on button "I Agree" at bounding box center [541, 449] width 47 height 22
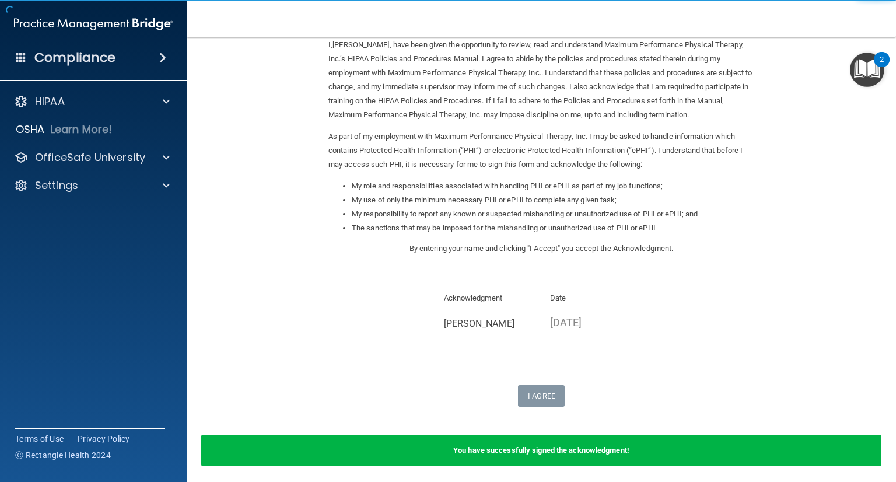
scroll to position [98, 0]
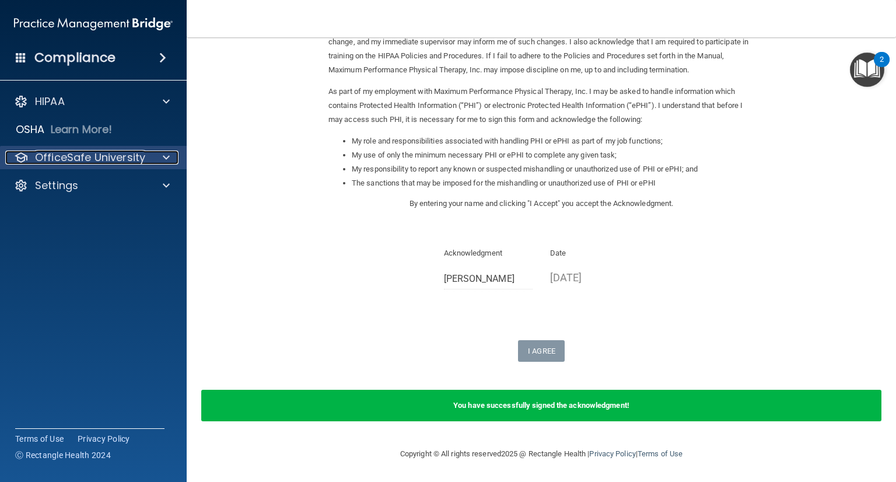
click at [84, 151] on p "OfficeSafe University" at bounding box center [90, 158] width 110 height 14
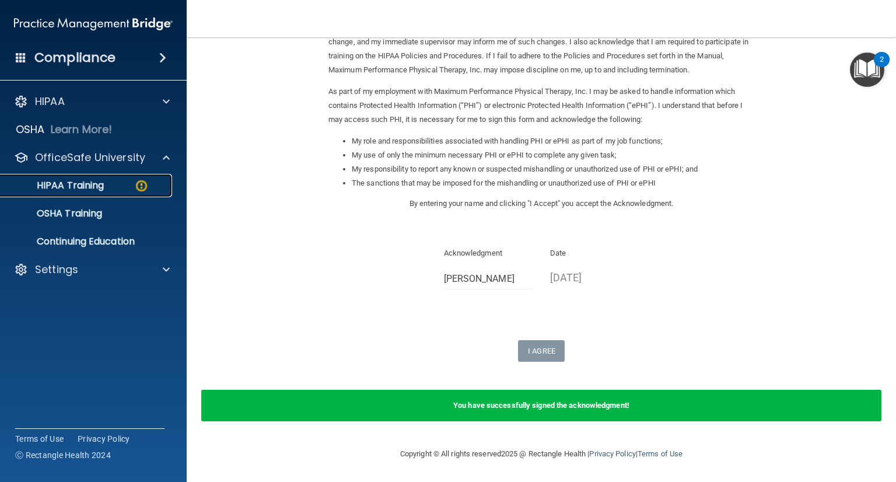
click at [74, 187] on p "HIPAA Training" at bounding box center [56, 186] width 96 height 12
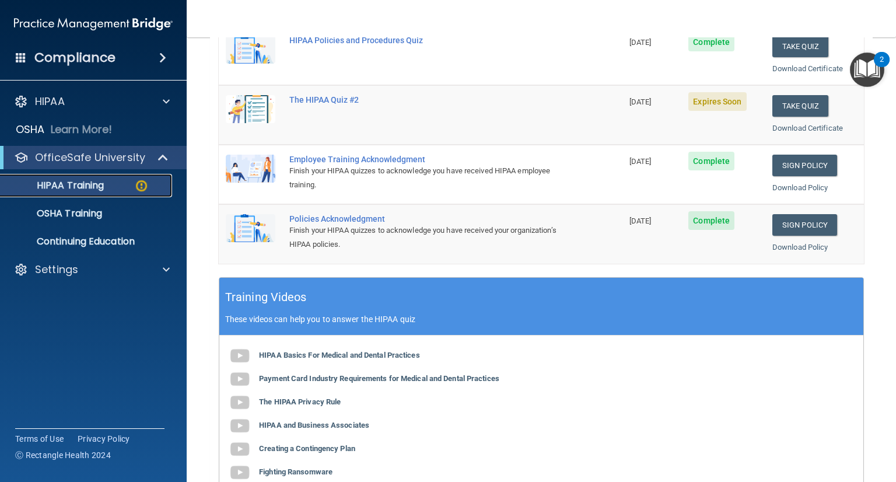
scroll to position [44, 0]
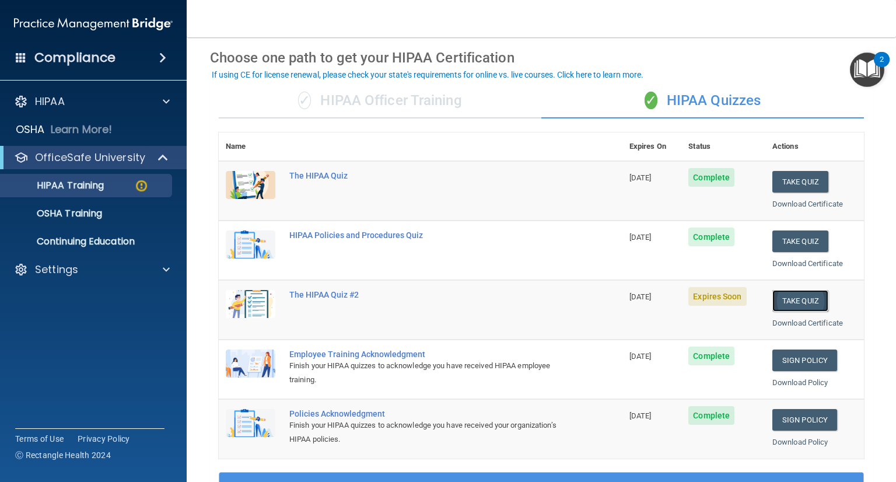
click at [791, 297] on button "Take Quiz" at bounding box center [801, 301] width 56 height 22
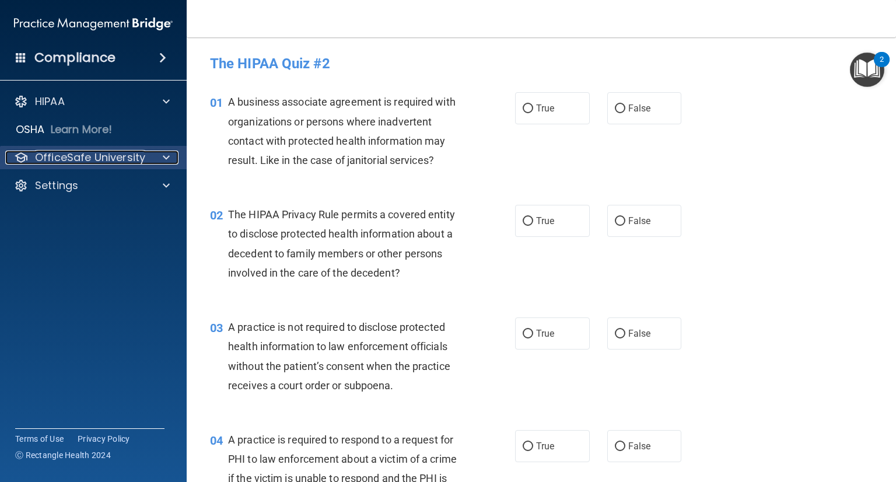
click at [62, 151] on p "OfficeSafe University" at bounding box center [90, 158] width 110 height 14
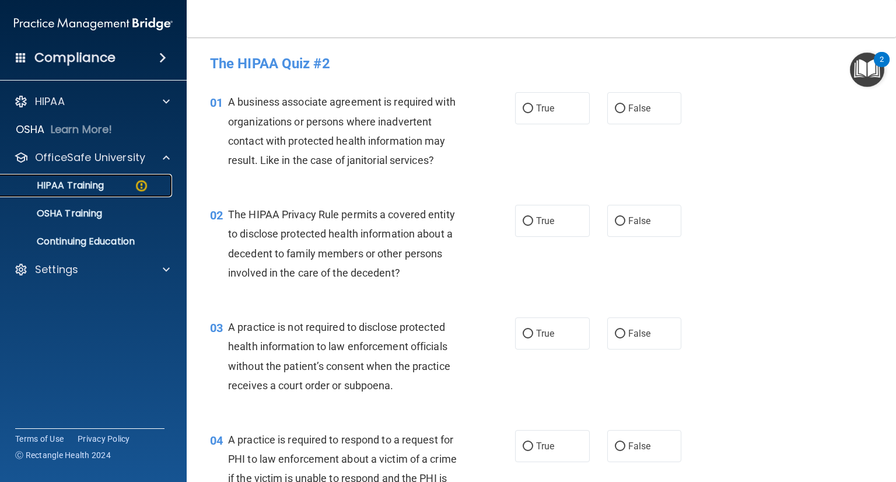
click at [85, 191] on p "HIPAA Training" at bounding box center [56, 186] width 96 height 12
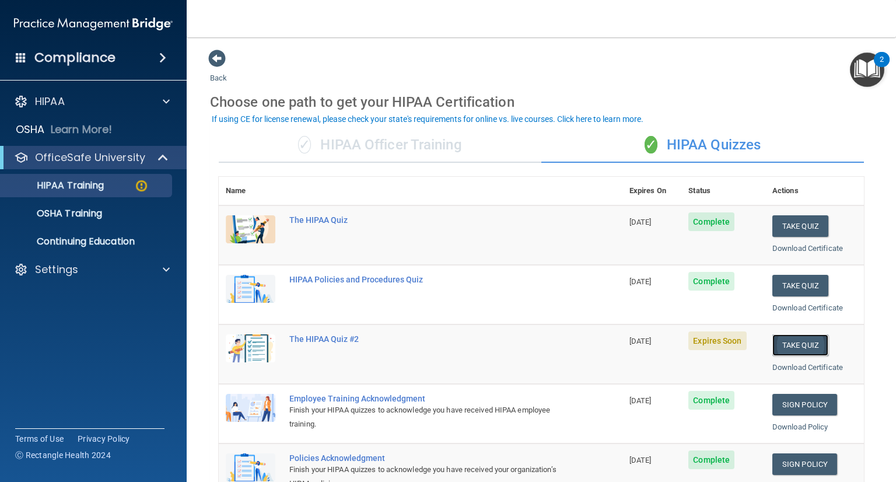
click at [788, 346] on button "Take Quiz" at bounding box center [801, 345] width 56 height 22
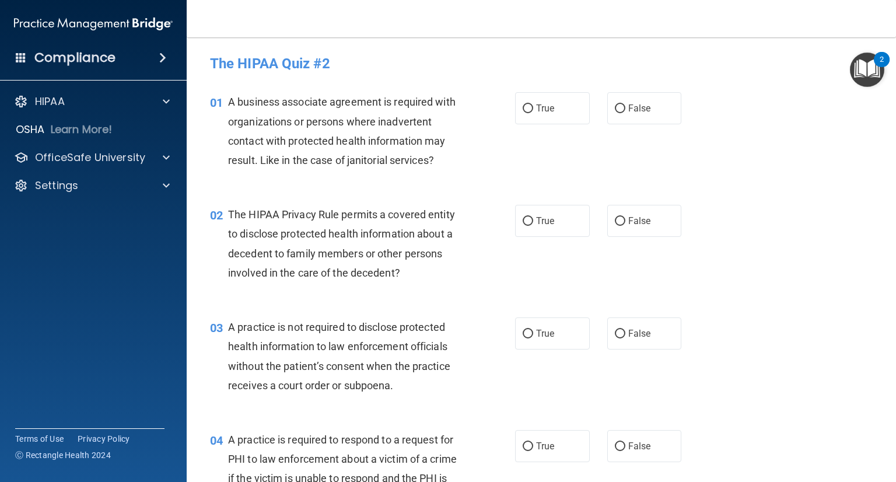
click at [776, 169] on div "01 A business associate agreement is required with organizations or persons whe…" at bounding box center [541, 134] width 680 height 113
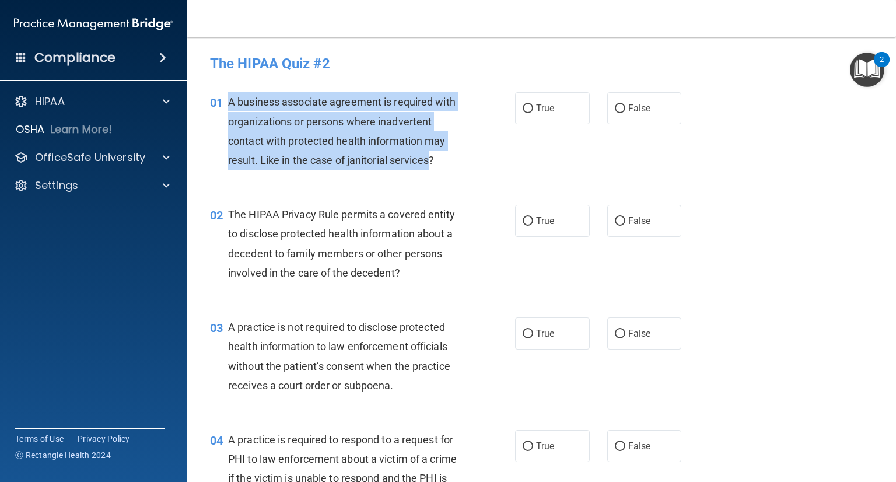
drag, startPoint x: 430, startPoint y: 162, endPoint x: 226, endPoint y: 104, distance: 211.5
click at [226, 104] on div "01 A business associate agreement is required with organizations or persons whe…" at bounding box center [363, 133] width 340 height 83
copy div "A business associate agreement is required with organizations or persons where …"
click at [615, 108] on input "False" at bounding box center [620, 108] width 11 height 9
radio input "true"
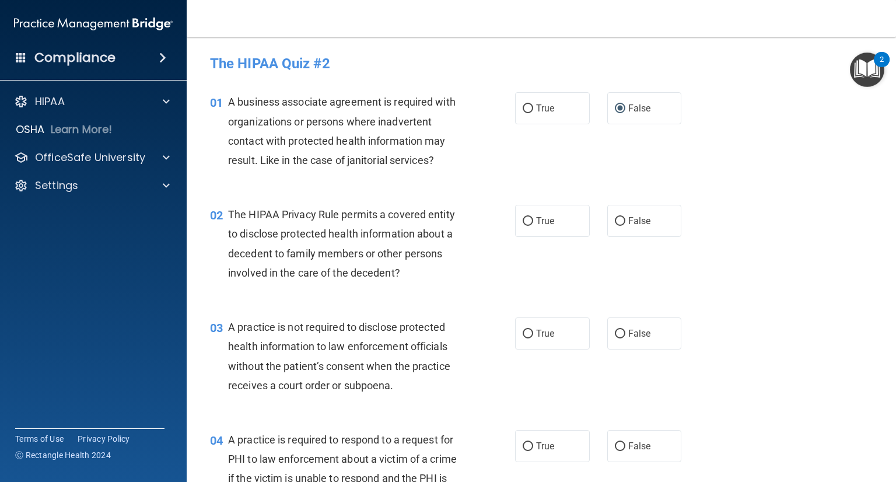
click at [728, 226] on div "02 The HIPAA Privacy Rule permits a covered entity to disclose protected health…" at bounding box center [541, 246] width 680 height 113
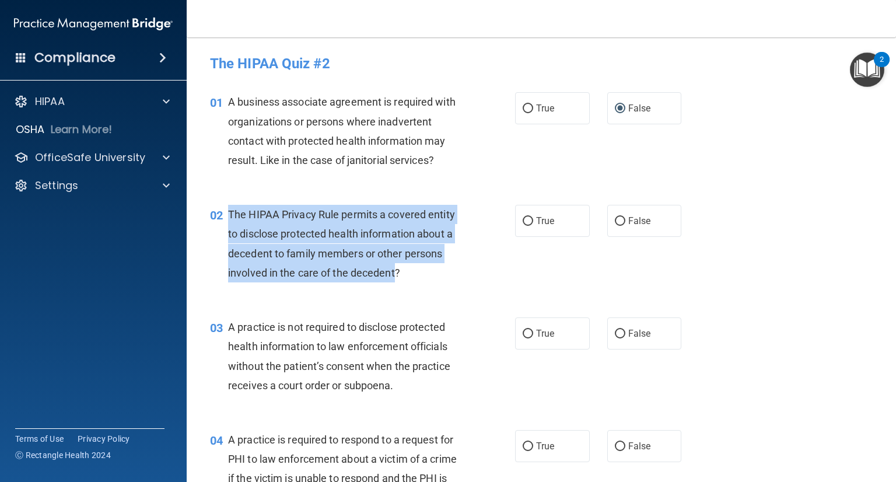
drag, startPoint x: 397, startPoint y: 271, endPoint x: 226, endPoint y: 205, distance: 182.7
click at [226, 205] on div "02 The HIPAA Privacy Rule permits a covered entity to disclose protected health…" at bounding box center [363, 246] width 340 height 83
copy div "The HIPAA Privacy Rule permits a covered entity to disclose protected health in…"
click at [523, 219] on input "True" at bounding box center [528, 221] width 11 height 9
radio input "true"
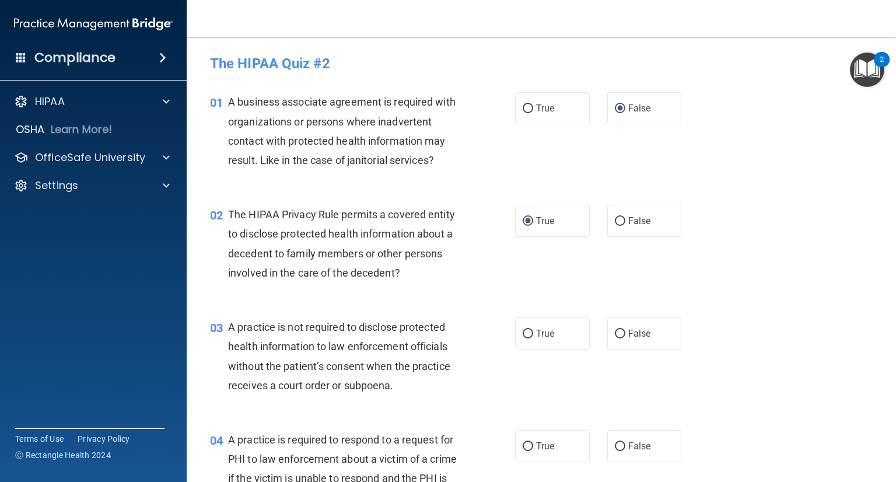
click at [424, 307] on div "03 A practice is not required to disclose protected health information to law e…" at bounding box center [541, 359] width 680 height 113
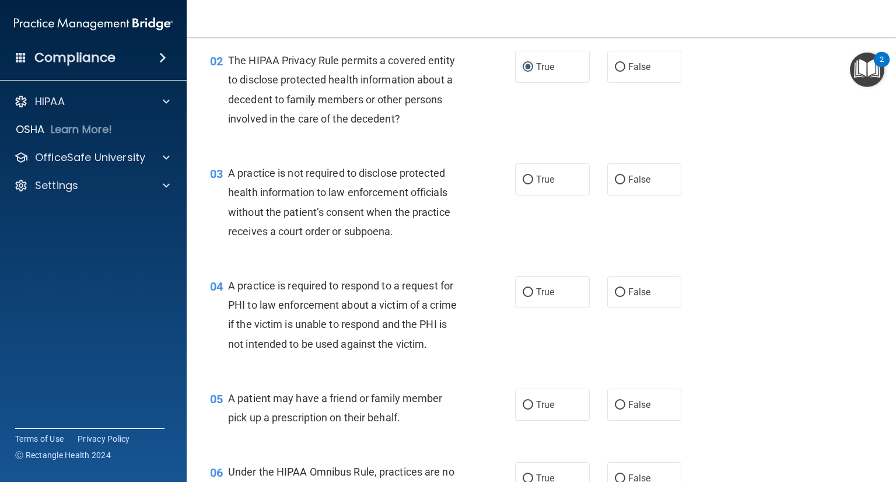
scroll to position [175, 0]
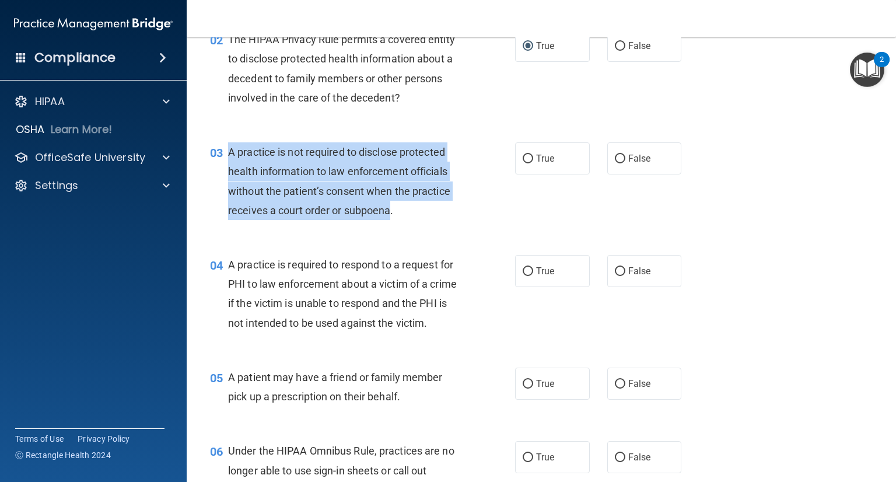
drag, startPoint x: 392, startPoint y: 209, endPoint x: 229, endPoint y: 152, distance: 172.9
click at [229, 152] on span "A practice is not required to disclose protected health information to law enfo…" at bounding box center [339, 181] width 222 height 71
copy span "A practice is not required to disclose protected health information to law enfo…"
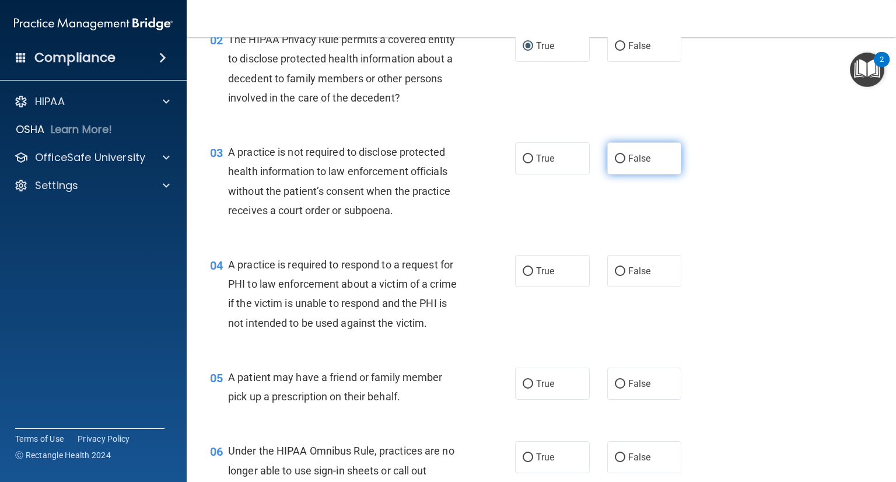
click at [608, 155] on label "False" at bounding box center [645, 158] width 75 height 32
click at [615, 155] on input "False" at bounding box center [620, 159] width 11 height 9
radio input "true"
click at [471, 206] on div "03 A practice is not required to disclose protected health information to law e…" at bounding box center [363, 183] width 340 height 83
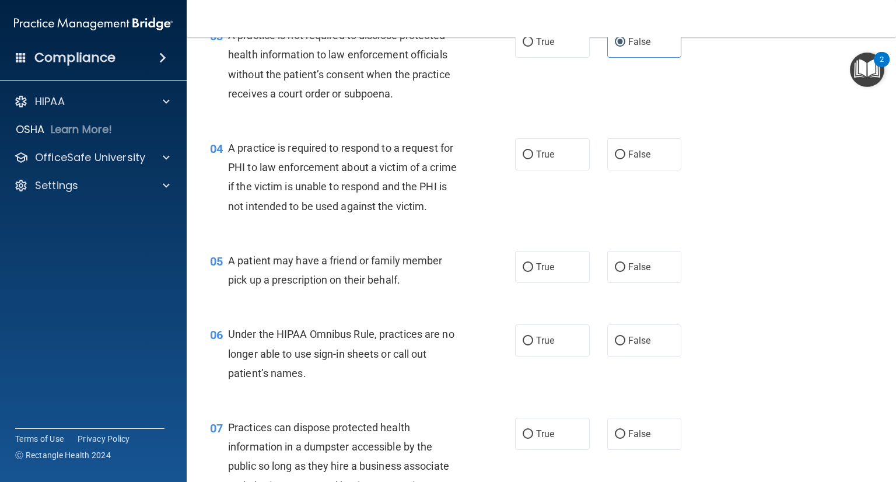
scroll to position [350, 0]
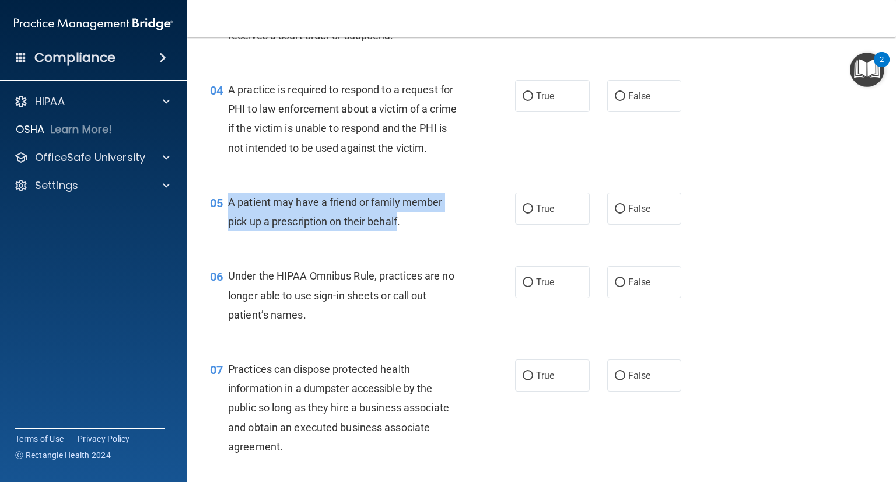
drag, startPoint x: 399, startPoint y: 242, endPoint x: 224, endPoint y: 219, distance: 176.5
click at [224, 219] on div "05 A patient may have a friend or family member pick up a prescription on their…" at bounding box center [363, 215] width 340 height 44
copy div "A patient may have a friend or family member pick up a prescription on their be…"
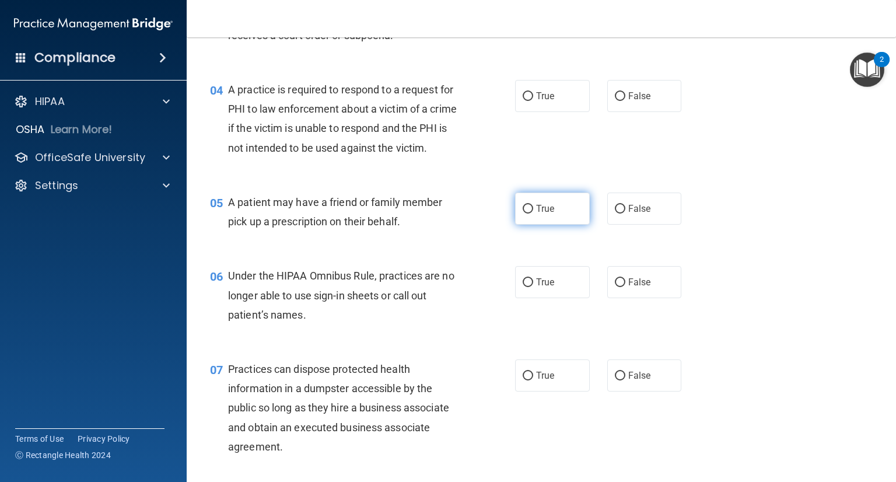
click at [536, 216] on label "True" at bounding box center [552, 209] width 75 height 32
click at [533, 214] on input "True" at bounding box center [528, 209] width 11 height 9
radio input "true"
click at [478, 163] on div "04 A practice is required to respond to a request for PHI to law enforcement ab…" at bounding box center [363, 121] width 340 height 83
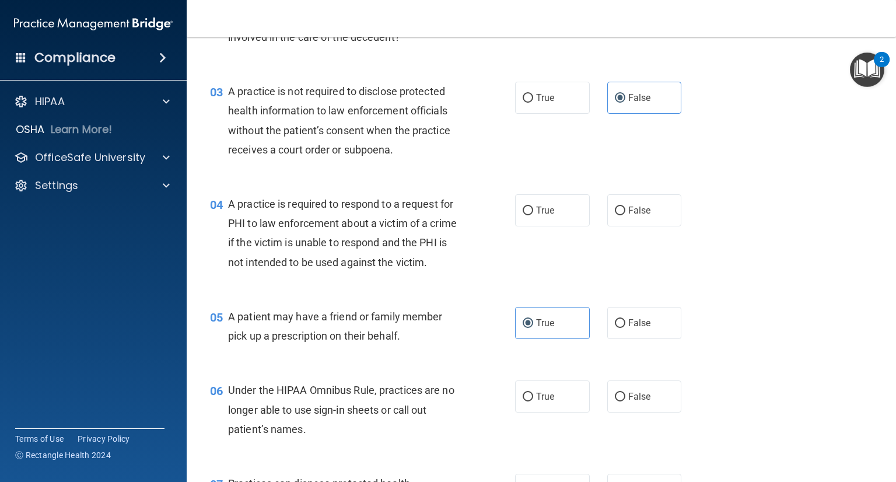
scroll to position [233, 0]
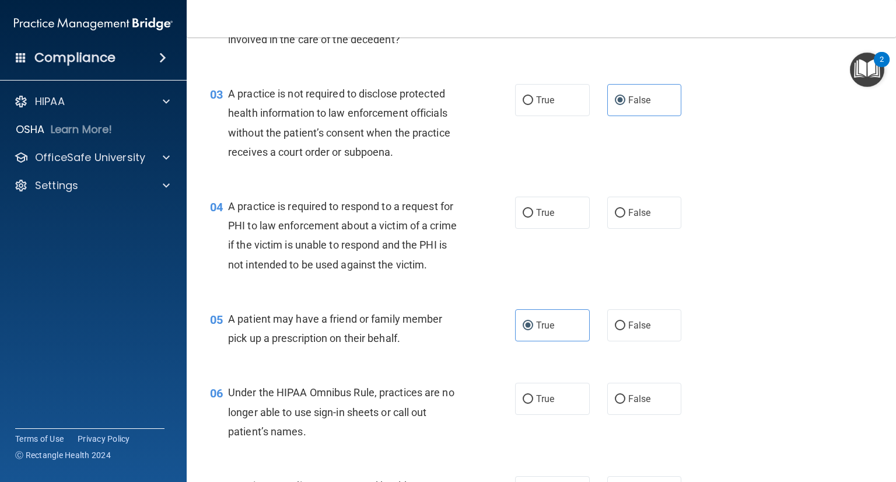
click at [476, 178] on div "03 A practice is not required to disclose protected health information to law e…" at bounding box center [541, 125] width 680 height 113
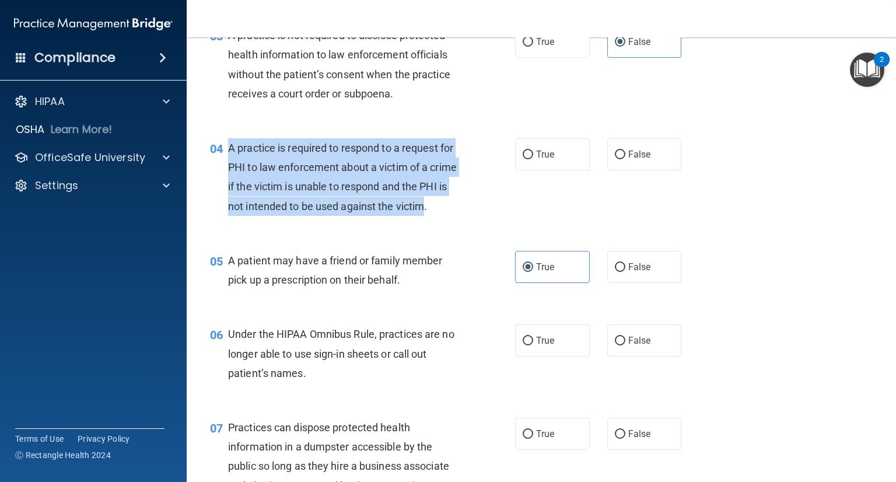
drag, startPoint x: 257, startPoint y: 227, endPoint x: 229, endPoint y: 146, distance: 85.3
click at [229, 146] on span "A practice is required to respond to a request for PHI to law enforcement about…" at bounding box center [342, 177] width 229 height 71
copy span "A practice is required to respond to a request for PHI to law enforcement about…"
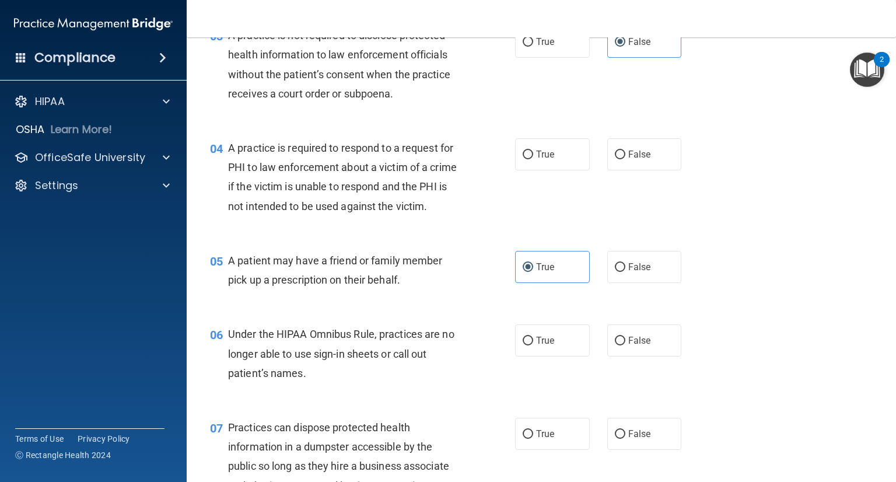
click at [406, 216] on div "A practice is required to respond to a request for PHI to law enforcement about…" at bounding box center [349, 177] width 242 height 78
click at [579, 201] on div "04 A practice is required to respond to a request for PHI to law enforcement ab…" at bounding box center [541, 180] width 680 height 113
click at [546, 155] on span "True" at bounding box center [545, 154] width 18 height 11
click at [533, 155] on input "True" at bounding box center [528, 155] width 11 height 9
radio input "true"
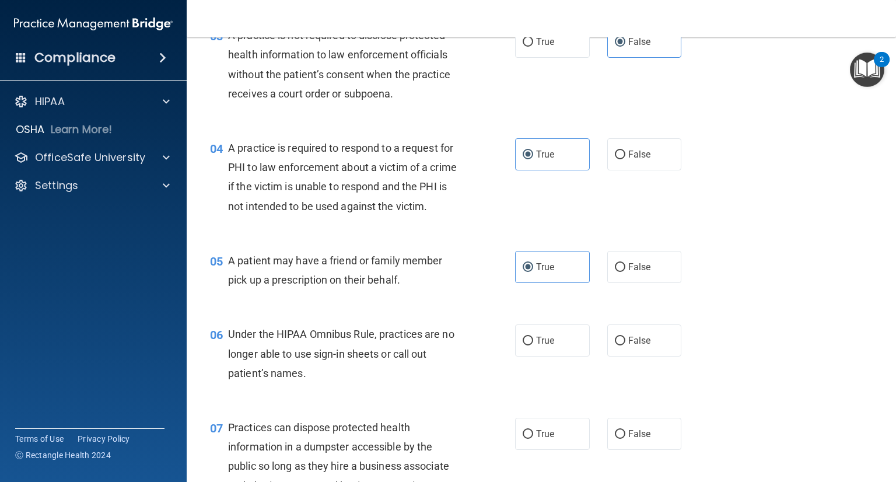
click at [482, 236] on div "04 A practice is required to respond to a request for PHI to law enforcement ab…" at bounding box center [541, 180] width 680 height 113
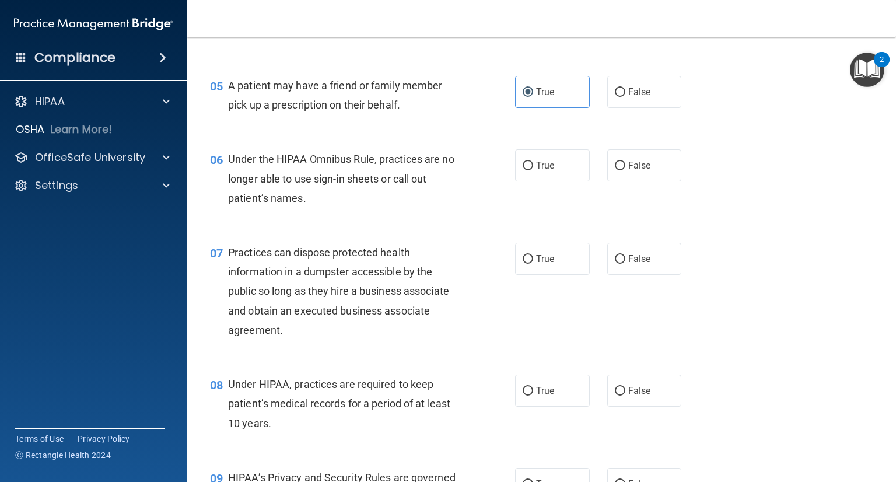
scroll to position [409, 0]
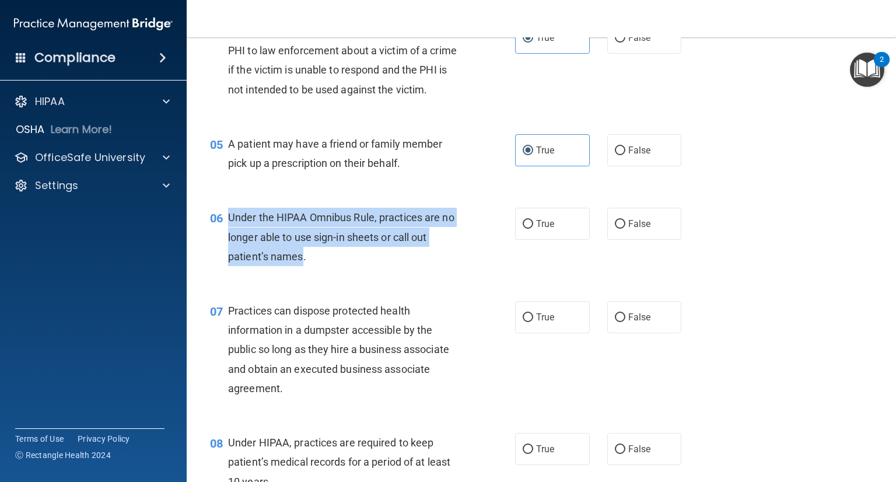
drag, startPoint x: 303, startPoint y: 281, endPoint x: 233, endPoint y: 241, distance: 80.0
click at [230, 239] on span "Under the HIPAA Omnibus Rule, practices are no longer able to use sign-in sheet…" at bounding box center [341, 236] width 226 height 51
copy span "Under the HIPAA Omnibus Rule, practices are no longer able to use sign-in sheet…"
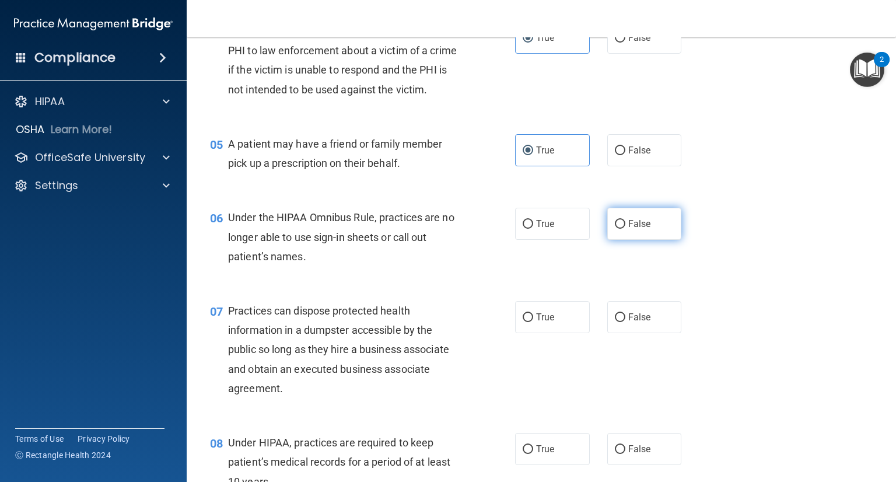
click at [629, 229] on span "False" at bounding box center [640, 223] width 23 height 11
click at [625, 229] on input "False" at bounding box center [620, 224] width 11 height 9
radio input "true"
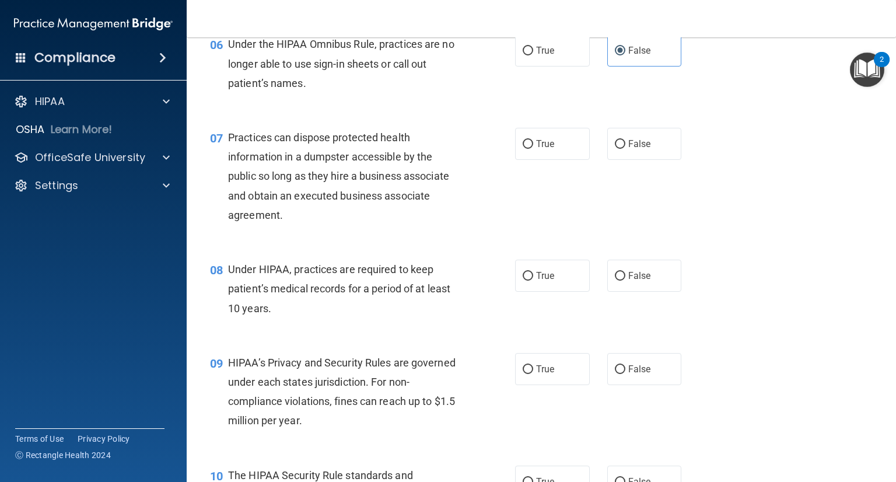
scroll to position [584, 0]
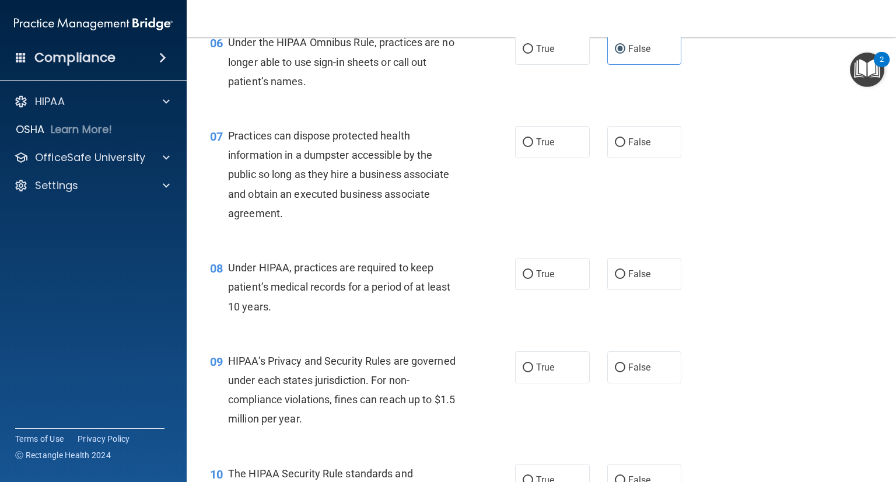
click at [755, 237] on div "07 Practices can dispose protected health information in a dumpster accessible …" at bounding box center [541, 177] width 680 height 132
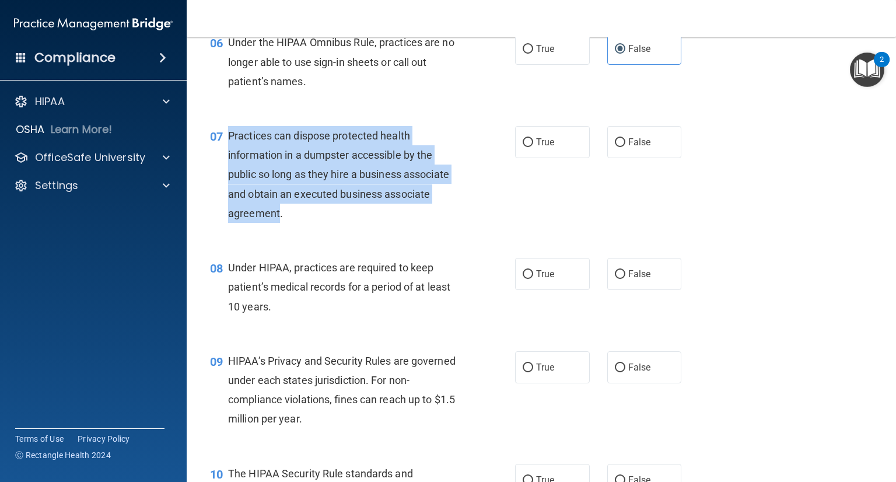
drag, startPoint x: 278, startPoint y: 232, endPoint x: 228, endPoint y: 151, distance: 95.9
click at [228, 151] on span "Practices can dispose protected health information in a dumpster accessible by …" at bounding box center [338, 175] width 221 height 90
copy span "Practices can dispose protected health information in a dumpster accessible by …"
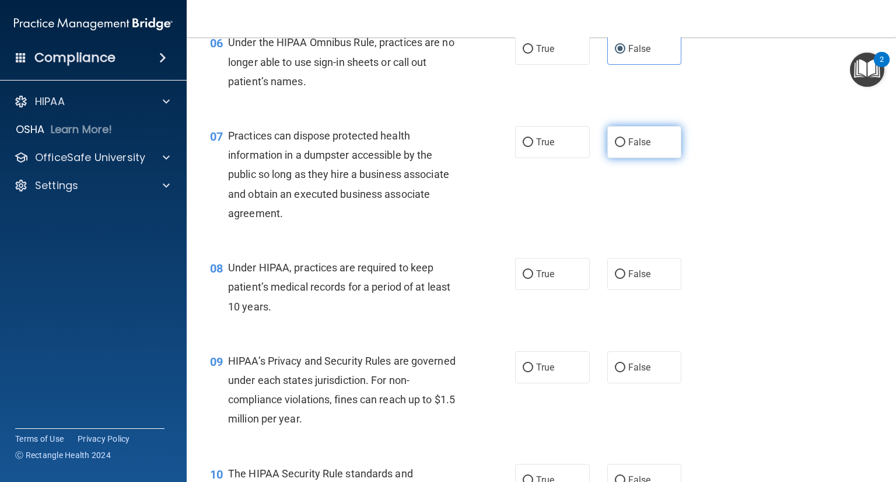
click at [608, 158] on label "False" at bounding box center [645, 142] width 75 height 32
click at [615, 147] on input "False" at bounding box center [620, 142] width 11 height 9
radio input "true"
click at [772, 224] on div "07 Practices can dispose protected health information in a dumpster accessible …" at bounding box center [541, 177] width 680 height 132
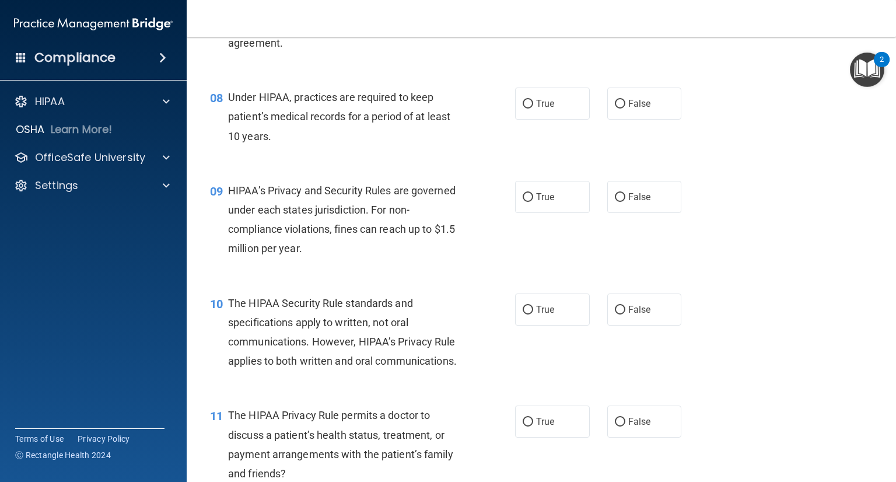
scroll to position [759, 0]
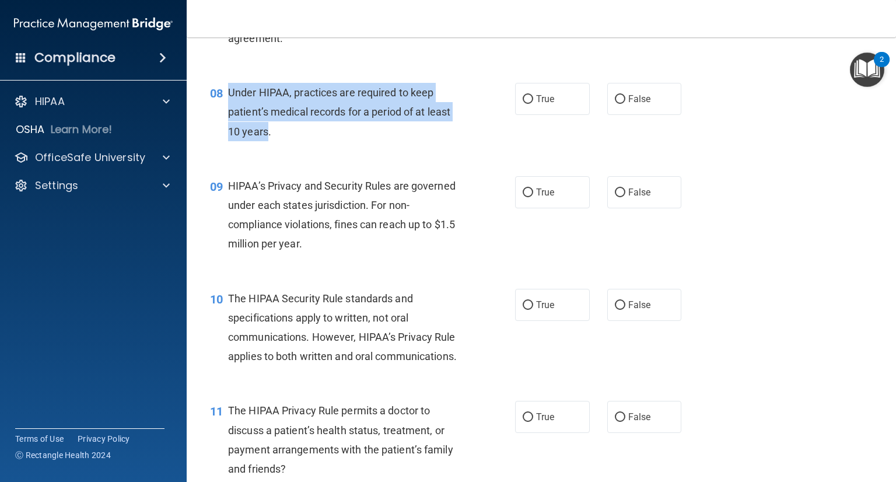
drag, startPoint x: 266, startPoint y: 150, endPoint x: 224, endPoint y: 113, distance: 56.7
click at [224, 113] on div "08 Under HIPAA, practices are required to keep patient’s medical records for a …" at bounding box center [363, 115] width 340 height 64
copy div "Under HIPAA, practices are required to keep patient’s medical records for a per…"
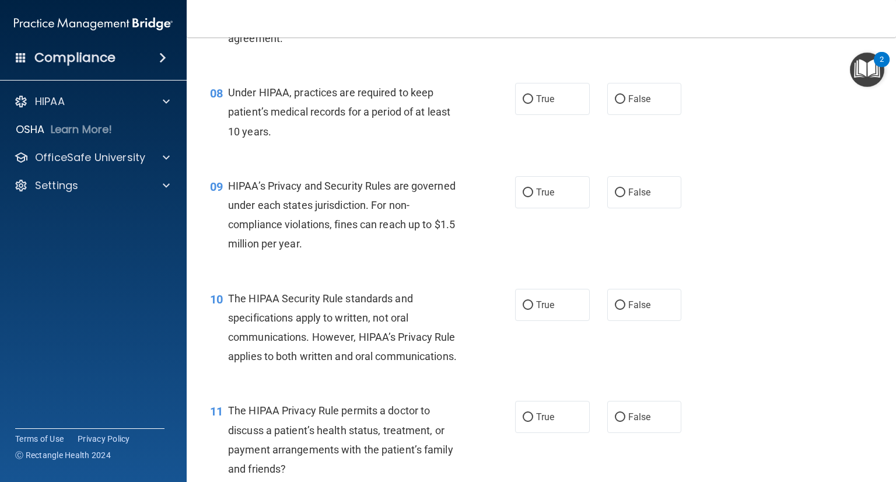
click at [651, 101] on div "08 Under HIPAA, practices are required to keep patient’s medical records for a …" at bounding box center [541, 114] width 680 height 93
click at [644, 104] on span "False" at bounding box center [640, 98] width 23 height 11
click at [626, 104] on input "False" at bounding box center [620, 99] width 11 height 9
radio input "true"
click at [523, 197] on input "True" at bounding box center [528, 192] width 11 height 9
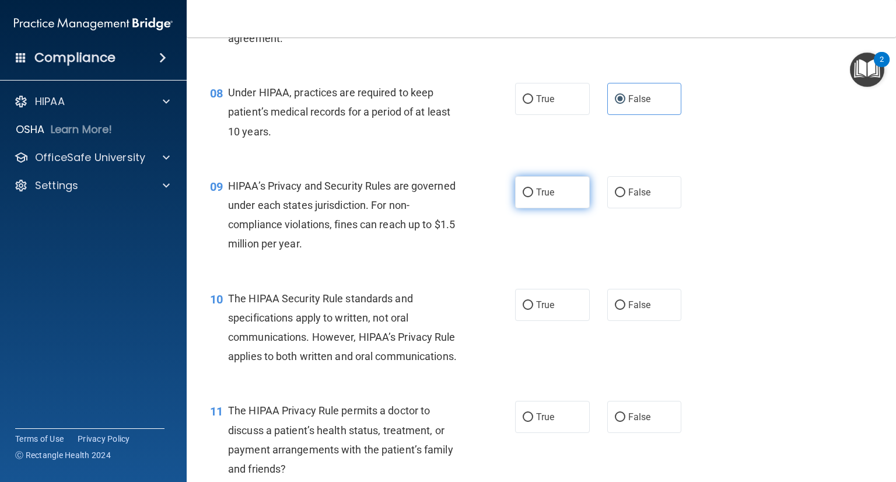
radio input "true"
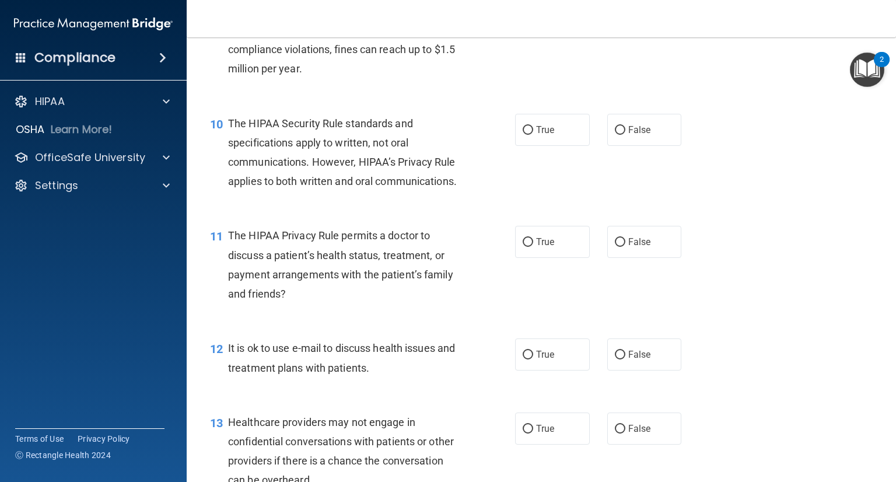
scroll to position [875, 0]
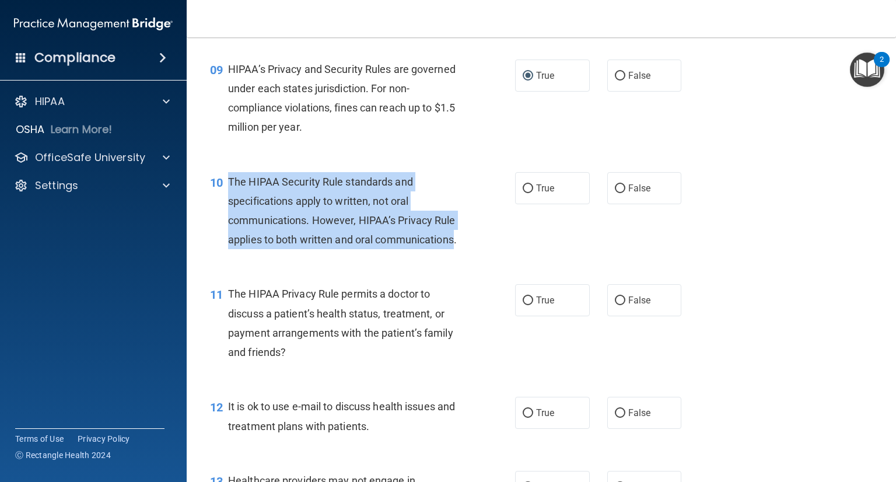
drag, startPoint x: 305, startPoint y: 278, endPoint x: 229, endPoint y: 194, distance: 113.2
click at [229, 194] on span "The HIPAA Security Rule standards and specifications apply to written, not oral…" at bounding box center [342, 211] width 229 height 71
copy span "The HIPAA Security Rule standards and specifications apply to written, not oral…"
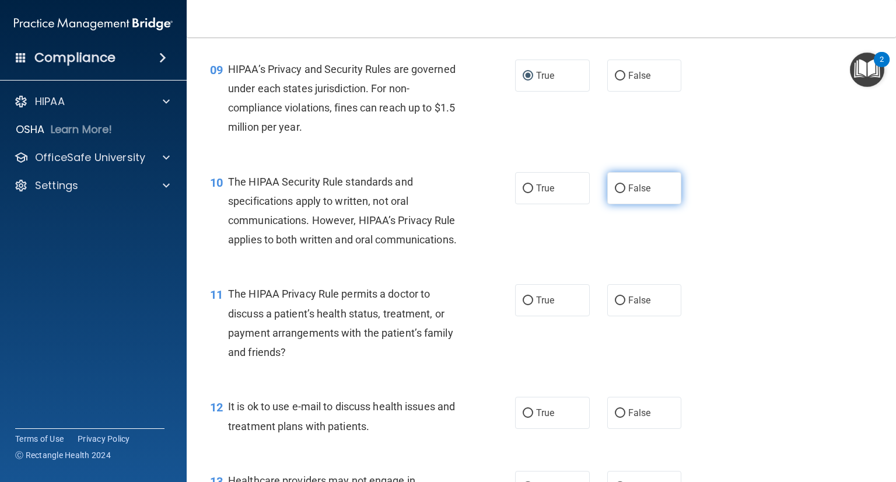
click at [644, 204] on label "False" at bounding box center [645, 188] width 75 height 32
click at [626, 193] on input "False" at bounding box center [620, 188] width 11 height 9
radio input "true"
click at [514, 256] on div "10 The HIPAA Security Rule standards and specifications apply to written, not o…" at bounding box center [363, 213] width 340 height 83
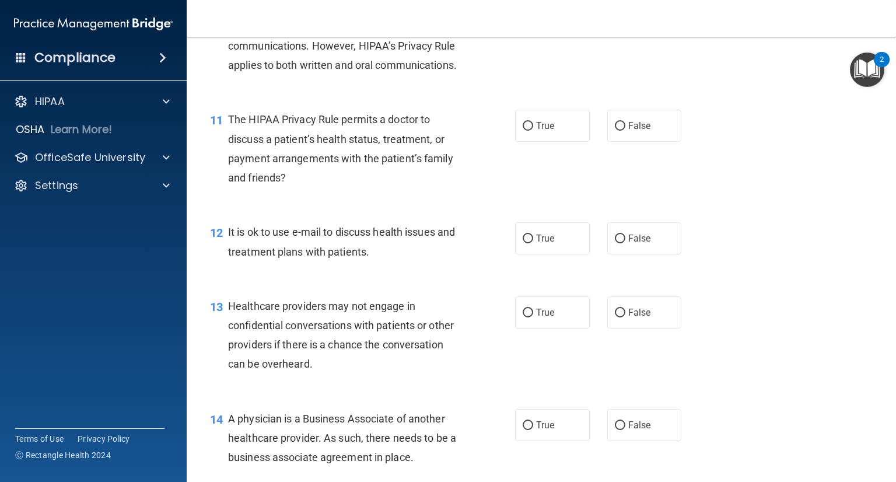
scroll to position [1050, 0]
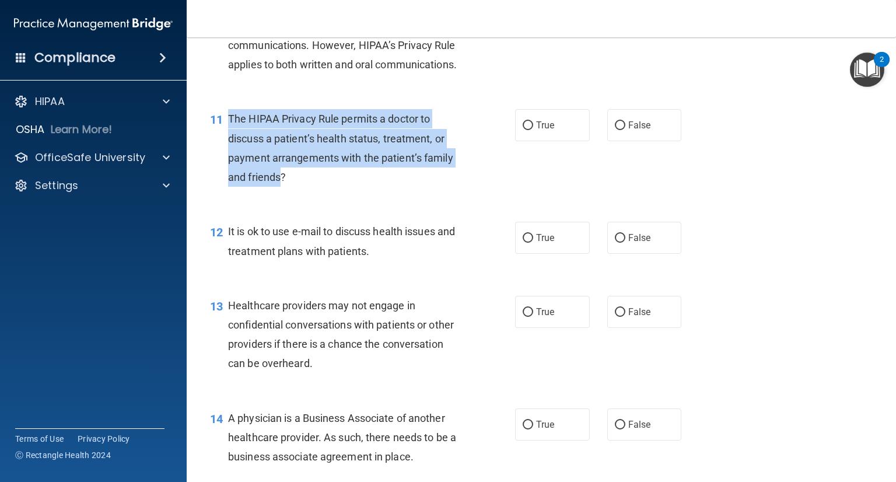
drag, startPoint x: 281, startPoint y: 216, endPoint x: 228, endPoint y: 151, distance: 83.4
click at [228, 151] on span "The HIPAA Privacy Rule permits a doctor to discuss a patient’s health status, t…" at bounding box center [340, 148] width 225 height 71
copy span "The HIPAA Privacy Rule permits a doctor to discuss a patient’s health status, t…"
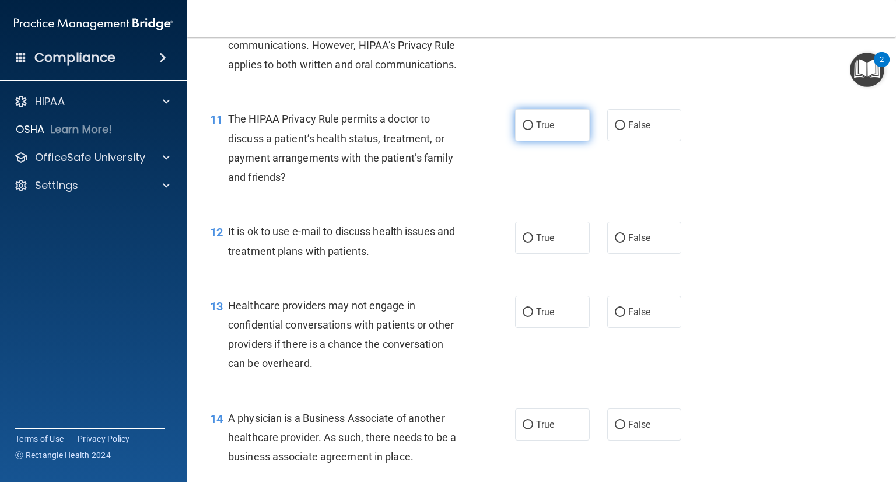
click at [529, 141] on label "True" at bounding box center [552, 125] width 75 height 32
click at [529, 130] on input "True" at bounding box center [528, 125] width 11 height 9
radio input "true"
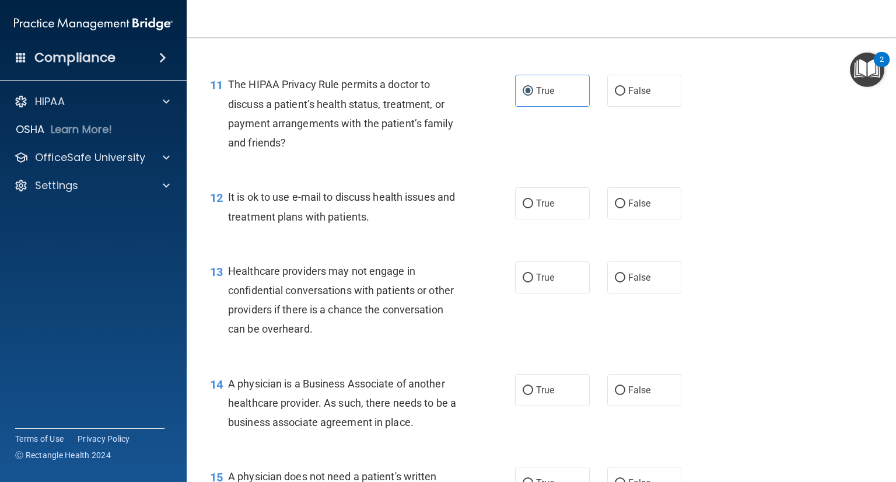
scroll to position [1109, 0]
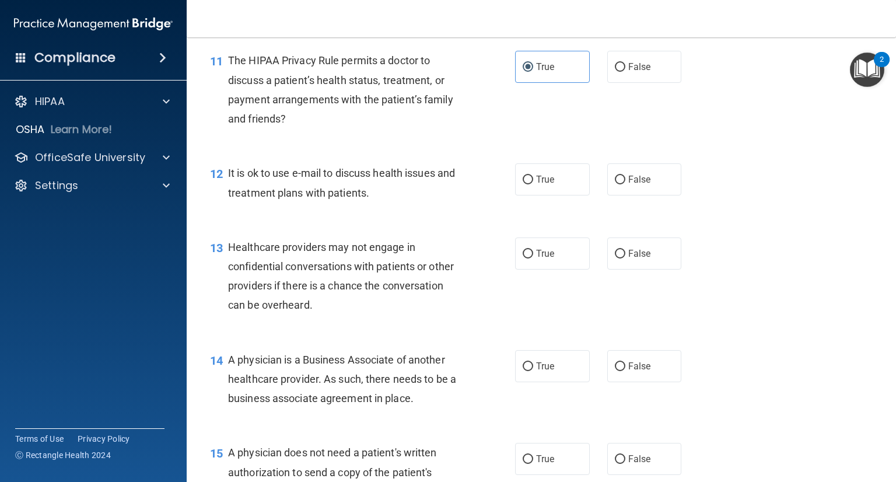
click at [435, 263] on div "13 Healthcare providers may not engage in confidential conversations with patie…" at bounding box center [541, 279] width 680 height 113
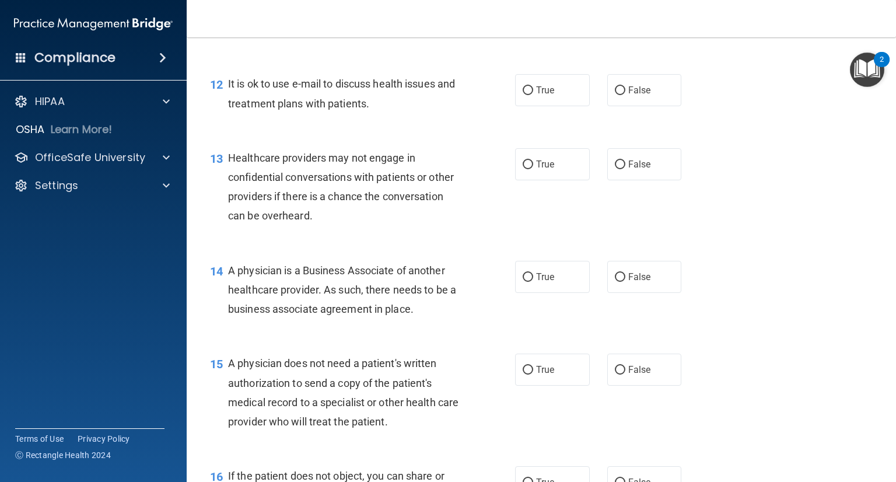
scroll to position [1226, 0]
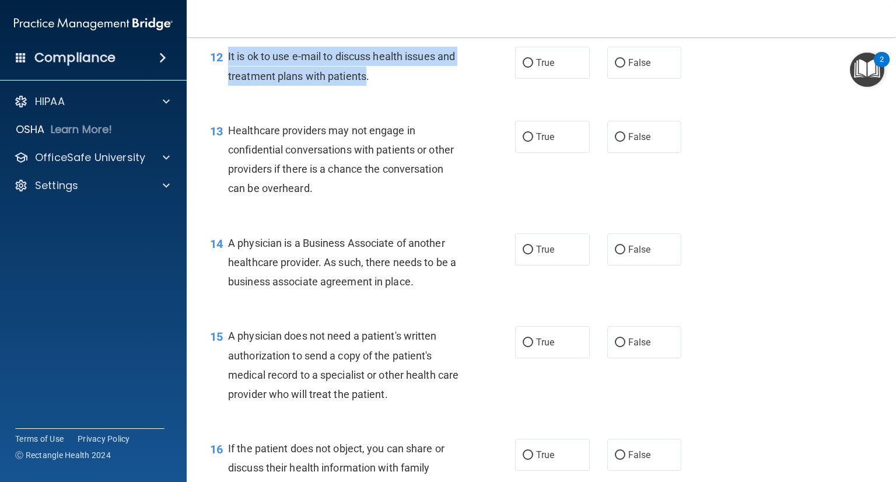
drag, startPoint x: 385, startPoint y: 115, endPoint x: 228, endPoint y: 100, distance: 157.7
click at [228, 82] on span "It is ok to use e-mail to discuss health issues and treatment plans with patien…" at bounding box center [341, 66] width 227 height 32
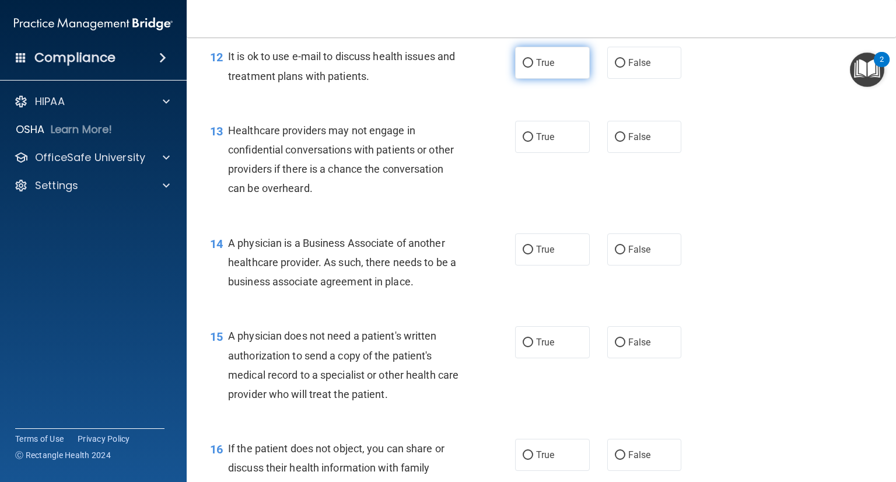
click at [546, 79] on label "True" at bounding box center [552, 63] width 75 height 32
click at [533, 68] on input "True" at bounding box center [528, 63] width 11 height 9
radio input "true"
click at [456, 162] on div "Healthcare providers may not engage in confidential conversations with patients…" at bounding box center [349, 160] width 242 height 78
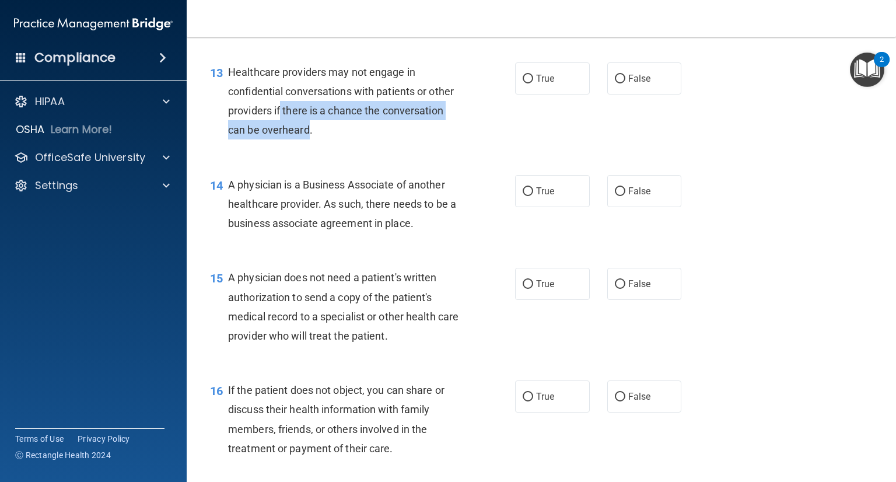
drag, startPoint x: 308, startPoint y: 174, endPoint x: 257, endPoint y: 128, distance: 68.6
click at [269, 136] on span "Healthcare providers may not engage in confidential conversations with patients…" at bounding box center [341, 101] width 226 height 71
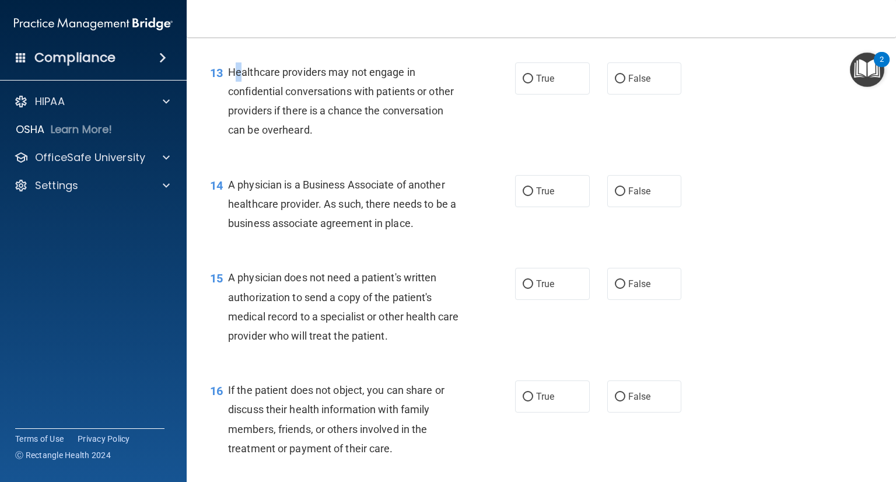
click at [236, 107] on span "Healthcare providers may not engage in confidential conversations with patients…" at bounding box center [341, 101] width 226 height 71
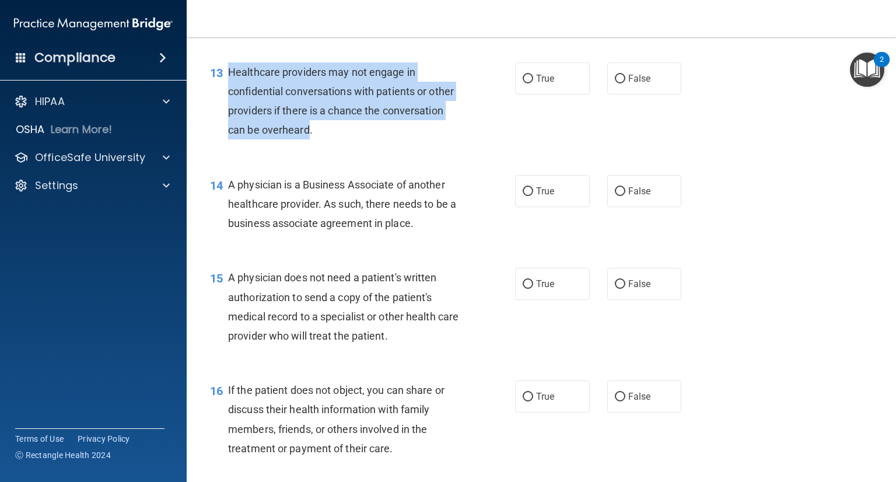
drag, startPoint x: 226, startPoint y: 109, endPoint x: 308, endPoint y: 171, distance: 102.9
click at [308, 146] on div "13 Healthcare providers may not engage in confidential conversations with patie…" at bounding box center [363, 103] width 340 height 83
click at [372, 137] on span "Healthcare providers may not engage in confidential conversations with patients…" at bounding box center [341, 101] width 226 height 71
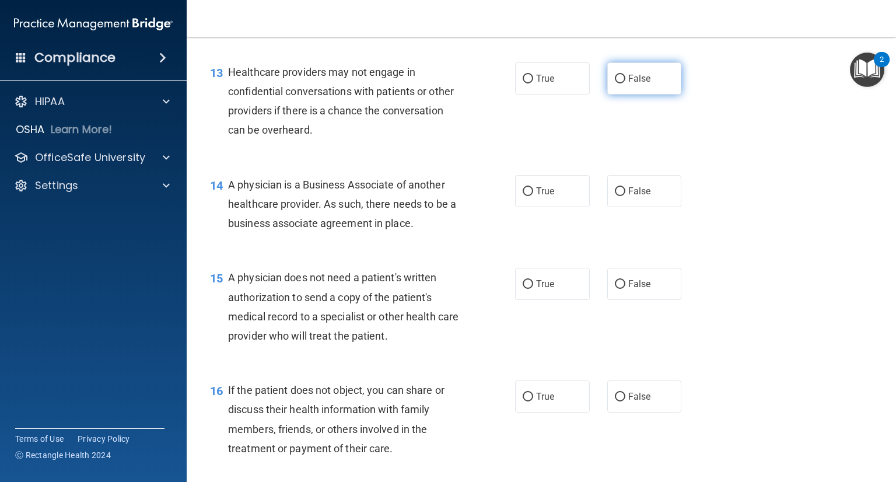
click at [626, 95] on label "False" at bounding box center [645, 78] width 75 height 32
click at [626, 83] on input "False" at bounding box center [620, 79] width 11 height 9
radio input "true"
click at [418, 203] on div "14 A physician is a Business Associate of another healthcare provider. As such,…" at bounding box center [541, 206] width 680 height 93
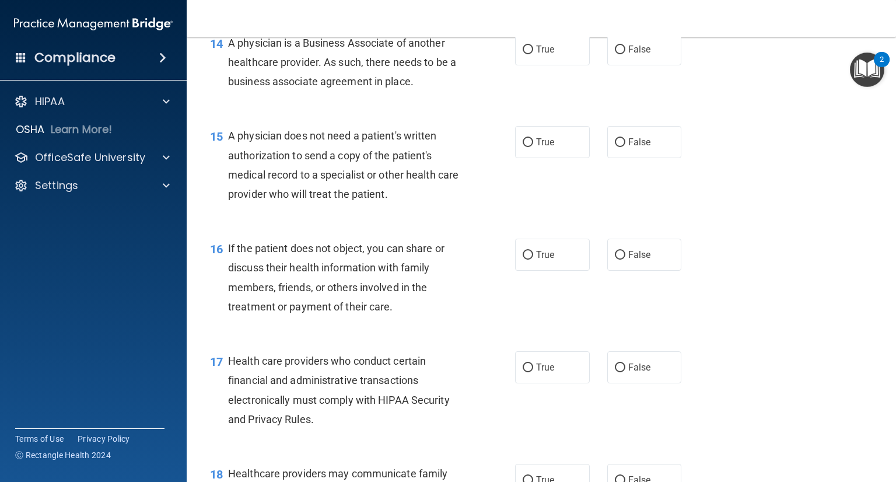
scroll to position [1401, 0]
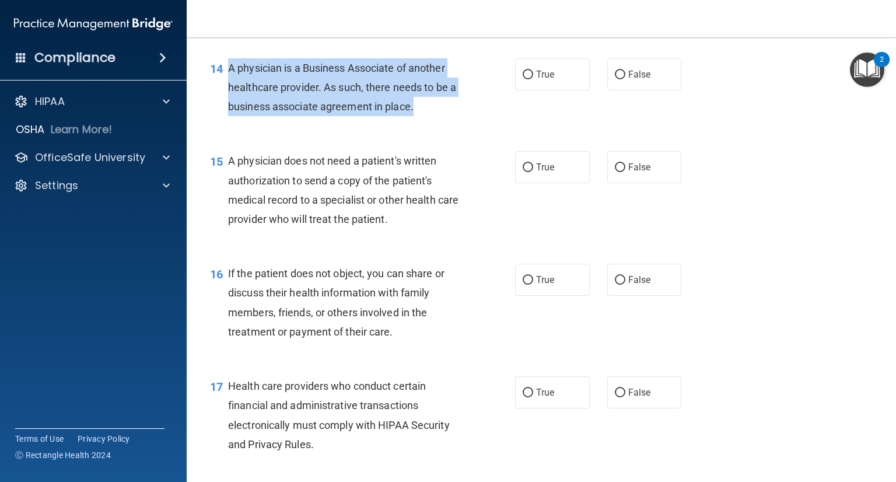
drag, startPoint x: 410, startPoint y: 146, endPoint x: 222, endPoint y: 110, distance: 191.9
click at [222, 110] on div "14 A physician is a Business Associate of another healthcare provider. As such,…" at bounding box center [363, 90] width 340 height 64
click at [390, 111] on span "A physician is a Business Associate of another healthcare provider. As such, th…" at bounding box center [342, 87] width 228 height 51
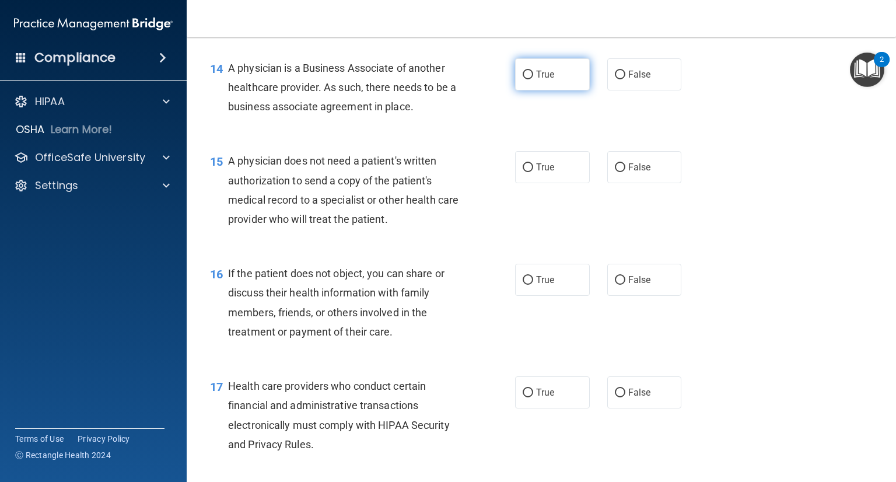
click at [551, 90] on label "True" at bounding box center [552, 74] width 75 height 32
click at [533, 79] on input "True" at bounding box center [528, 75] width 11 height 9
radio input "true"
click at [409, 211] on div "A physician does not need a patient's written authorization to send a copy of t…" at bounding box center [349, 190] width 242 height 78
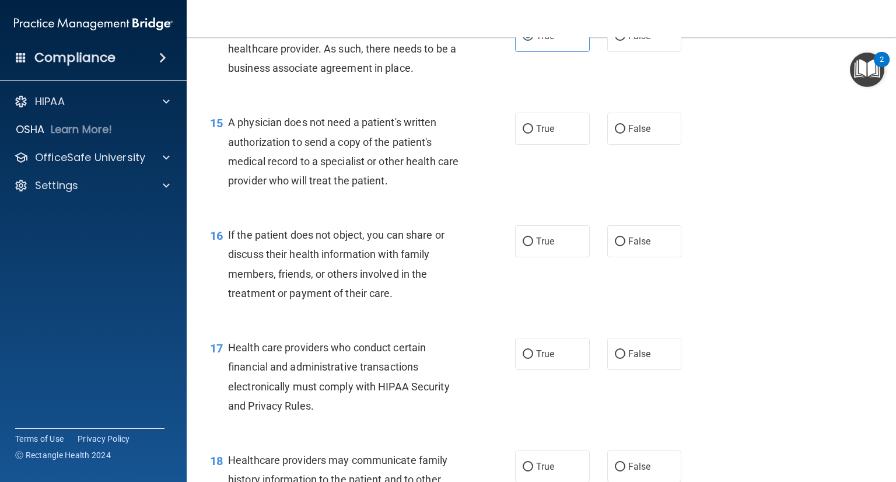
scroll to position [1459, 0]
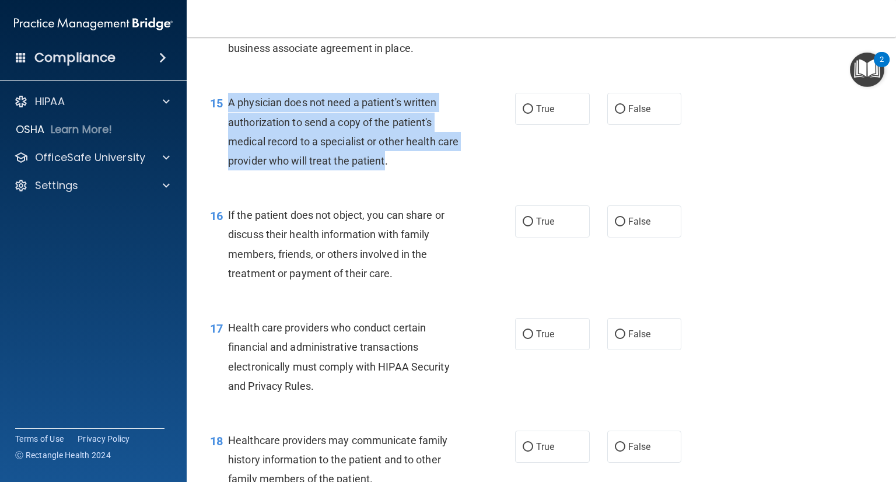
drag, startPoint x: 409, startPoint y: 199, endPoint x: 228, endPoint y: 137, distance: 190.6
click at [226, 136] on div "15 A physician does not need a patient's written authorization to send a copy o…" at bounding box center [363, 134] width 340 height 83
click at [523, 114] on input "True" at bounding box center [528, 109] width 11 height 9
radio input "true"
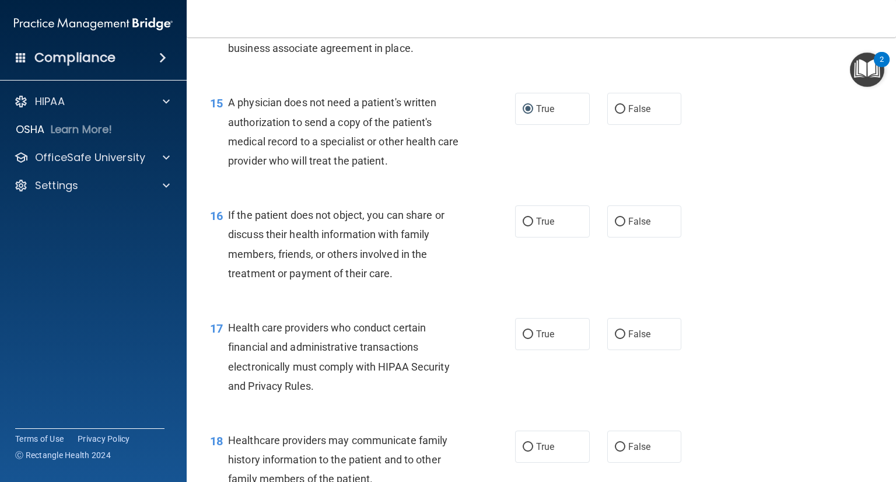
click at [454, 170] on div "A physician does not need a patient's written authorization to send a copy of t…" at bounding box center [349, 132] width 242 height 78
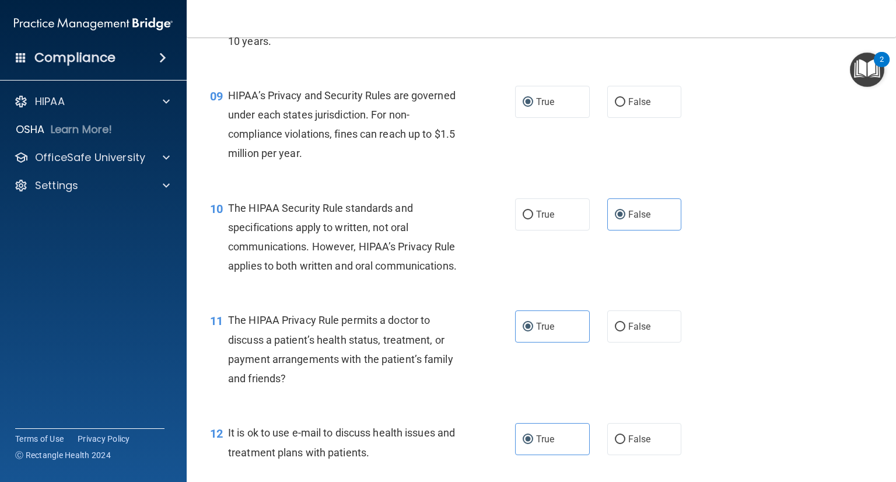
scroll to position [875, 0]
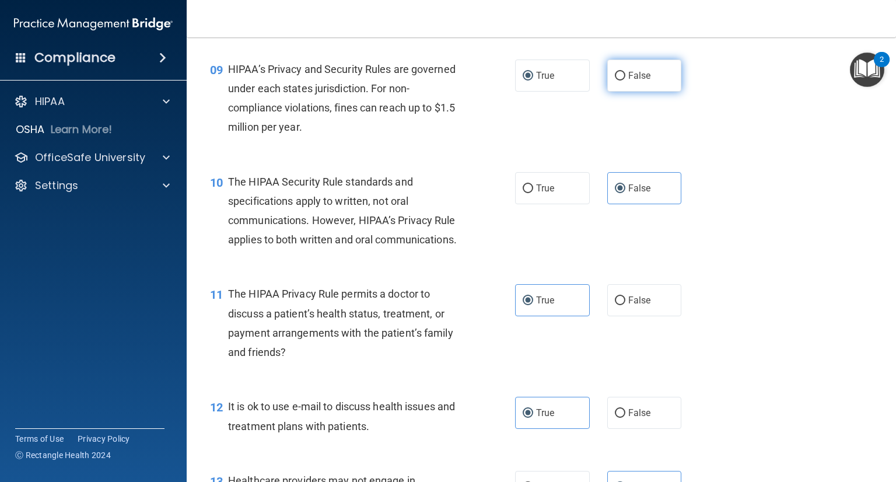
click at [626, 92] on label "False" at bounding box center [645, 76] width 75 height 32
click at [626, 81] on input "False" at bounding box center [620, 76] width 11 height 9
radio input "true"
radio input "false"
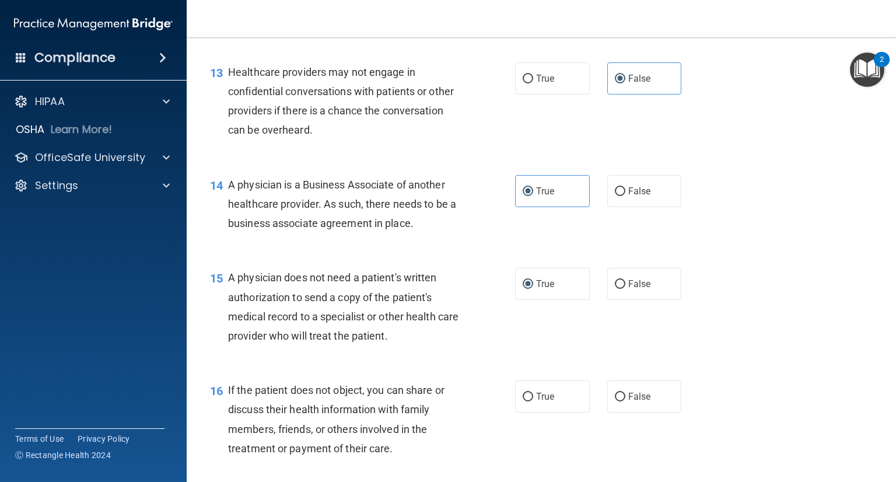
scroll to position [1342, 0]
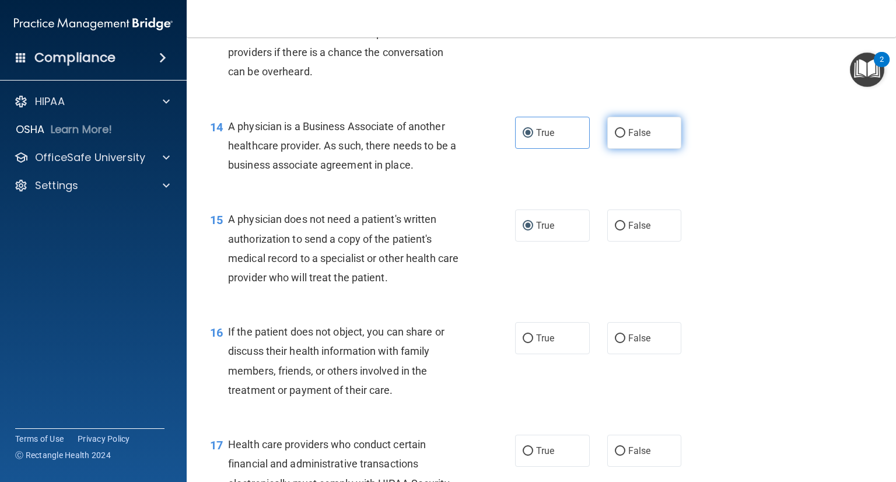
click at [666, 149] on label "False" at bounding box center [645, 133] width 75 height 32
click at [626, 138] on input "False" at bounding box center [620, 133] width 11 height 9
radio input "true"
radio input "false"
click at [416, 254] on span "A physician does not need a patient's written authorization to send a copy of t…" at bounding box center [343, 248] width 231 height 71
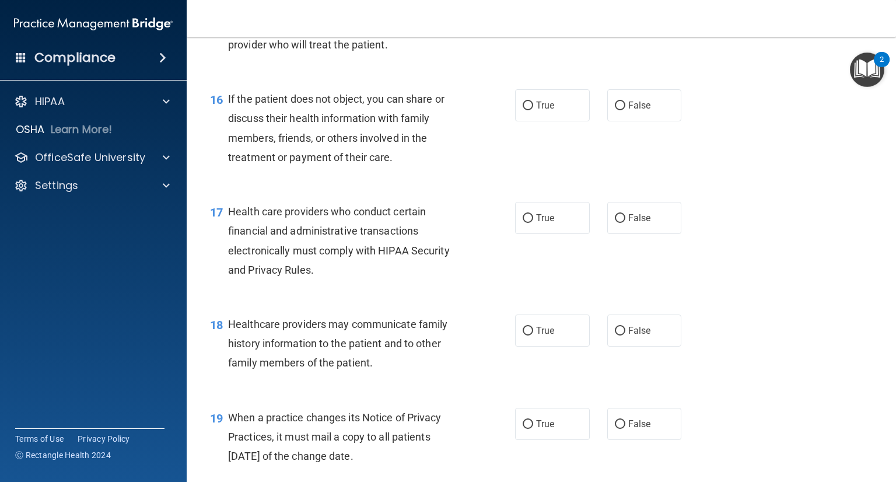
scroll to position [1576, 0]
click at [624, 346] on label "False" at bounding box center [645, 330] width 75 height 32
click at [624, 335] on input "False" at bounding box center [620, 330] width 11 height 9
radio input "true"
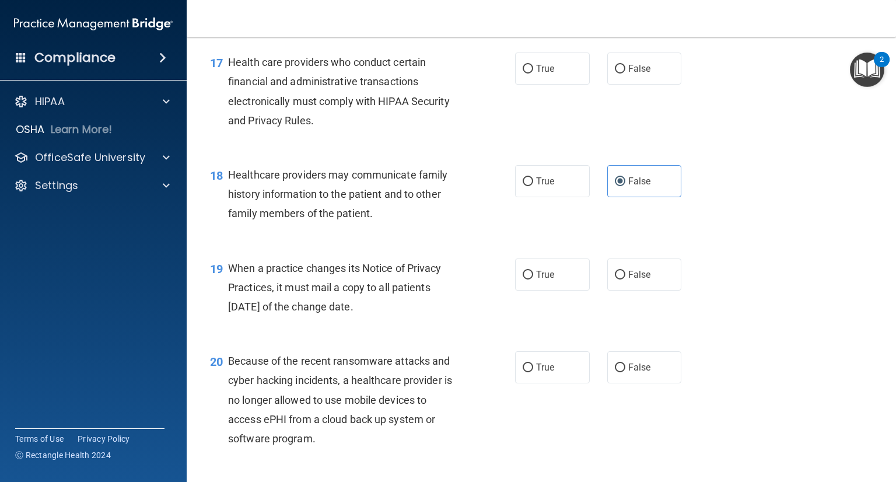
scroll to position [1751, 0]
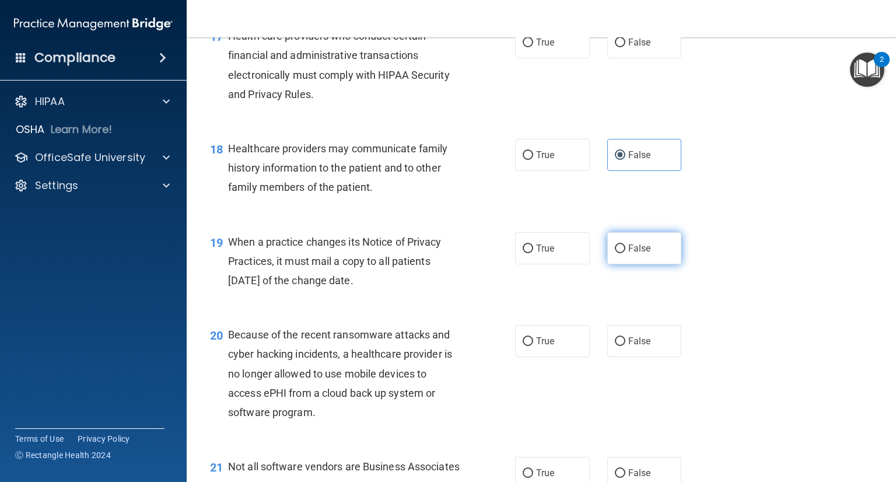
click at [629, 254] on span "False" at bounding box center [640, 248] width 23 height 11
click at [626, 253] on input "False" at bounding box center [620, 249] width 11 height 9
radio input "true"
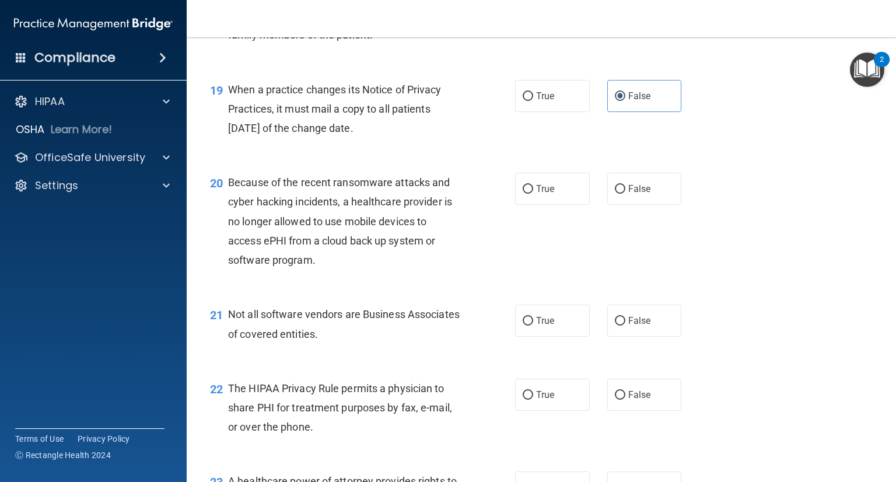
scroll to position [1926, 0]
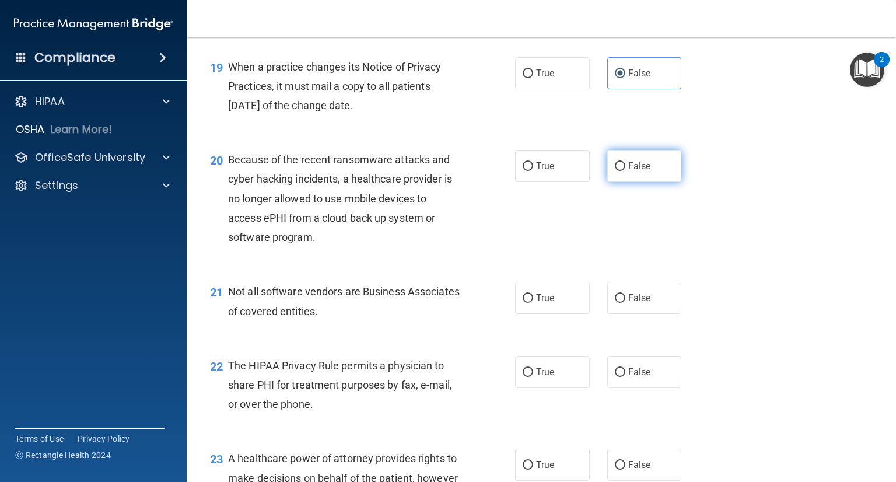
click at [632, 172] on span "False" at bounding box center [640, 165] width 23 height 11
click at [626, 171] on input "False" at bounding box center [620, 166] width 11 height 9
radio input "true"
click at [406, 267] on div "20 Because of the recent ransomware attacks and cyber hacking incidents, a heal…" at bounding box center [541, 201] width 680 height 132
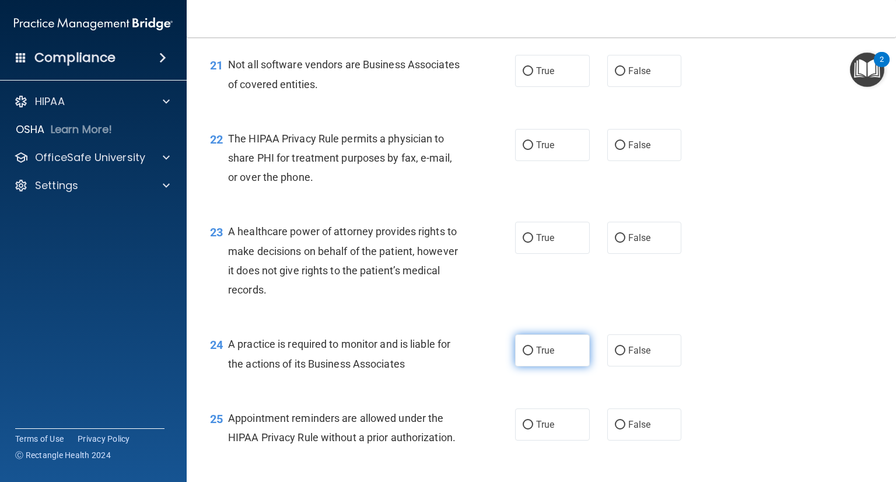
scroll to position [2218, 0]
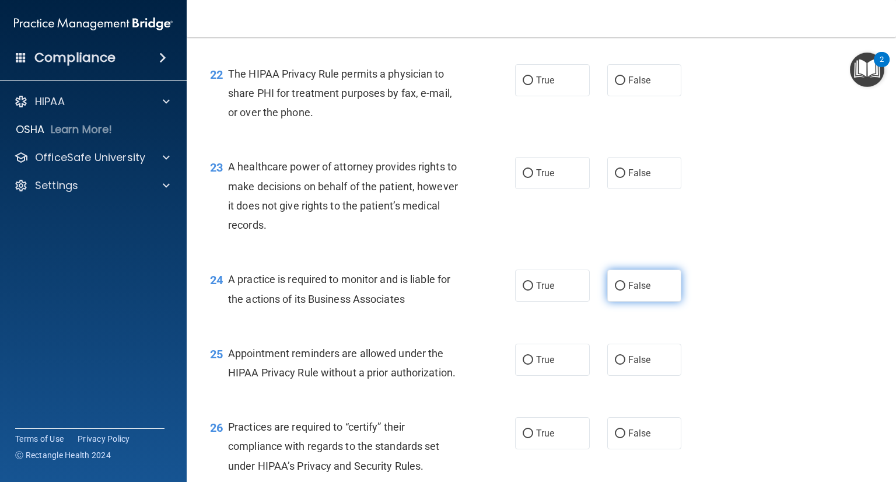
click at [608, 302] on label "False" at bounding box center [645, 286] width 75 height 32
click at [615, 291] on input "False" at bounding box center [620, 286] width 11 height 9
radio input "true"
click at [473, 314] on div "24 A practice is required to monitor and is liable for the actions of its Busin…" at bounding box center [363, 292] width 340 height 44
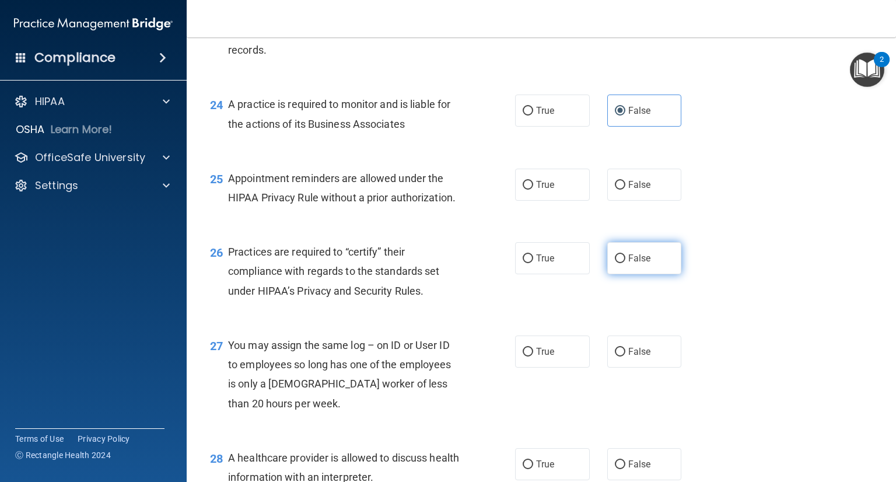
click at [630, 264] on span "False" at bounding box center [640, 258] width 23 height 11
click at [626, 263] on input "False" at bounding box center [620, 258] width 11 height 9
radio input "true"
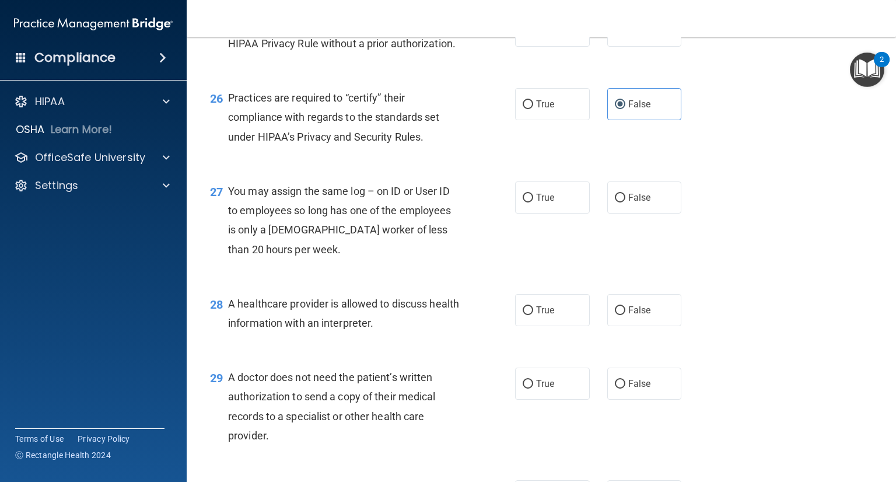
scroll to position [2568, 0]
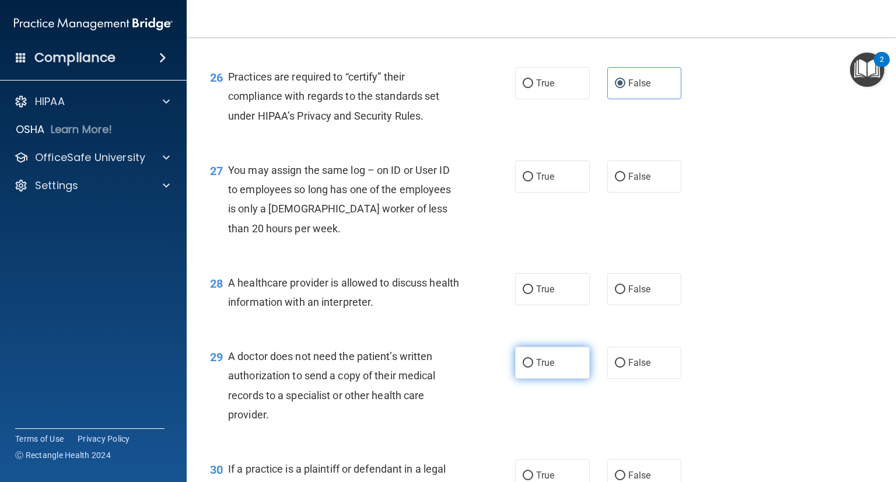
click at [538, 368] on span "True" at bounding box center [545, 362] width 18 height 11
click at [533, 368] on input "True" at bounding box center [528, 363] width 11 height 9
radio input "true"
click at [467, 385] on div "29 A doctor does not need the patient’s written authorization to send a copy of…" at bounding box center [541, 388] width 680 height 113
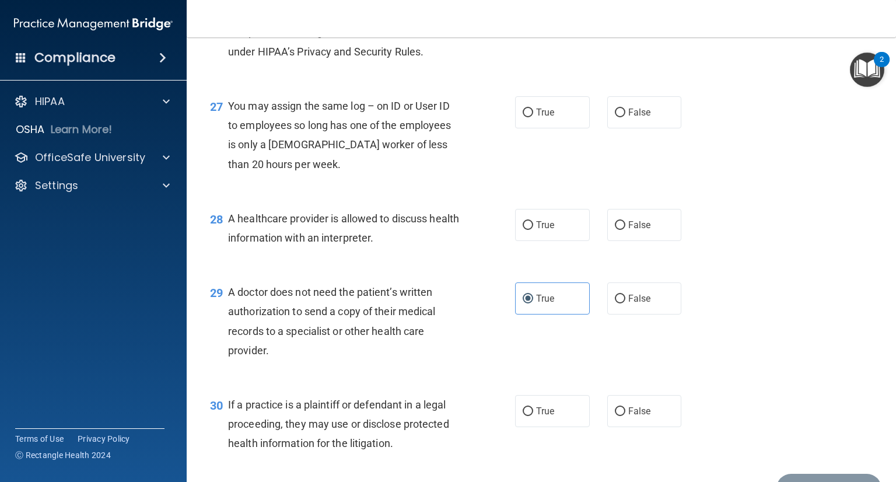
scroll to position [2739, 0]
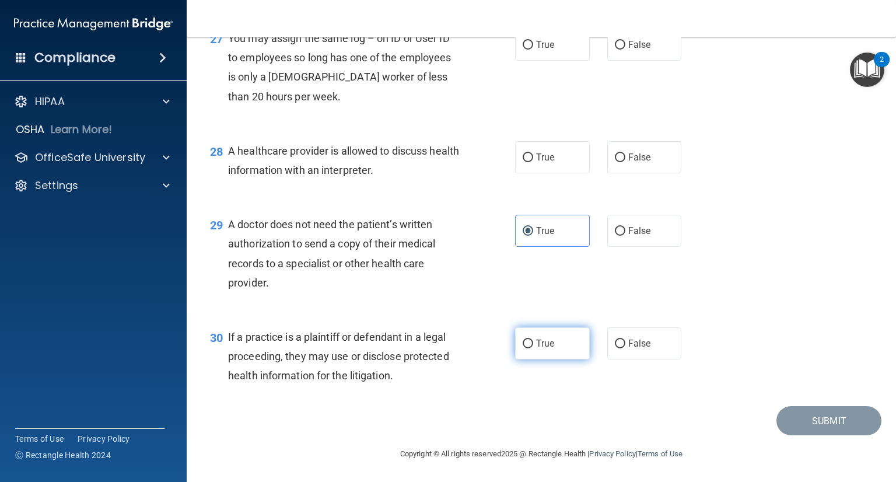
click at [536, 347] on span "True" at bounding box center [545, 343] width 18 height 11
click at [533, 347] on input "True" at bounding box center [528, 344] width 11 height 9
radio input "true"
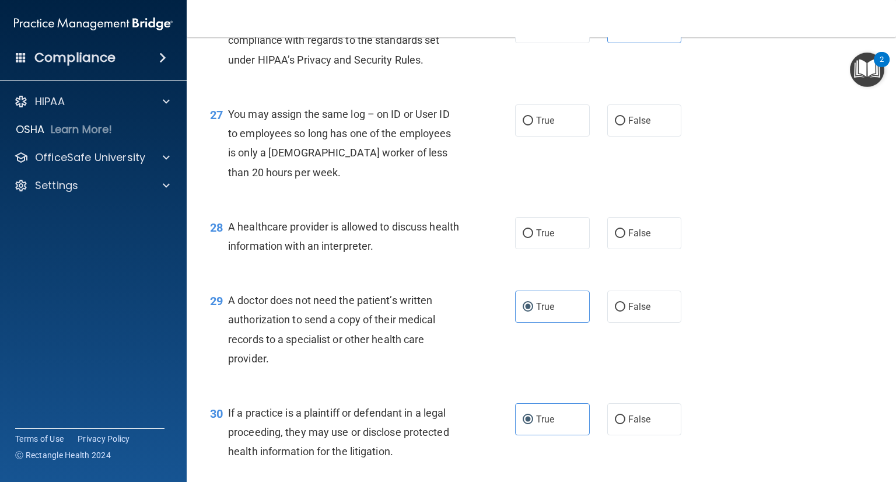
scroll to position [2622, 0]
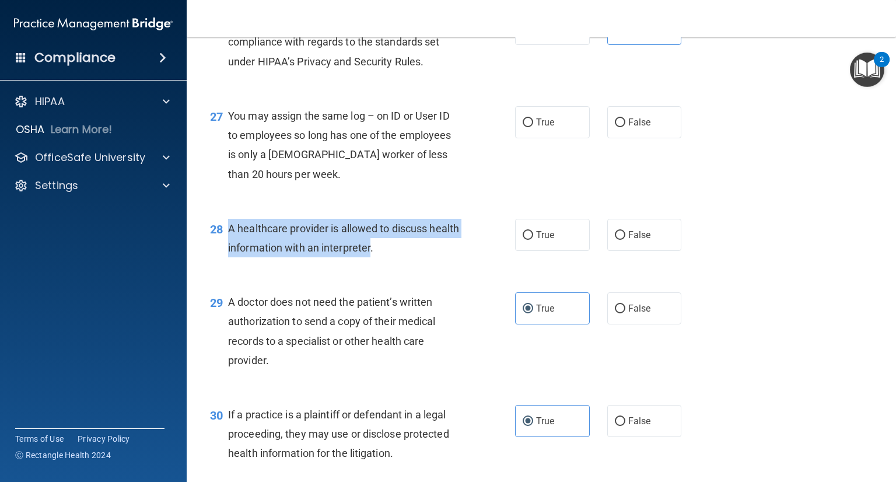
drag, startPoint x: 403, startPoint y: 287, endPoint x: 228, endPoint y: 260, distance: 177.2
click at [228, 254] on span "A healthcare provider is allowed to discuss health information with an interpre…" at bounding box center [343, 238] width 231 height 32
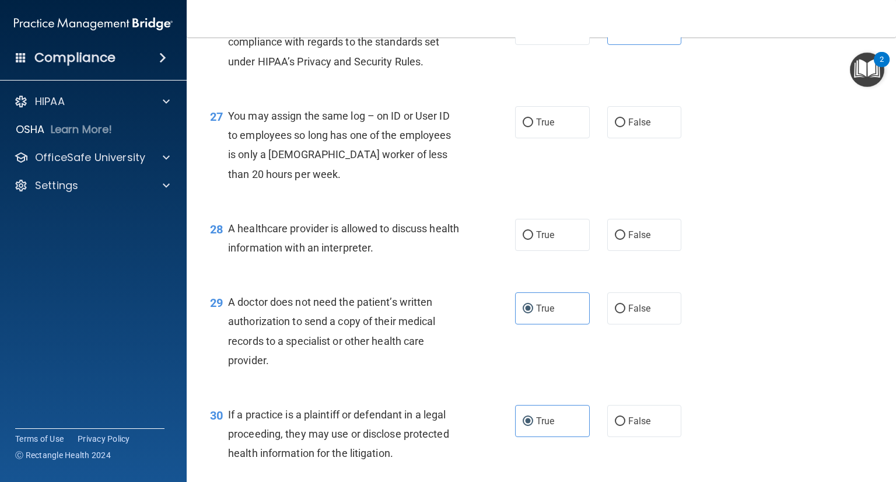
drag, startPoint x: 227, startPoint y: 260, endPoint x: 232, endPoint y: 267, distance: 8.4
click at [232, 254] on span "A healthcare provider is allowed to discuss health information with an interpre…" at bounding box center [343, 238] width 231 height 32
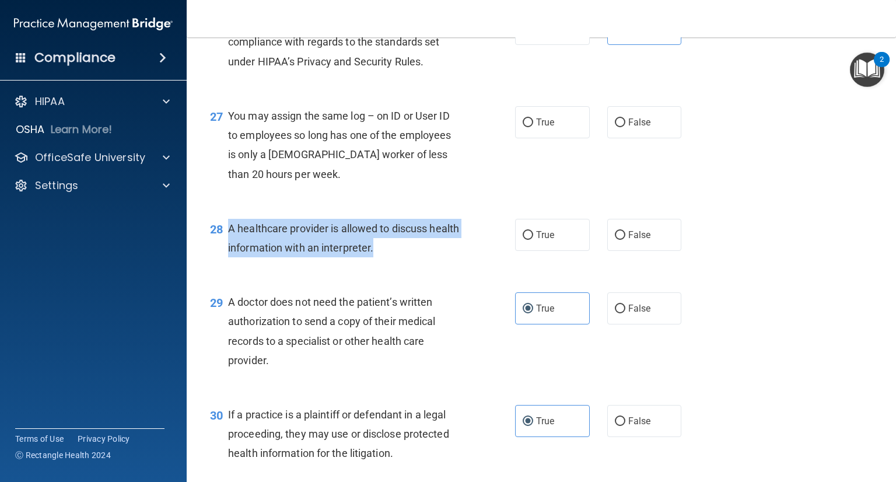
drag, startPoint x: 226, startPoint y: 266, endPoint x: 407, endPoint y: 287, distance: 182.2
click at [407, 263] on div "28 A healthcare provider is allowed to discuss health information with an inter…" at bounding box center [363, 241] width 340 height 44
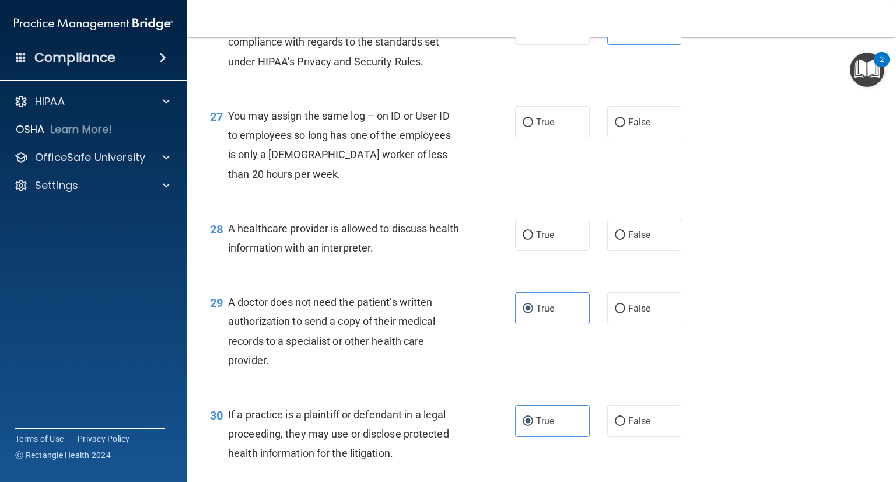
drag, startPoint x: 364, startPoint y: 256, endPoint x: 403, endPoint y: 282, distance: 47.4
click at [403, 254] on span "A healthcare provider is allowed to discuss health information with an interpre…" at bounding box center [343, 238] width 231 height 32
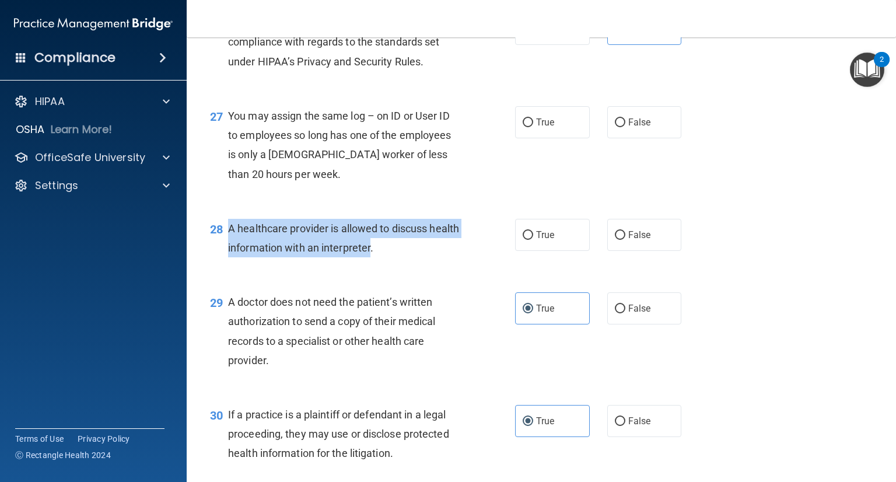
drag, startPoint x: 403, startPoint y: 288, endPoint x: 225, endPoint y: 278, distance: 178.3
click at [225, 263] on div "28 A healthcare provider is allowed to discuss health information with an inter…" at bounding box center [363, 241] width 340 height 44
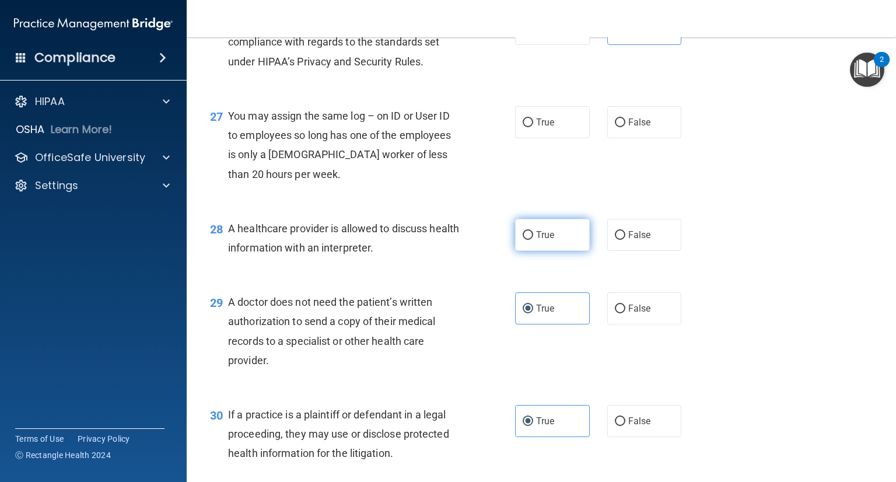
click at [515, 251] on label "True" at bounding box center [552, 235] width 75 height 32
click at [523, 240] on input "True" at bounding box center [528, 235] width 11 height 9
radio input "true"
click at [479, 190] on div "27 You may assign the same log – on ID or User ID to employees so long has one …" at bounding box center [363, 147] width 340 height 83
click at [619, 127] on input "False" at bounding box center [620, 122] width 11 height 9
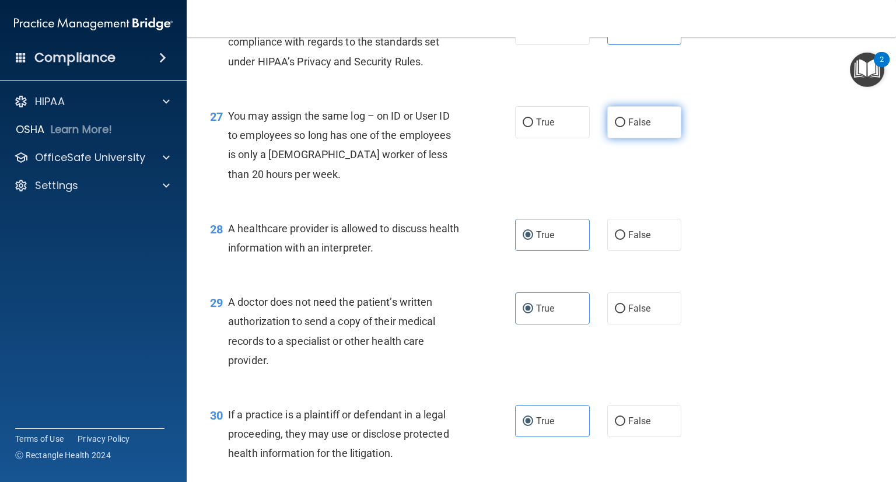
radio input "true"
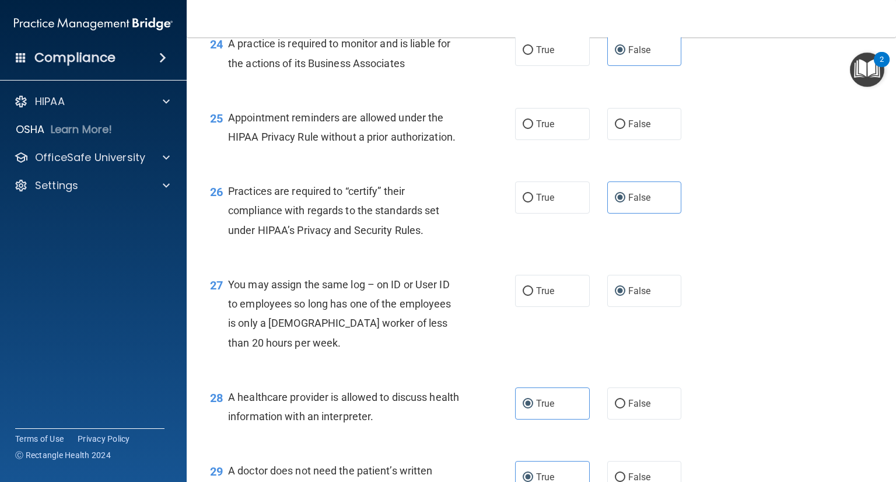
scroll to position [2447, 0]
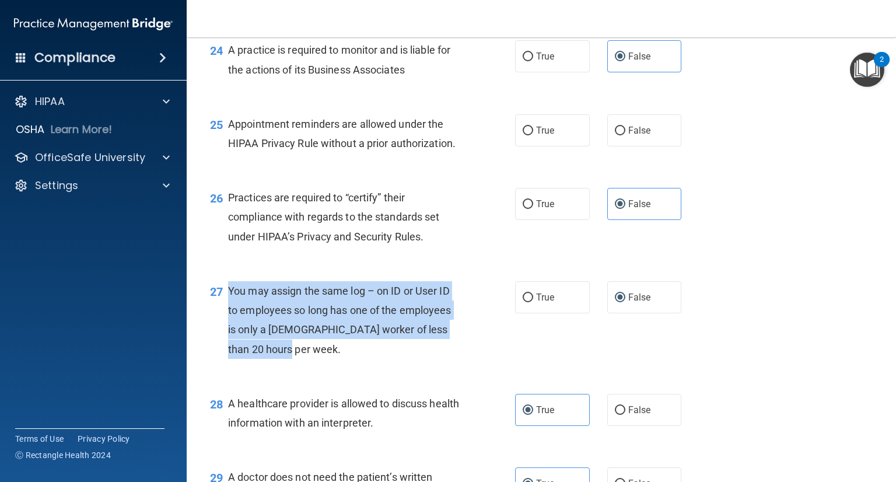
drag, startPoint x: 269, startPoint y: 388, endPoint x: 225, endPoint y: 323, distance: 78.7
click at [225, 323] on div "27 You may assign the same log – on ID or User ID to employees so long has one …" at bounding box center [363, 322] width 340 height 83
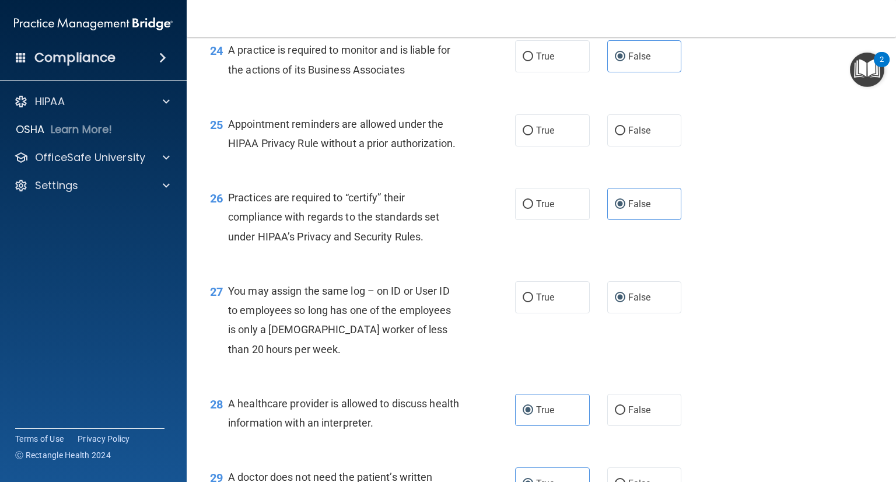
click at [378, 153] on div "Appointment reminders are allowed under the HIPAA Privacy Rule without a prior …" at bounding box center [349, 133] width 242 height 39
click at [530, 146] on label "True" at bounding box center [552, 130] width 75 height 32
click at [530, 135] on input "True" at bounding box center [528, 131] width 11 height 9
radio input "true"
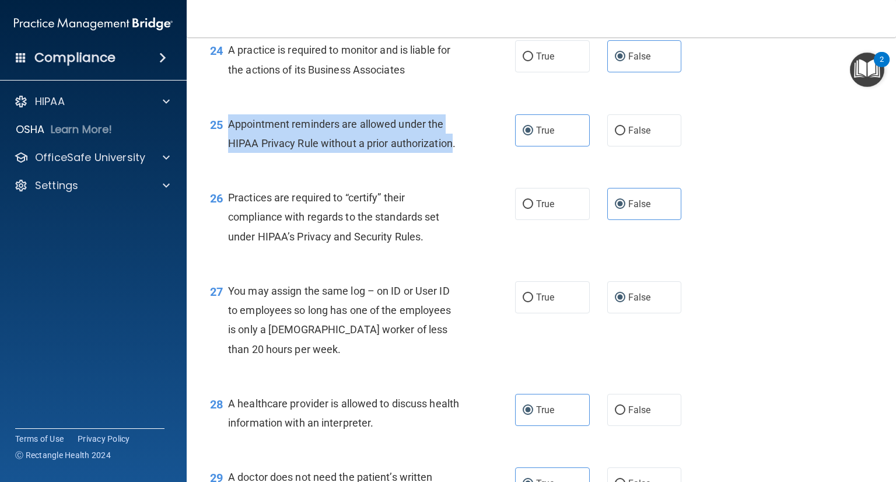
drag, startPoint x: 453, startPoint y: 182, endPoint x: 236, endPoint y: 157, distance: 218.5
click at [228, 149] on span "Appointment reminders are allowed under the HIPAA Privacy Rule without a prior …" at bounding box center [342, 134] width 228 height 32
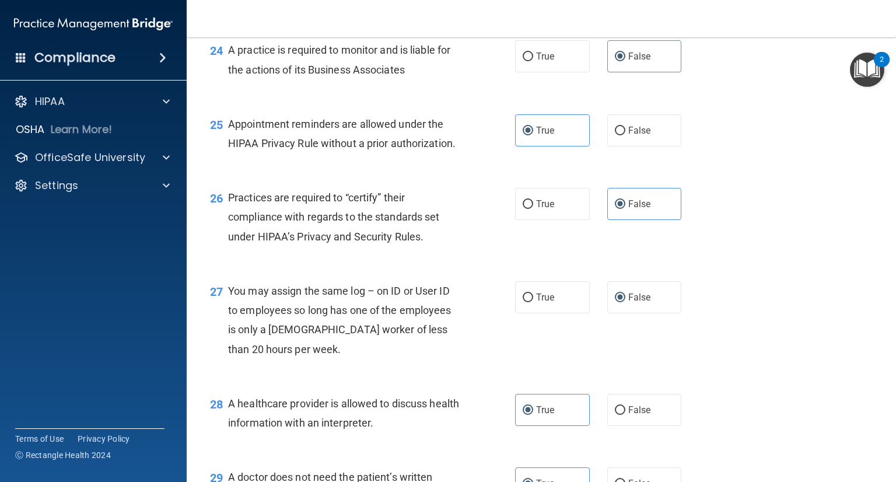
click at [410, 147] on div "25 Appointment reminders are allowed under the HIPAA Privacy Rule without a pri…" at bounding box center [541, 137] width 680 height 74
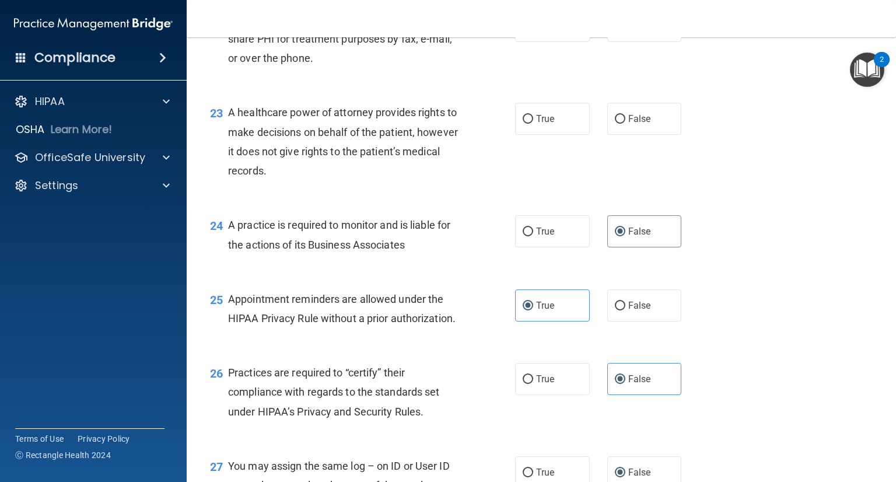
scroll to position [2214, 0]
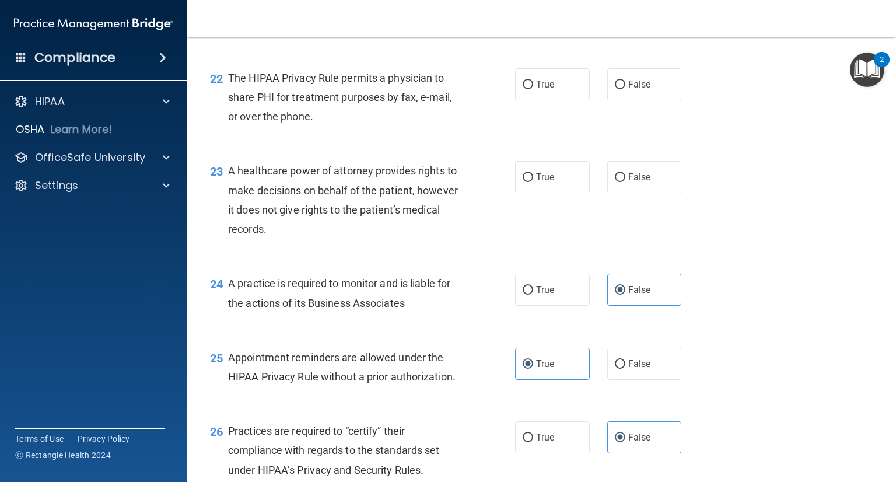
click at [302, 235] on span "A healthcare power of attorney provides rights to make decisions on behalf of t…" at bounding box center [343, 200] width 230 height 71
click at [515, 193] on label "True" at bounding box center [552, 177] width 75 height 32
click at [523, 182] on input "True" at bounding box center [528, 177] width 11 height 9
radio input "true"
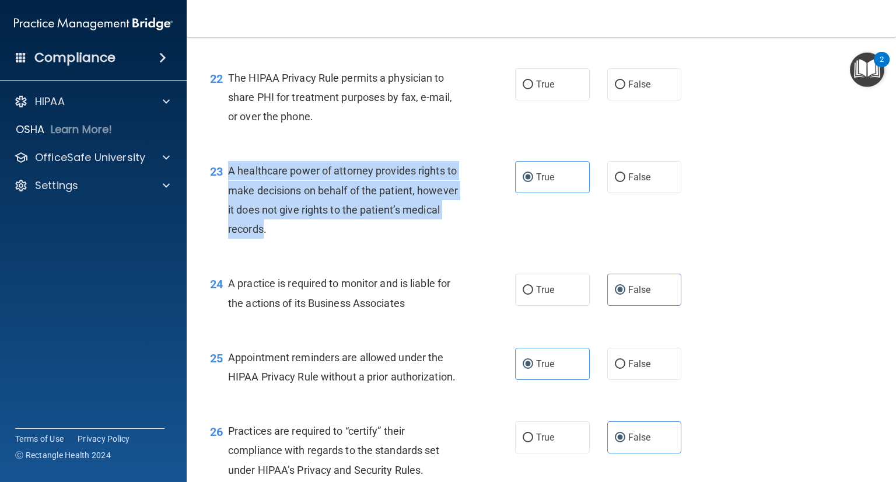
drag, startPoint x: 302, startPoint y: 269, endPoint x: 230, endPoint y: 211, distance: 92.1
click at [230, 211] on span "A healthcare power of attorney provides rights to make decisions on behalf of t…" at bounding box center [343, 200] width 230 height 71
click at [615, 182] on input "False" at bounding box center [620, 177] width 11 height 9
radio input "true"
radio input "false"
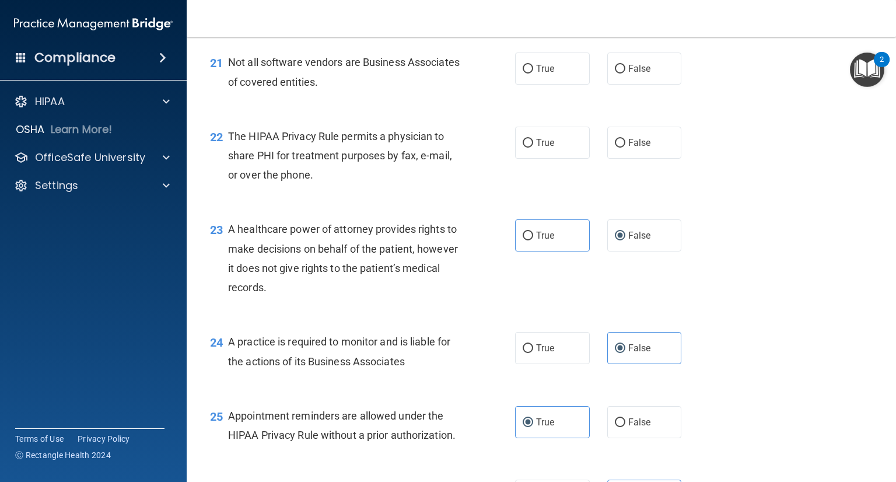
click at [399, 181] on span "The HIPAA Privacy Rule permits a physician to share PHI for treatment purposes …" at bounding box center [340, 155] width 224 height 51
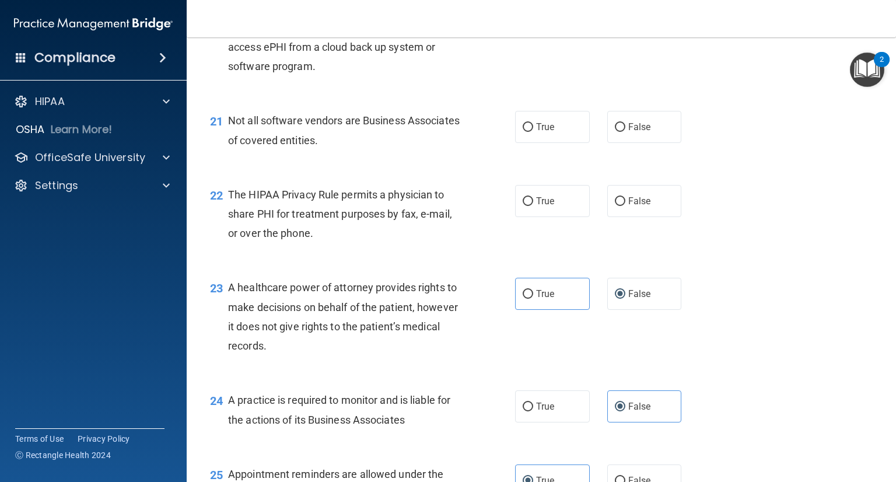
scroll to position [2038, 0]
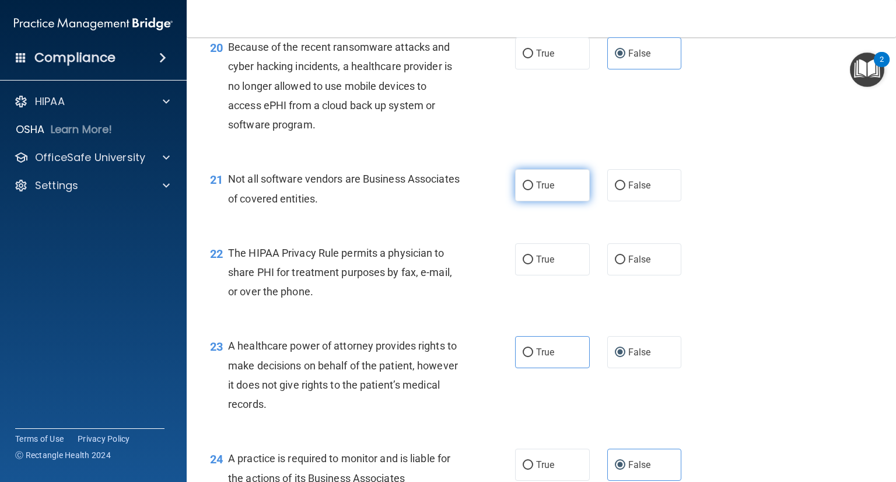
click at [540, 191] on span "True" at bounding box center [545, 185] width 18 height 11
click at [533, 190] on input "True" at bounding box center [528, 185] width 11 height 9
radio input "true"
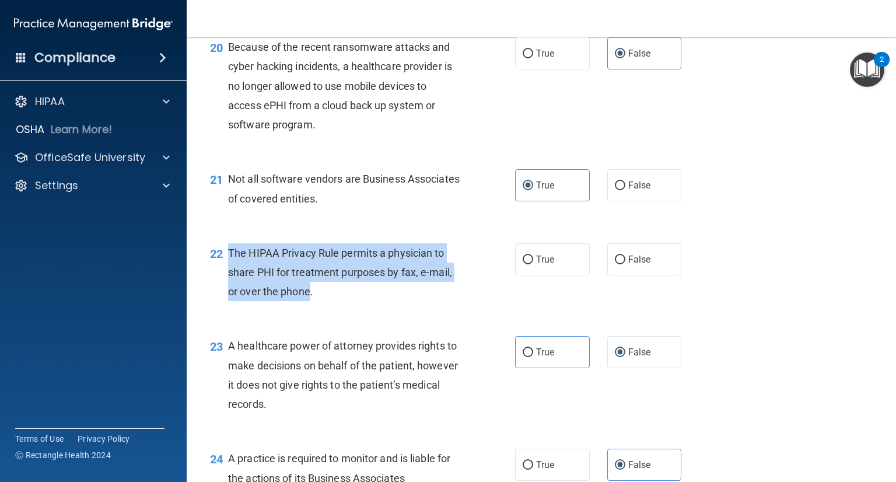
drag, startPoint x: 308, startPoint y: 330, endPoint x: 222, endPoint y: 296, distance: 92.6
click at [222, 296] on div "22 The HIPAA Privacy Rule permits a physician to share PHI for treatment purpos…" at bounding box center [363, 275] width 340 height 64
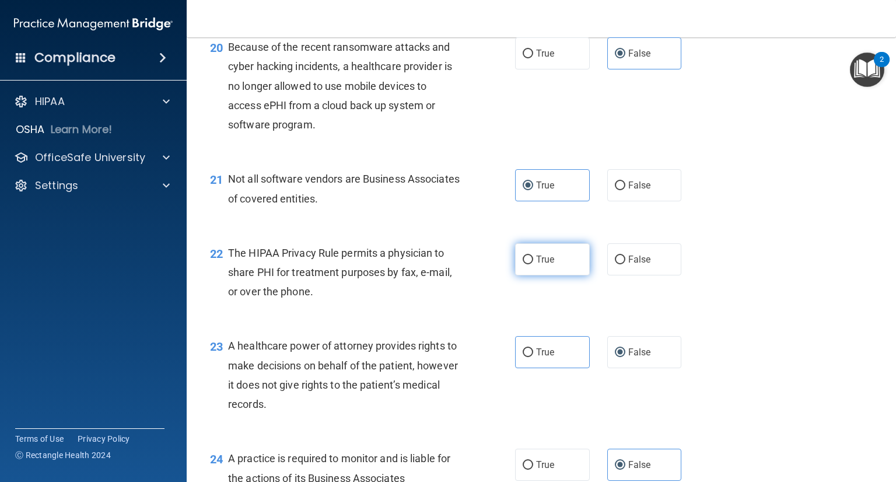
click at [529, 275] on label "True" at bounding box center [552, 259] width 75 height 32
click at [529, 264] on input "True" at bounding box center [528, 260] width 11 height 9
radio input "true"
click at [437, 283] on div "The HIPAA Privacy Rule permits a physician to share PHI for treatment purposes …" at bounding box center [349, 272] width 242 height 58
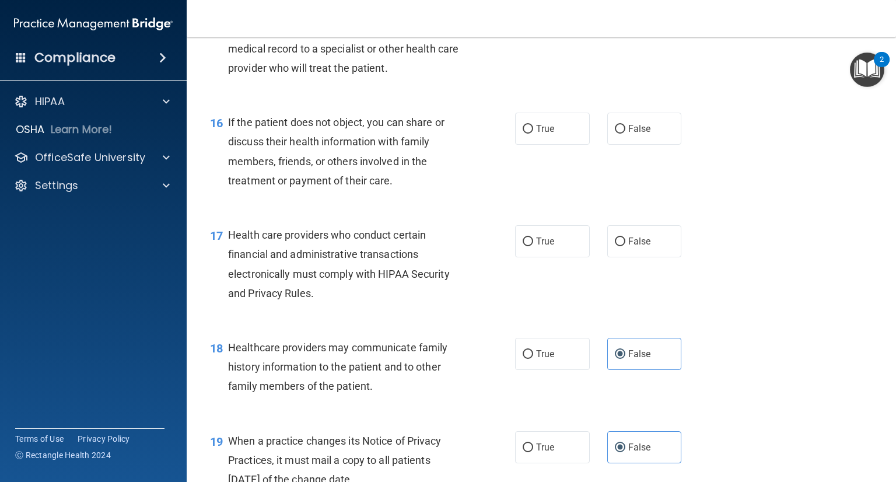
scroll to position [1513, 0]
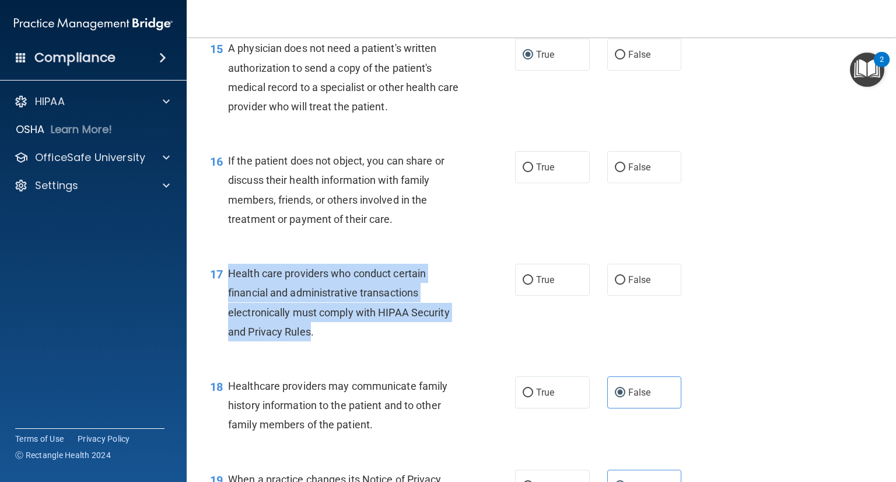
drag, startPoint x: 309, startPoint y: 369, endPoint x: 228, endPoint y: 312, distance: 98.9
click at [228, 312] on span "Health care providers who conduct certain financial and administrative transact…" at bounding box center [339, 302] width 222 height 71
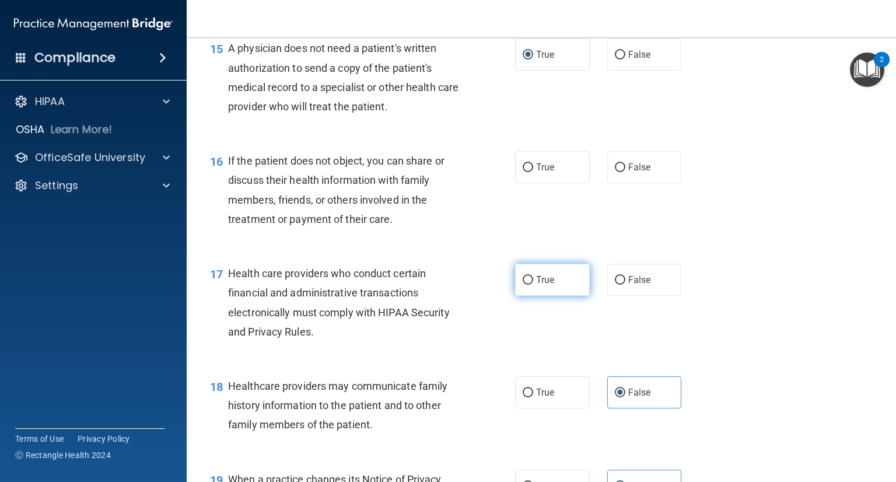
click at [536, 285] on span "True" at bounding box center [545, 279] width 18 height 11
click at [533, 285] on input "True" at bounding box center [528, 280] width 11 height 9
radio input "true"
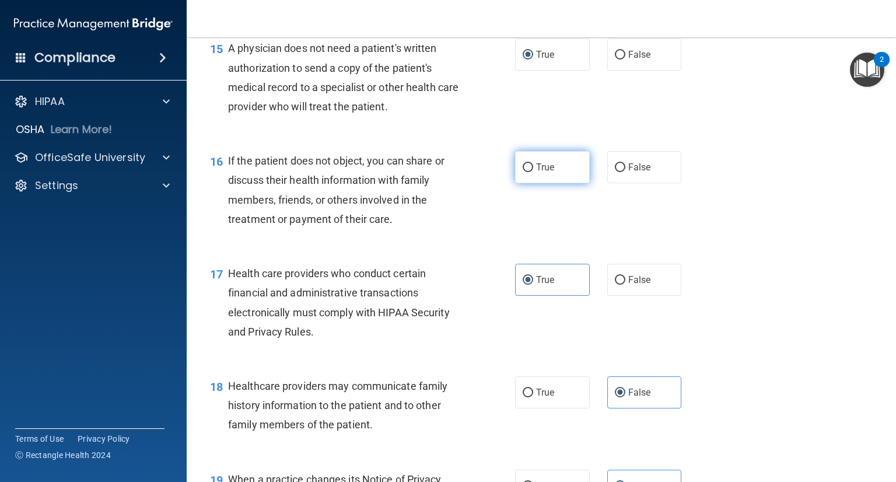
click at [539, 183] on label "True" at bounding box center [552, 167] width 75 height 32
click at [533, 172] on input "True" at bounding box center [528, 167] width 11 height 9
radio input "true"
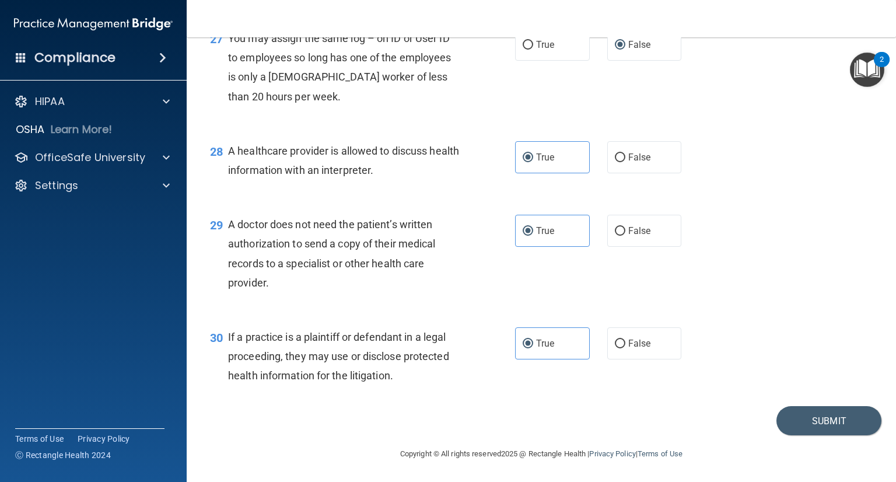
scroll to position [2739, 0]
click at [818, 412] on button "Submit" at bounding box center [829, 421] width 105 height 30
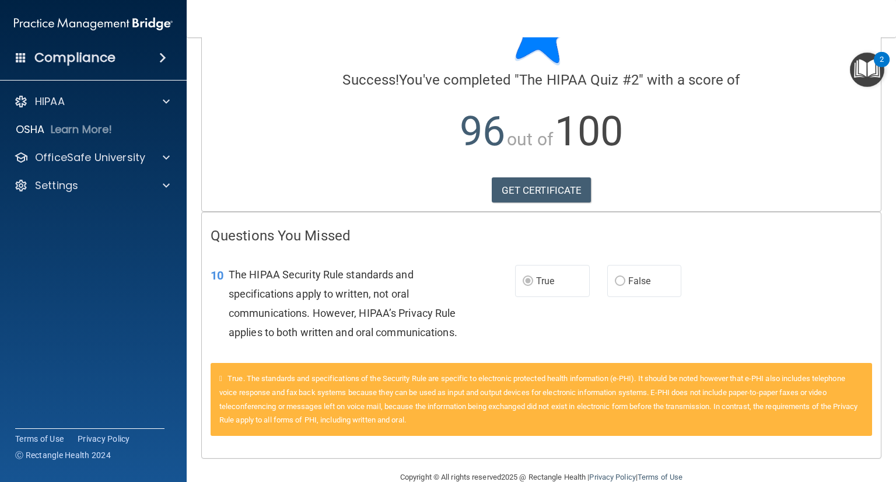
scroll to position [105, 0]
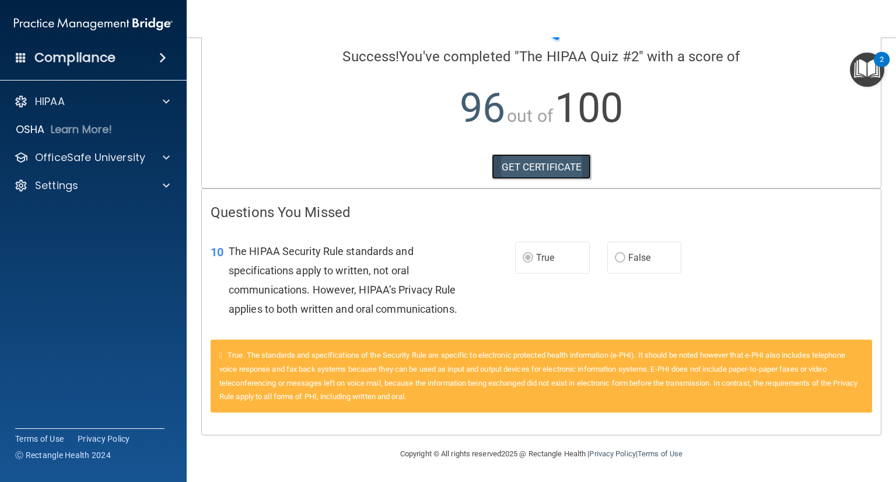
click at [549, 154] on link "GET CERTIFICATE" at bounding box center [542, 167] width 100 height 26
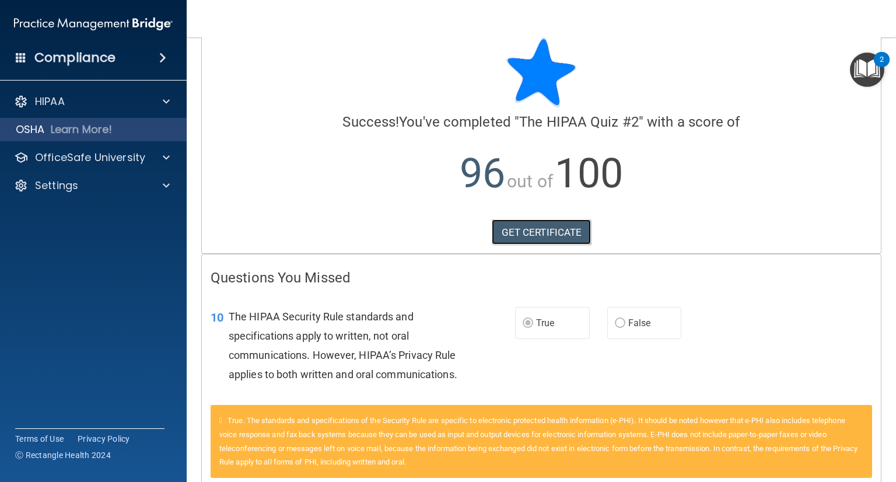
scroll to position [0, 0]
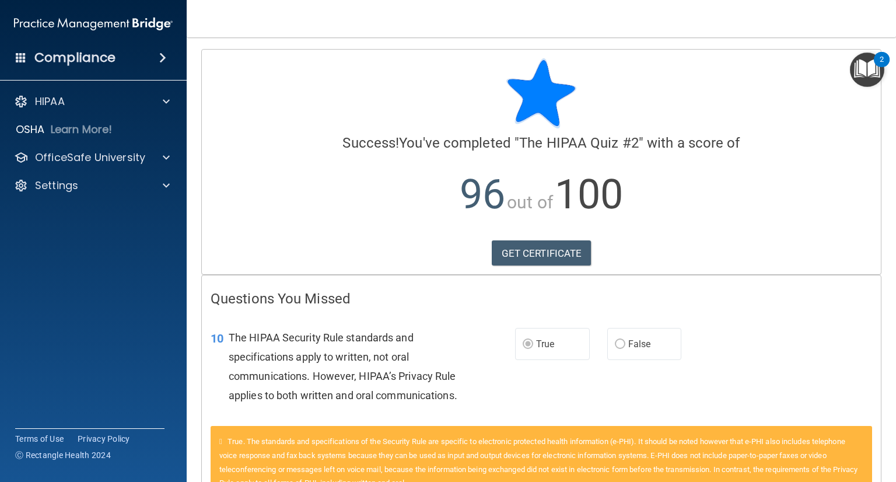
click at [85, 65] on h4 "Compliance" at bounding box center [74, 58] width 81 height 16
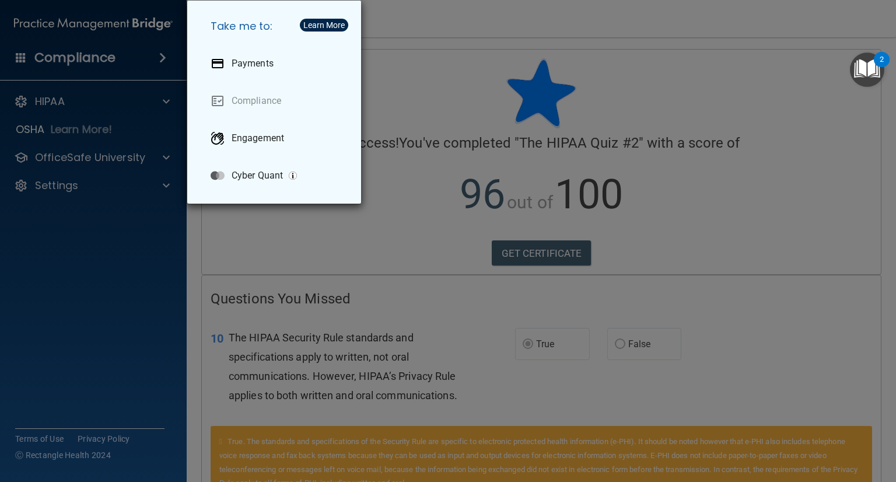
click at [72, 106] on div "Take me to: Payments Compliance Engagement Cyber Quant" at bounding box center [448, 241] width 896 height 482
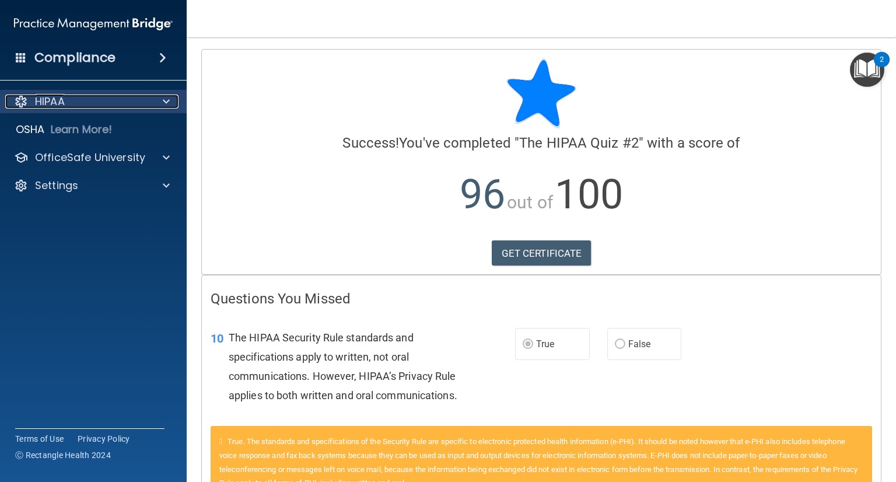
click at [66, 102] on div "HIPAA" at bounding box center [77, 102] width 145 height 14
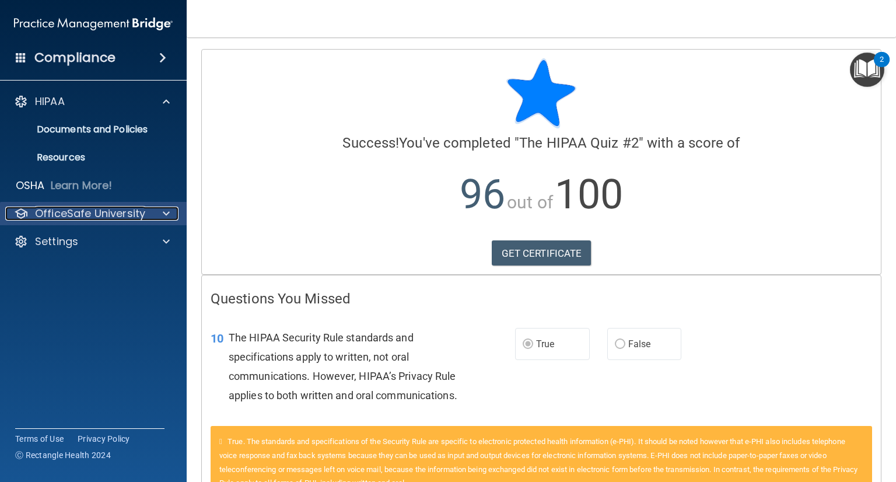
click at [56, 208] on p "OfficeSafe University" at bounding box center [90, 214] width 110 height 14
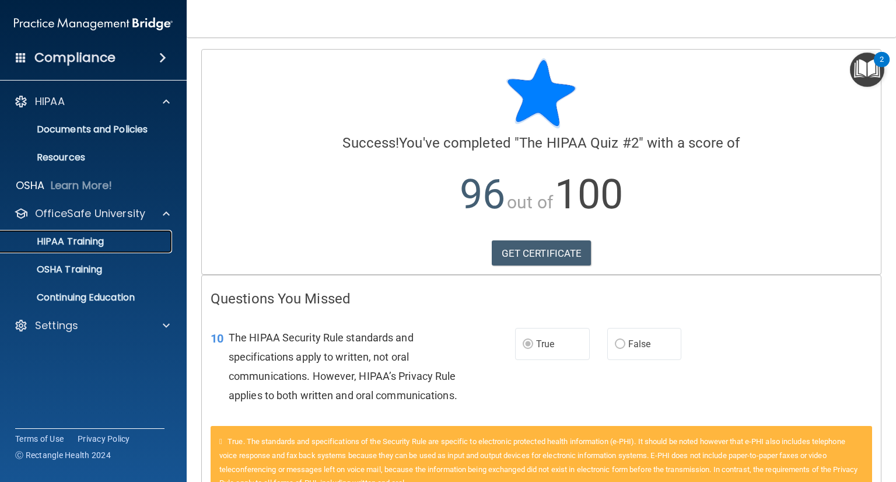
click at [64, 246] on p "HIPAA Training" at bounding box center [56, 242] width 96 height 12
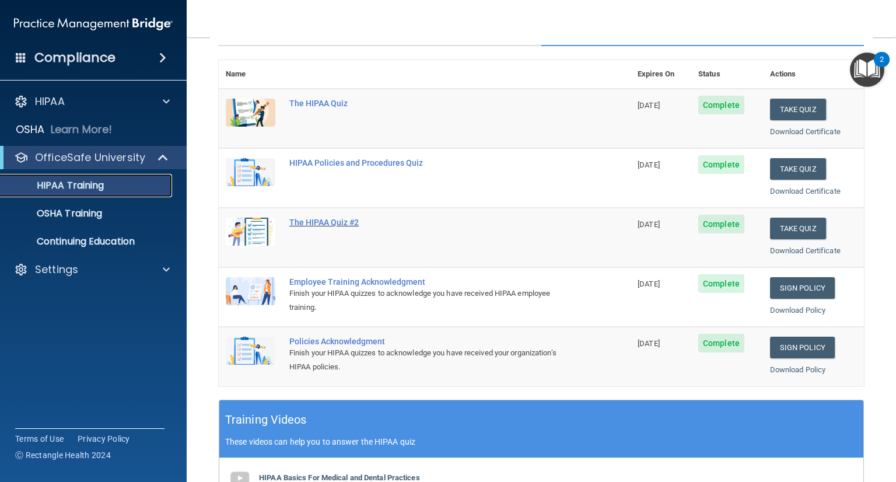
scroll to position [175, 0]
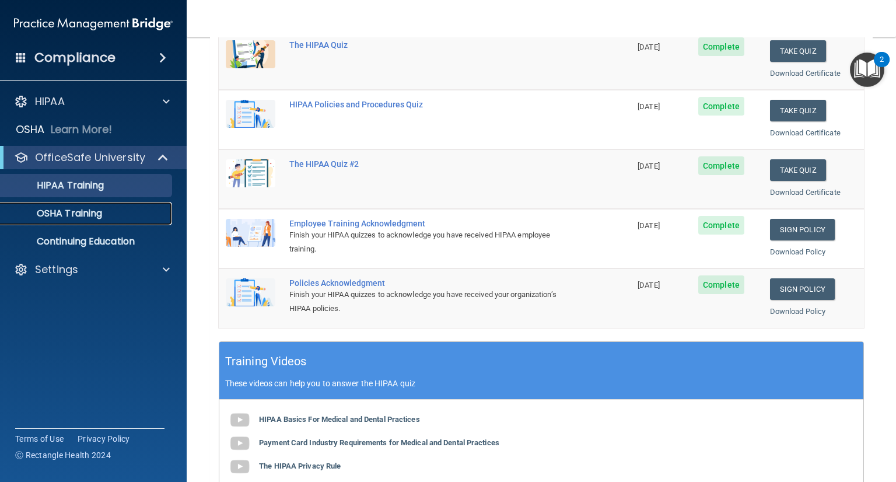
click at [88, 218] on p "OSHA Training" at bounding box center [55, 214] width 95 height 12
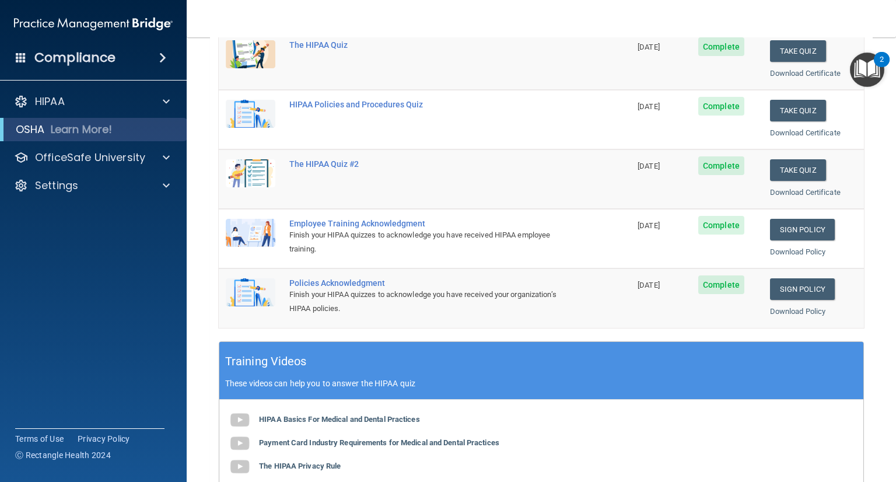
scroll to position [39, 0]
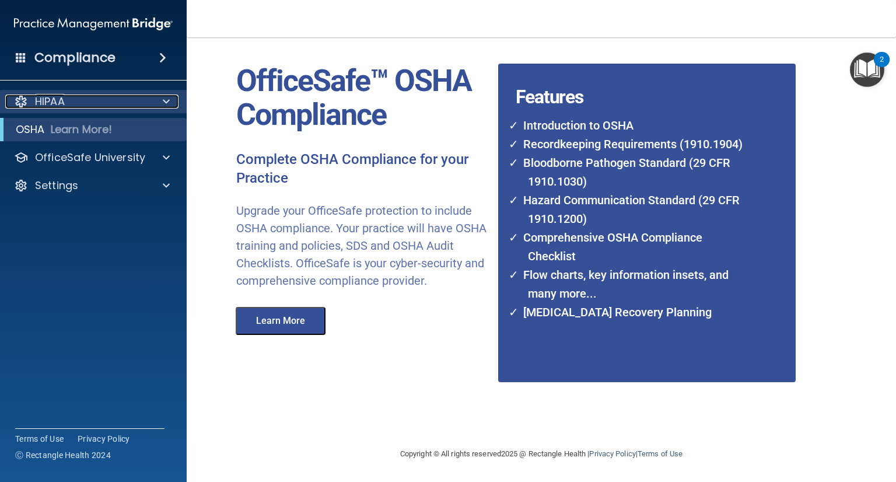
click at [74, 102] on div "HIPAA" at bounding box center [77, 102] width 145 height 14
